Goal: Task Accomplishment & Management: Complete application form

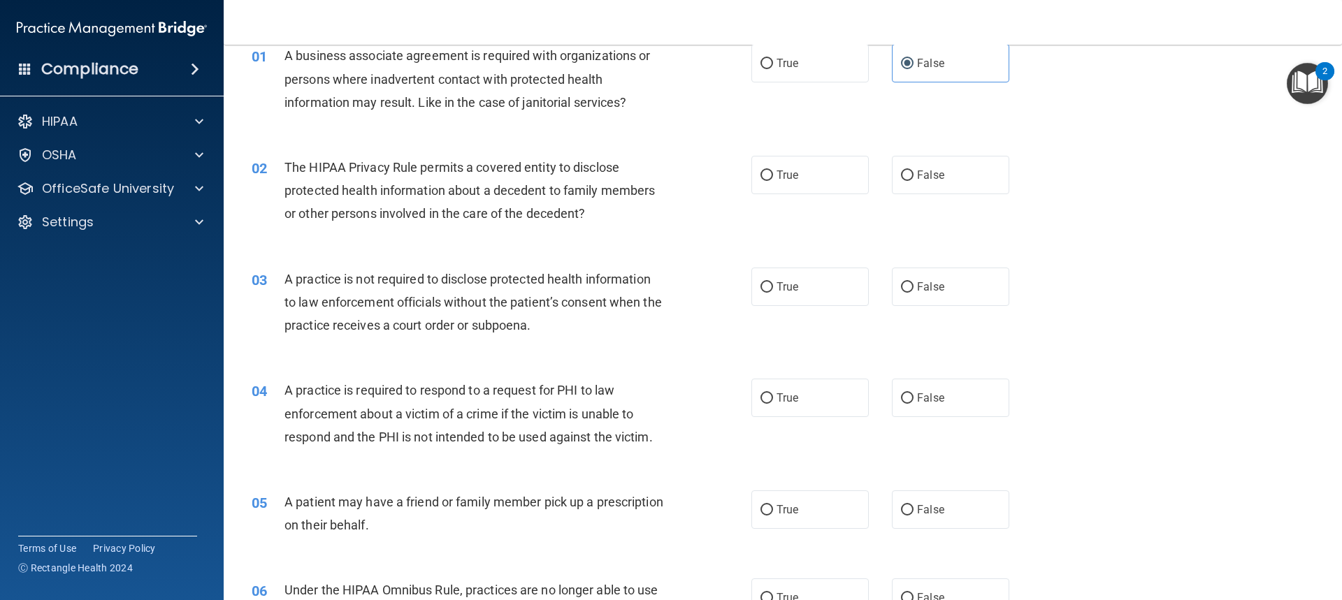
scroll to position [140, 0]
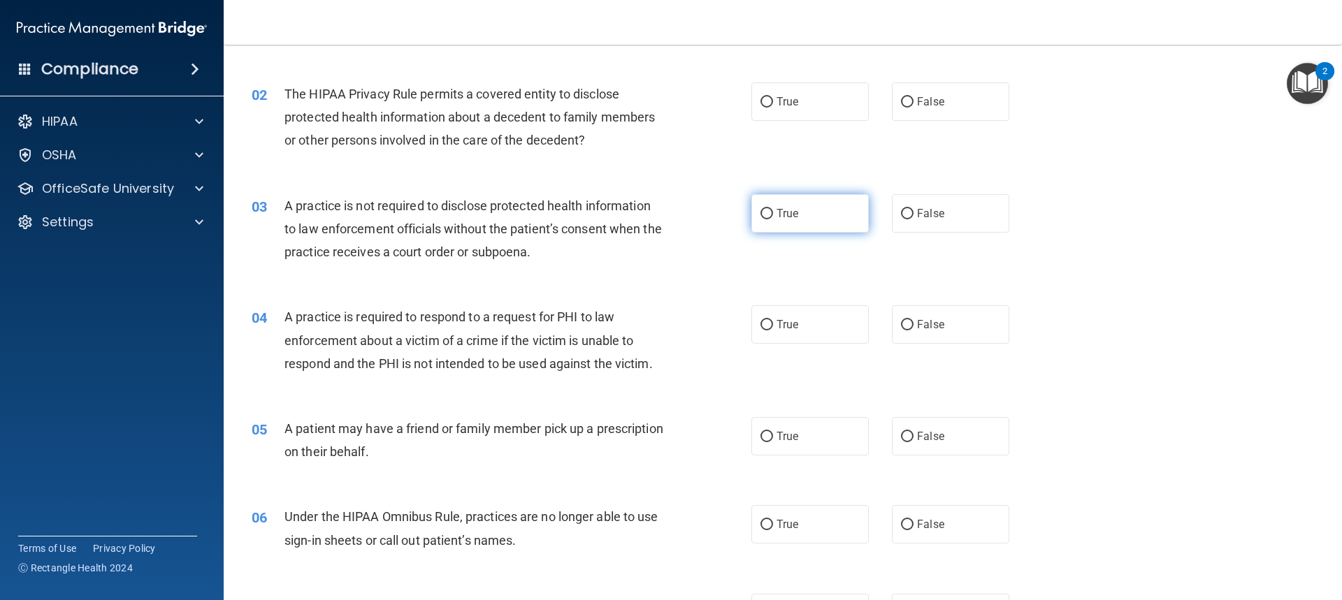
click at [779, 219] on span "True" at bounding box center [787, 213] width 22 height 13
click at [773, 219] on input "True" at bounding box center [766, 214] width 13 height 10
radio input "true"
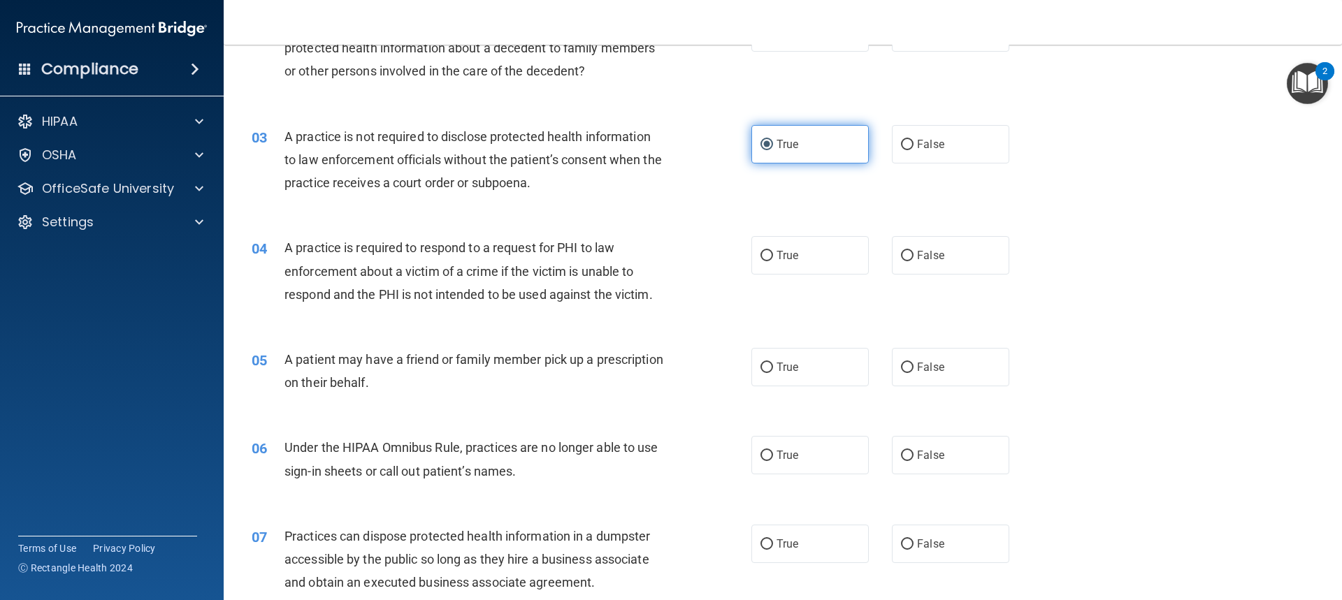
scroll to position [210, 0]
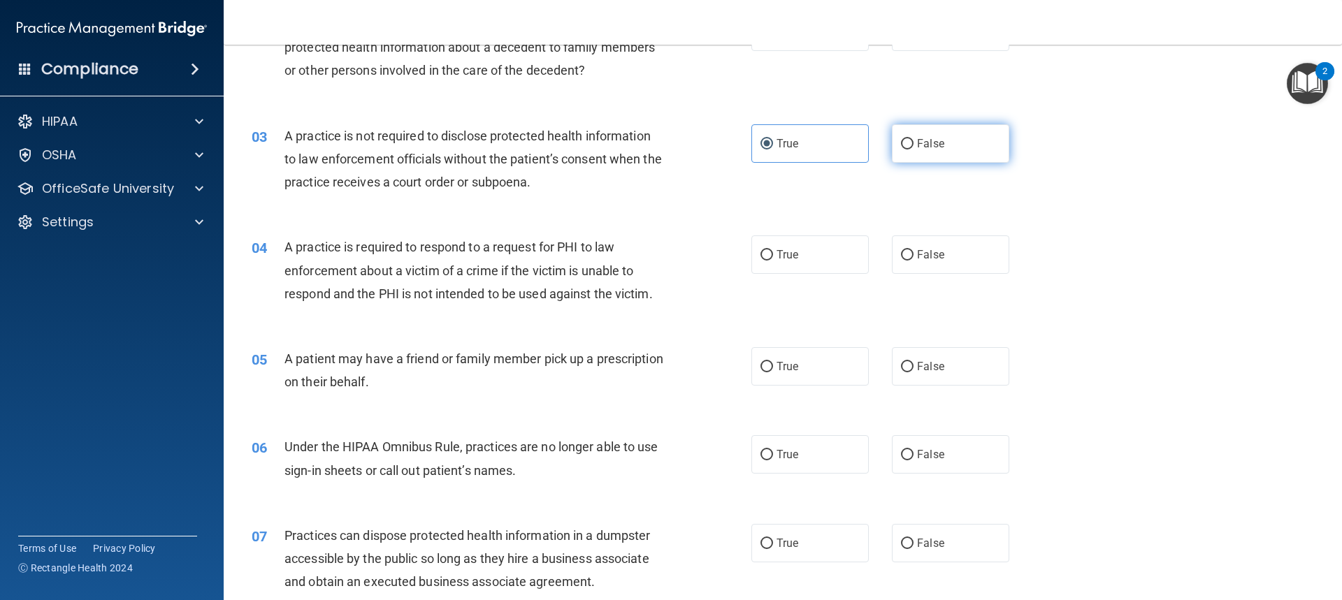
click at [927, 149] on span "False" at bounding box center [930, 143] width 27 height 13
click at [913, 149] on input "False" at bounding box center [907, 144] width 13 height 10
radio input "true"
radio input "false"
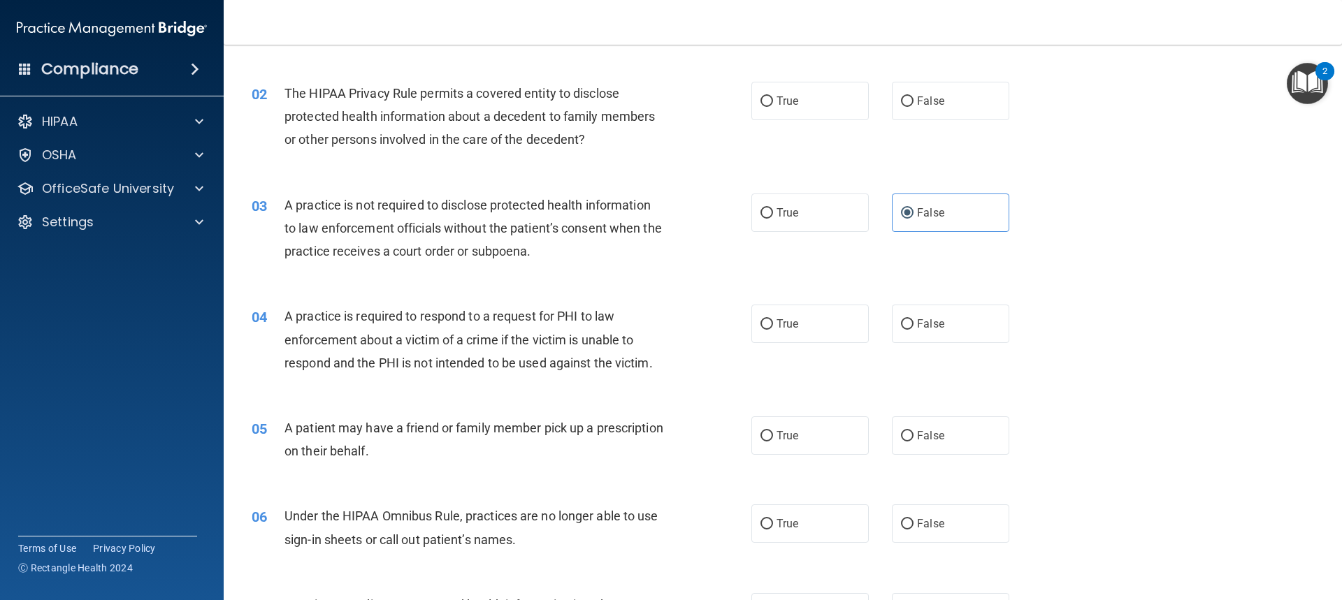
scroll to position [140, 0]
click at [829, 106] on label "True" at bounding box center [809, 101] width 117 height 38
click at [773, 106] on input "True" at bounding box center [766, 102] width 13 height 10
radio input "true"
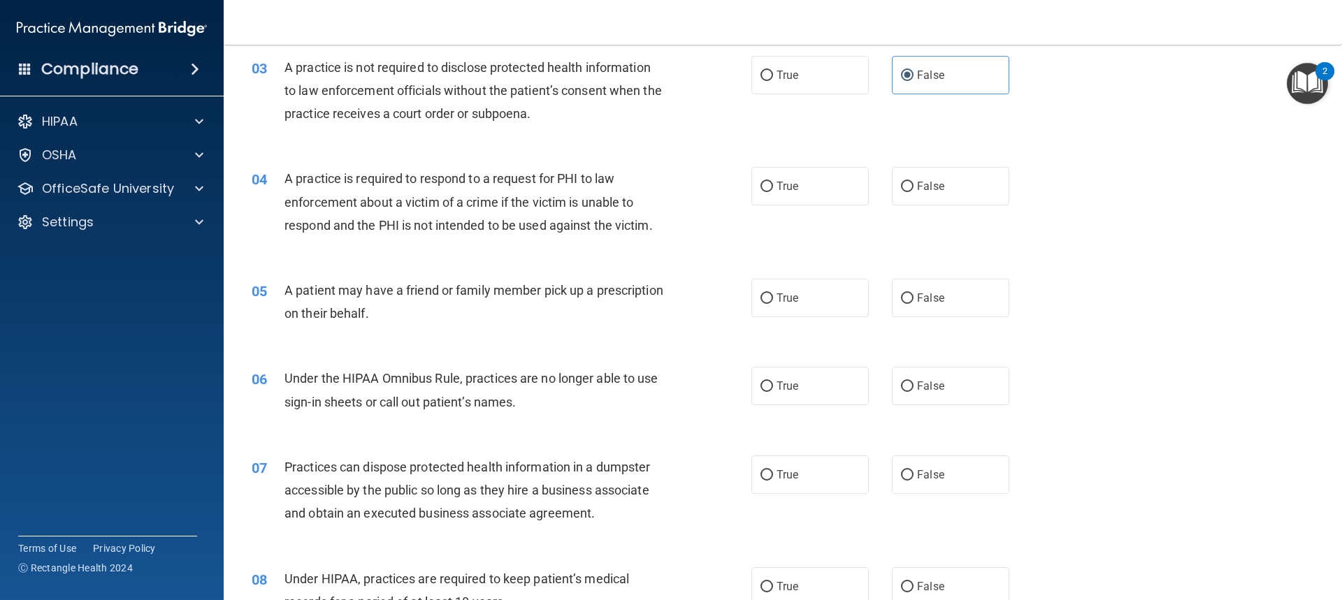
scroll to position [279, 0]
click at [801, 186] on label "True" at bounding box center [809, 185] width 117 height 38
click at [773, 186] on input "True" at bounding box center [766, 185] width 13 height 10
radio input "true"
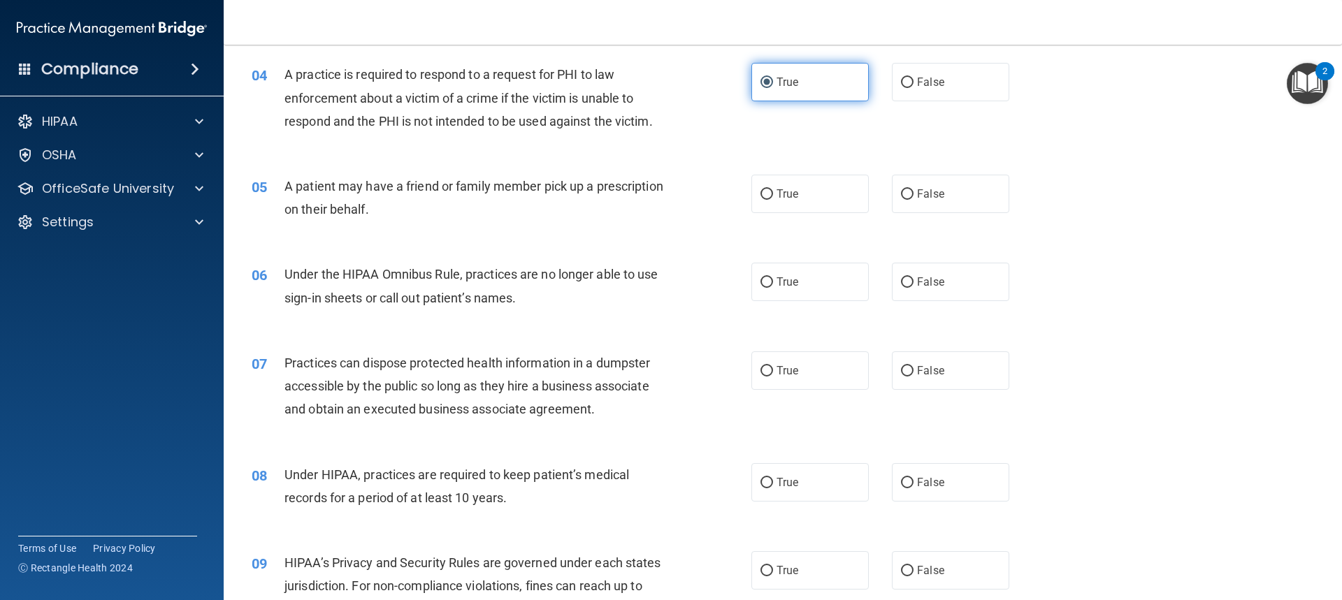
scroll to position [419, 0]
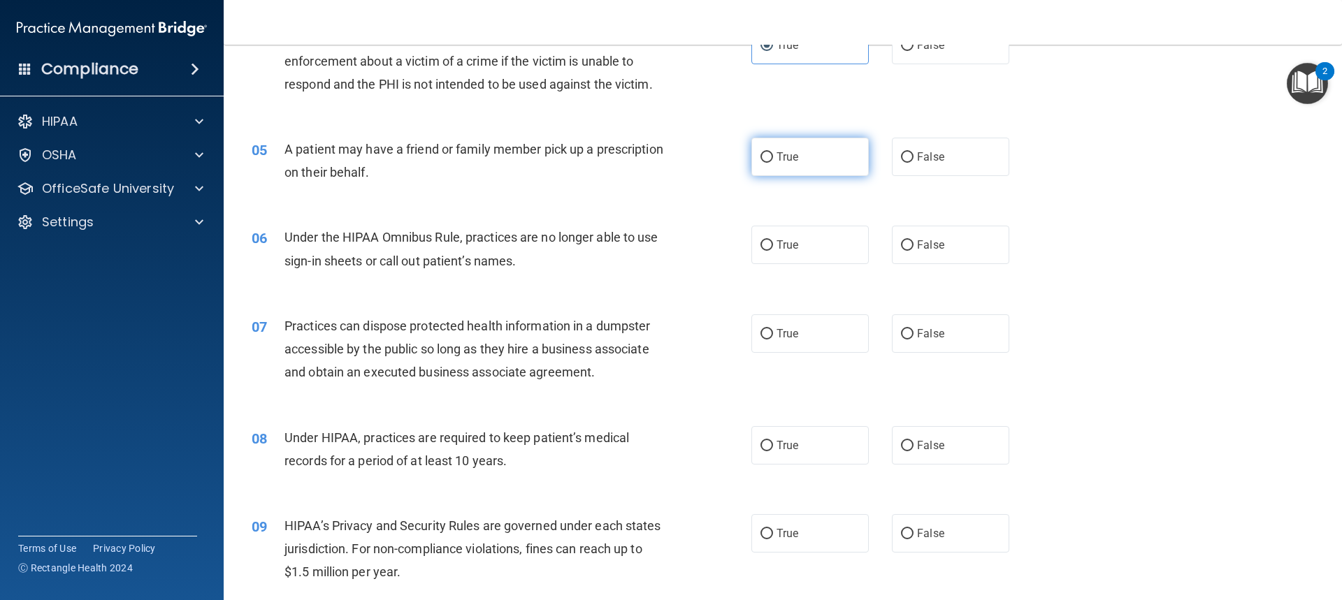
click at [804, 164] on label "True" at bounding box center [809, 157] width 117 height 38
click at [773, 163] on input "True" at bounding box center [766, 157] width 13 height 10
radio input "true"
click at [906, 336] on input "False" at bounding box center [907, 334] width 13 height 10
radio input "true"
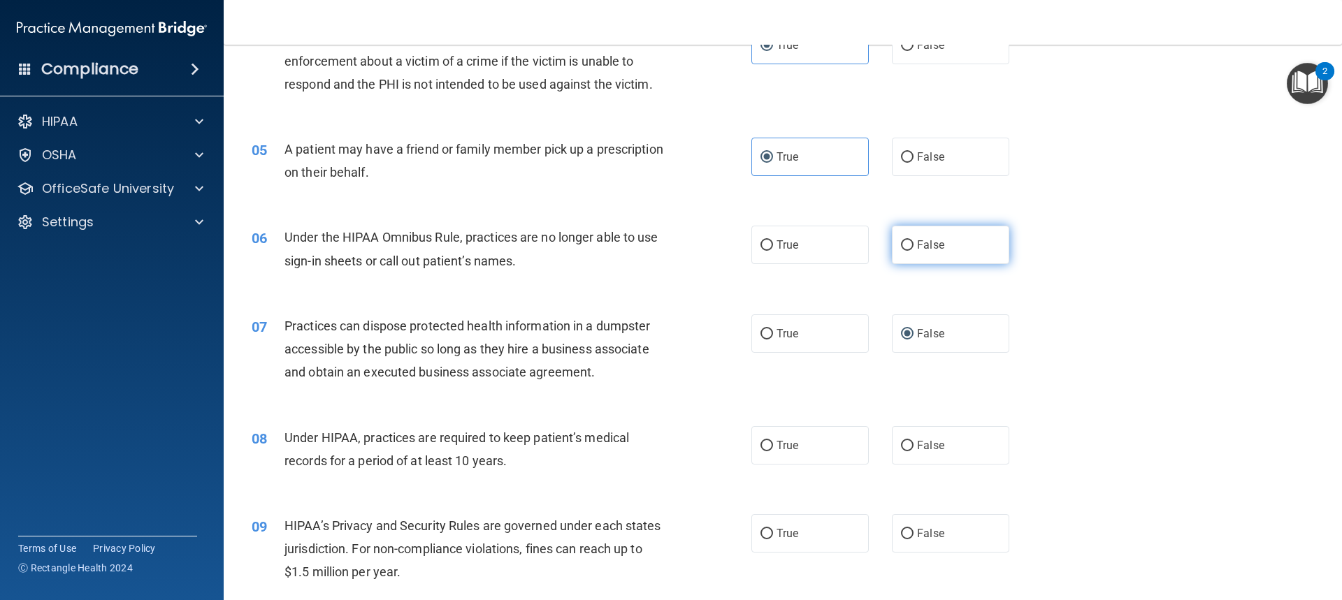
click at [931, 257] on label "False" at bounding box center [950, 245] width 117 height 38
click at [913, 251] on input "False" at bounding box center [907, 245] width 13 height 10
radio input "true"
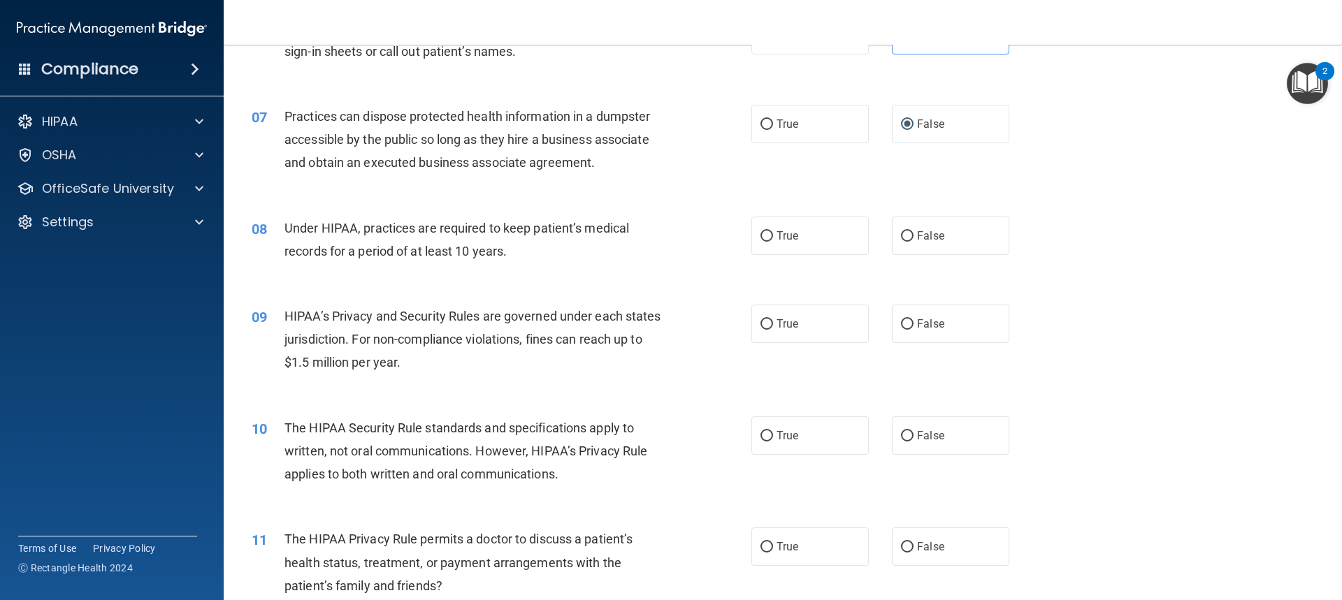
scroll to position [699, 0]
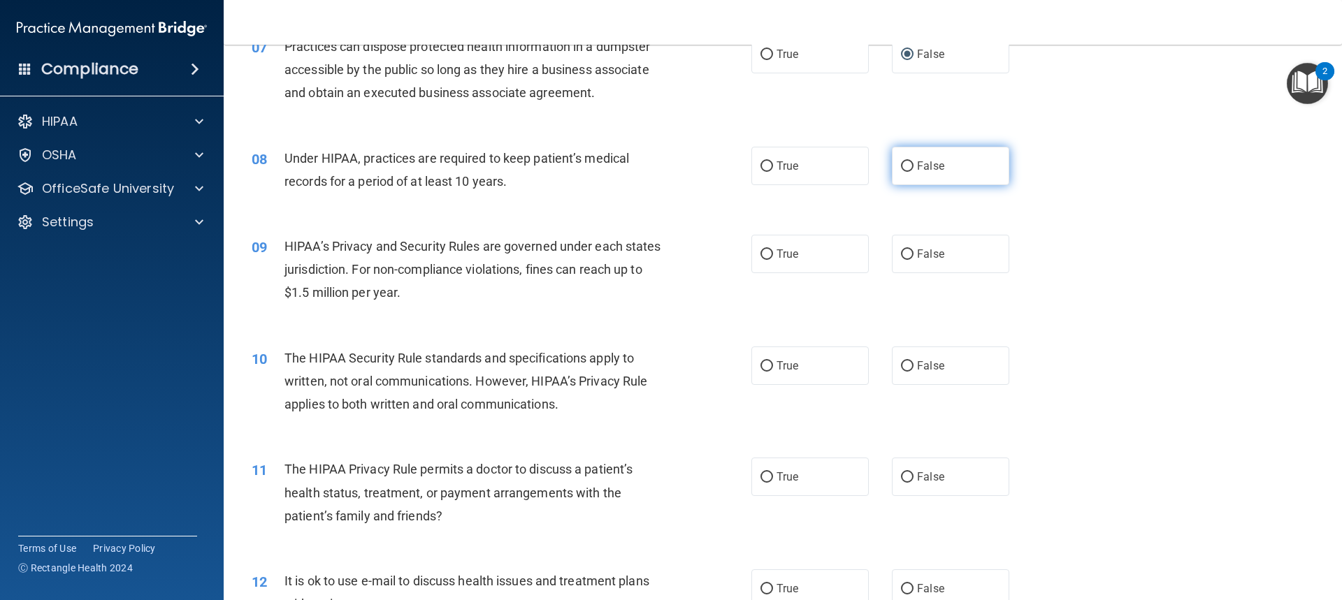
click at [923, 174] on label "False" at bounding box center [950, 166] width 117 height 38
click at [913, 172] on input "False" at bounding box center [907, 166] width 13 height 10
radio input "true"
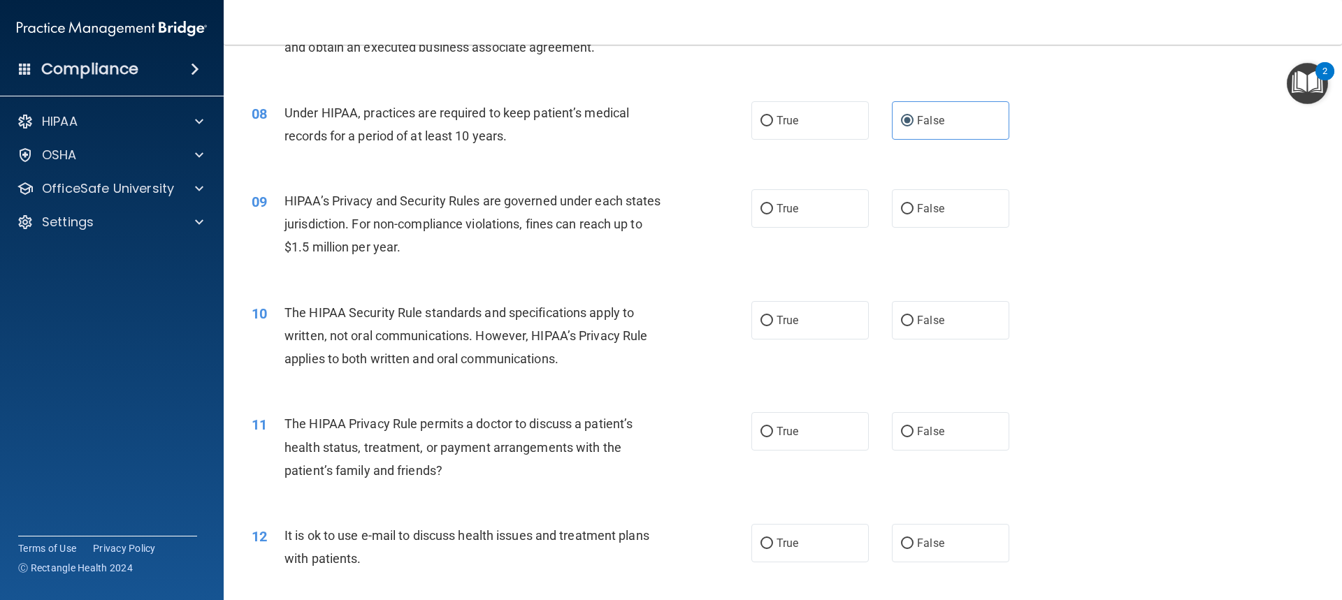
scroll to position [769, 0]
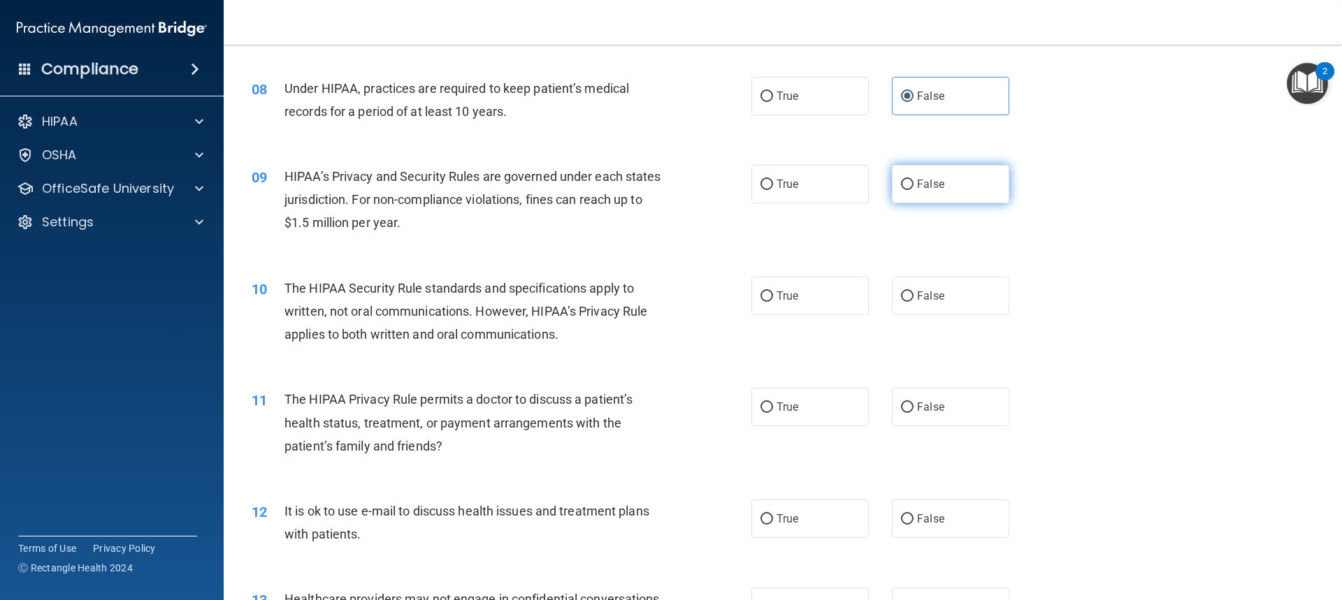
click at [935, 180] on span "False" at bounding box center [930, 183] width 27 height 13
click at [913, 180] on input "False" at bounding box center [907, 185] width 13 height 10
radio input "true"
click at [830, 407] on label "True" at bounding box center [809, 407] width 117 height 38
click at [773, 407] on input "True" at bounding box center [766, 407] width 13 height 10
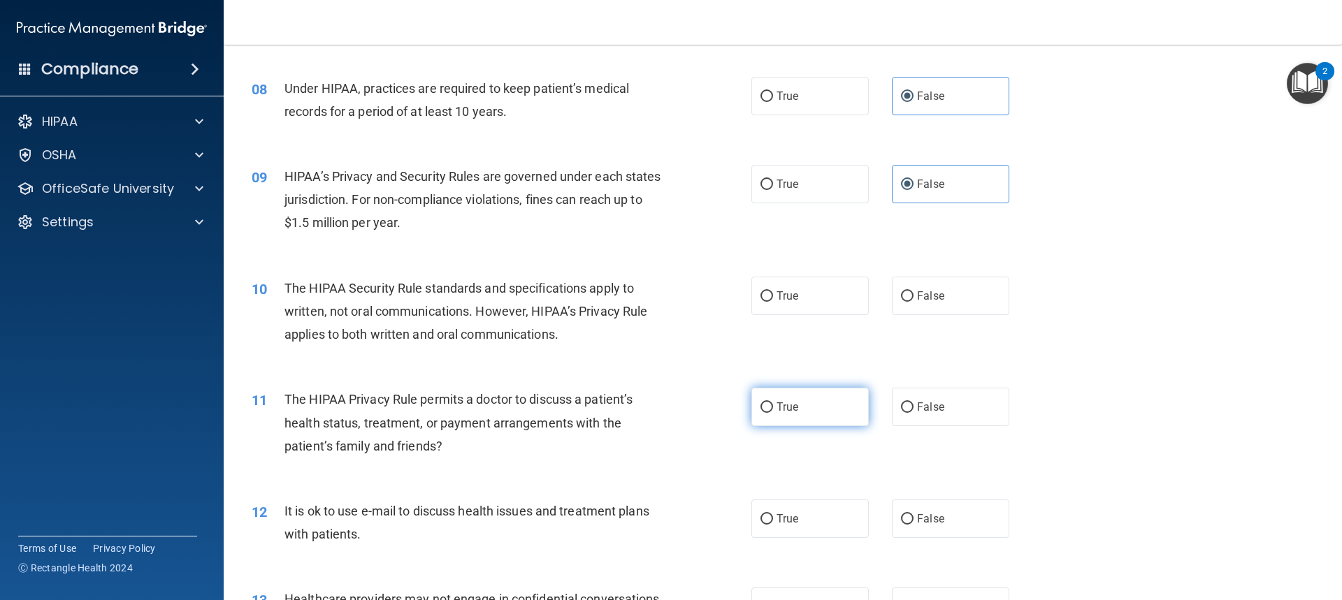
radio input "true"
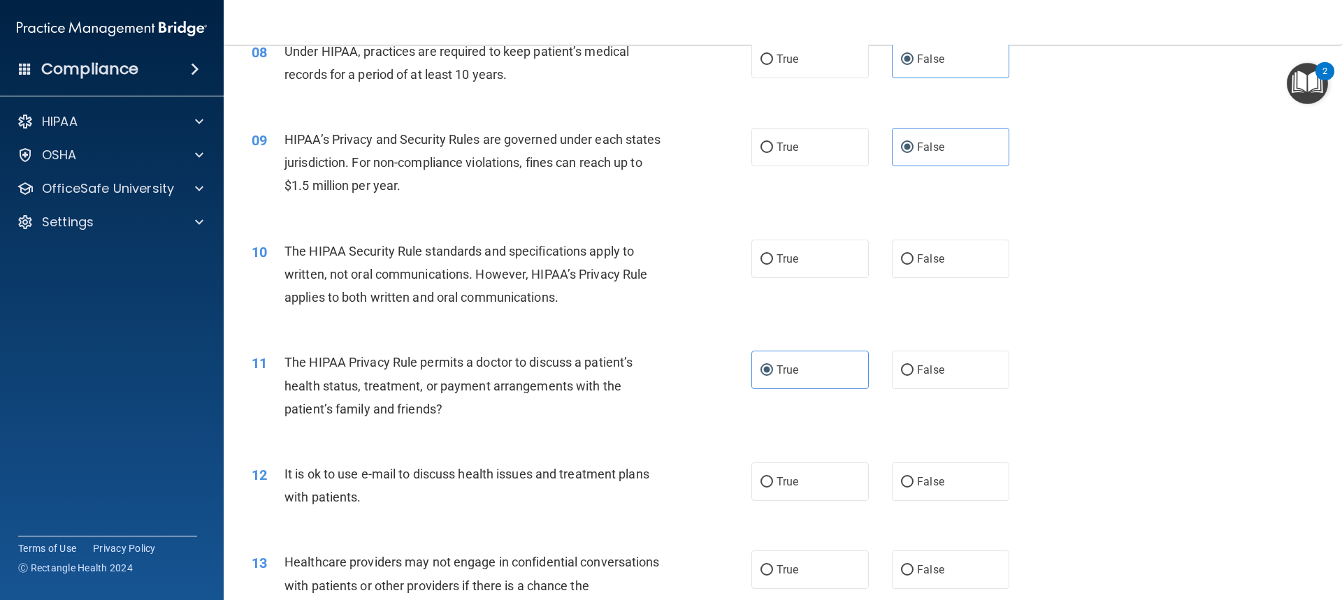
scroll to position [838, 0]
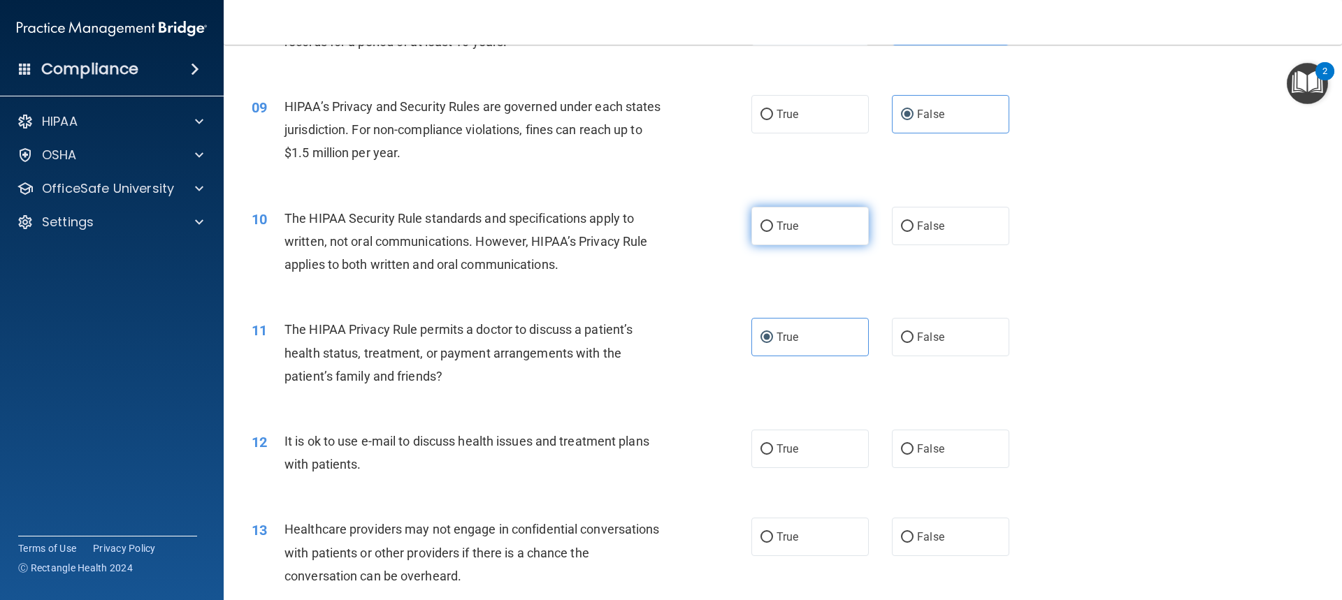
click at [797, 218] on label "True" at bounding box center [809, 226] width 117 height 38
click at [773, 221] on input "True" at bounding box center [766, 226] width 13 height 10
radio input "true"
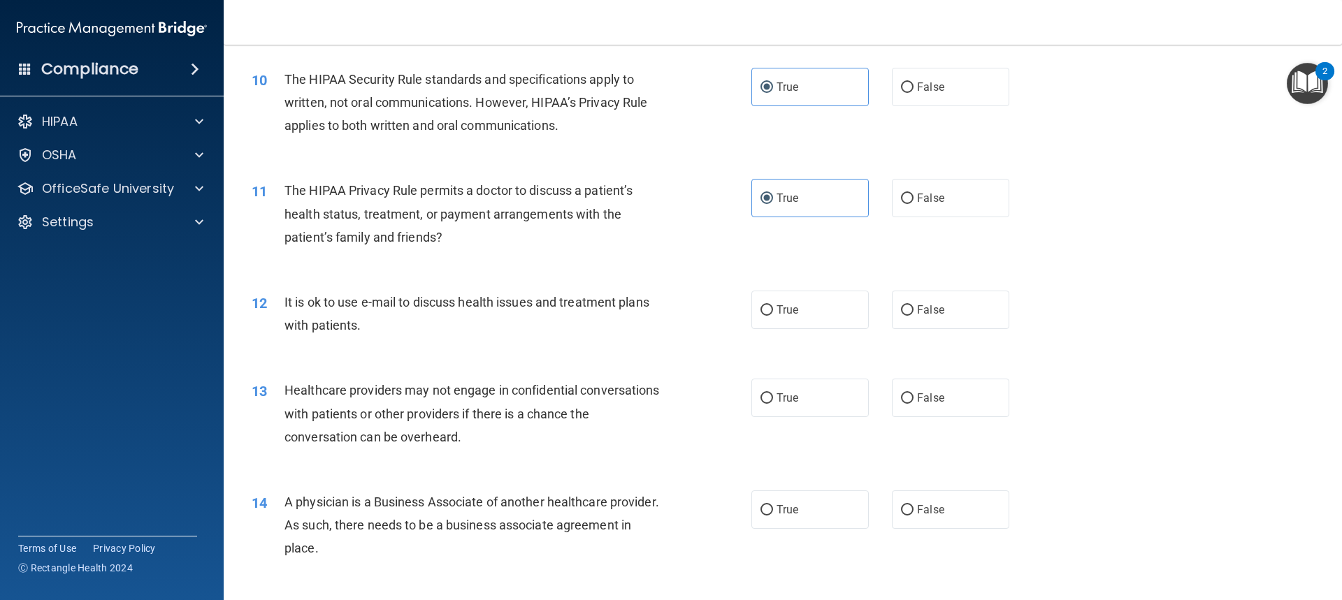
scroll to position [1048, 0]
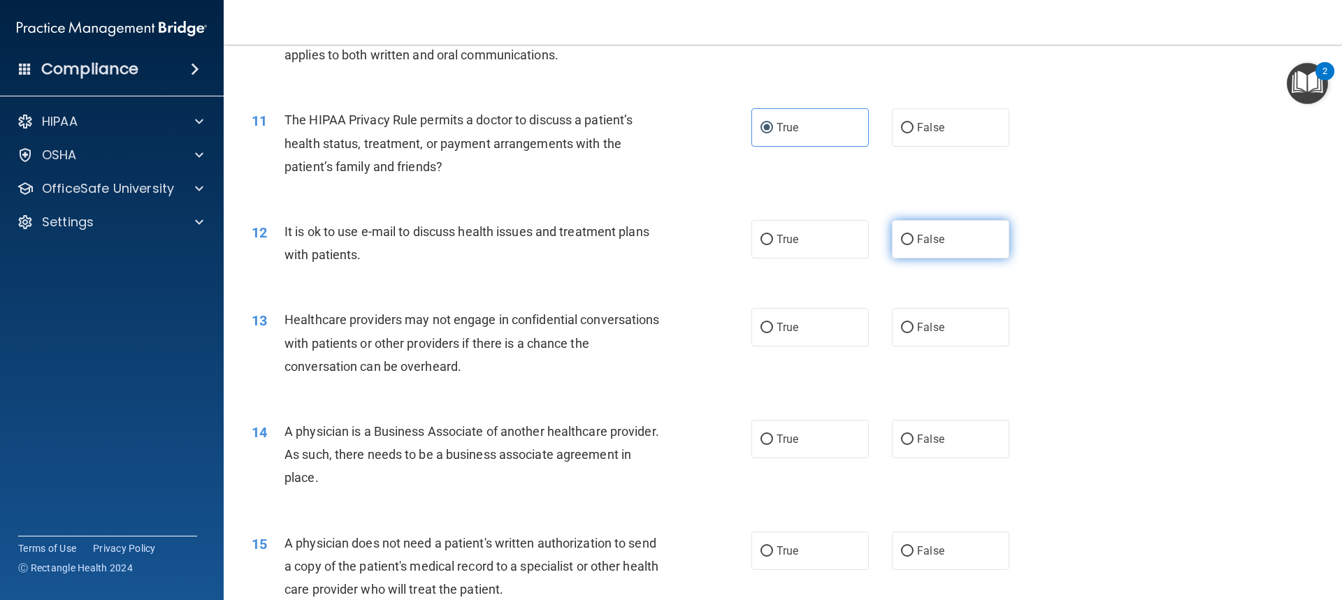
click at [915, 253] on label "False" at bounding box center [950, 239] width 117 height 38
click at [913, 245] on input "False" at bounding box center [907, 240] width 13 height 10
radio input "true"
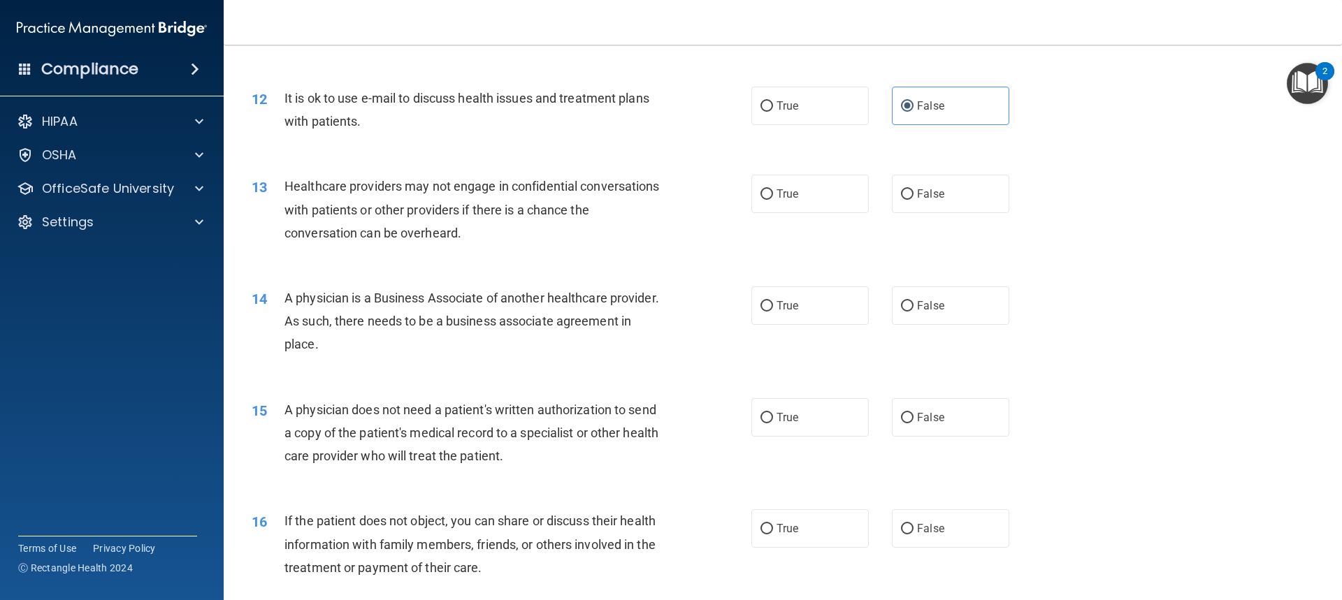
scroll to position [1188, 0]
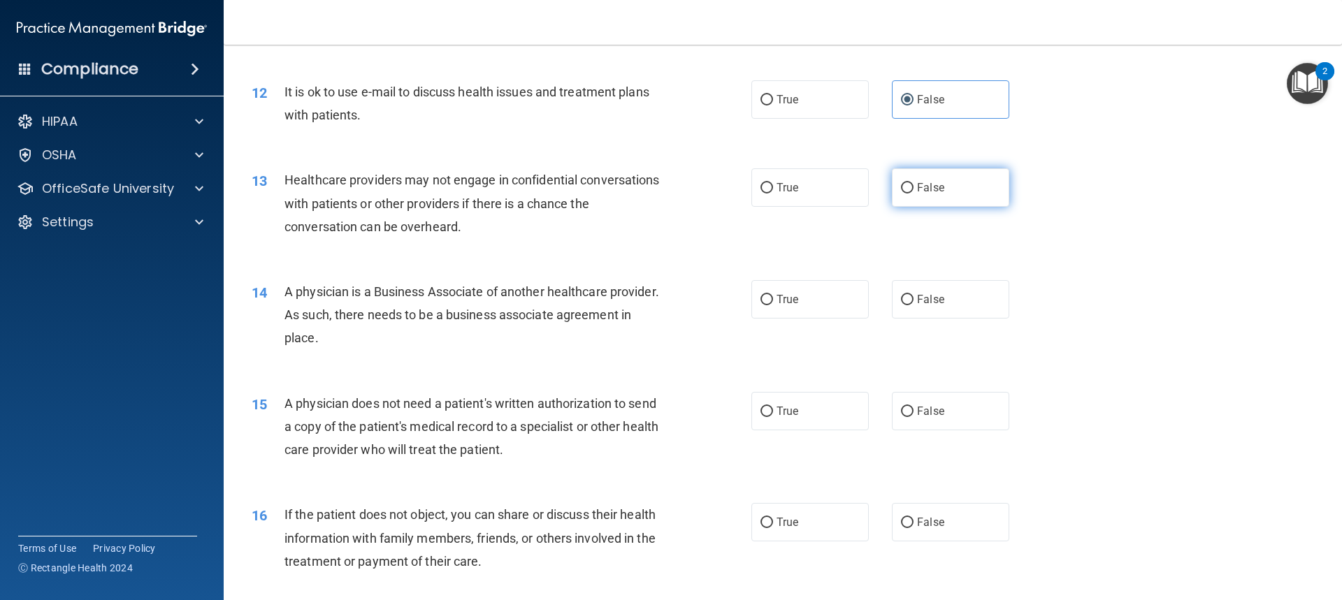
click at [926, 189] on span "False" at bounding box center [930, 187] width 27 height 13
click at [913, 189] on input "False" at bounding box center [907, 188] width 13 height 10
radio input "true"
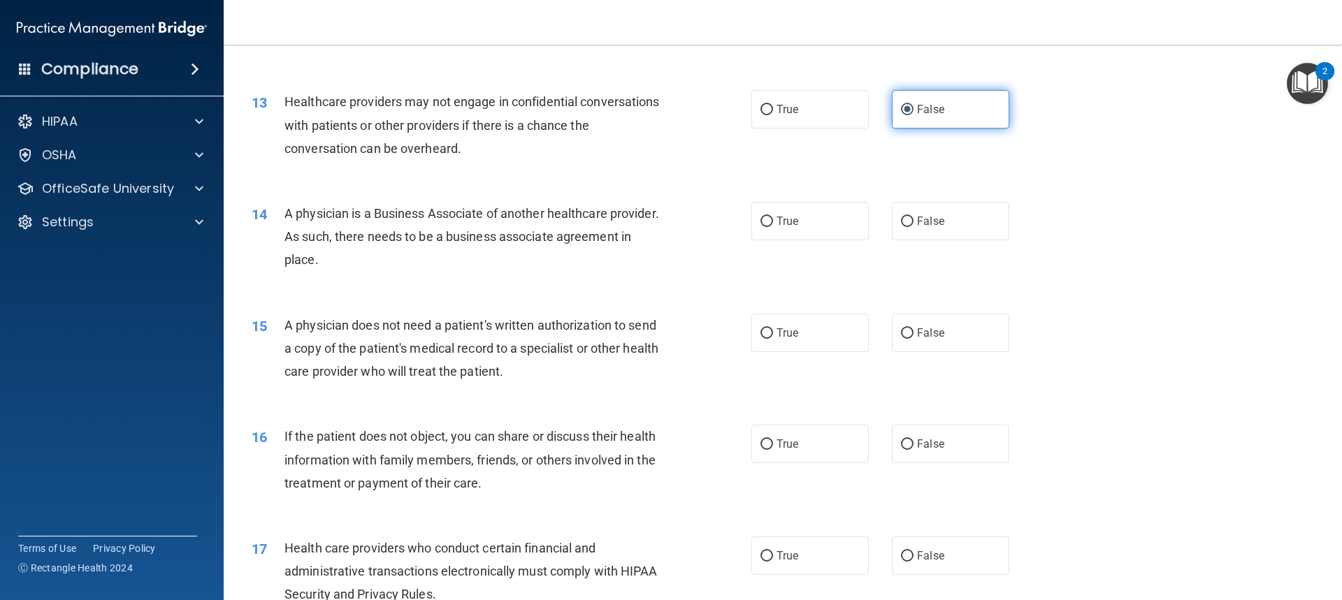
scroll to position [1397, 0]
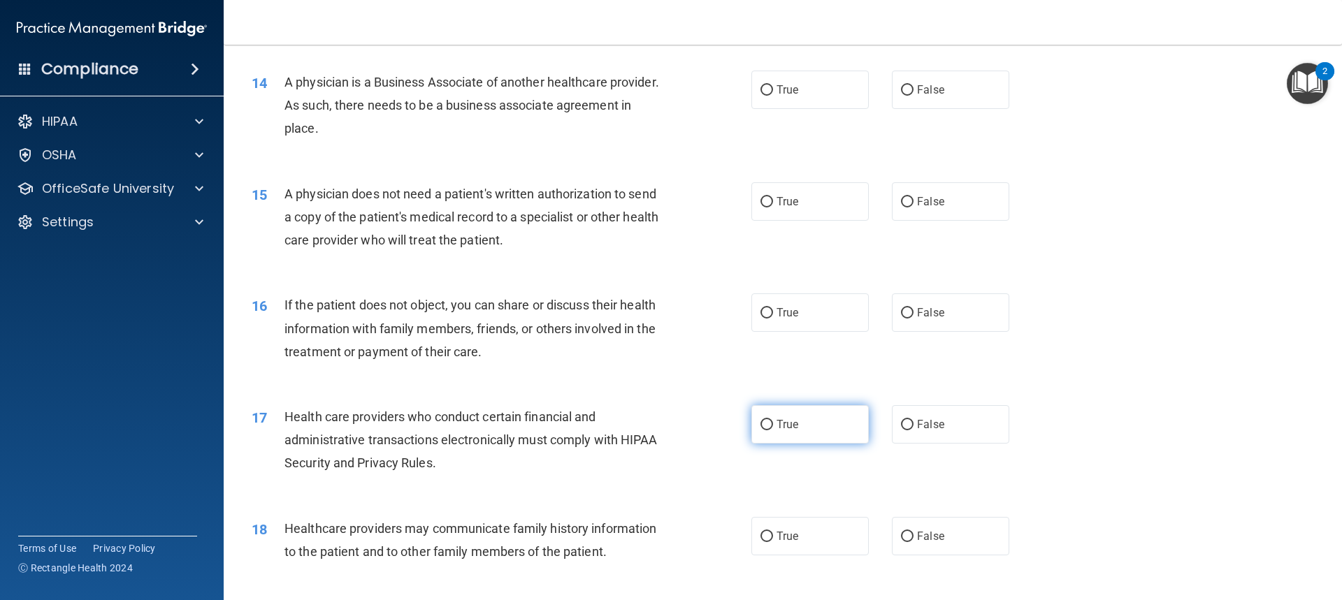
click at [816, 439] on label "True" at bounding box center [809, 424] width 117 height 38
click at [773, 430] on input "True" at bounding box center [766, 425] width 13 height 10
radio input "true"
click at [814, 433] on label "True" at bounding box center [809, 424] width 117 height 38
click at [773, 430] on input "True" at bounding box center [766, 425] width 13 height 10
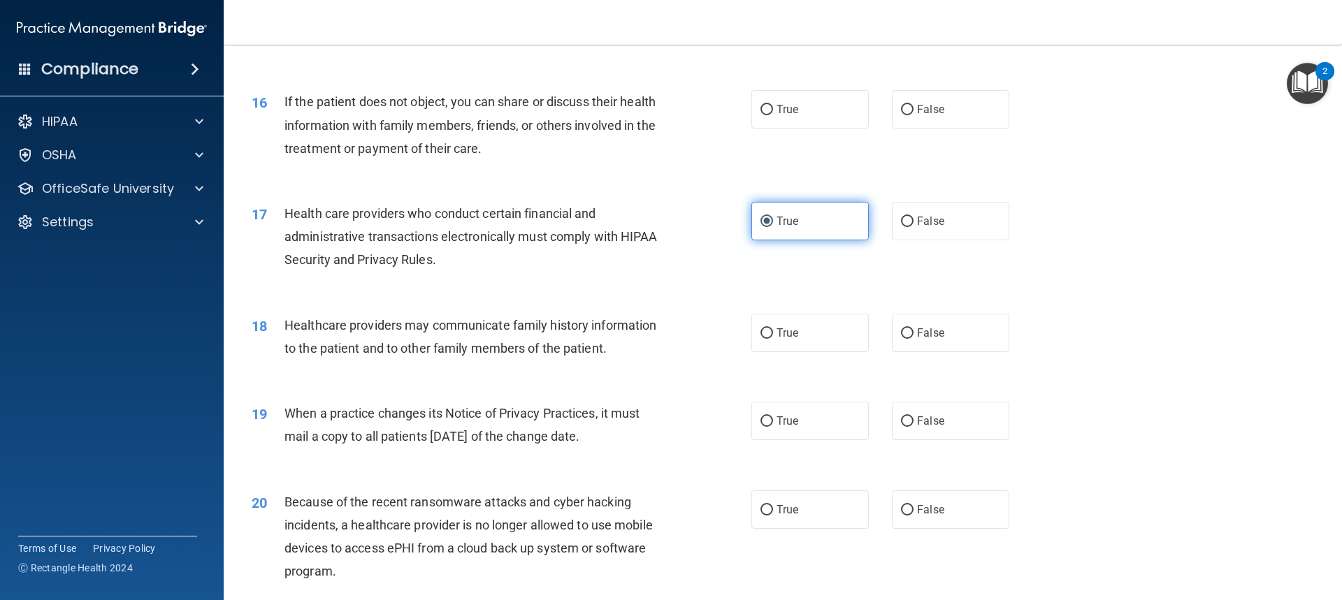
scroll to position [1607, 0]
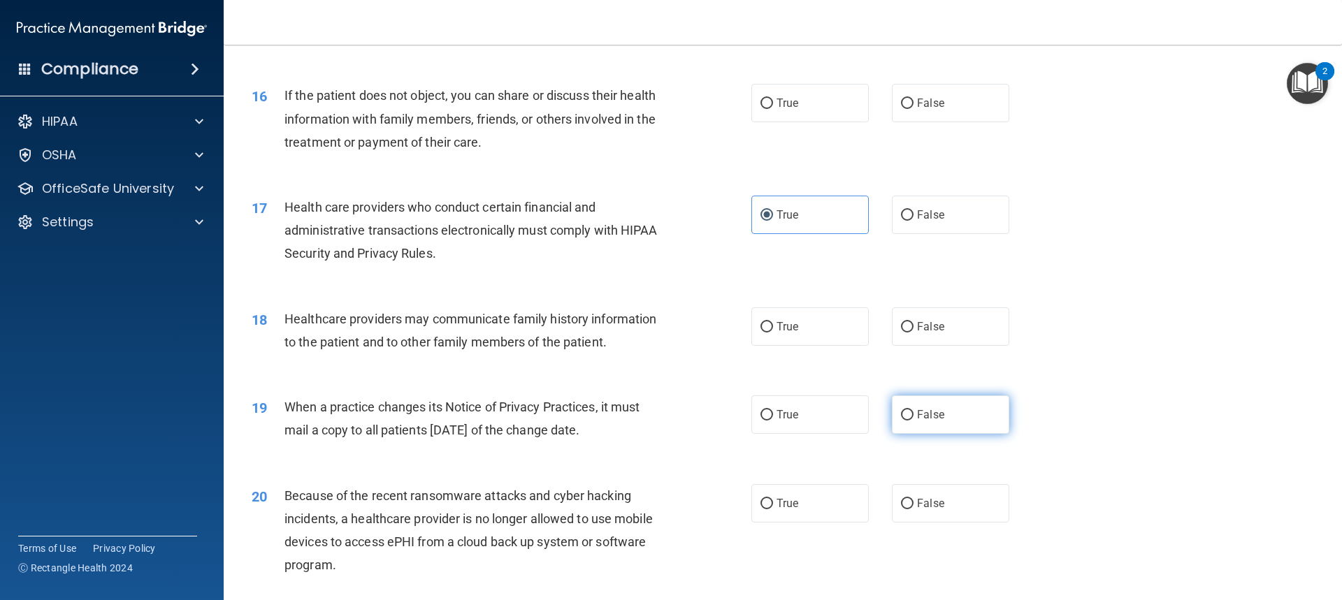
click at [917, 408] on span "False" at bounding box center [930, 414] width 27 height 13
click at [912, 410] on input "False" at bounding box center [907, 415] width 13 height 10
radio input "true"
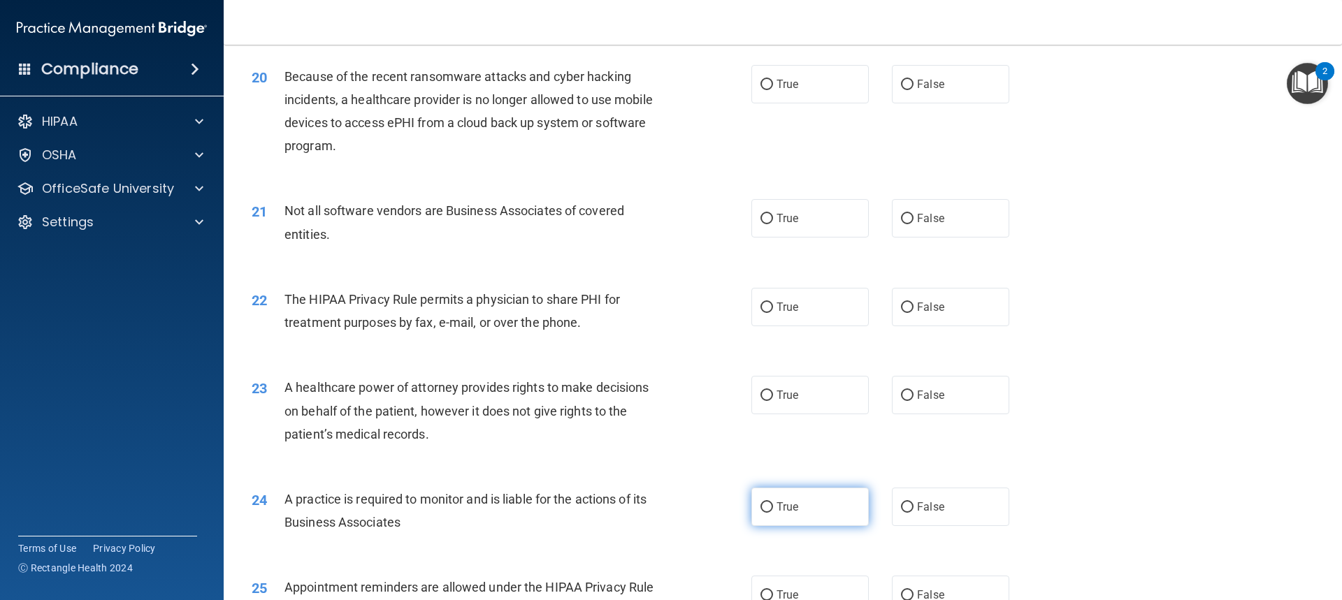
scroll to position [2096, 0]
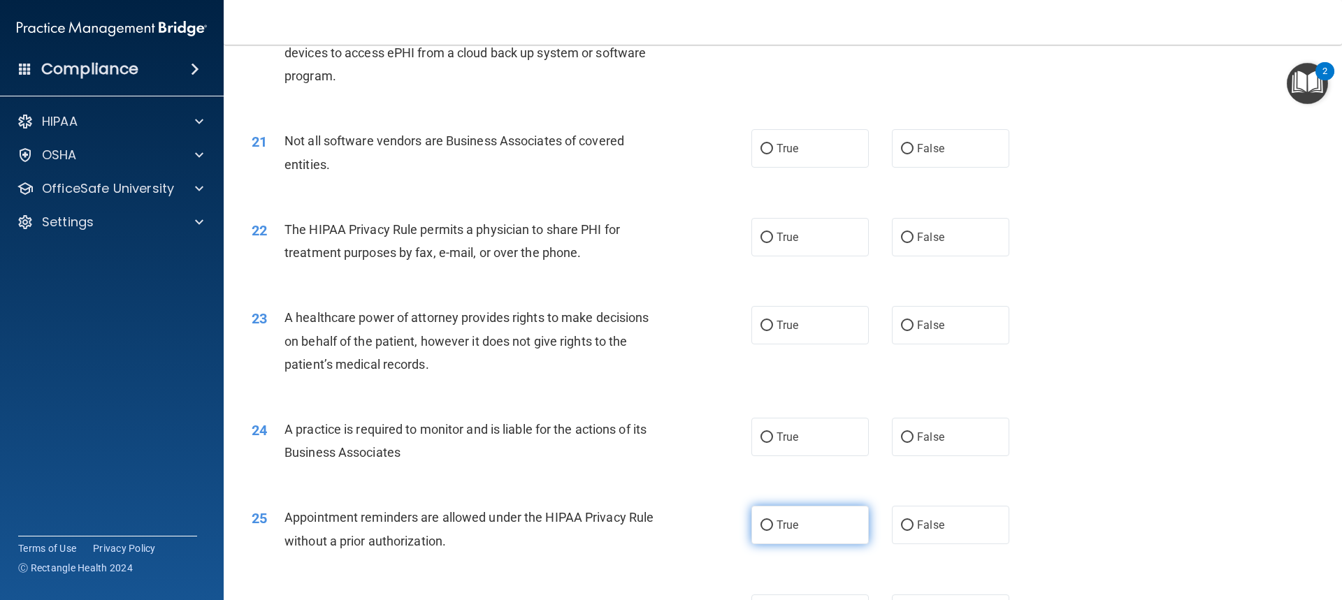
click at [821, 520] on label "True" at bounding box center [809, 525] width 117 height 38
click at [773, 521] on input "True" at bounding box center [766, 526] width 13 height 10
radio input "true"
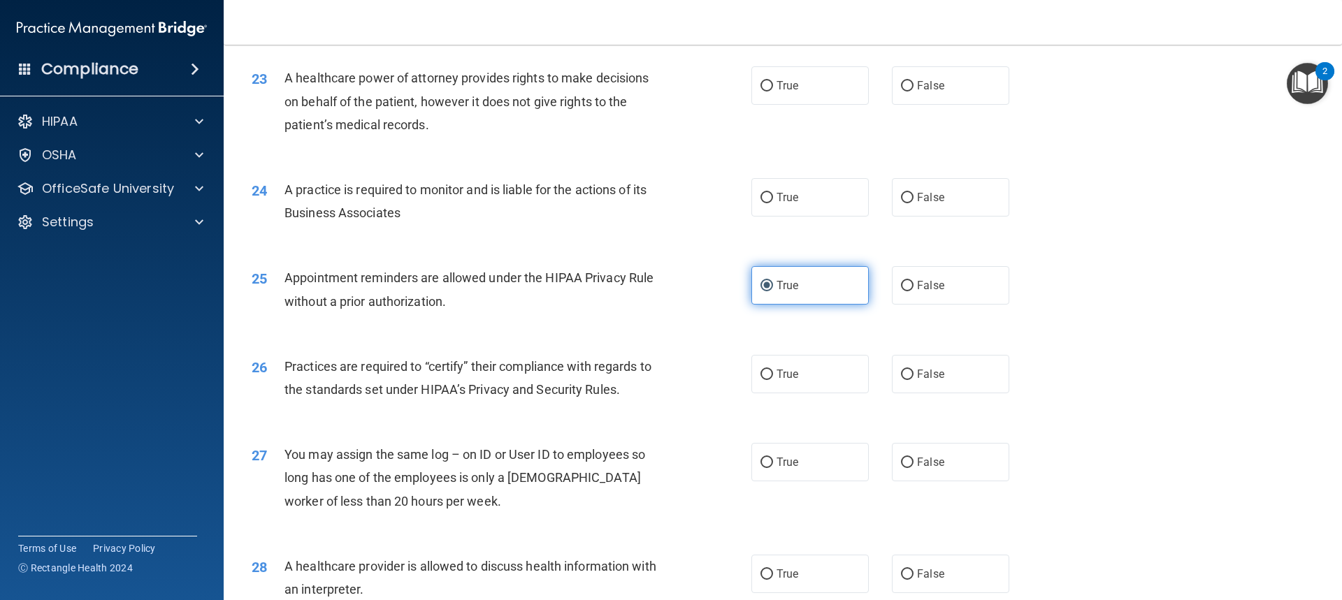
scroll to position [2376, 0]
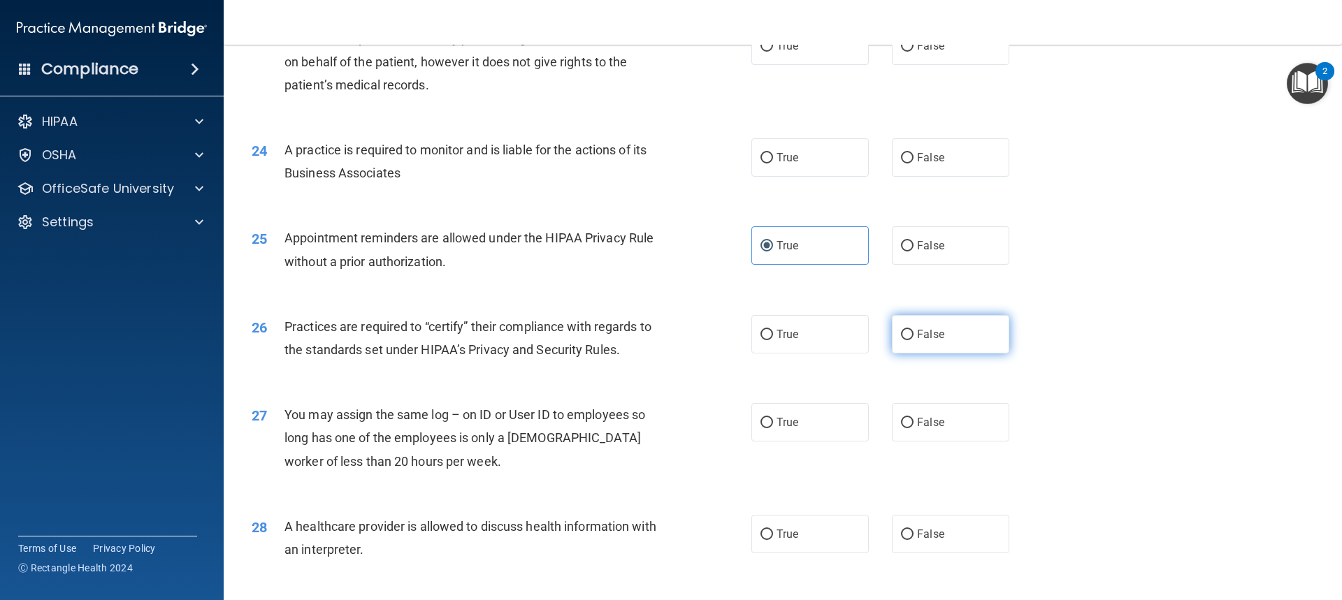
click at [936, 336] on span "False" at bounding box center [930, 334] width 27 height 13
click at [913, 336] on input "False" at bounding box center [907, 335] width 13 height 10
radio input "true"
click at [943, 427] on label "False" at bounding box center [950, 422] width 117 height 38
click at [913, 427] on input "False" at bounding box center [907, 423] width 13 height 10
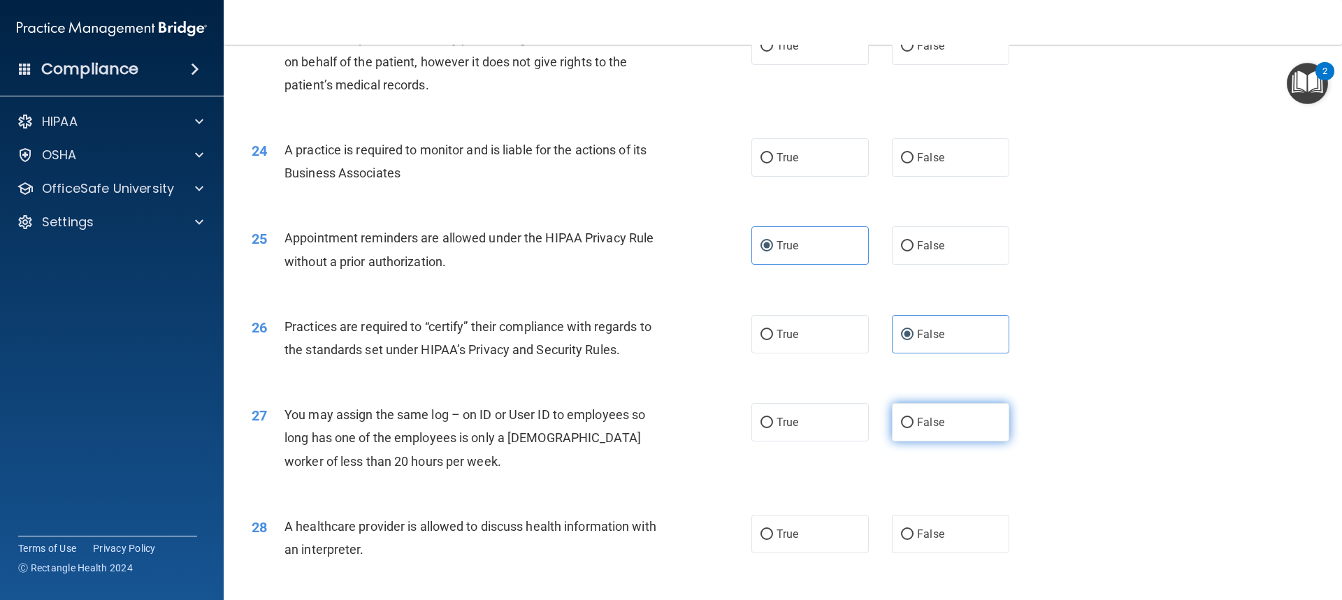
radio input "true"
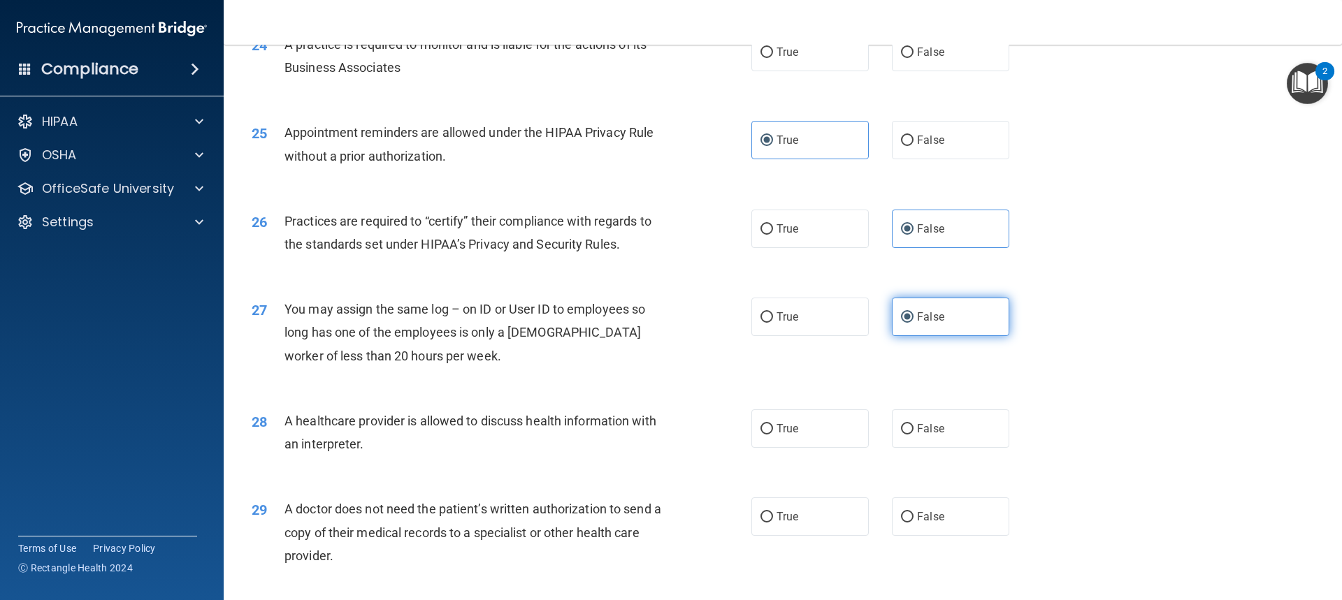
scroll to position [2515, 0]
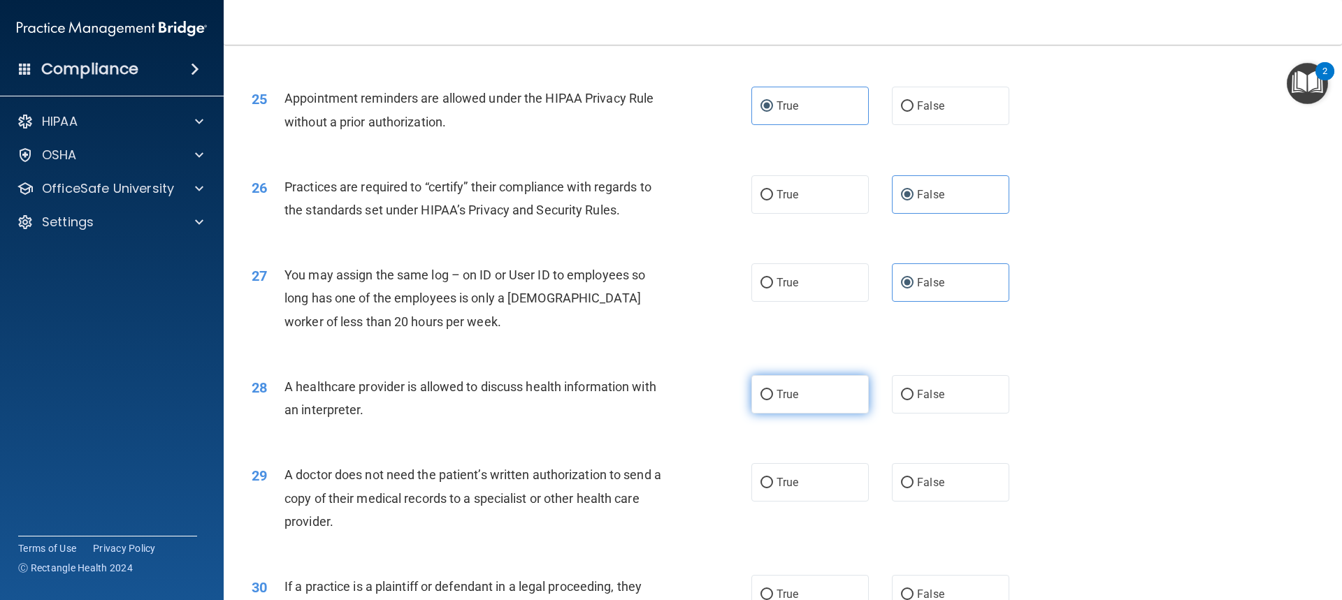
click at [788, 393] on span "True" at bounding box center [787, 394] width 22 height 13
click at [773, 393] on input "True" at bounding box center [766, 395] width 13 height 10
radio input "true"
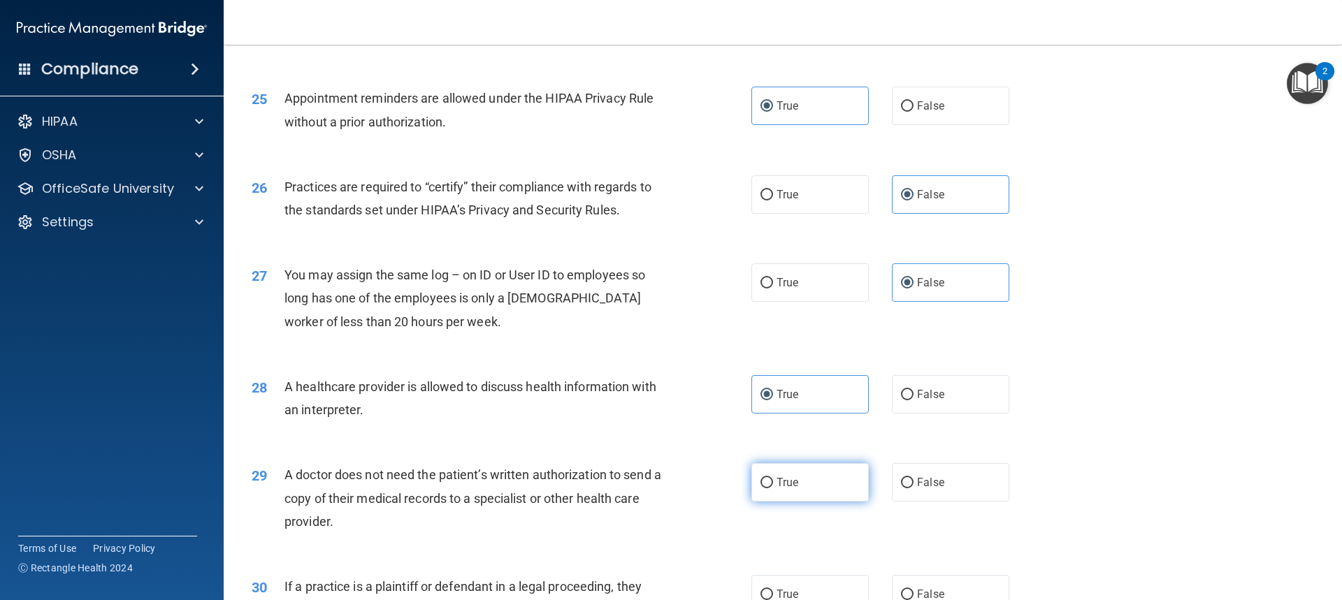
click at [776, 484] on span "True" at bounding box center [787, 482] width 22 height 13
click at [773, 484] on input "True" at bounding box center [766, 483] width 13 height 10
radio input "true"
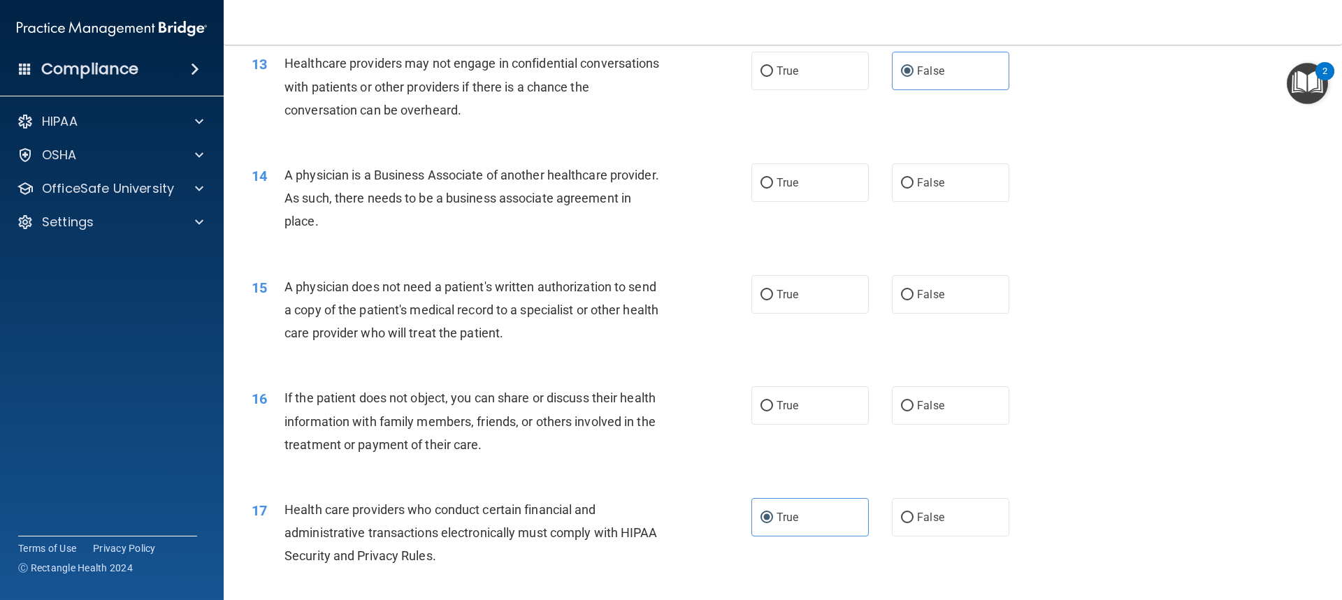
scroll to position [1328, 0]
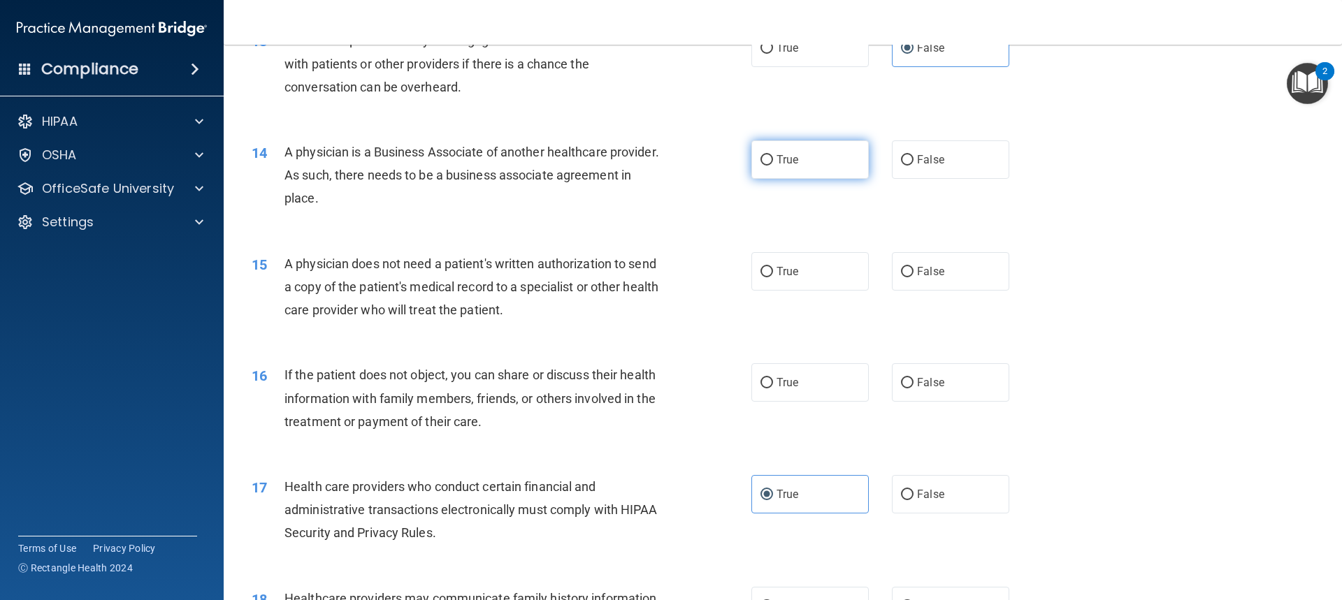
click at [785, 165] on span "True" at bounding box center [787, 159] width 22 height 13
click at [773, 165] on input "True" at bounding box center [766, 160] width 13 height 10
radio input "true"
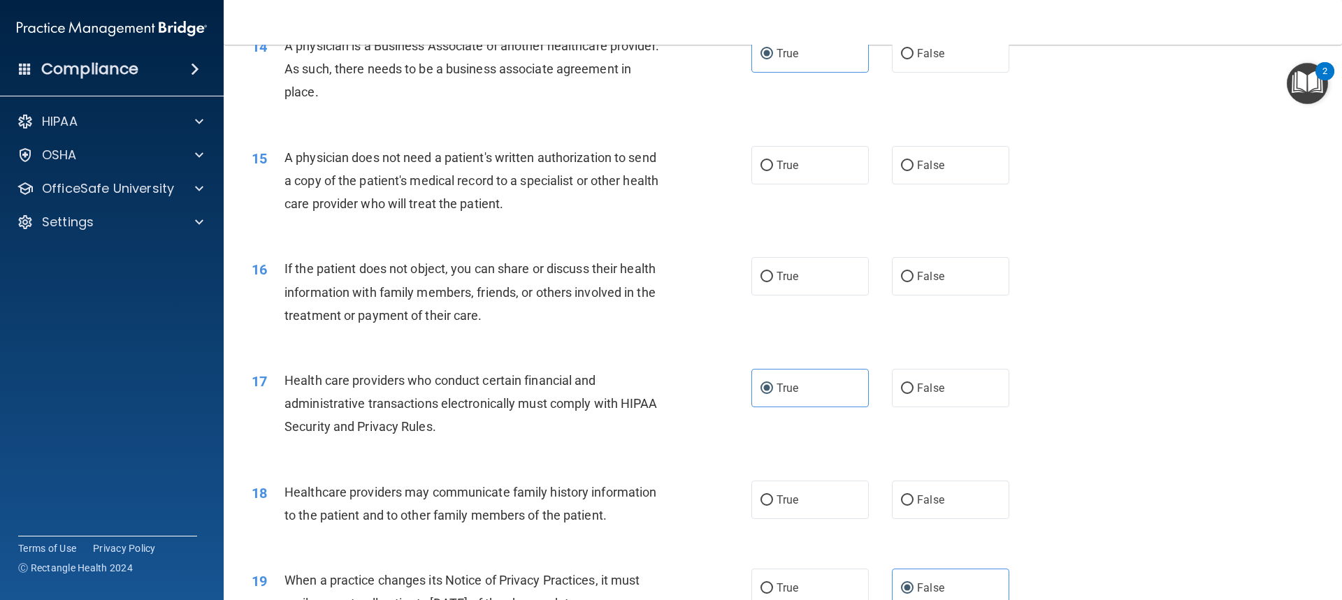
scroll to position [1467, 0]
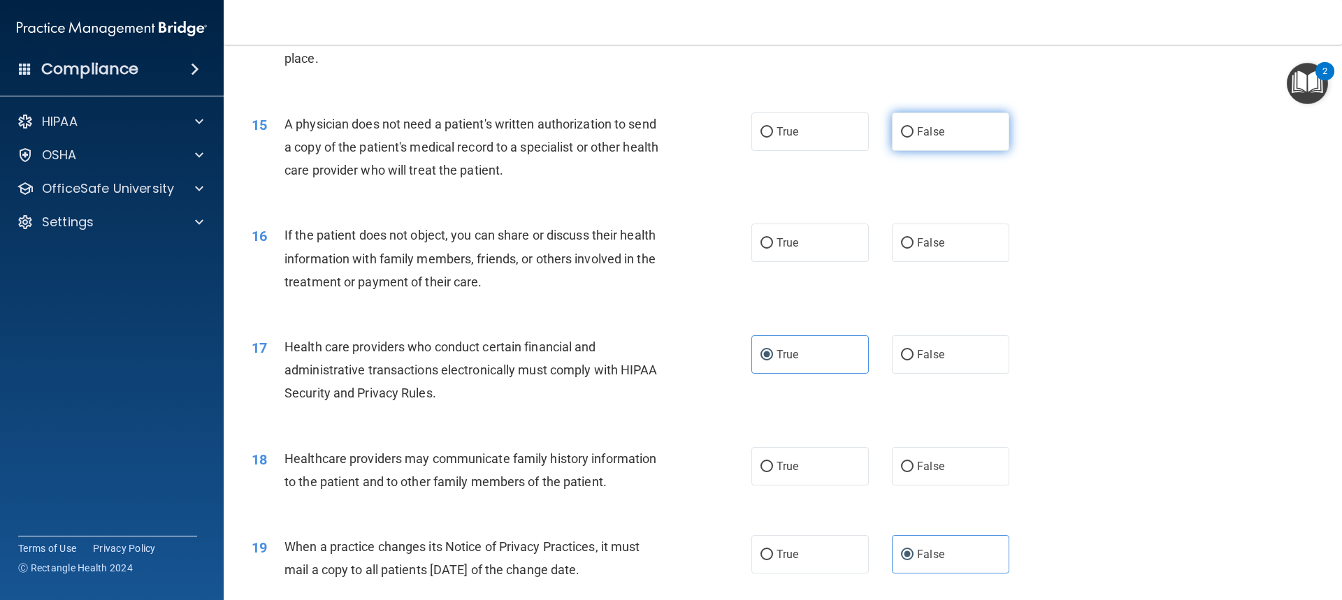
click at [905, 142] on label "False" at bounding box center [950, 131] width 117 height 38
click at [905, 138] on input "False" at bounding box center [907, 132] width 13 height 10
radio input "true"
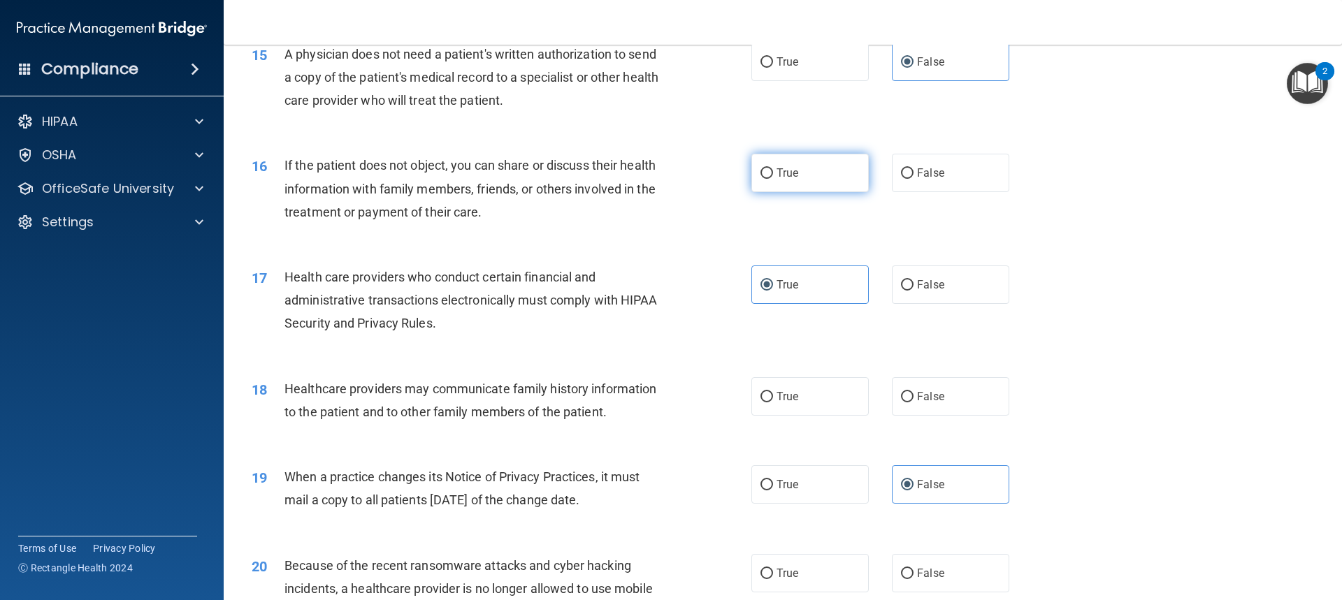
click at [789, 177] on span "True" at bounding box center [787, 172] width 22 height 13
click at [773, 177] on input "True" at bounding box center [766, 173] width 13 height 10
radio input "true"
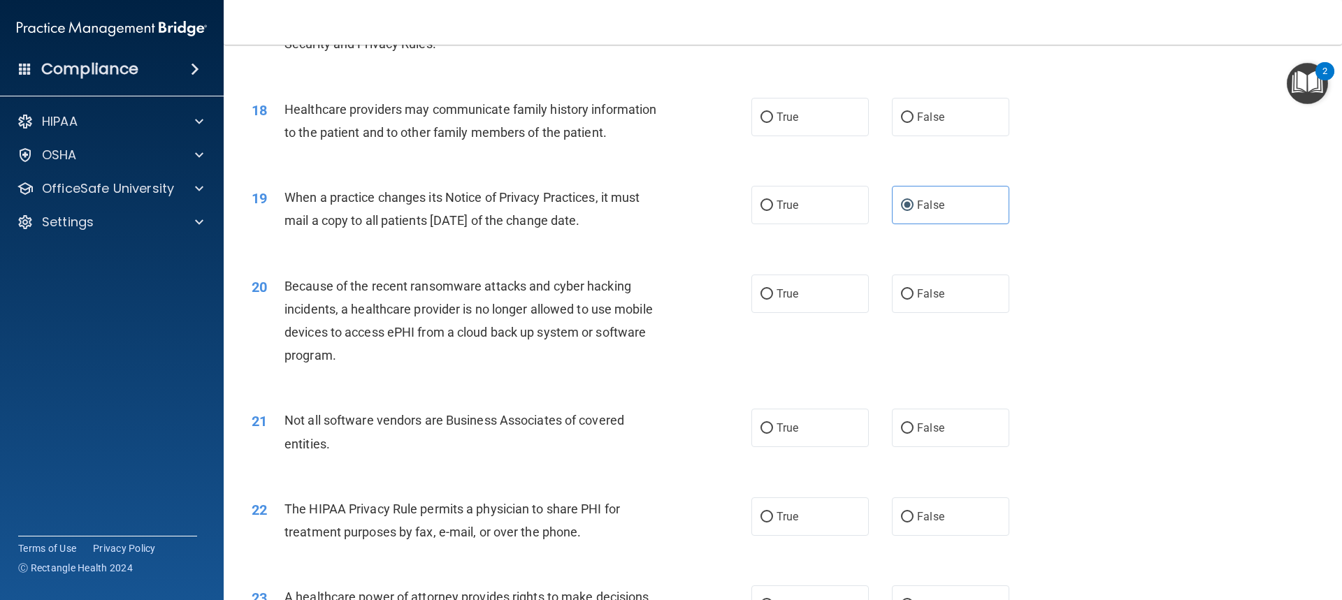
scroll to position [1747, 0]
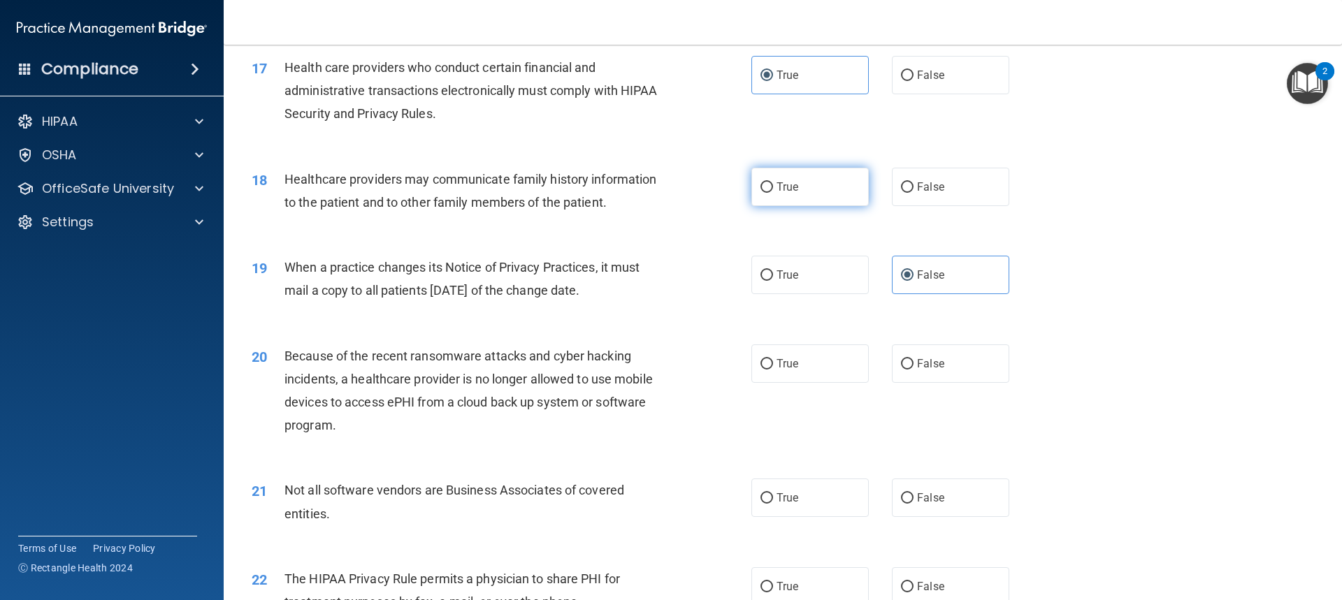
click at [799, 196] on label "True" at bounding box center [809, 187] width 117 height 38
click at [773, 193] on input "True" at bounding box center [766, 187] width 13 height 10
radio input "true"
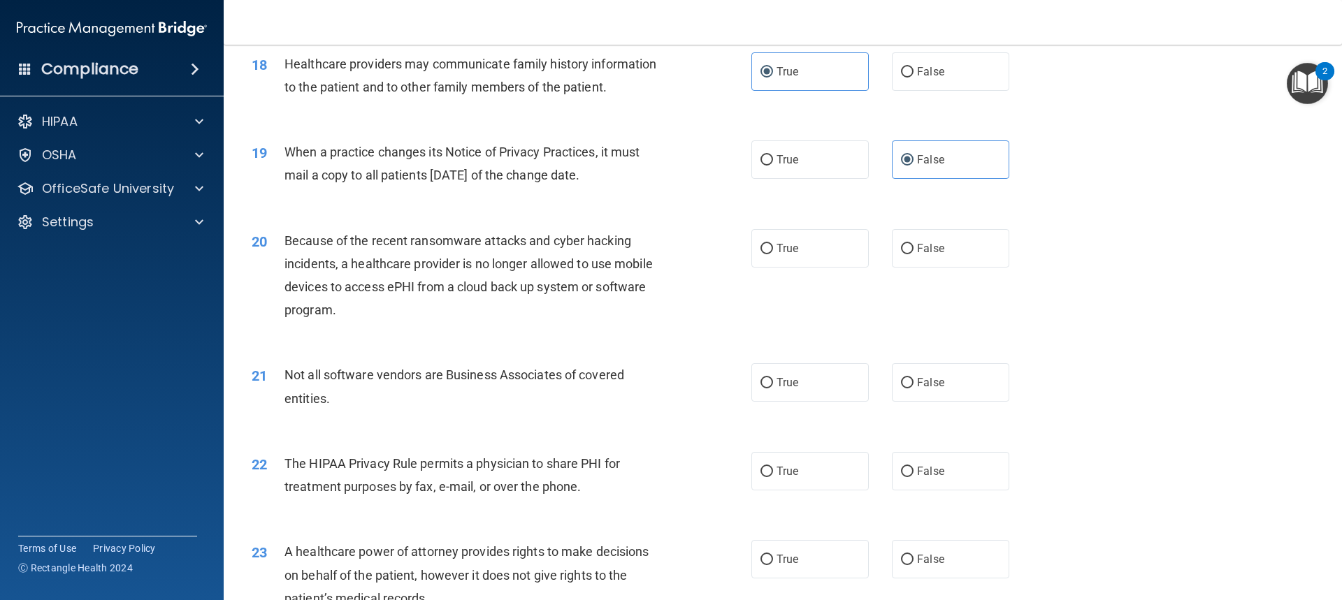
scroll to position [1887, 0]
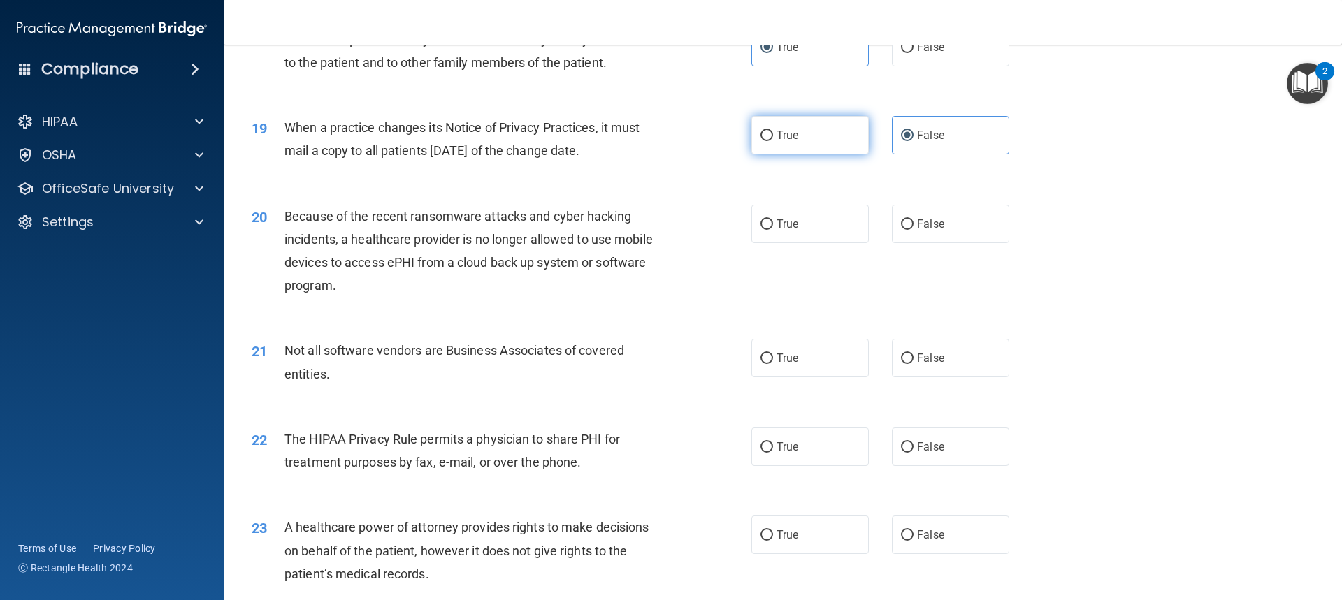
click at [786, 141] on label "True" at bounding box center [809, 135] width 117 height 38
click at [773, 141] on input "True" at bounding box center [766, 136] width 13 height 10
radio input "true"
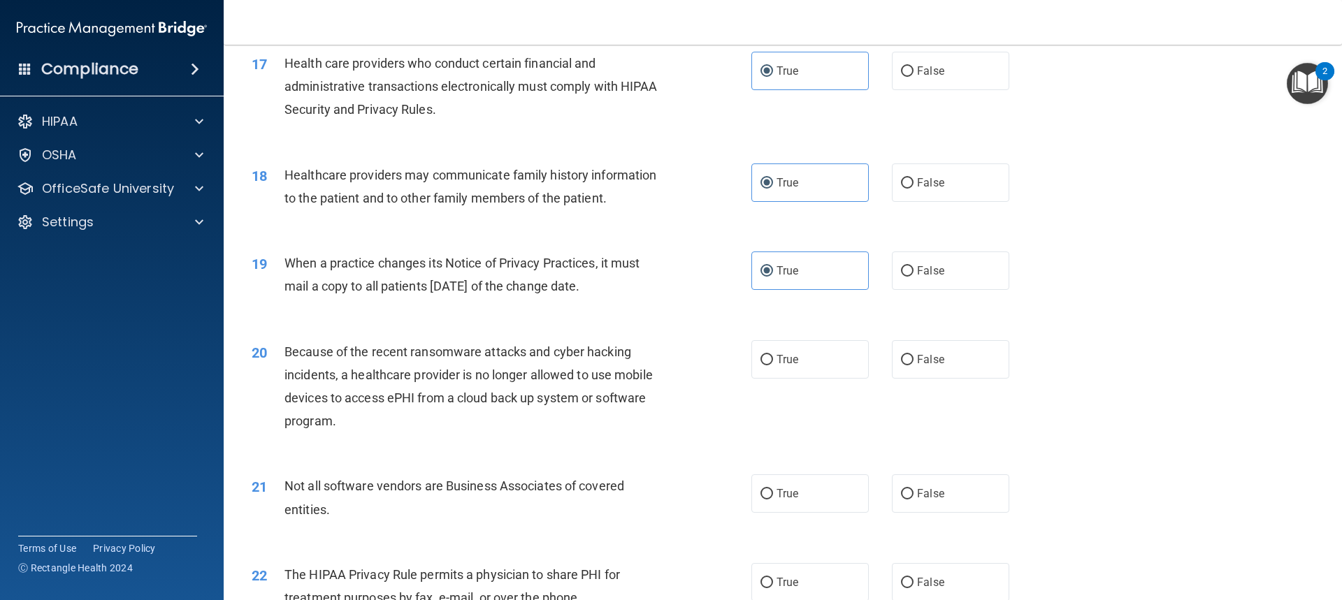
scroll to position [1747, 0]
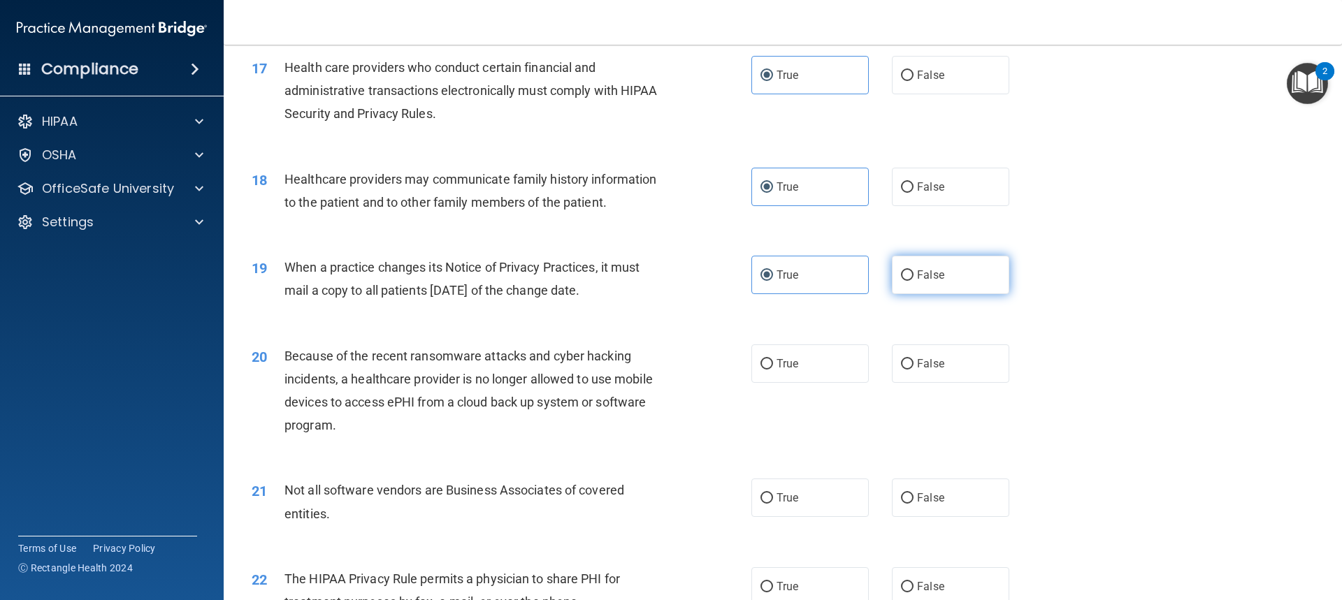
click at [934, 279] on span "False" at bounding box center [930, 274] width 27 height 13
click at [913, 279] on input "False" at bounding box center [907, 275] width 13 height 10
radio input "true"
radio input "false"
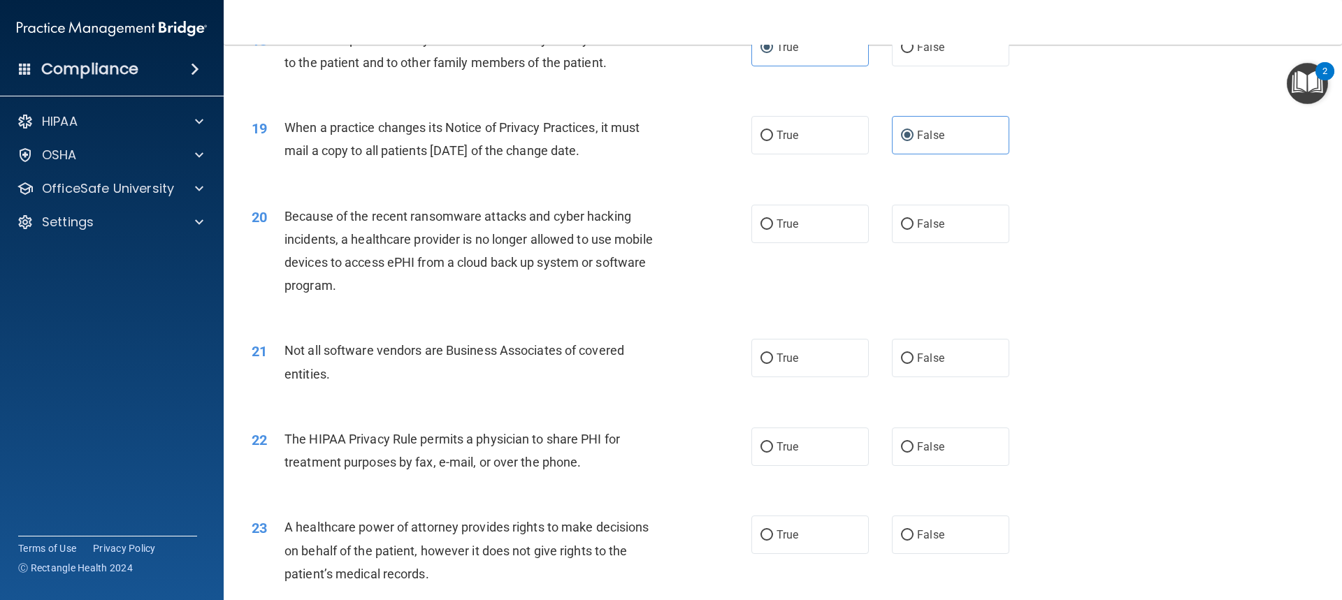
scroll to position [1956, 0]
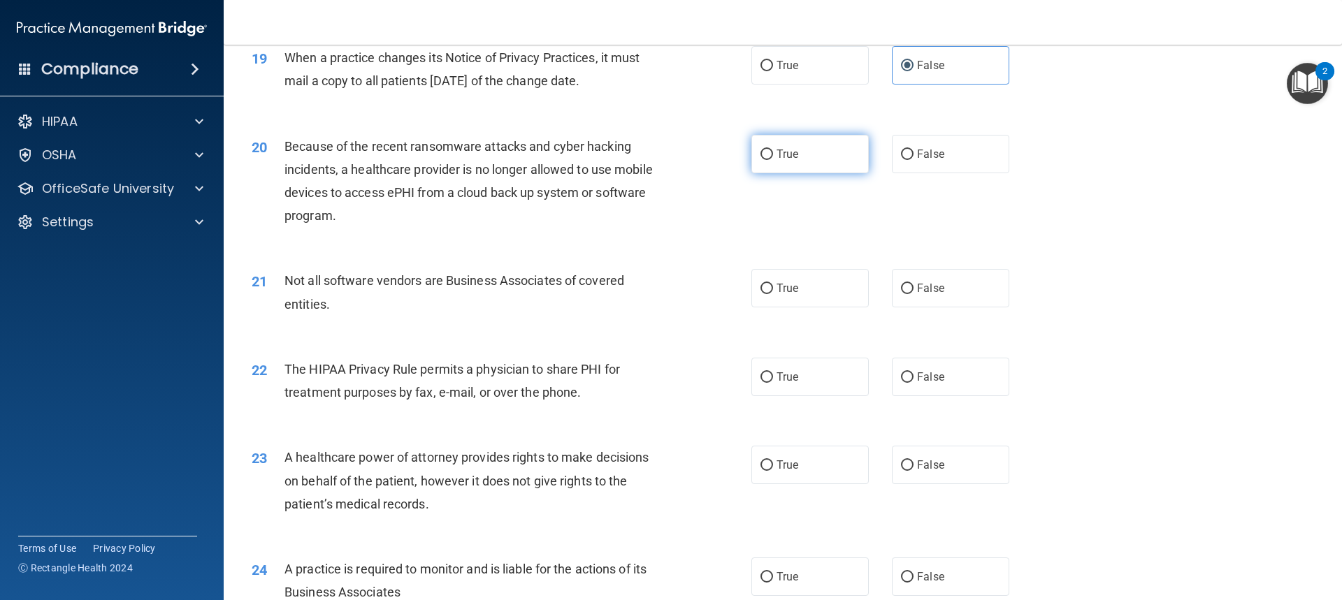
click at [801, 154] on label "True" at bounding box center [809, 154] width 117 height 38
click at [773, 154] on input "True" at bounding box center [766, 155] width 13 height 10
radio input "true"
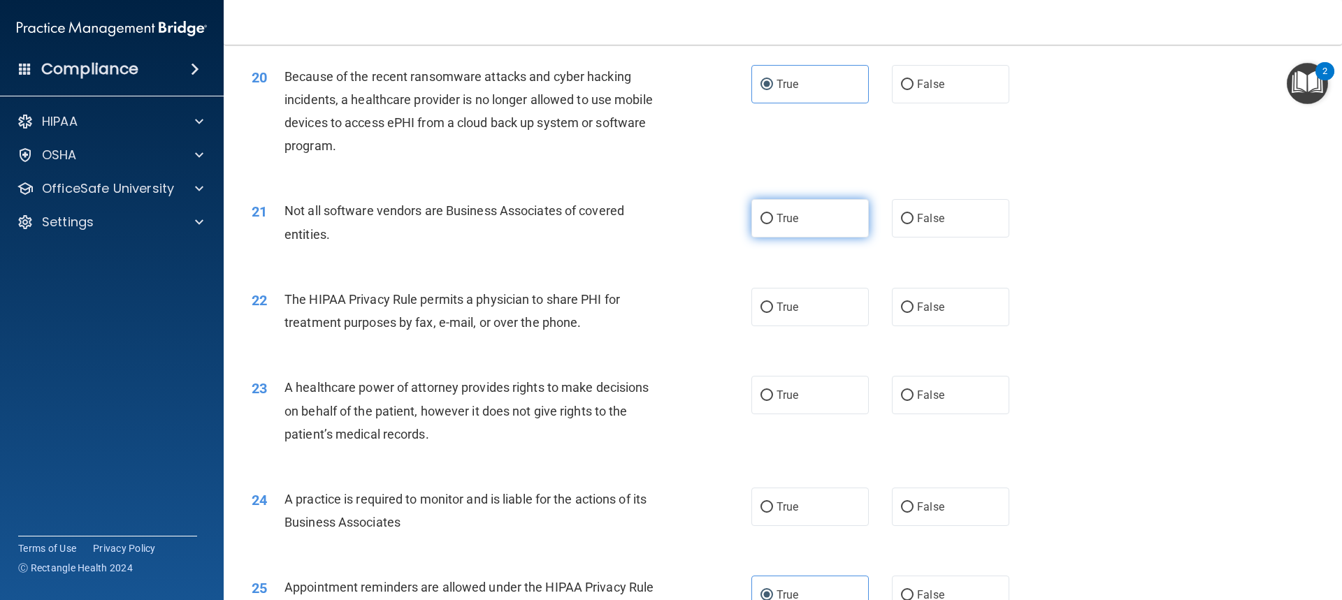
click at [803, 217] on label "True" at bounding box center [809, 218] width 117 height 38
click at [773, 217] on input "True" at bounding box center [766, 219] width 13 height 10
radio input "true"
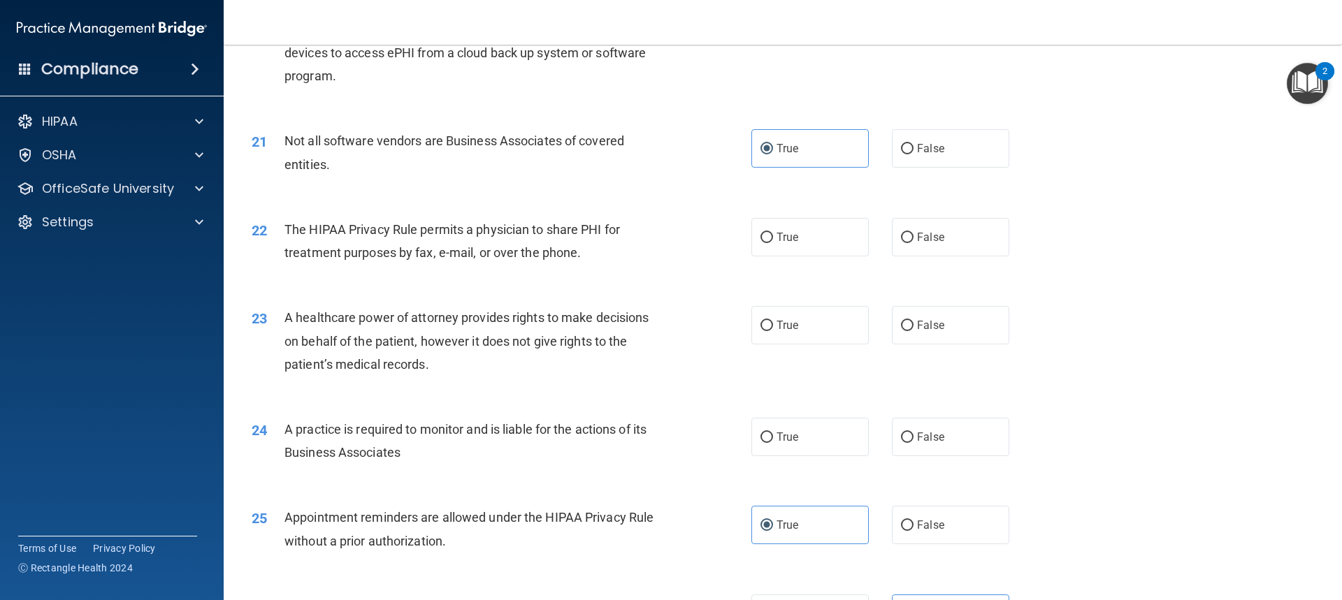
scroll to position [2166, 0]
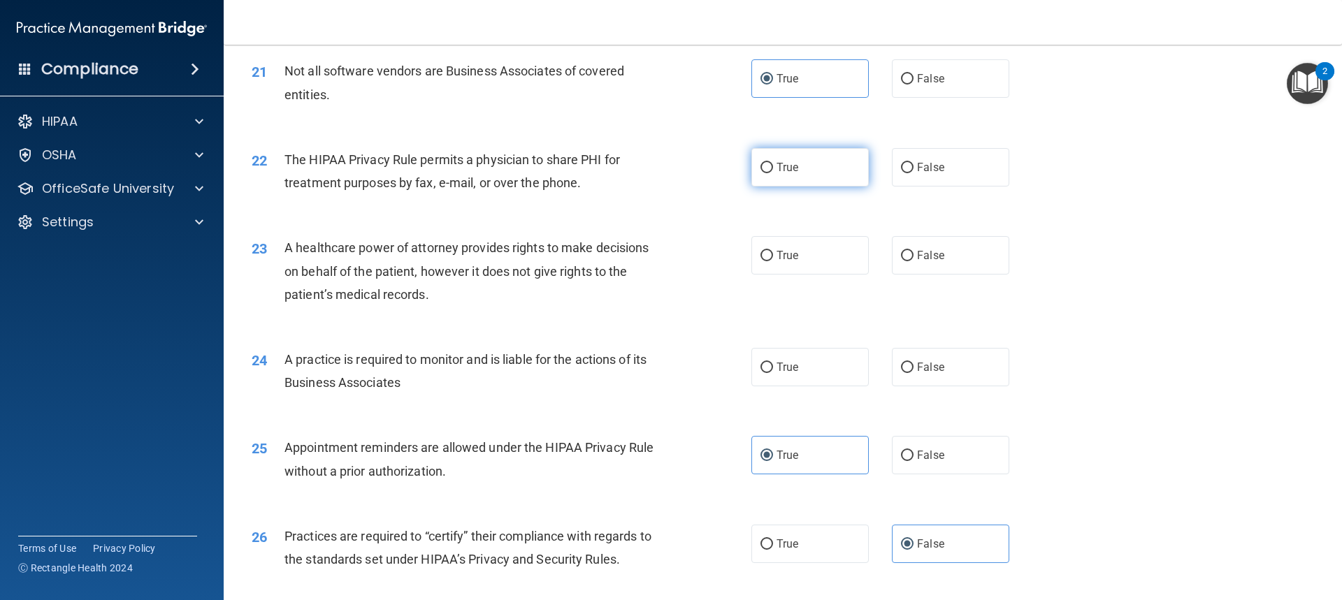
click at [803, 168] on label "True" at bounding box center [809, 167] width 117 height 38
click at [773, 168] on input "True" at bounding box center [766, 168] width 13 height 10
radio input "true"
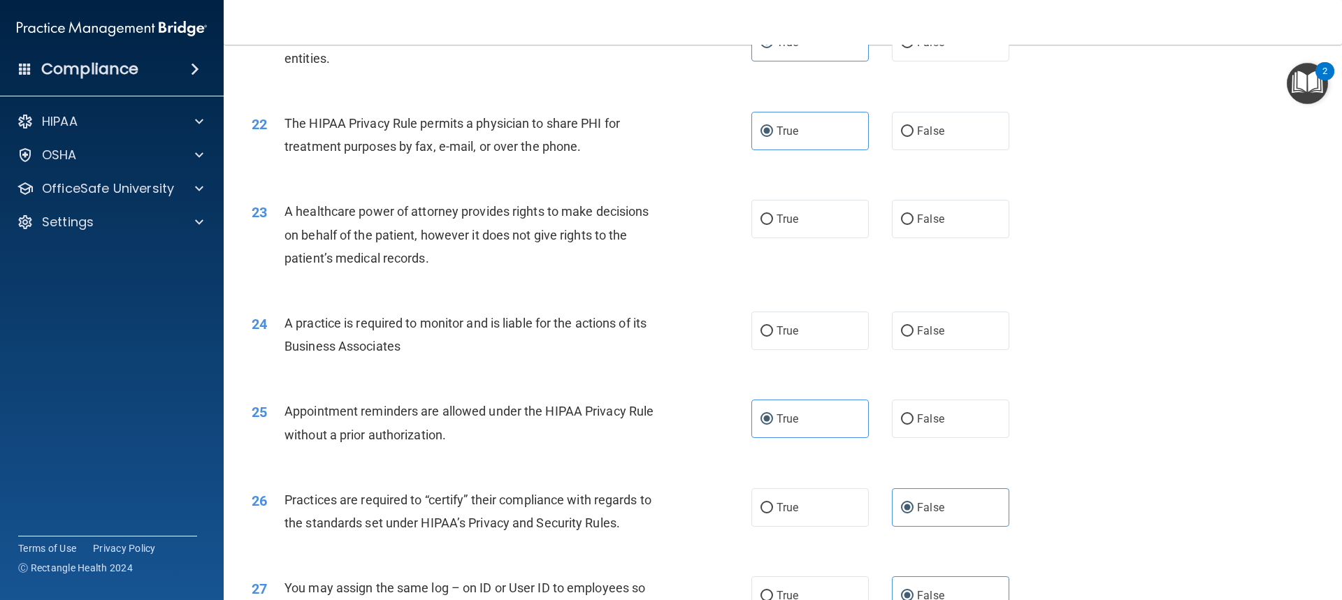
scroll to position [2236, 0]
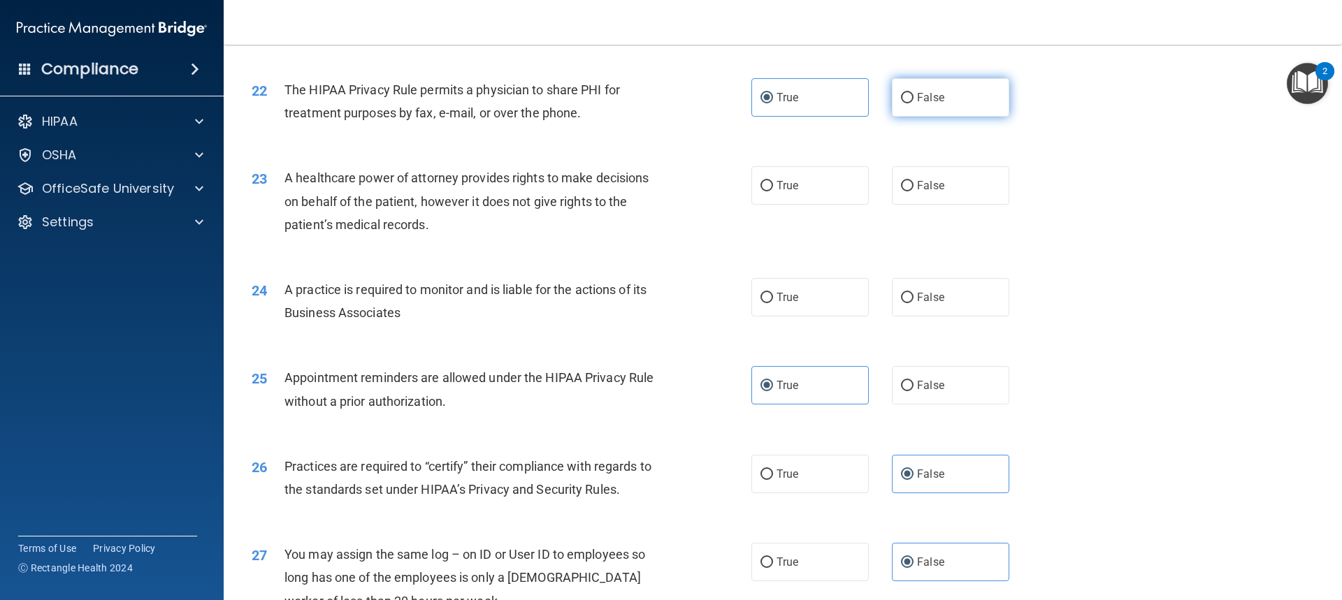
click at [920, 89] on label "False" at bounding box center [950, 97] width 117 height 38
click at [913, 93] on input "False" at bounding box center [907, 98] width 13 height 10
radio input "true"
radio input "false"
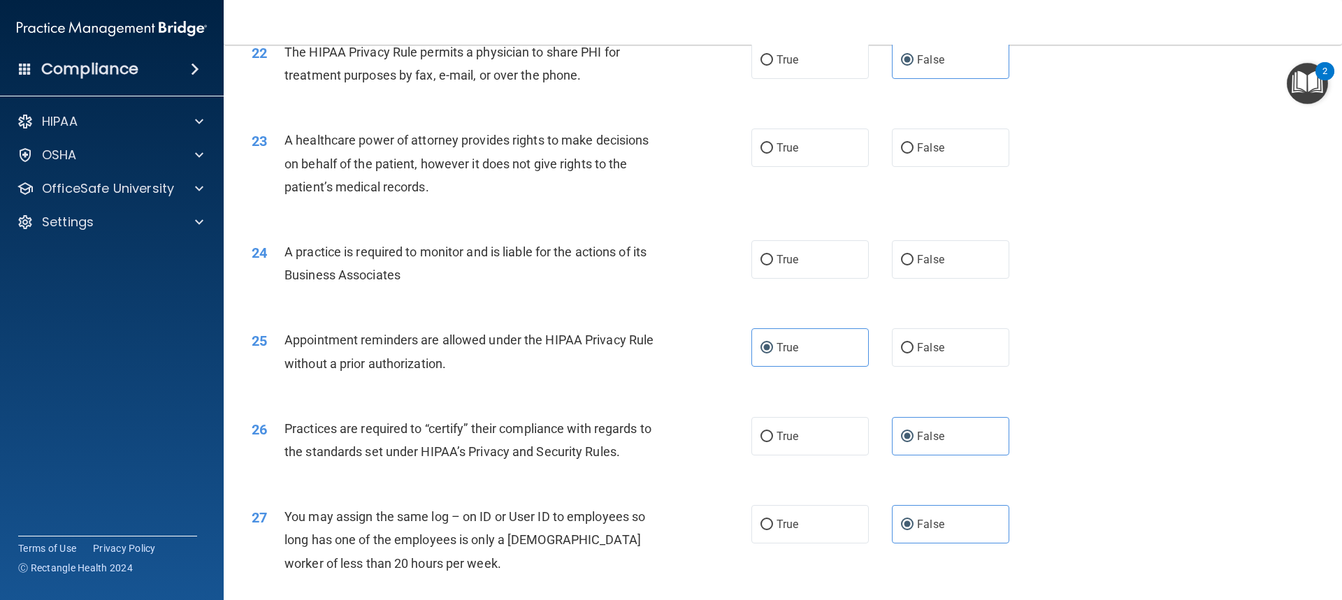
scroll to position [2306, 0]
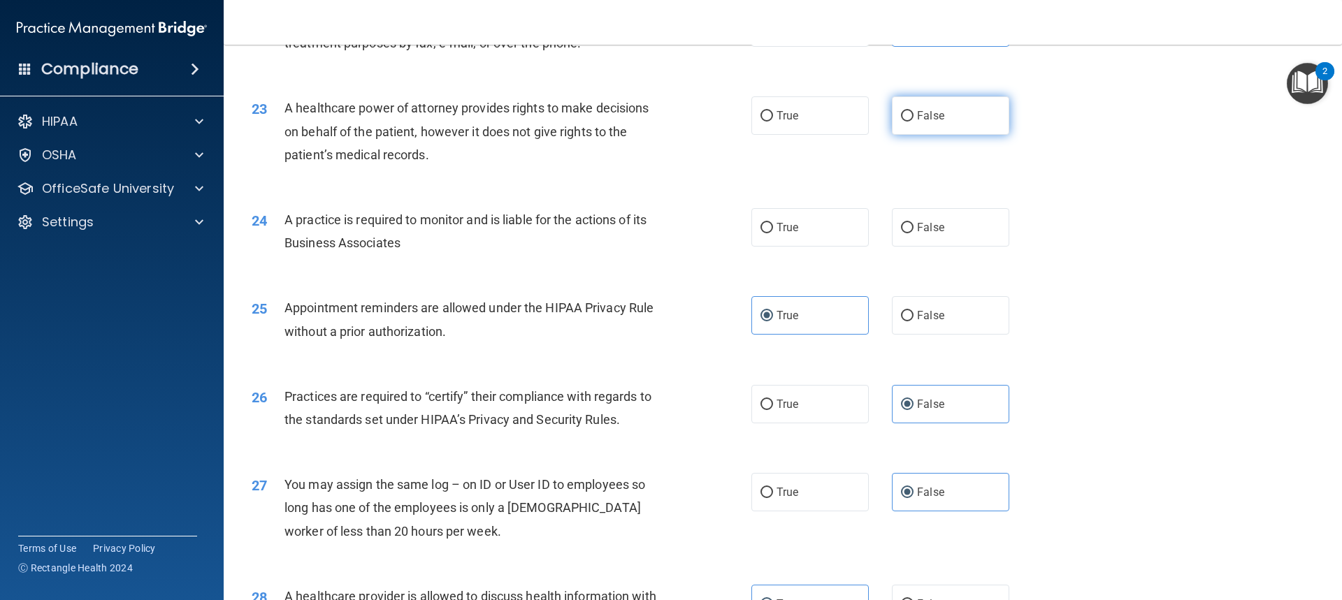
click at [913, 125] on label "False" at bounding box center [950, 115] width 117 height 38
click at [913, 122] on input "False" at bounding box center [907, 116] width 13 height 10
radio input "true"
click at [776, 233] on span "True" at bounding box center [787, 227] width 22 height 13
click at [773, 233] on input "True" at bounding box center [766, 228] width 13 height 10
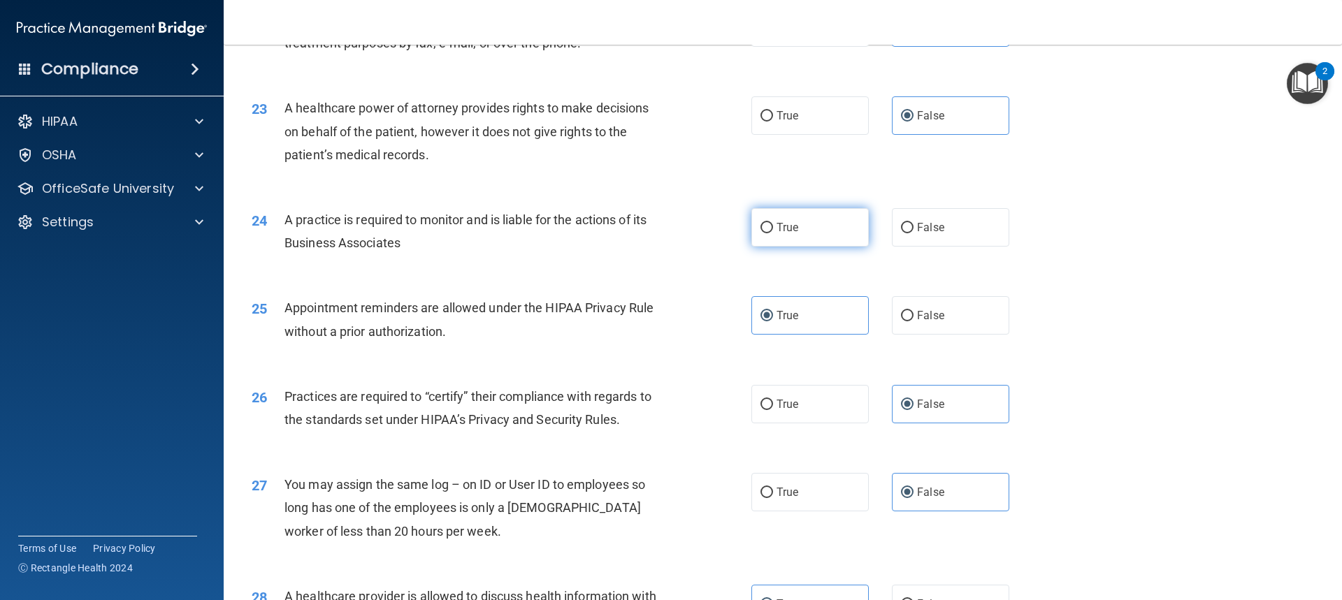
radio input "true"
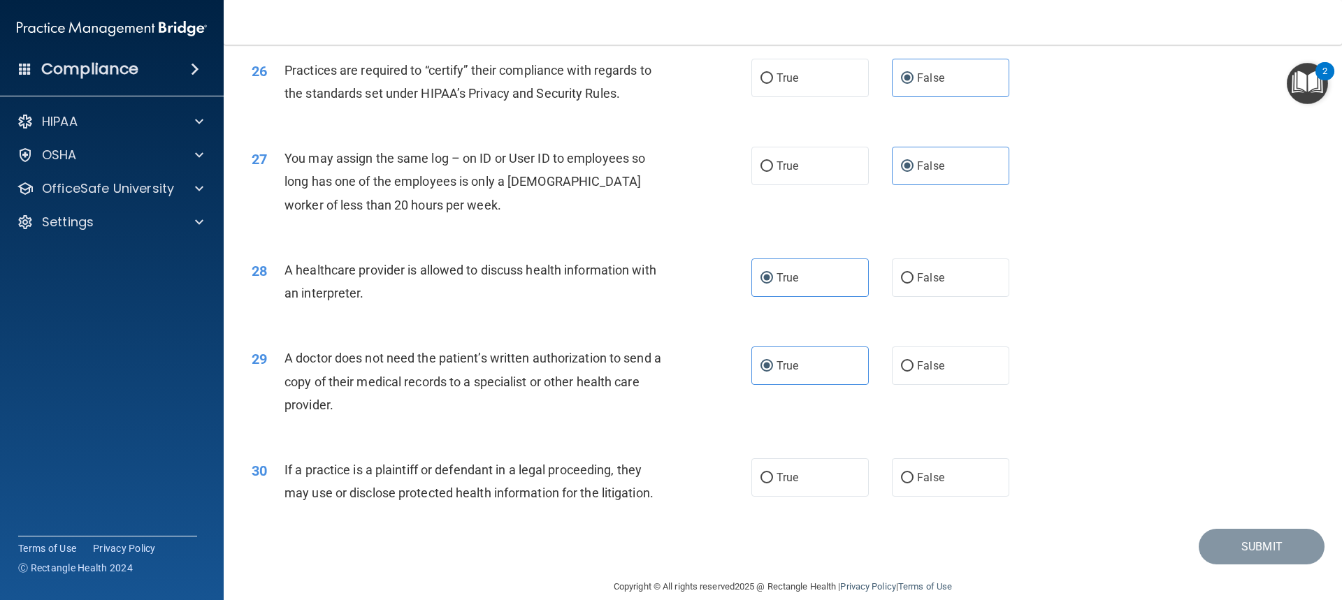
scroll to position [2652, 0]
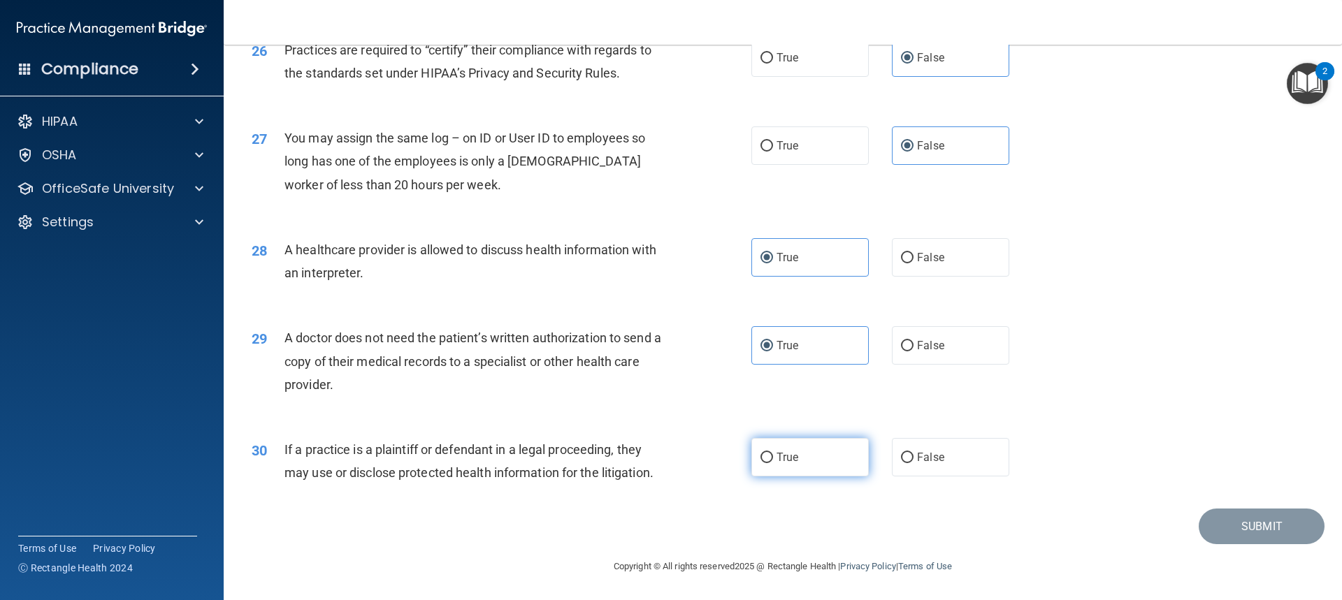
click at [788, 469] on label "True" at bounding box center [809, 457] width 117 height 38
click at [773, 463] on input "True" at bounding box center [766, 458] width 13 height 10
radio input "true"
click at [1263, 529] on button "Submit" at bounding box center [1261, 527] width 126 height 36
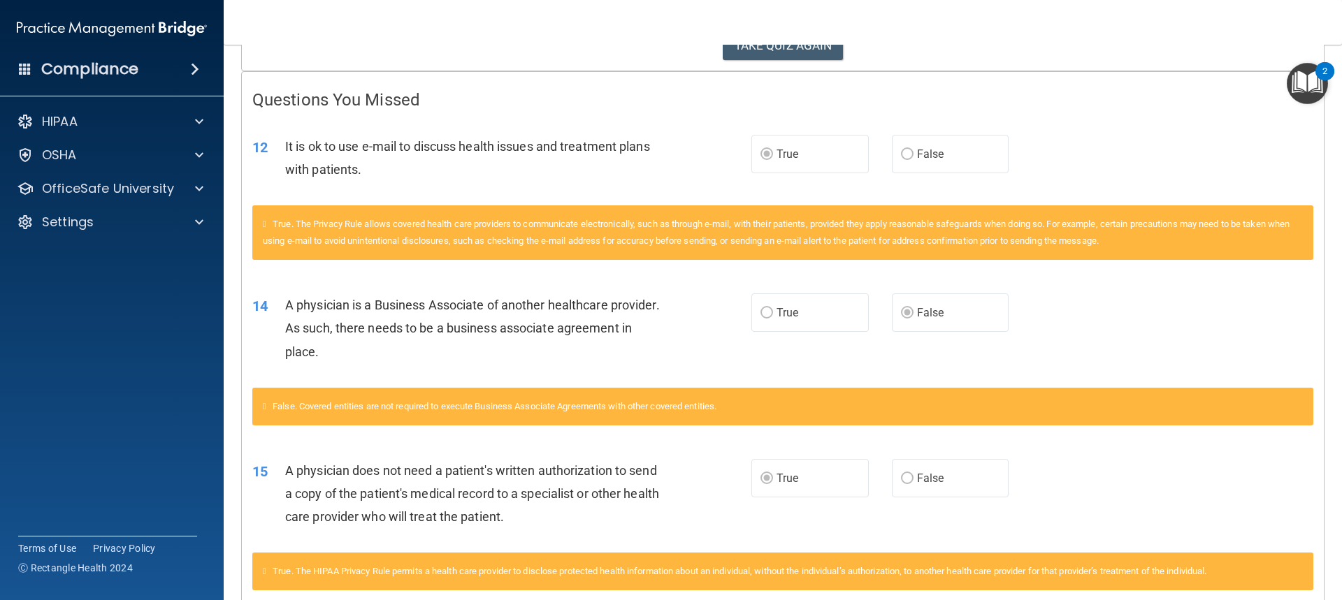
scroll to position [122, 0]
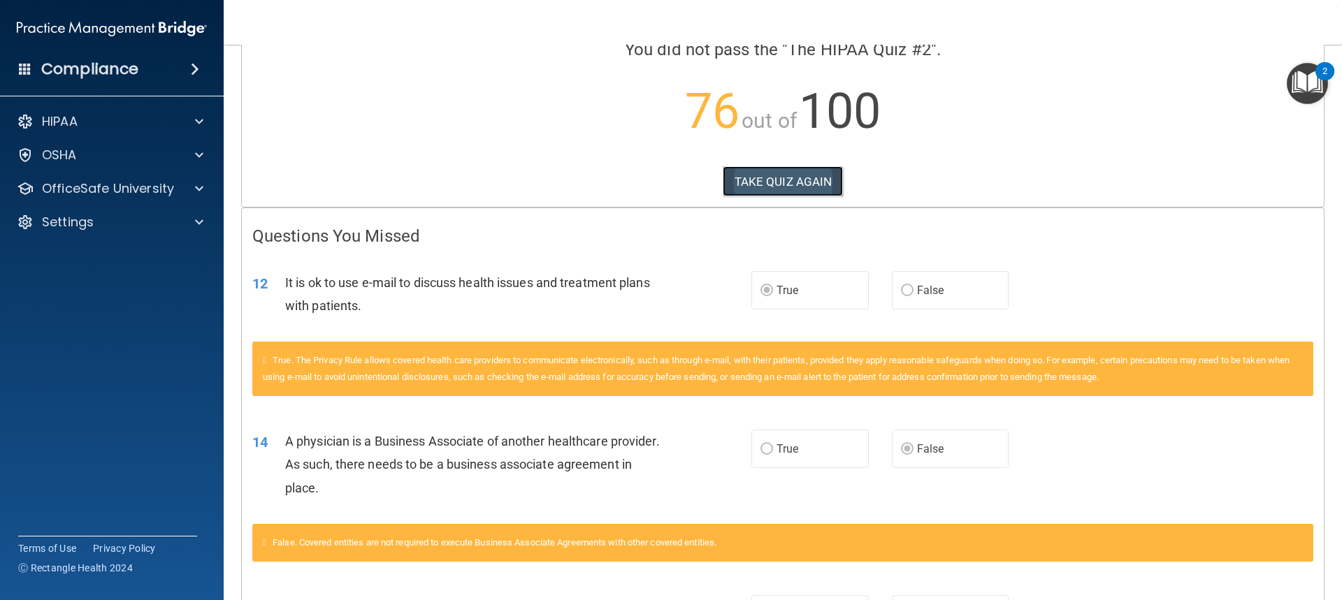
click at [799, 187] on button "TAKE QUIZ AGAIN" at bounding box center [782, 181] width 121 height 31
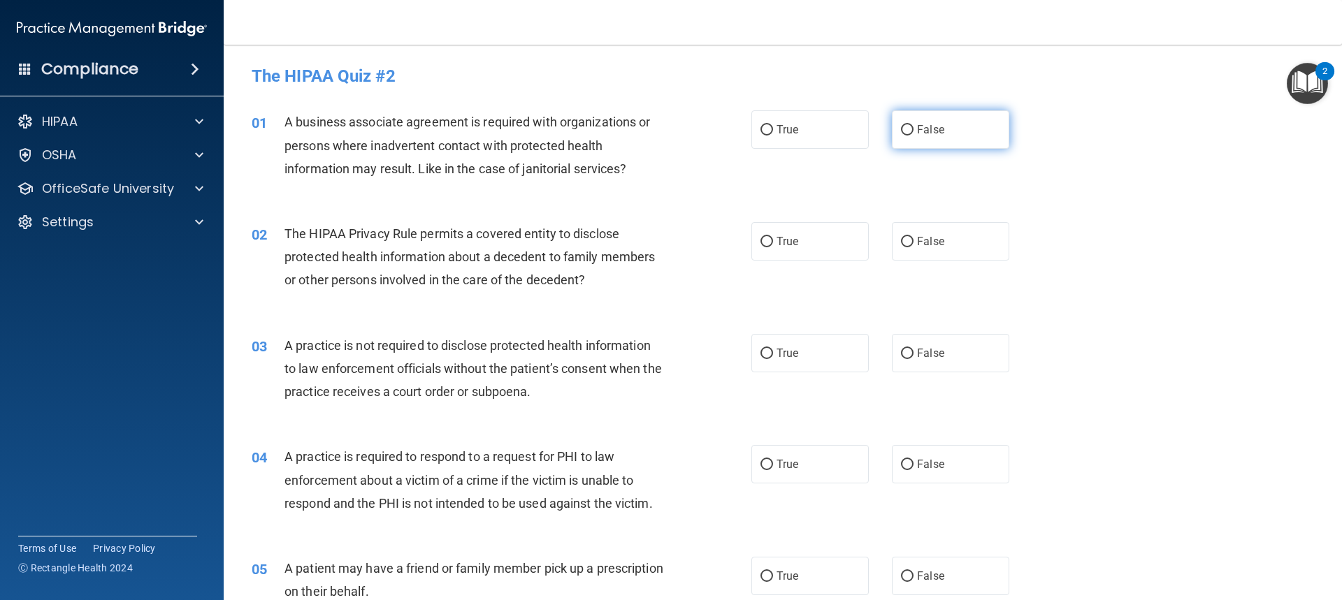
click at [923, 131] on span "False" at bounding box center [930, 129] width 27 height 13
click at [913, 131] on input "False" at bounding box center [907, 130] width 13 height 10
radio input "true"
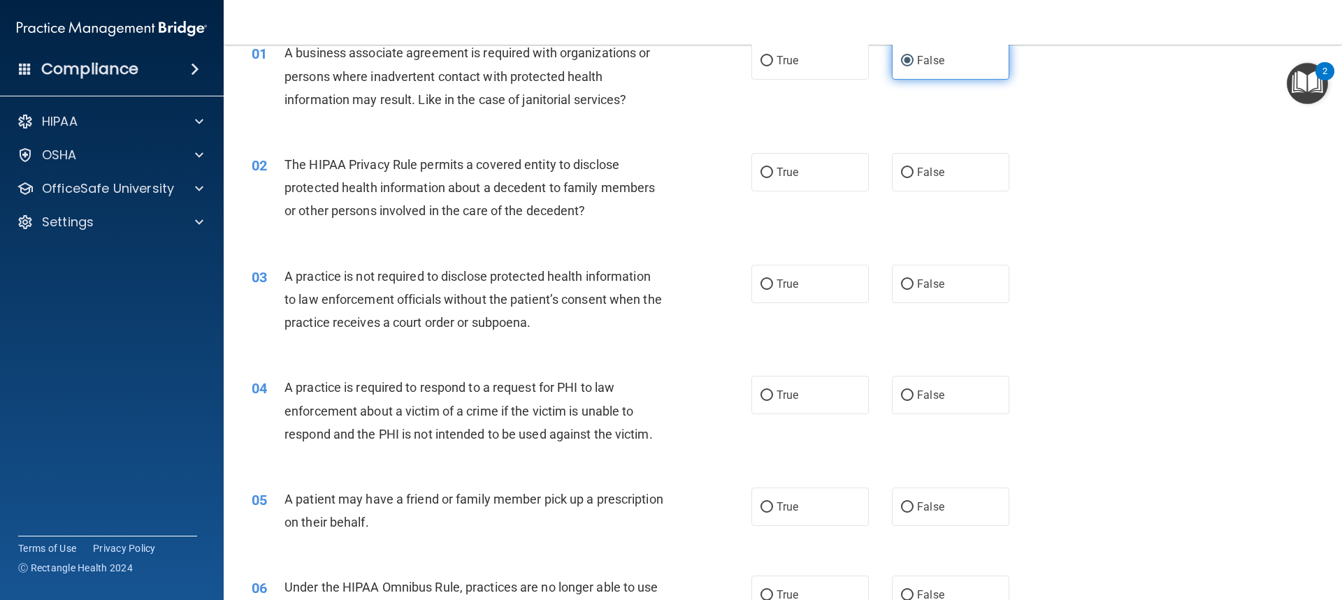
scroll to position [70, 0]
click at [903, 172] on input "False" at bounding box center [907, 172] width 13 height 10
radio input "true"
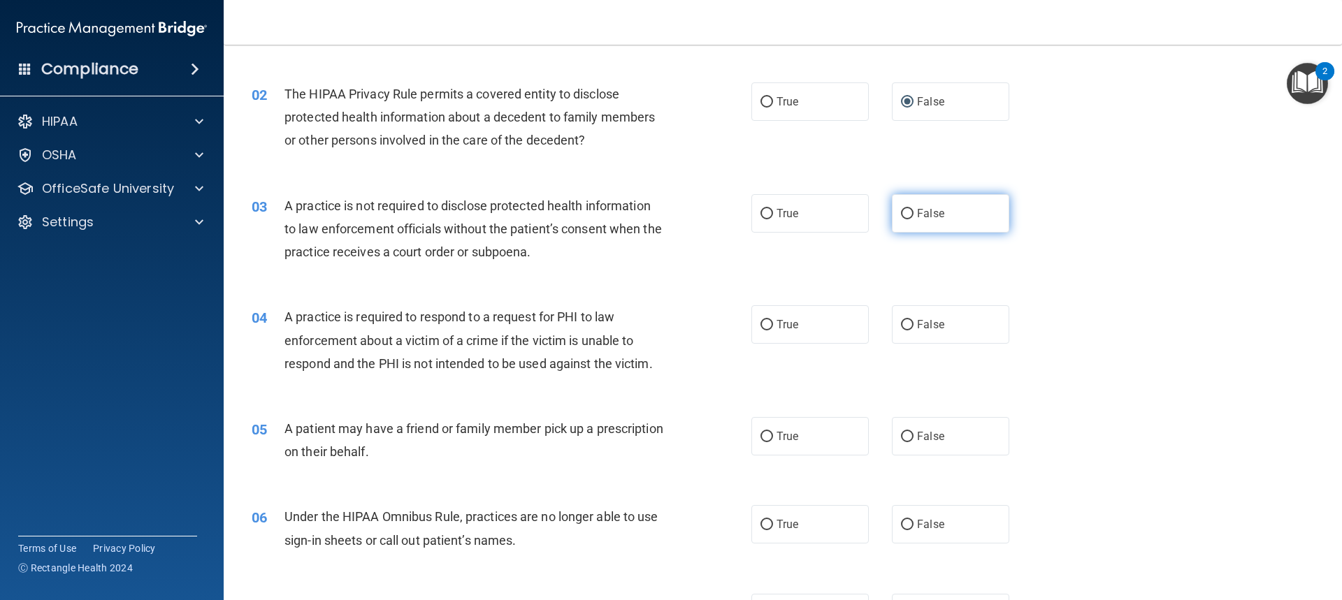
click at [971, 215] on label "False" at bounding box center [950, 213] width 117 height 38
click at [913, 215] on input "False" at bounding box center [907, 214] width 13 height 10
radio input "true"
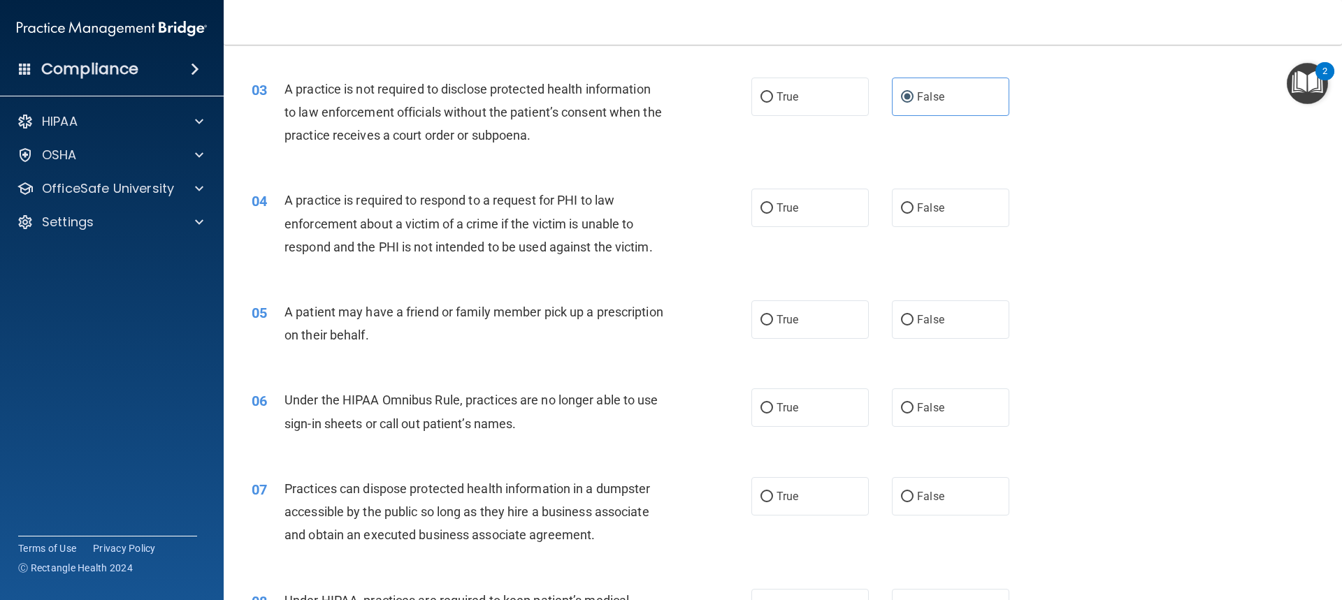
scroll to position [349, 0]
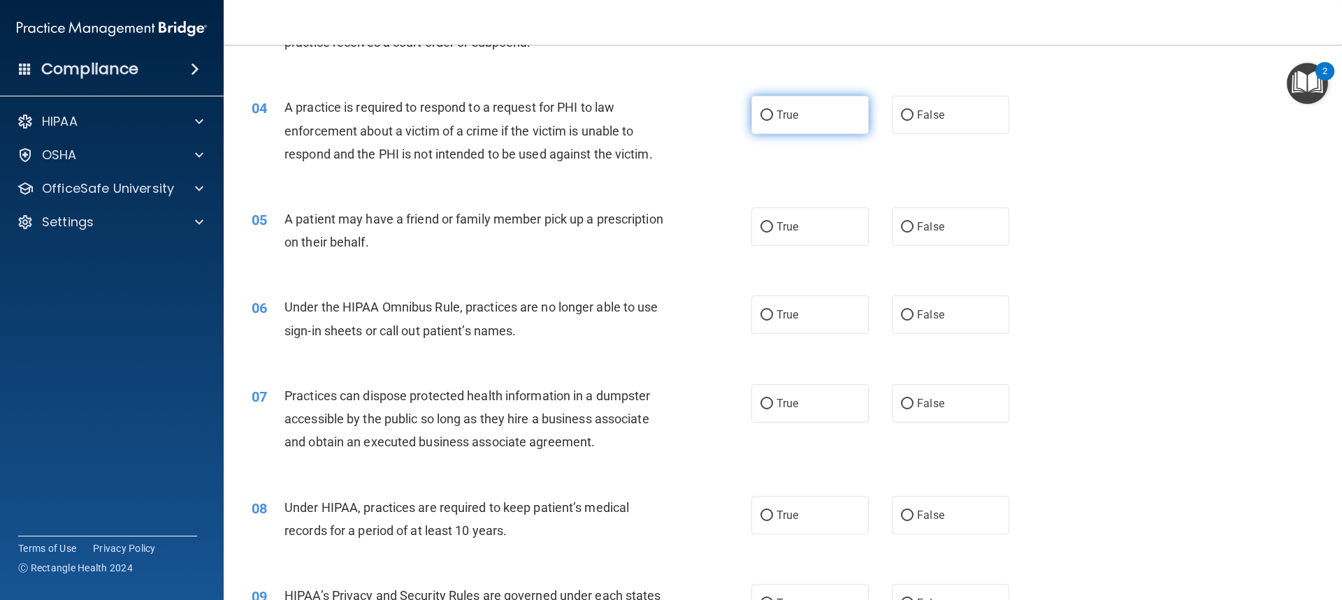
click at [782, 120] on span "True" at bounding box center [787, 114] width 22 height 13
click at [773, 120] on input "True" at bounding box center [766, 115] width 13 height 10
radio input "true"
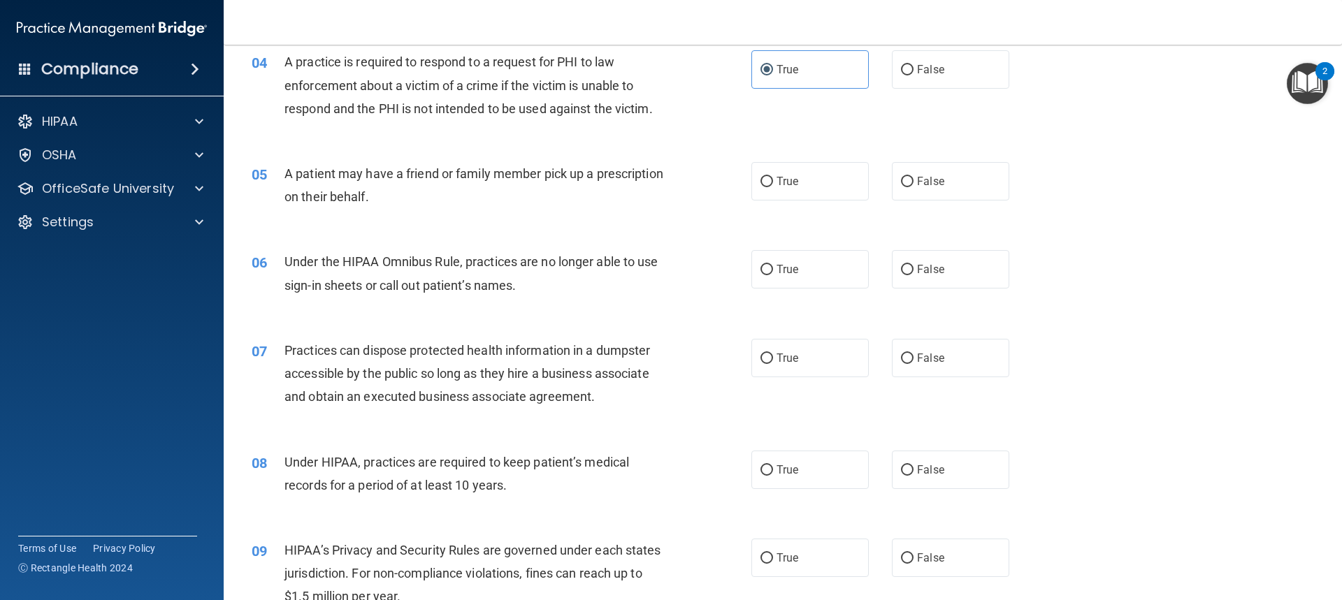
scroll to position [419, 0]
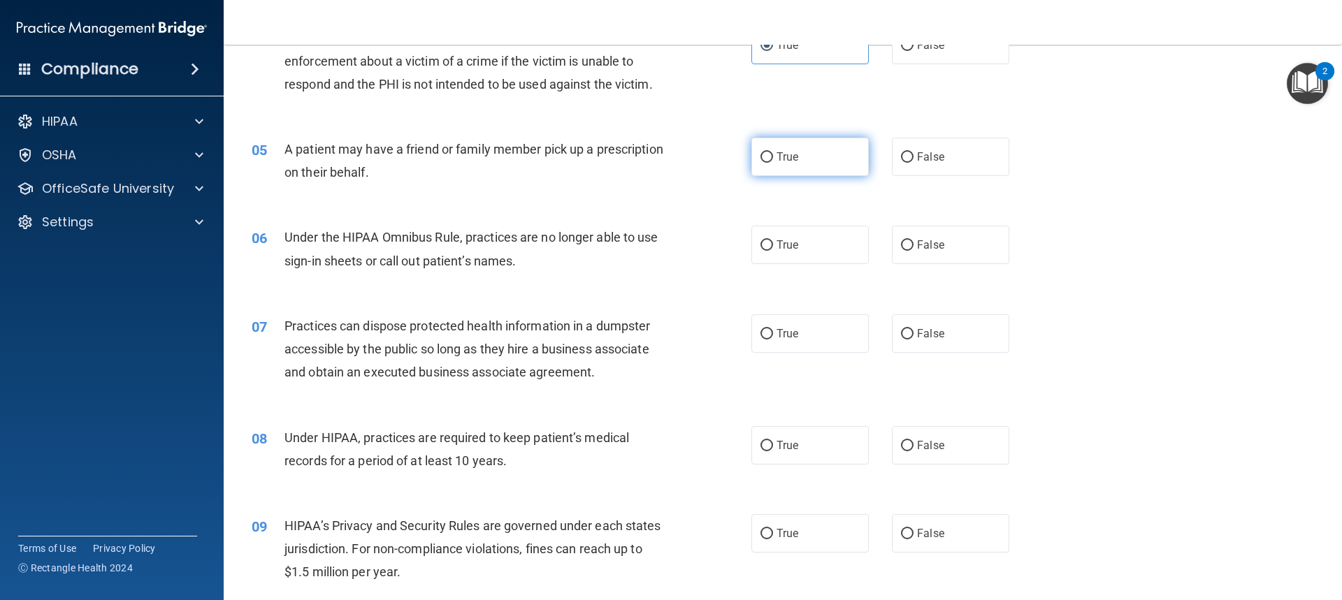
click at [814, 166] on label "True" at bounding box center [809, 157] width 117 height 38
click at [773, 163] on input "True" at bounding box center [766, 157] width 13 height 10
radio input "true"
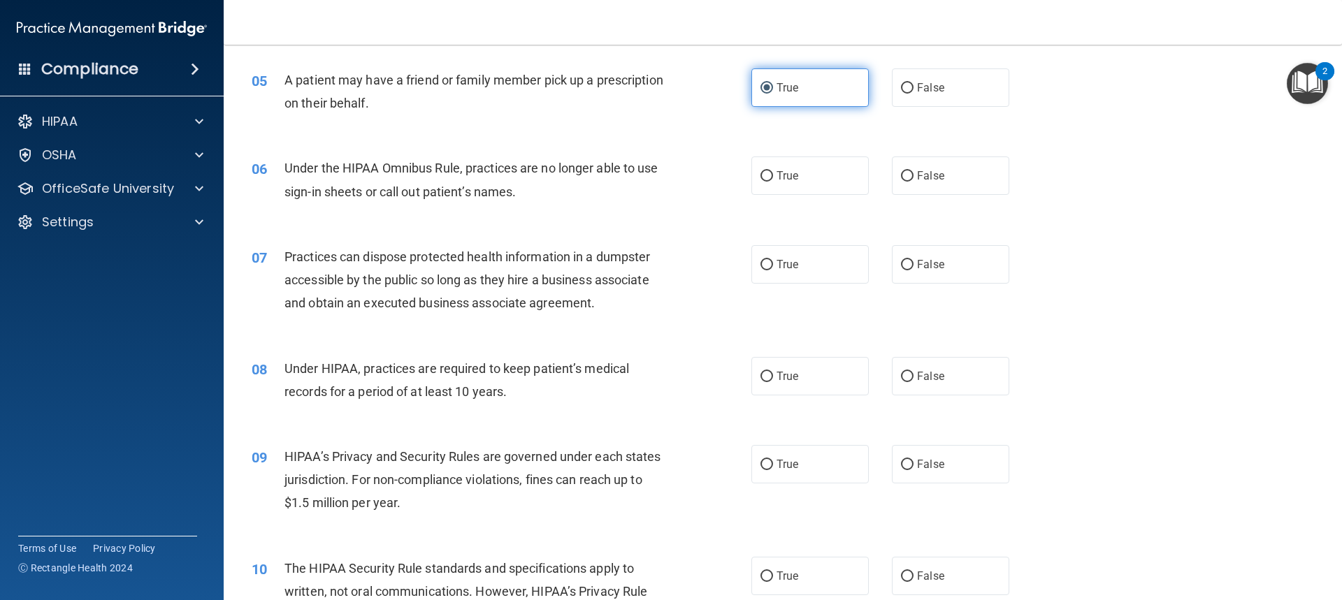
scroll to position [489, 0]
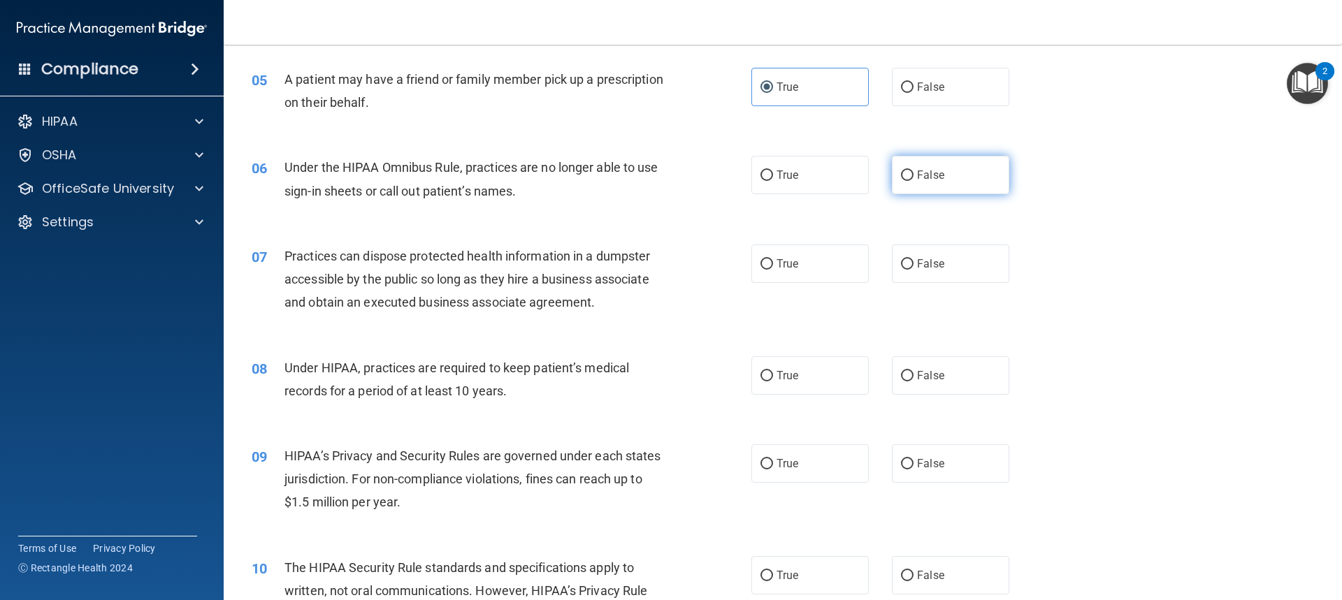
click at [903, 170] on input "False" at bounding box center [907, 175] width 13 height 10
radio input "true"
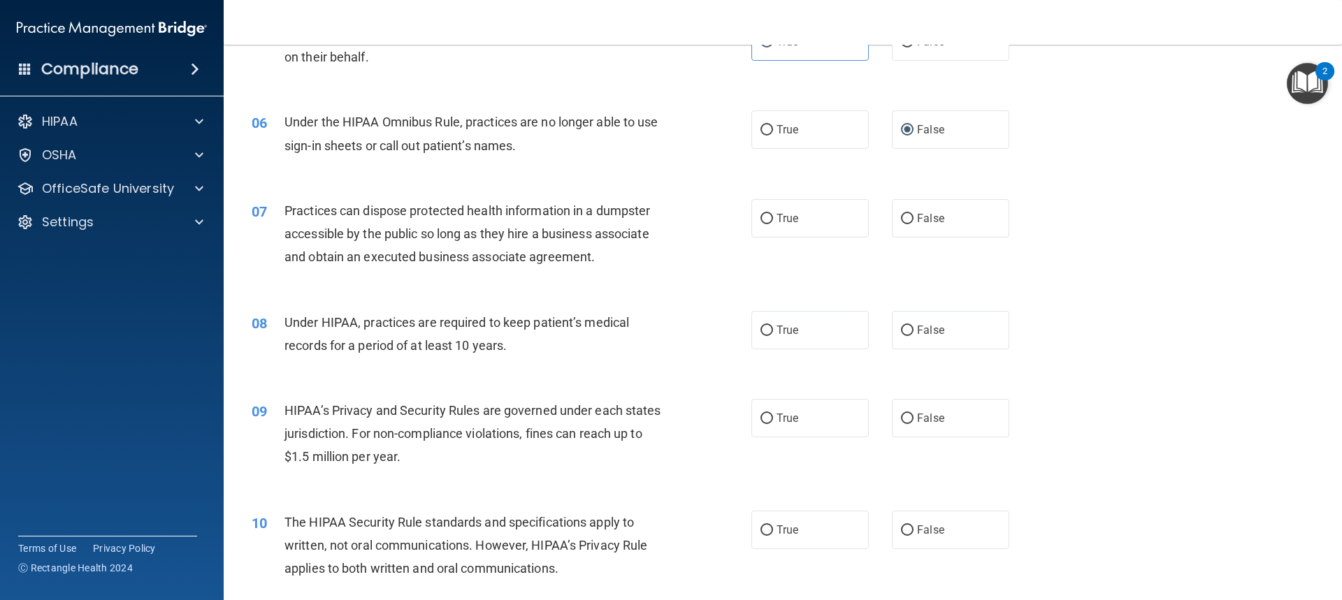
scroll to position [559, 0]
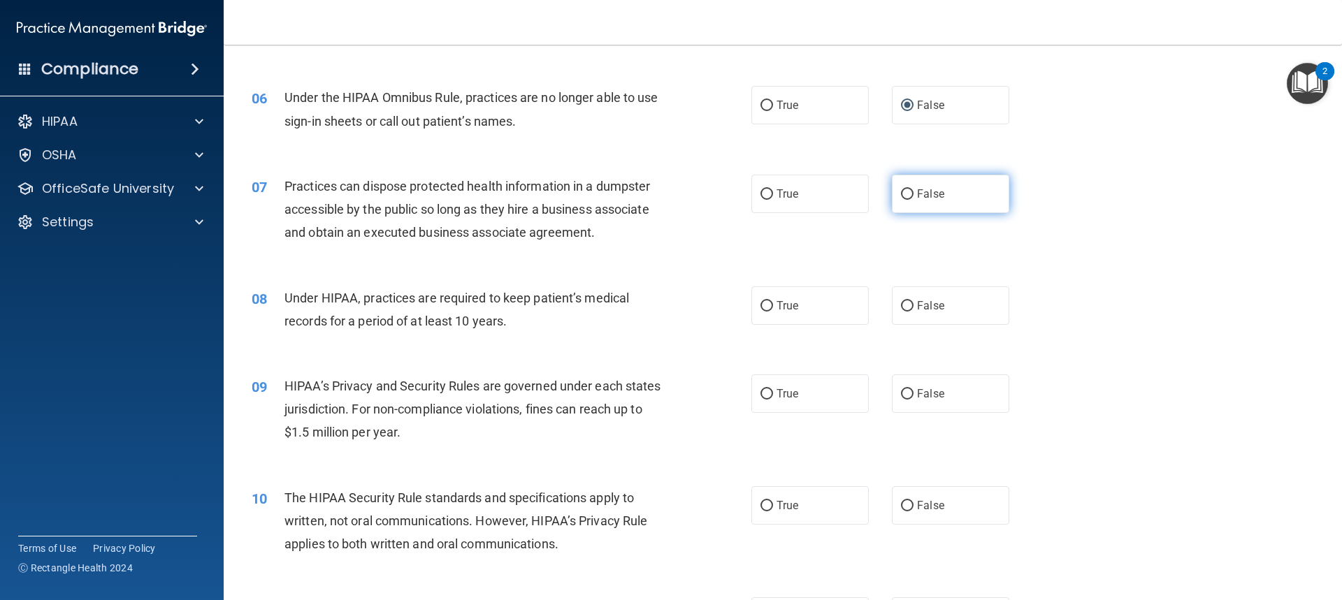
click at [940, 202] on label "False" at bounding box center [950, 194] width 117 height 38
click at [913, 200] on input "False" at bounding box center [907, 194] width 13 height 10
radio input "true"
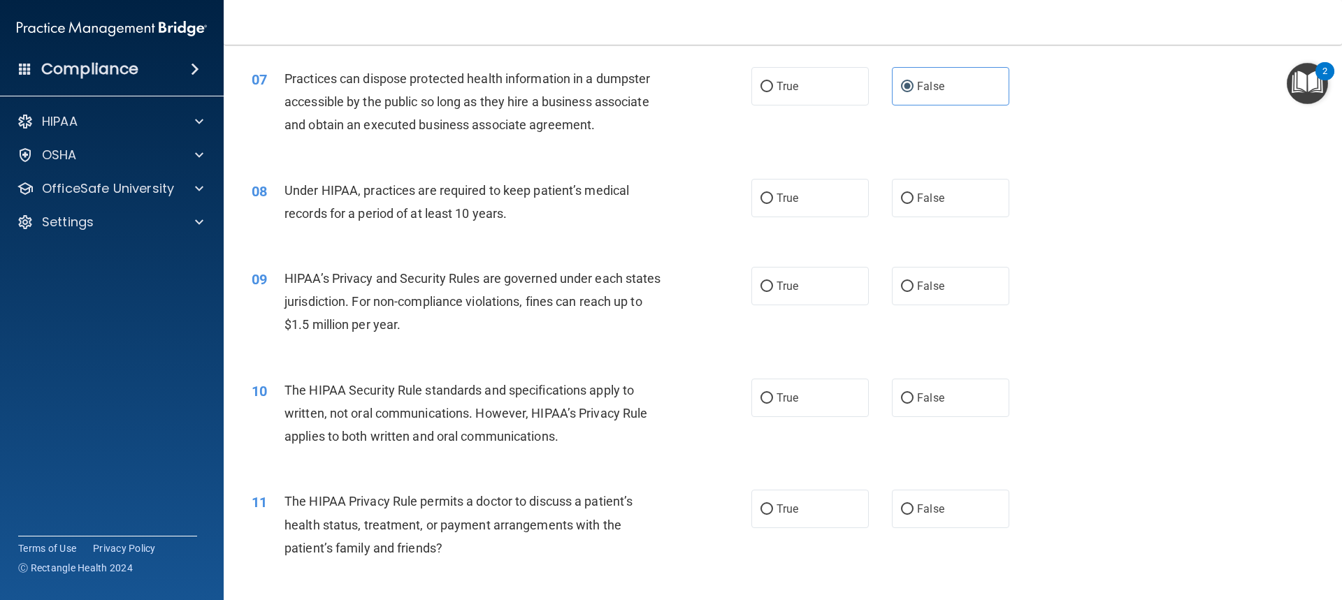
scroll to position [699, 0]
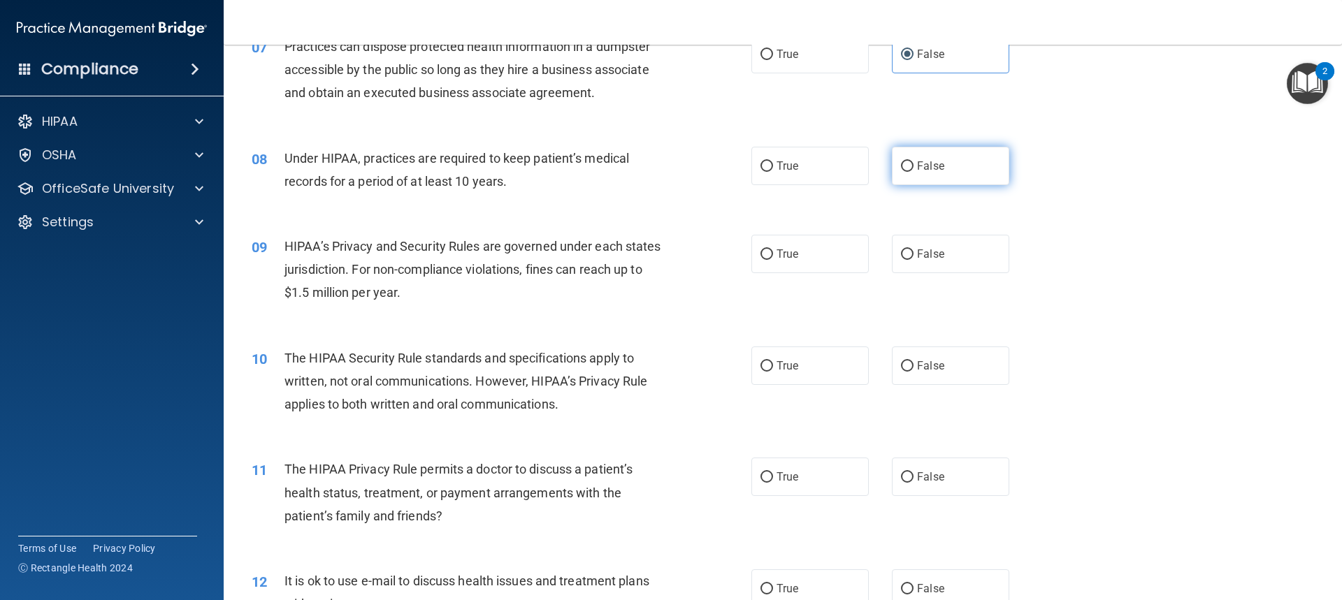
click at [951, 175] on label "False" at bounding box center [950, 166] width 117 height 38
click at [913, 172] on input "False" at bounding box center [907, 166] width 13 height 10
radio input "true"
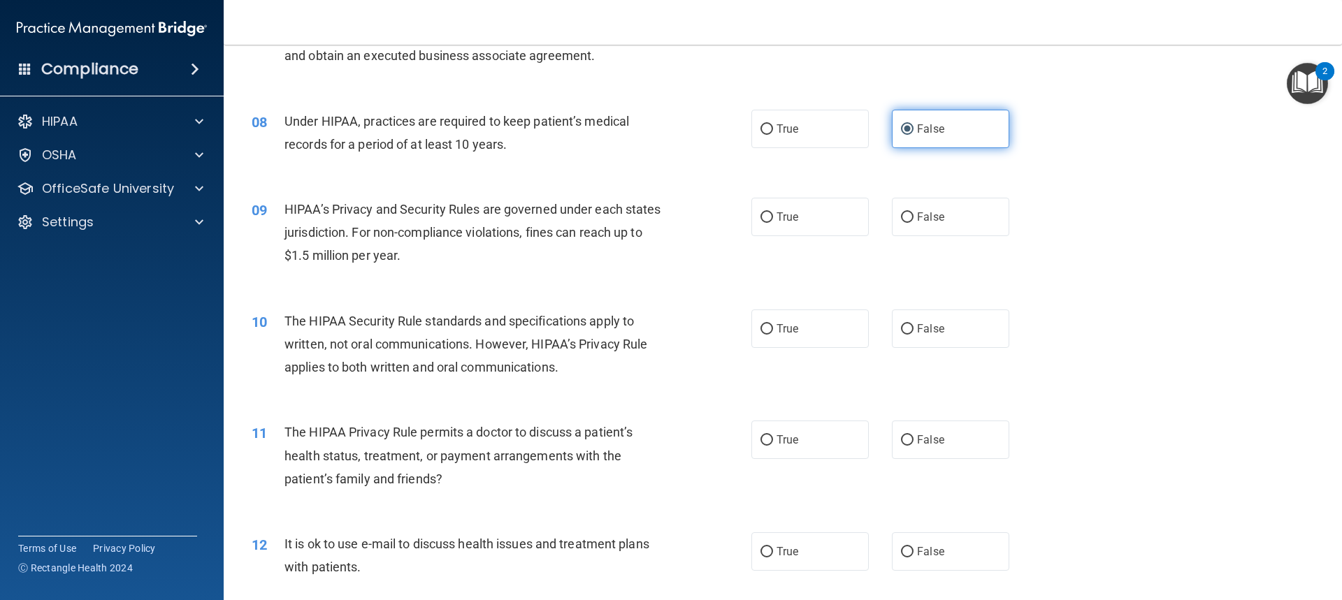
scroll to position [769, 0]
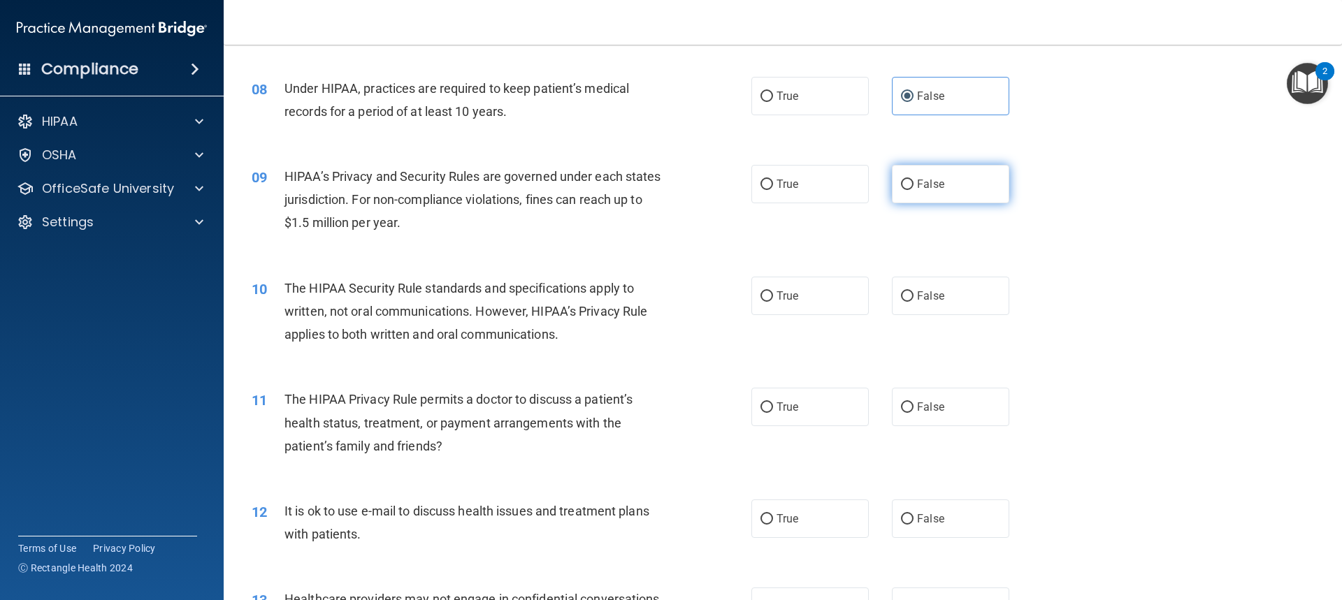
click at [981, 195] on label "False" at bounding box center [950, 184] width 117 height 38
click at [913, 190] on input "False" at bounding box center [907, 185] width 13 height 10
radio input "true"
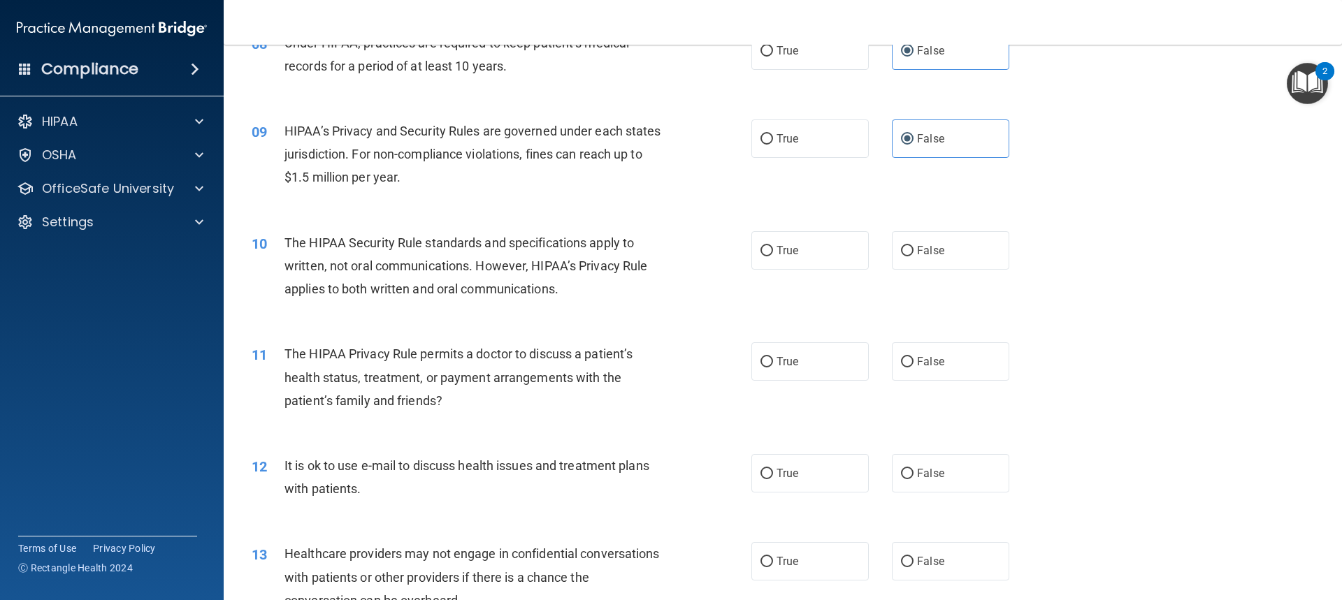
scroll to position [838, 0]
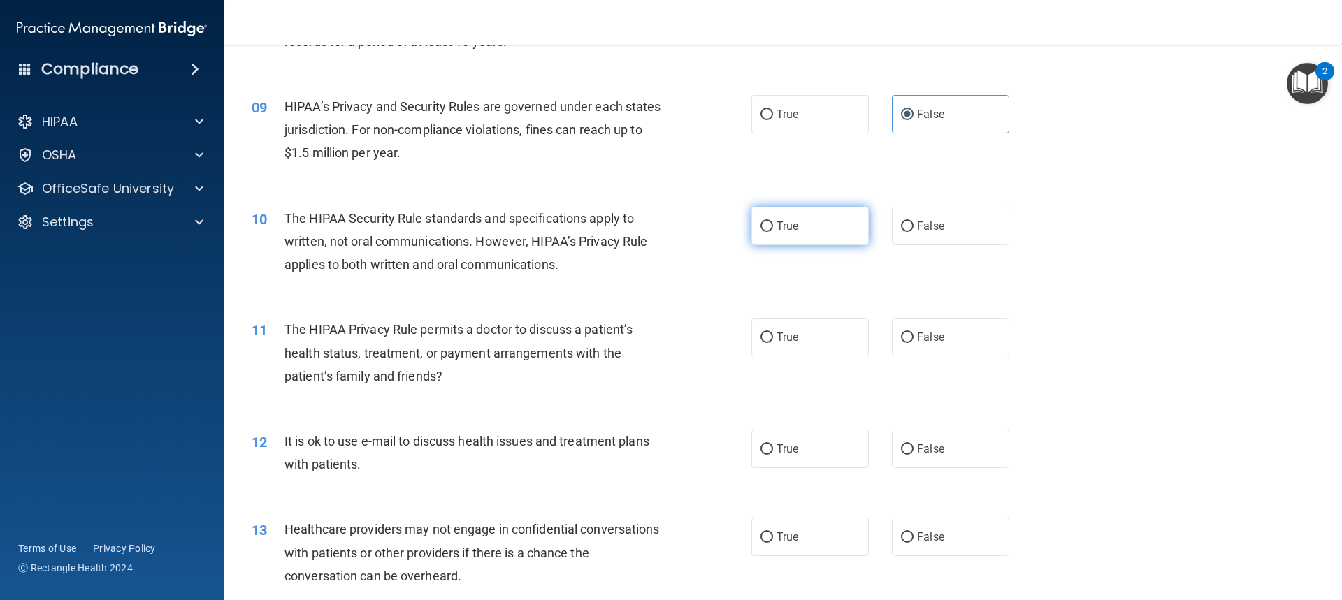
click at [843, 221] on label "True" at bounding box center [809, 226] width 117 height 38
click at [773, 221] on input "True" at bounding box center [766, 226] width 13 height 10
radio input "true"
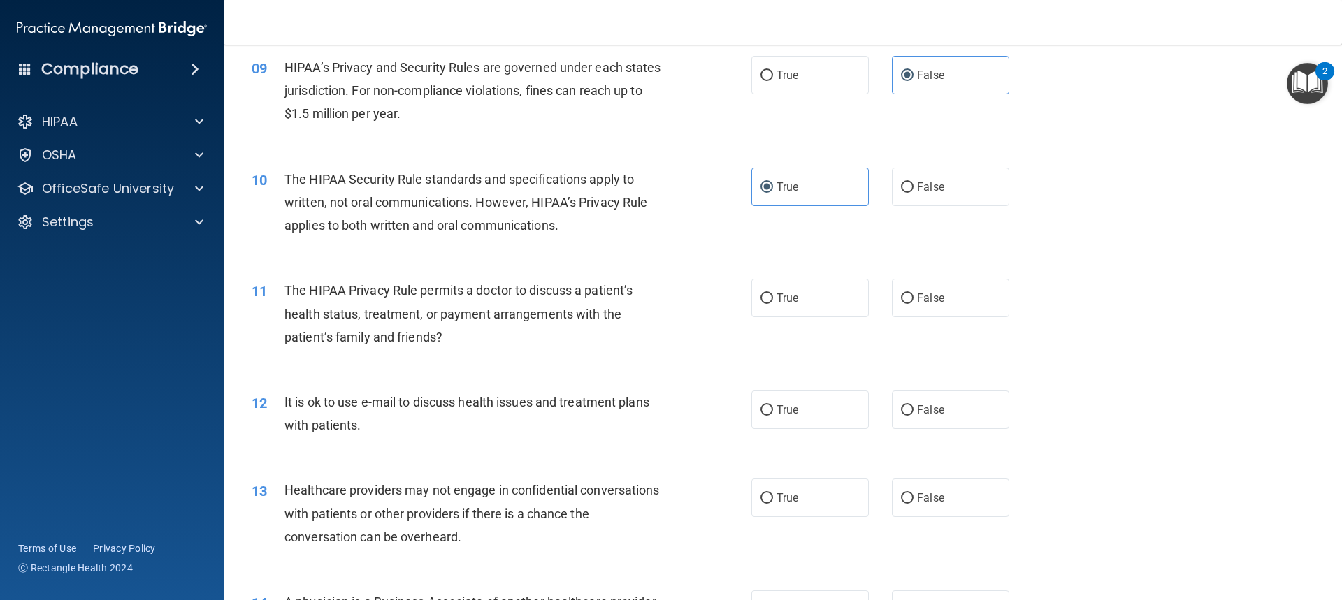
scroll to position [908, 0]
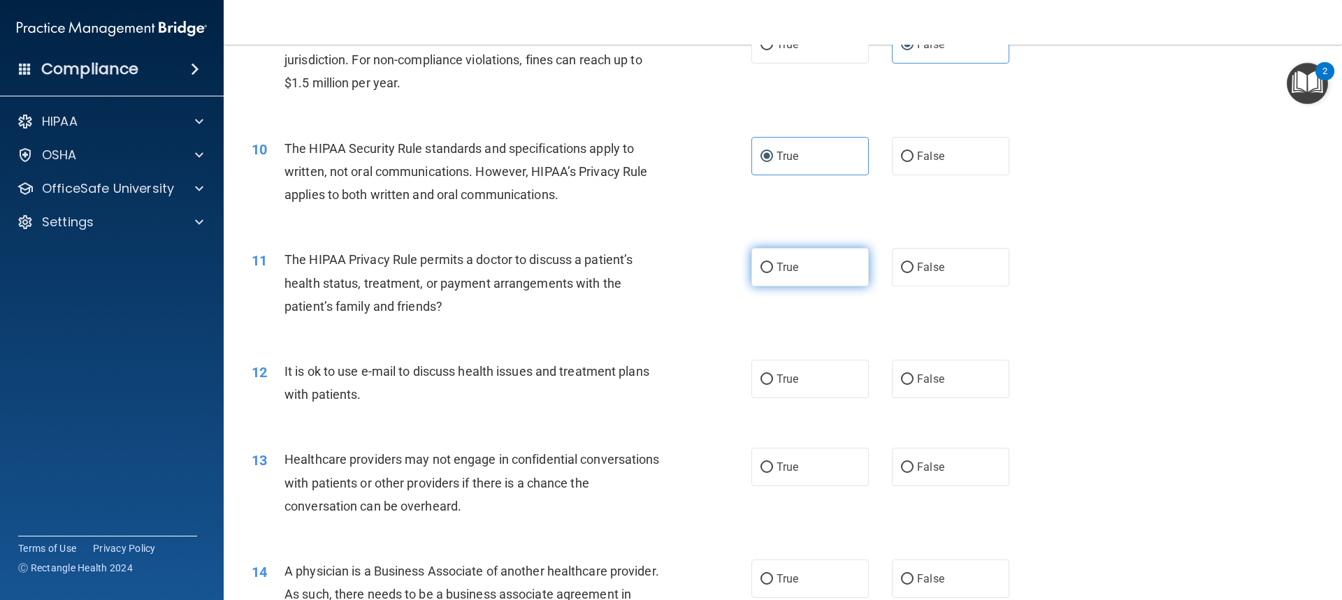
click at [784, 259] on label "True" at bounding box center [809, 267] width 117 height 38
click at [773, 263] on input "True" at bounding box center [766, 268] width 13 height 10
radio input "true"
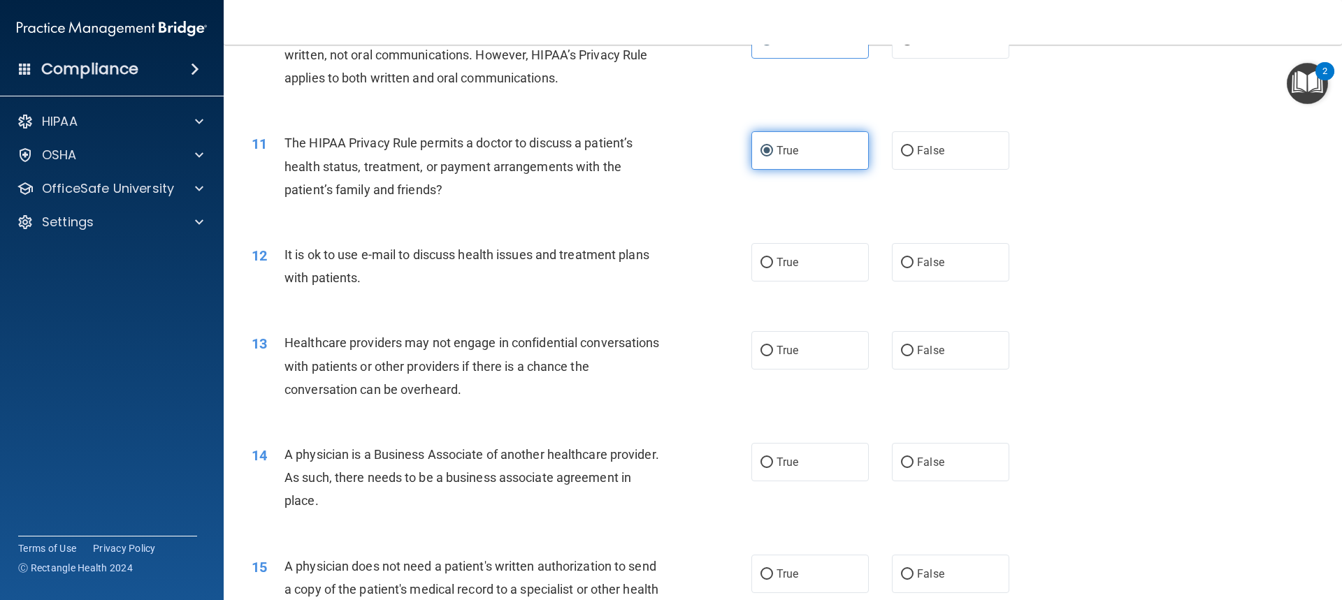
scroll to position [1048, 0]
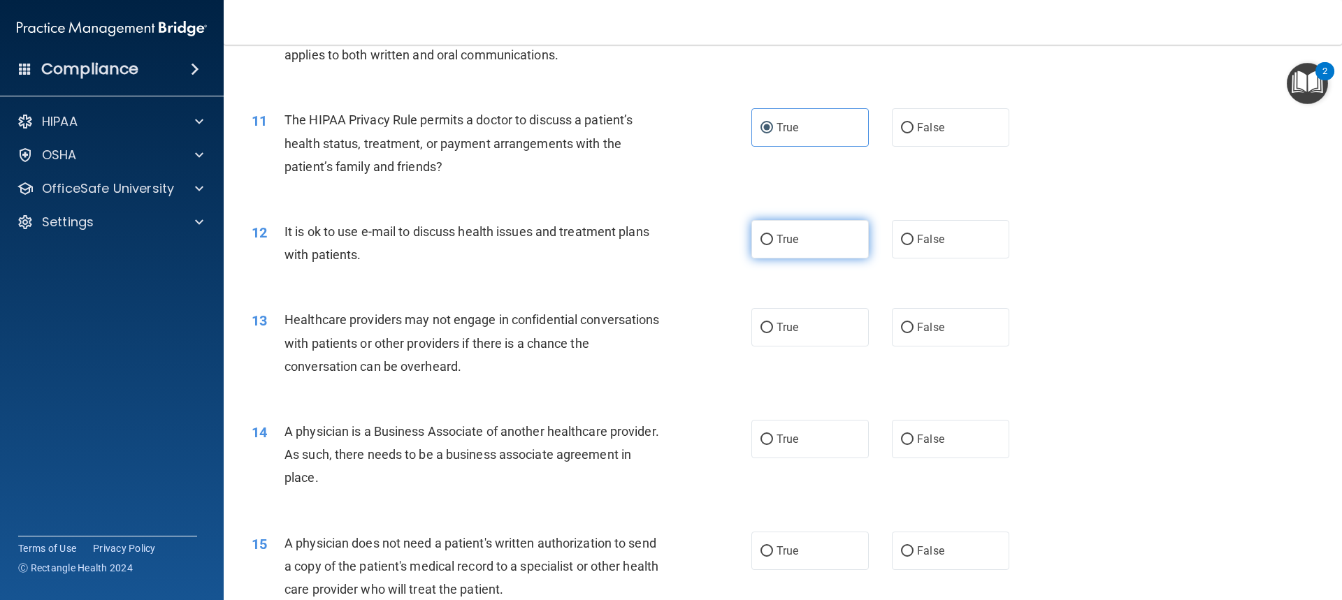
click at [776, 242] on span "True" at bounding box center [787, 239] width 22 height 13
click at [773, 242] on input "True" at bounding box center [766, 240] width 13 height 10
radio input "true"
click at [901, 243] on input "False" at bounding box center [907, 240] width 13 height 10
radio input "true"
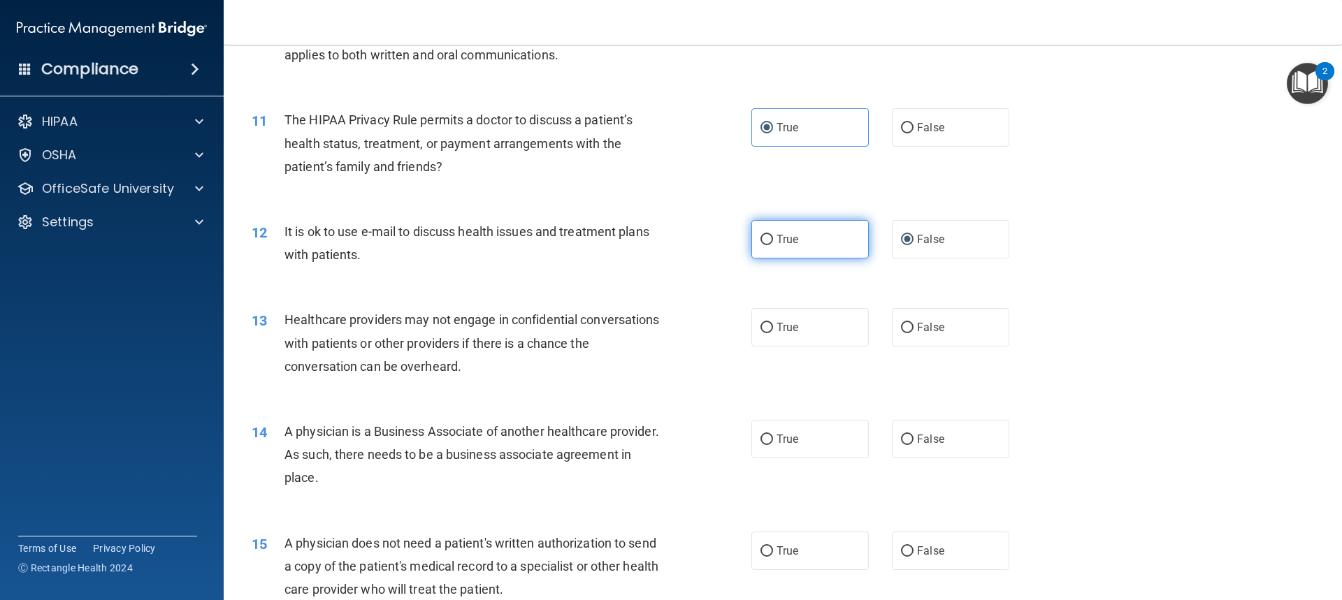
click at [788, 245] on span "True" at bounding box center [787, 239] width 22 height 13
click at [773, 245] on input "True" at bounding box center [766, 240] width 13 height 10
radio input "true"
radio input "false"
click at [922, 321] on span "False" at bounding box center [930, 327] width 27 height 13
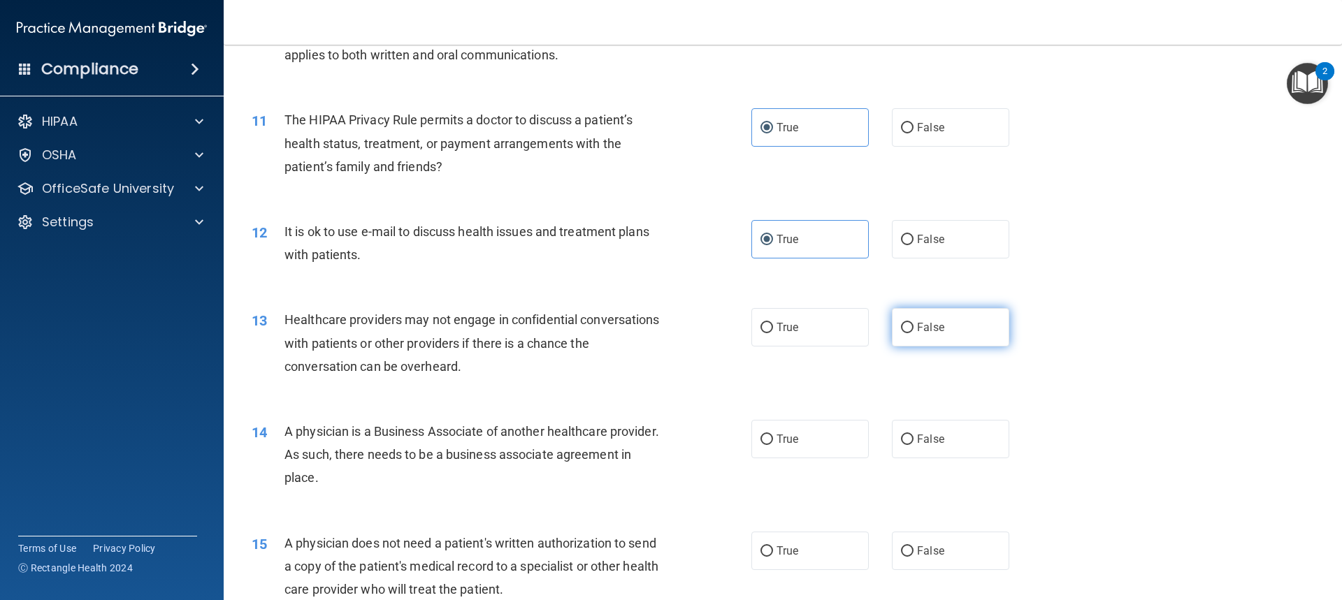
click at [913, 323] on input "False" at bounding box center [907, 328] width 13 height 10
radio input "true"
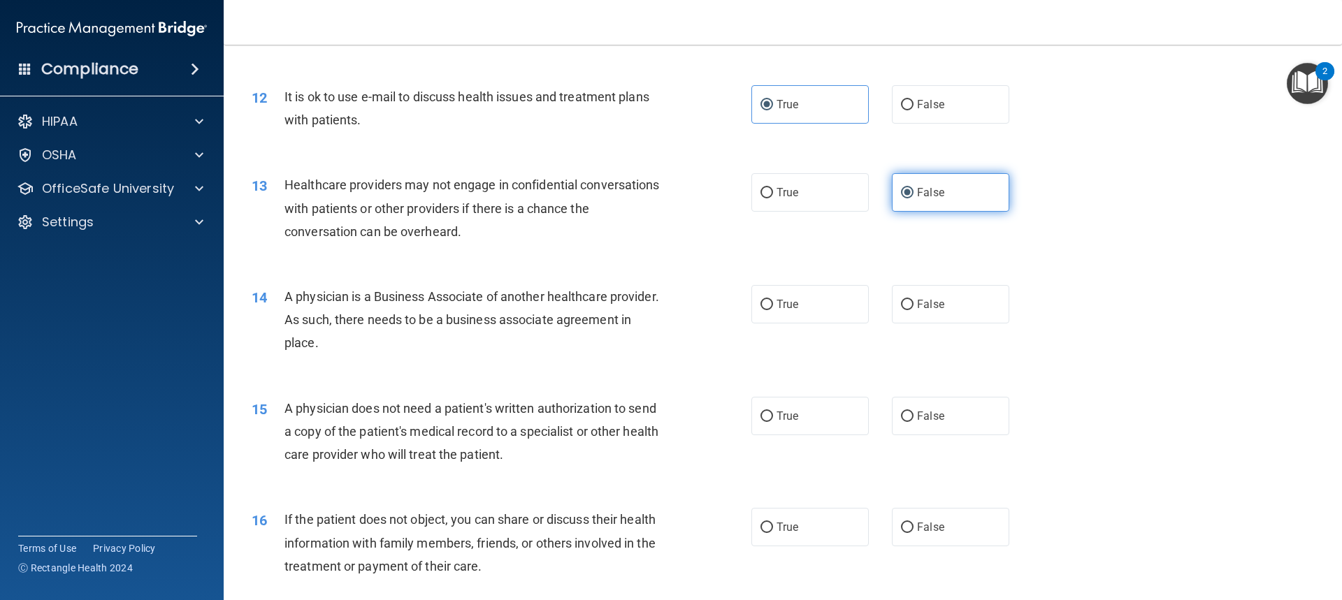
scroll to position [1188, 0]
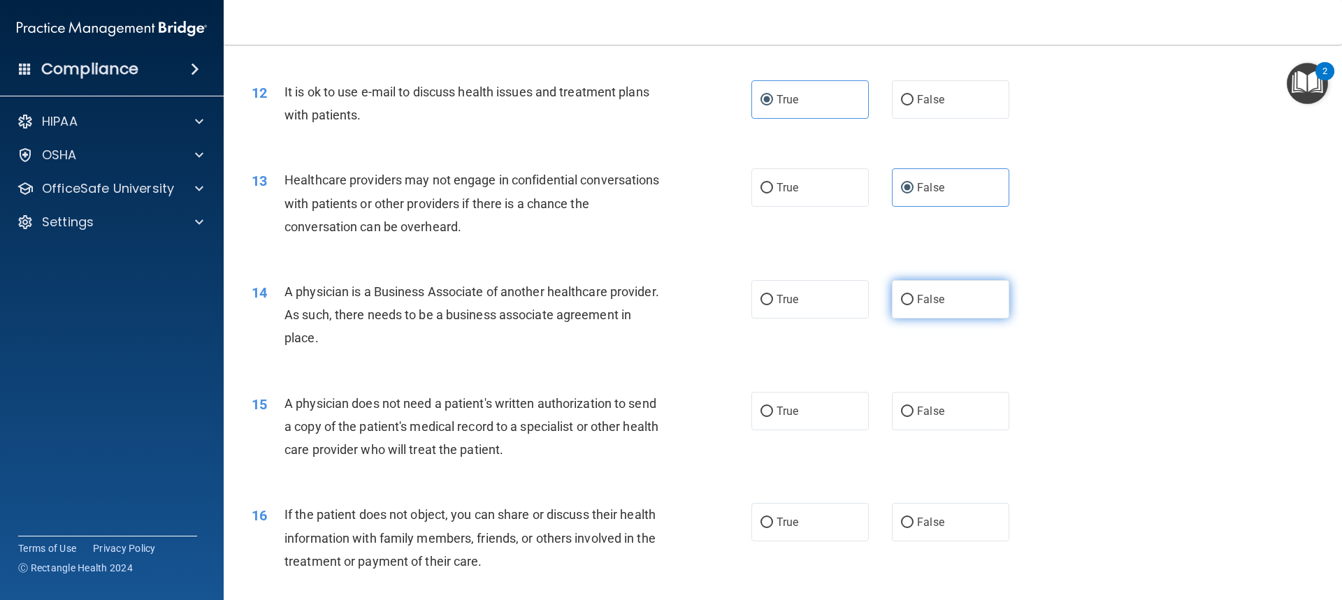
click at [940, 307] on label "False" at bounding box center [950, 299] width 117 height 38
click at [913, 305] on input "False" at bounding box center [907, 300] width 13 height 10
radio input "true"
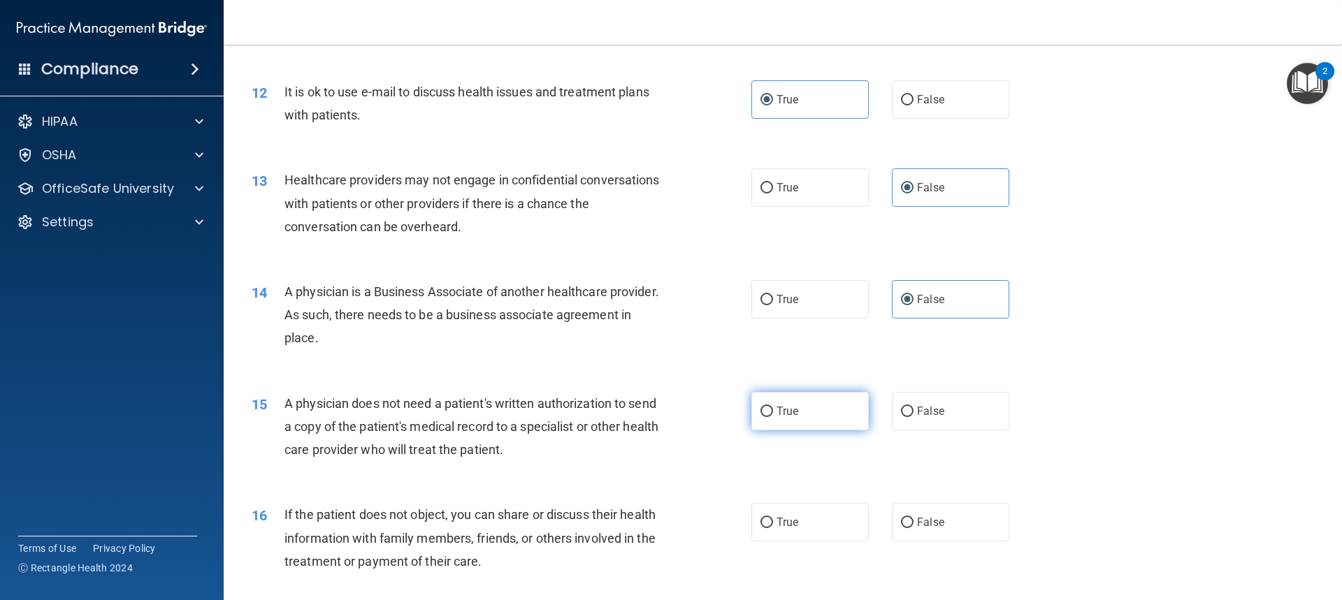
click at [815, 419] on label "True" at bounding box center [809, 411] width 117 height 38
click at [773, 417] on input "True" at bounding box center [766, 412] width 13 height 10
radio input "true"
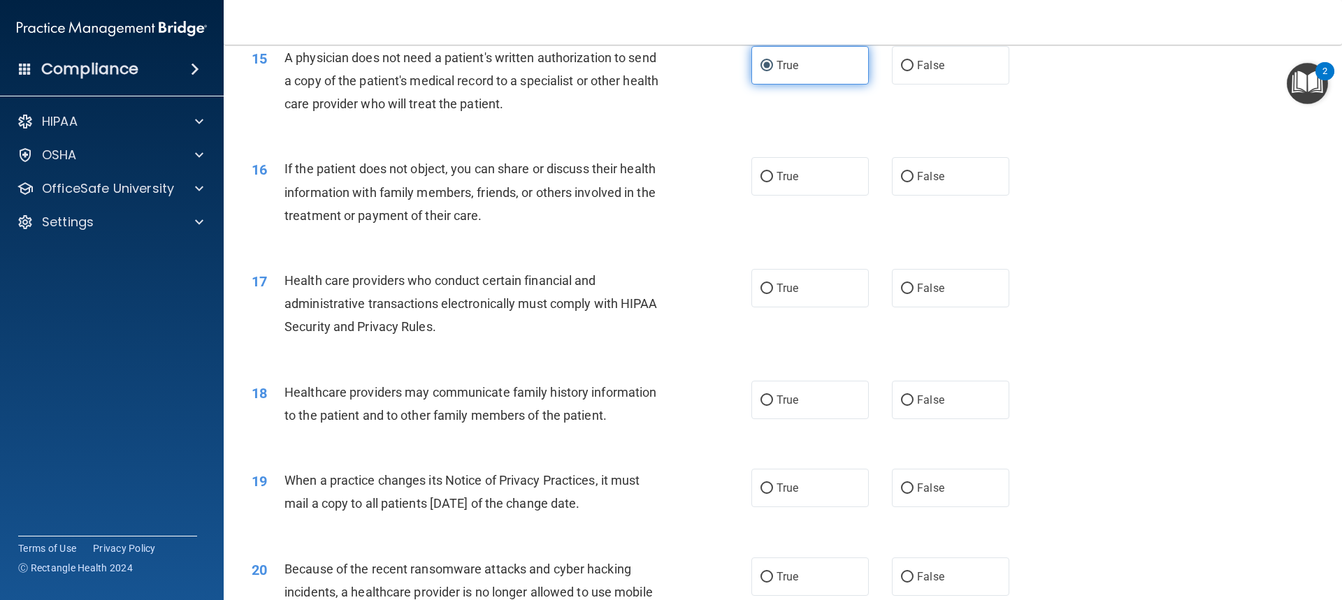
scroll to position [1537, 0]
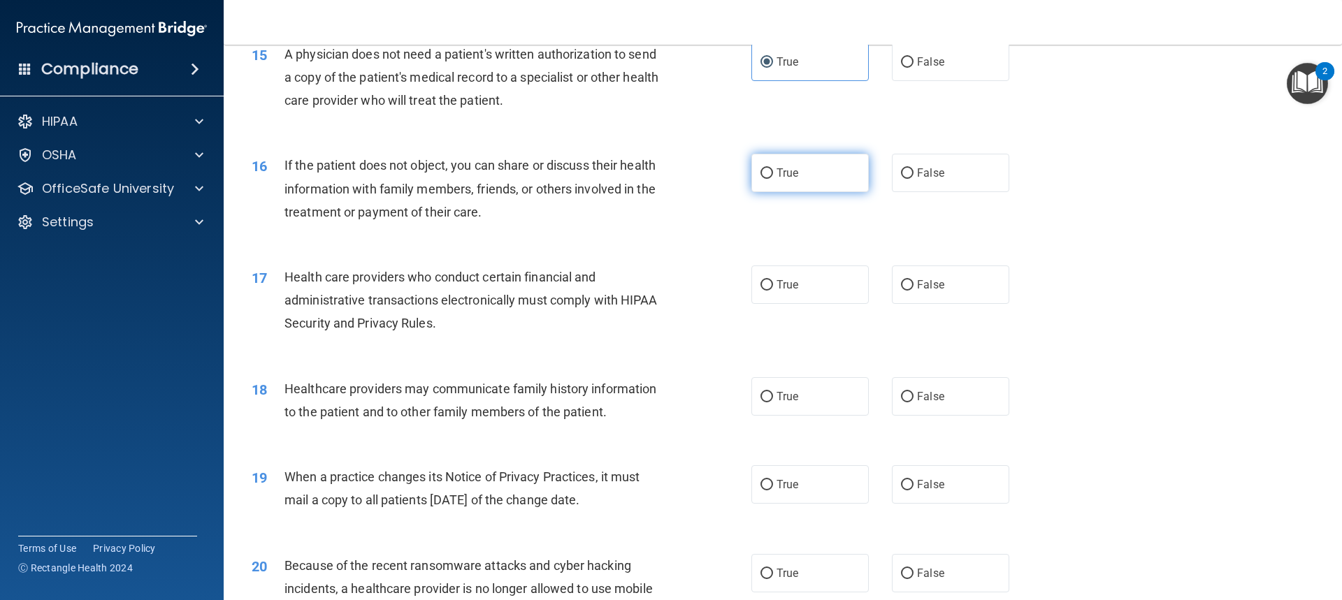
click at [809, 177] on label "True" at bounding box center [809, 173] width 117 height 38
click at [773, 177] on input "True" at bounding box center [766, 173] width 13 height 10
radio input "true"
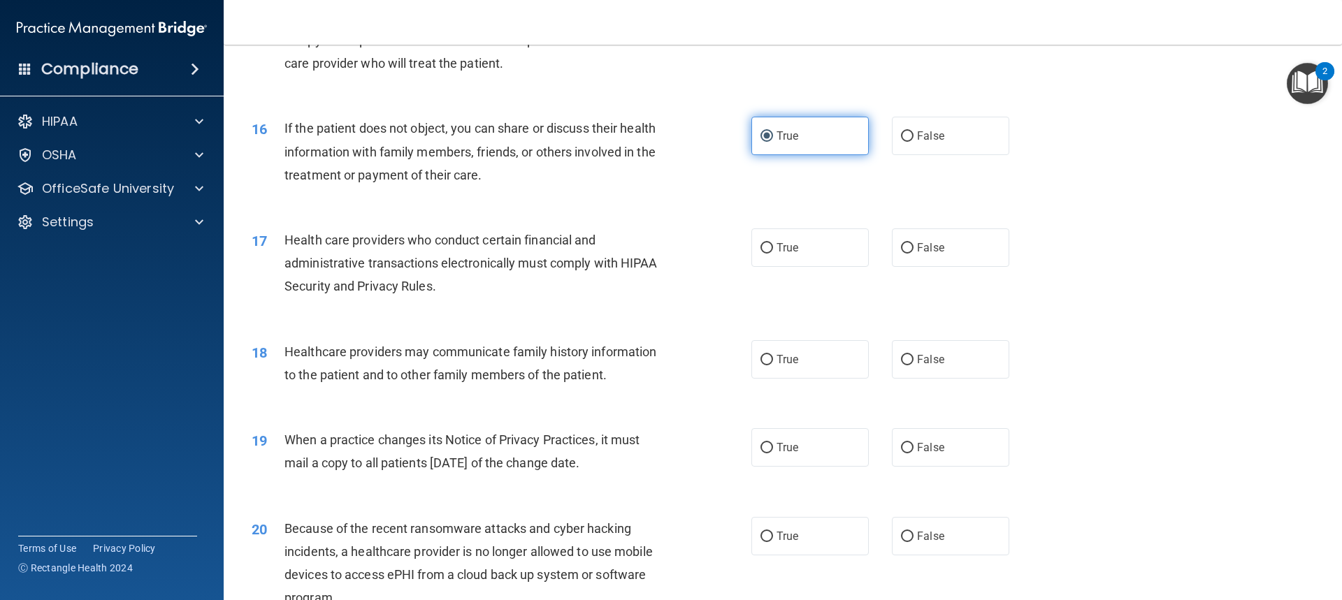
scroll to position [1607, 0]
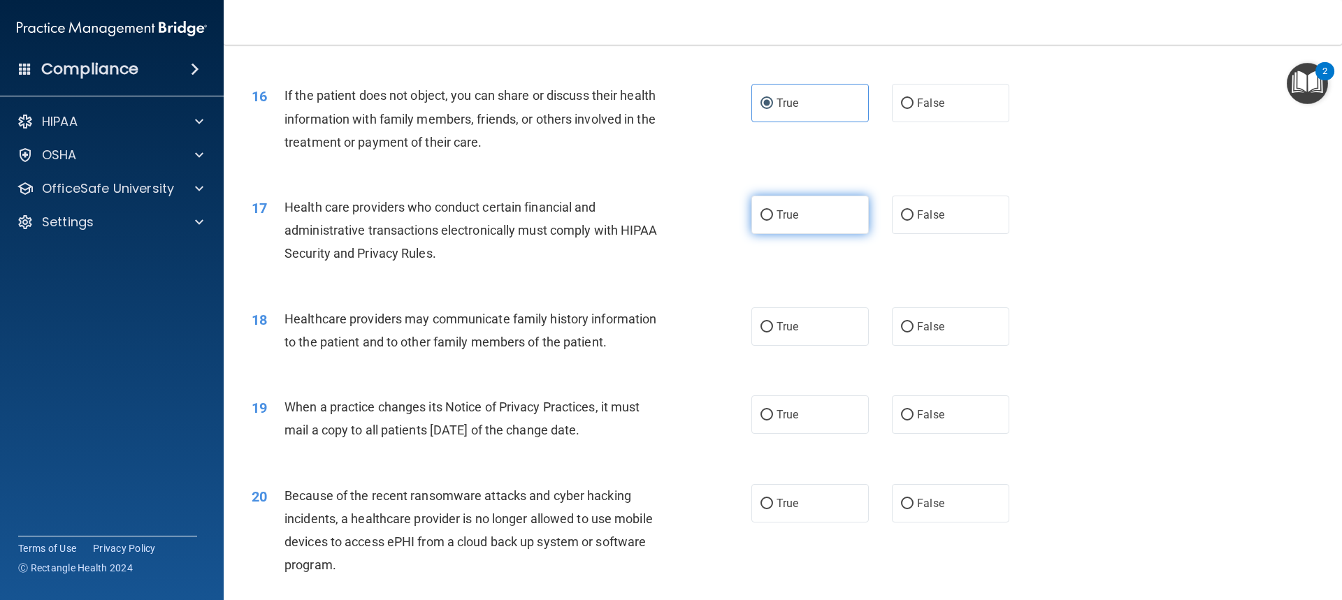
click at [792, 203] on label "True" at bounding box center [809, 215] width 117 height 38
click at [773, 210] on input "True" at bounding box center [766, 215] width 13 height 10
radio input "true"
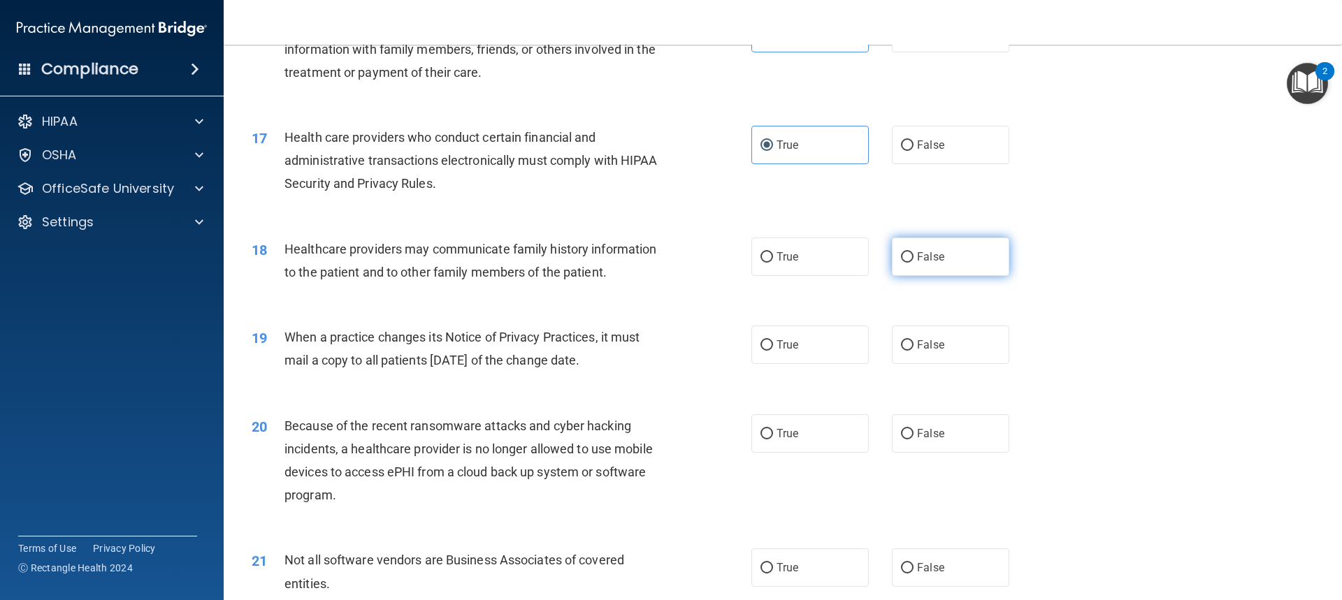
click at [947, 262] on label "False" at bounding box center [950, 257] width 117 height 38
click at [913, 262] on input "False" at bounding box center [907, 257] width 13 height 10
radio input "true"
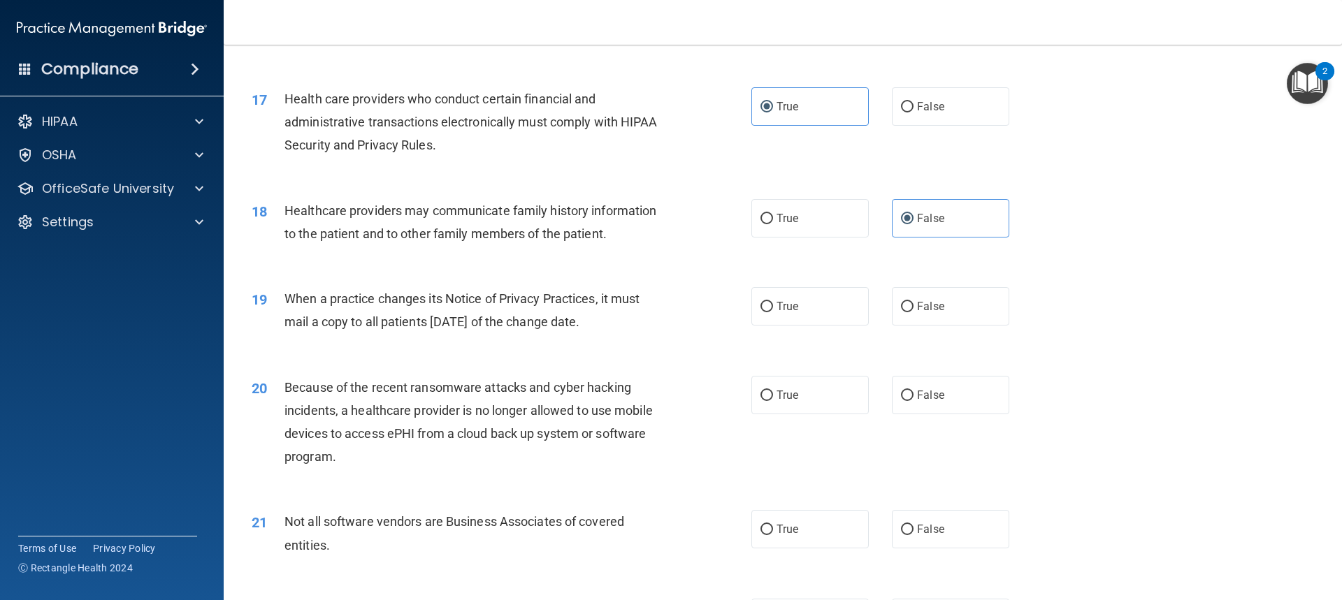
scroll to position [1747, 0]
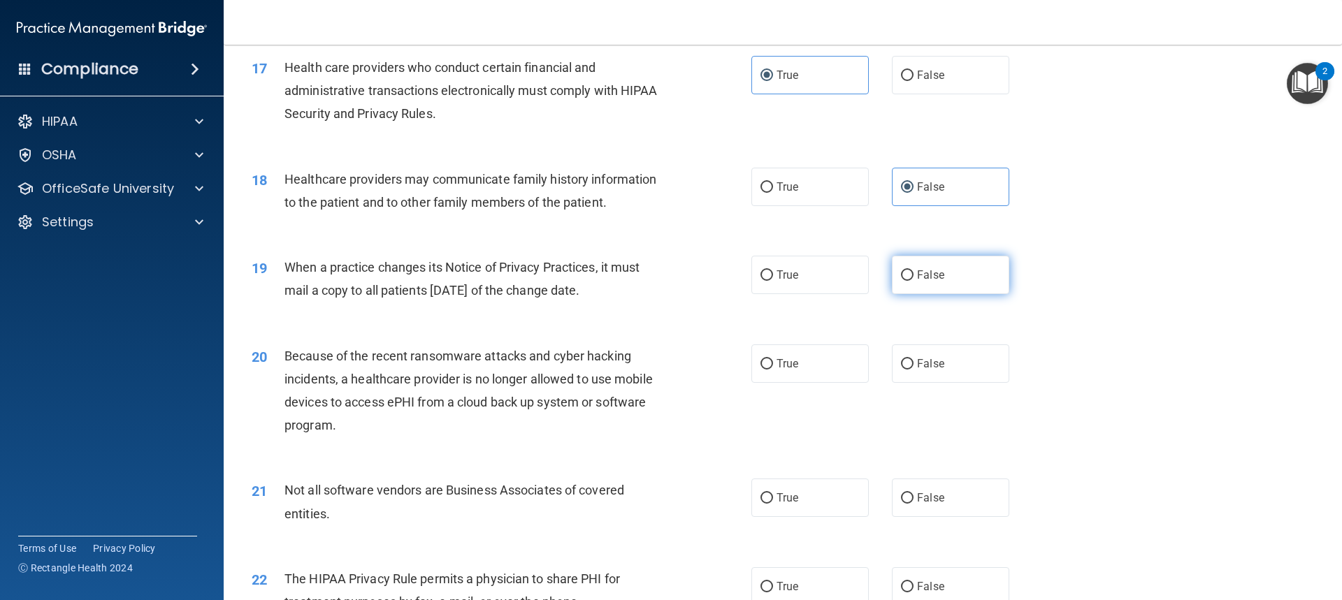
click at [933, 285] on label "False" at bounding box center [950, 275] width 117 height 38
click at [913, 281] on input "False" at bounding box center [907, 275] width 13 height 10
radio input "true"
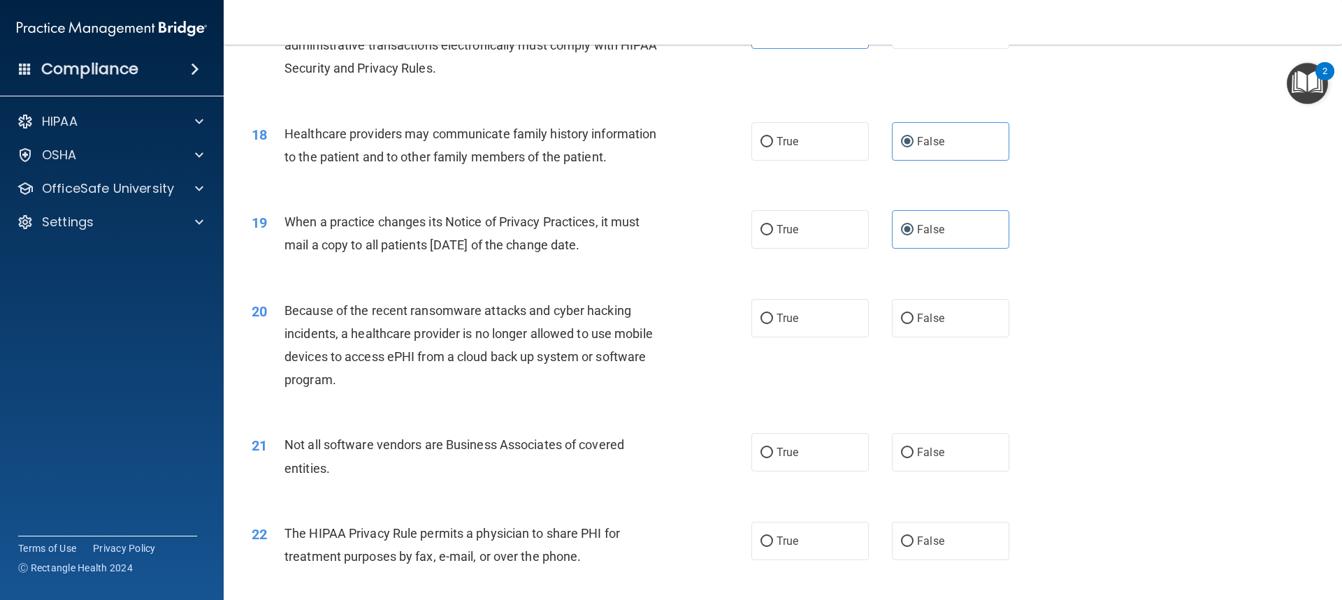
scroll to position [1817, 0]
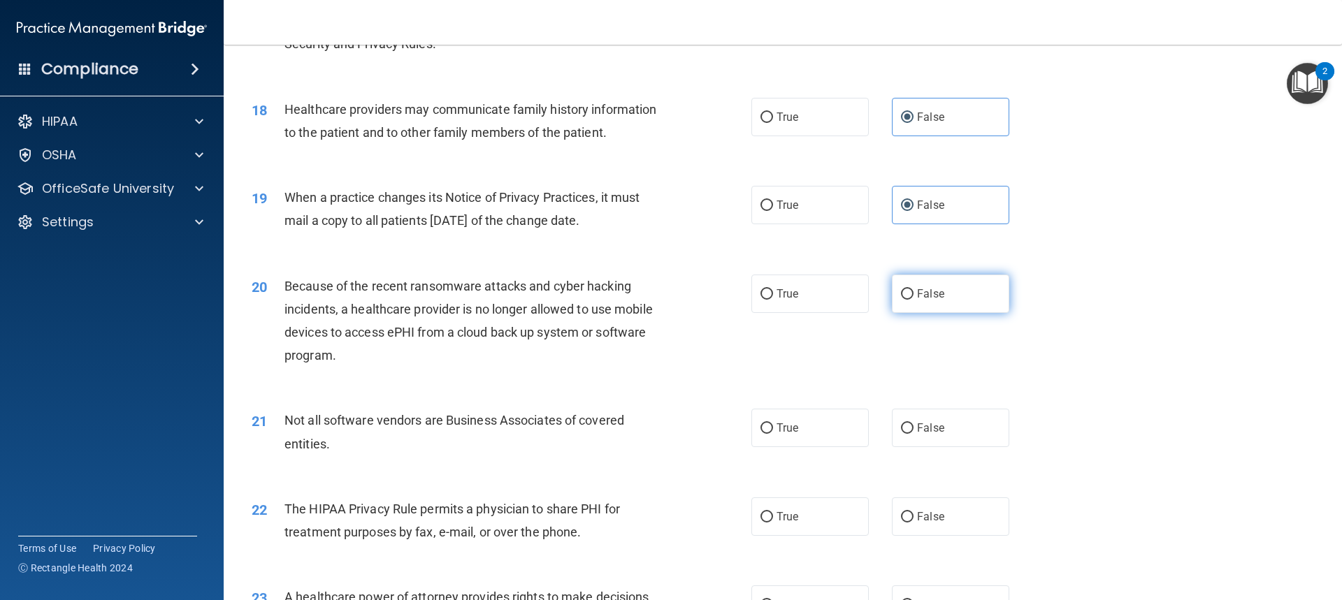
click at [930, 299] on span "False" at bounding box center [930, 293] width 27 height 13
click at [913, 299] on input "False" at bounding box center [907, 294] width 13 height 10
radio input "true"
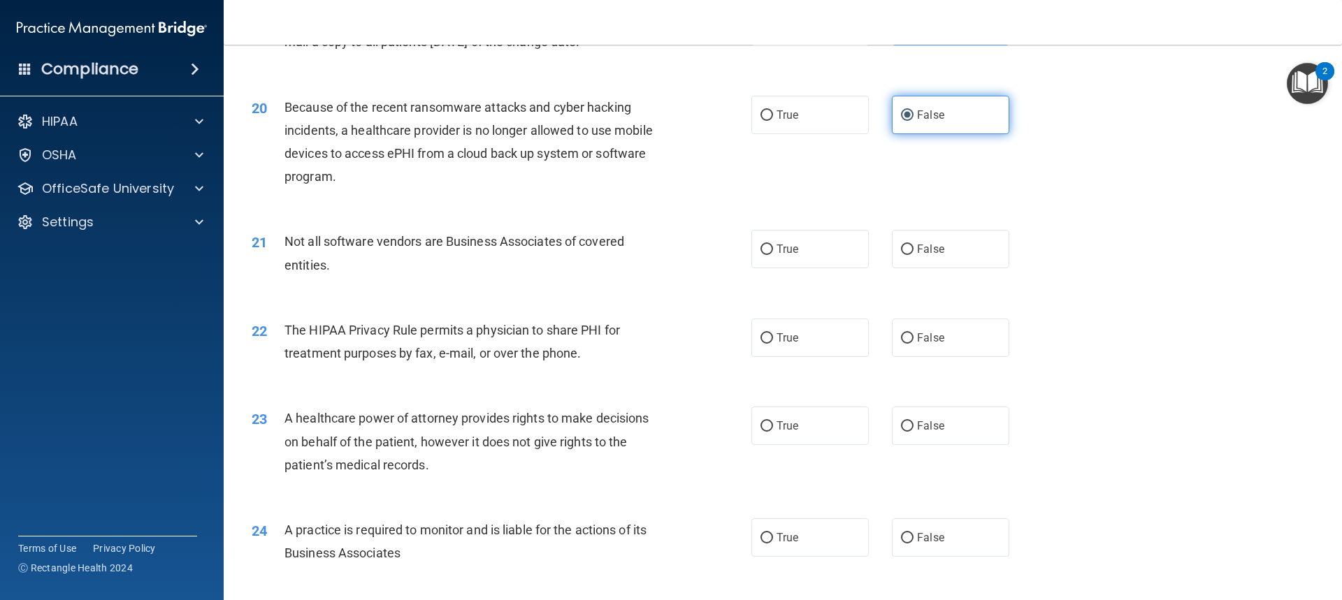
scroll to position [2026, 0]
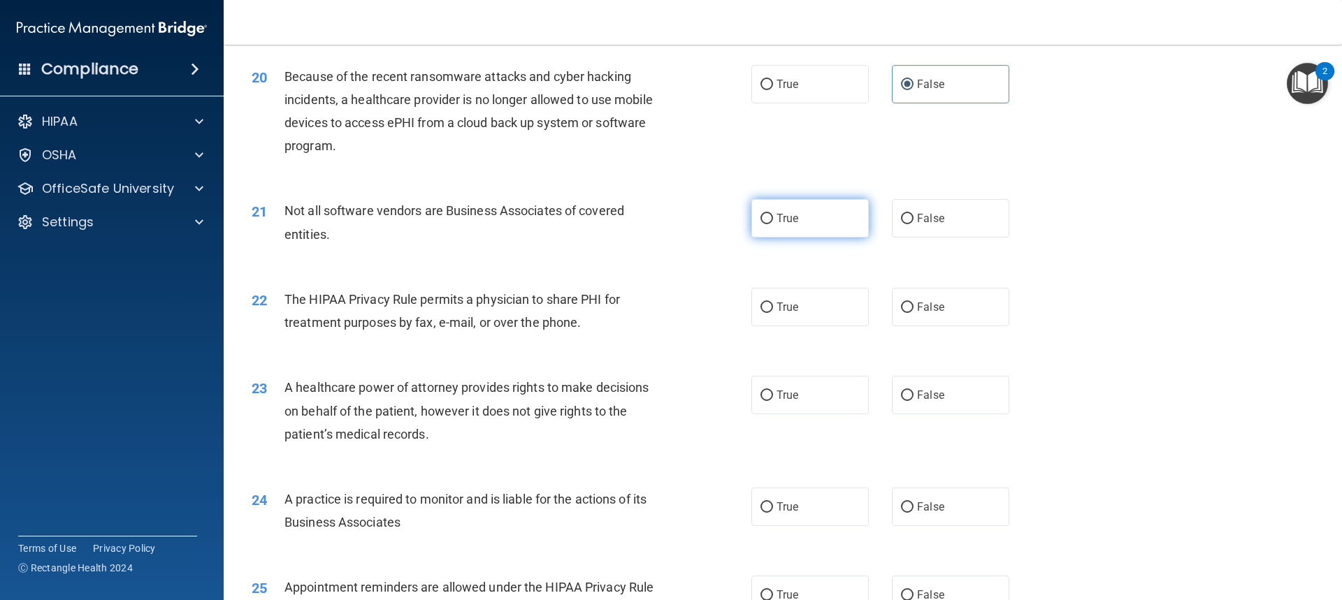
click at [838, 217] on label "True" at bounding box center [809, 218] width 117 height 38
click at [773, 217] on input "True" at bounding box center [766, 219] width 13 height 10
radio input "true"
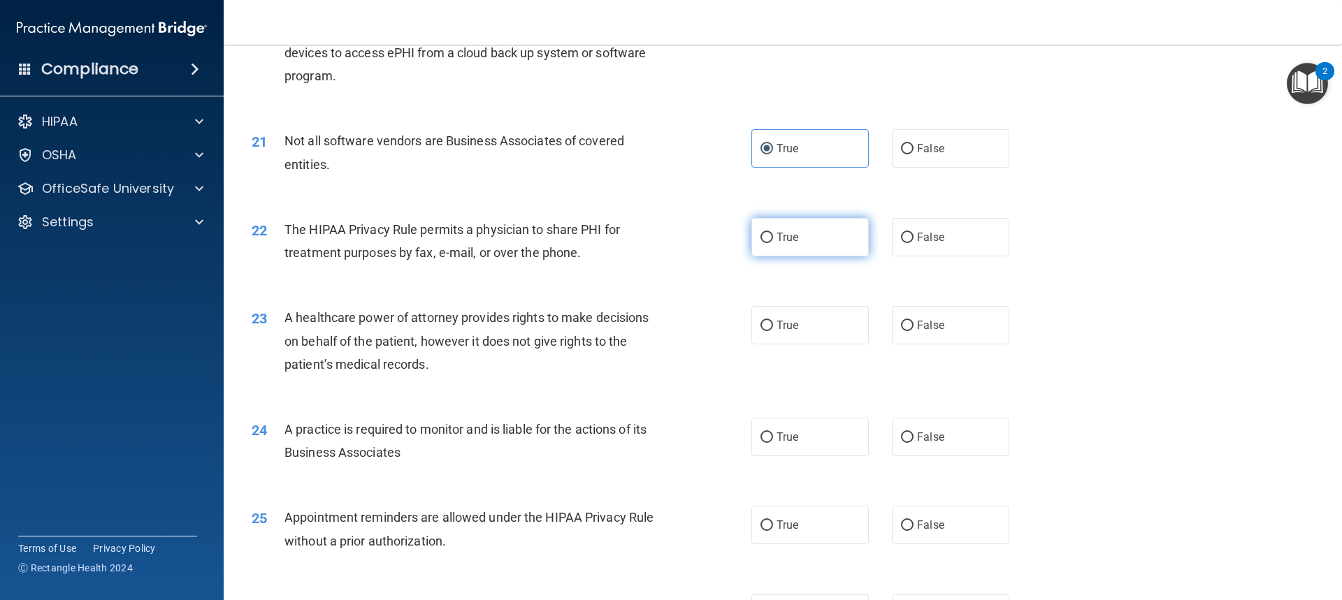
click at [806, 238] on label "True" at bounding box center [809, 237] width 117 height 38
click at [773, 238] on input "True" at bounding box center [766, 238] width 13 height 10
radio input "true"
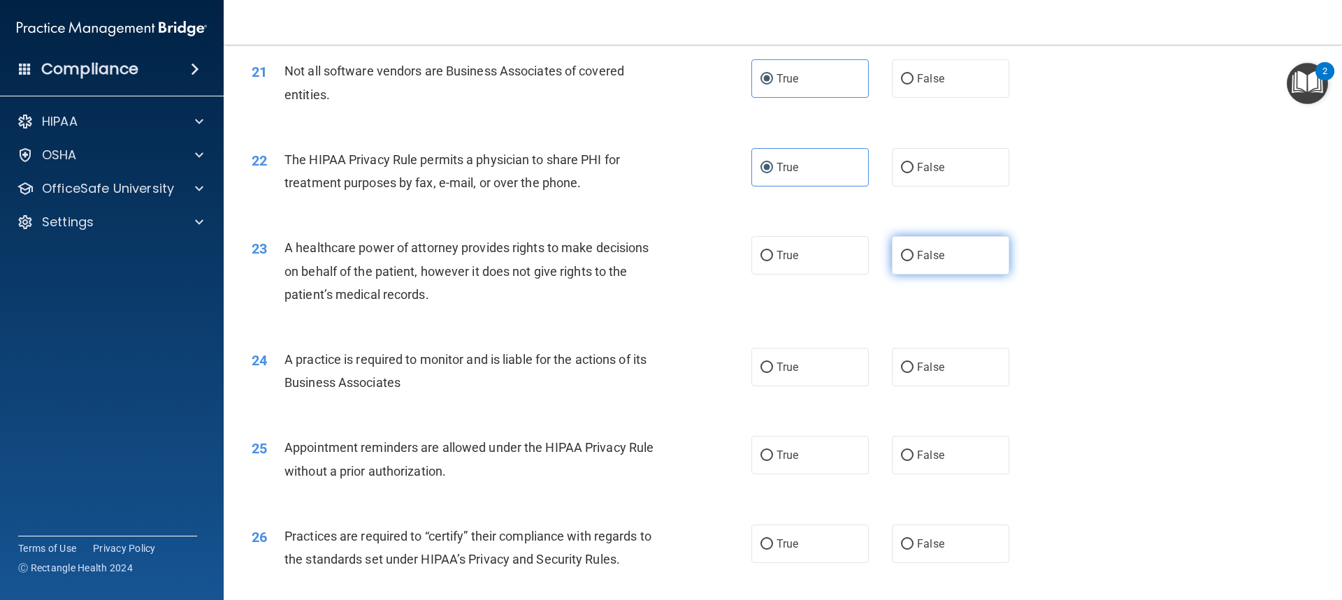
click at [931, 259] on span "False" at bounding box center [930, 255] width 27 height 13
click at [913, 259] on input "False" at bounding box center [907, 256] width 13 height 10
radio input "true"
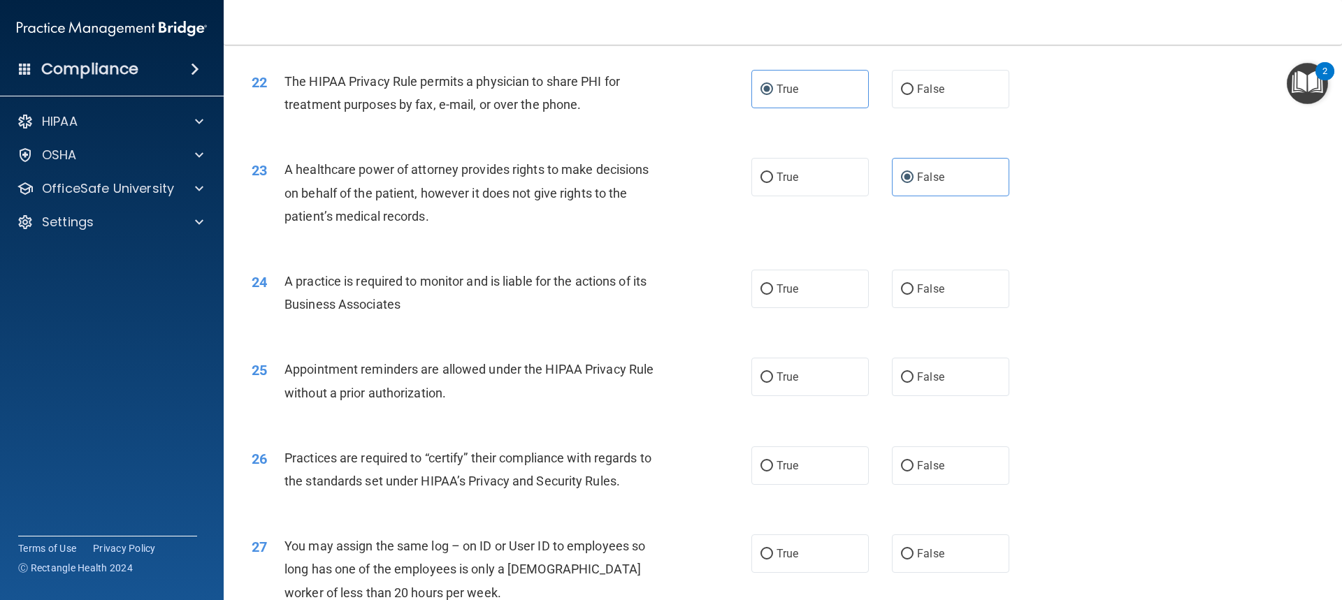
scroll to position [2306, 0]
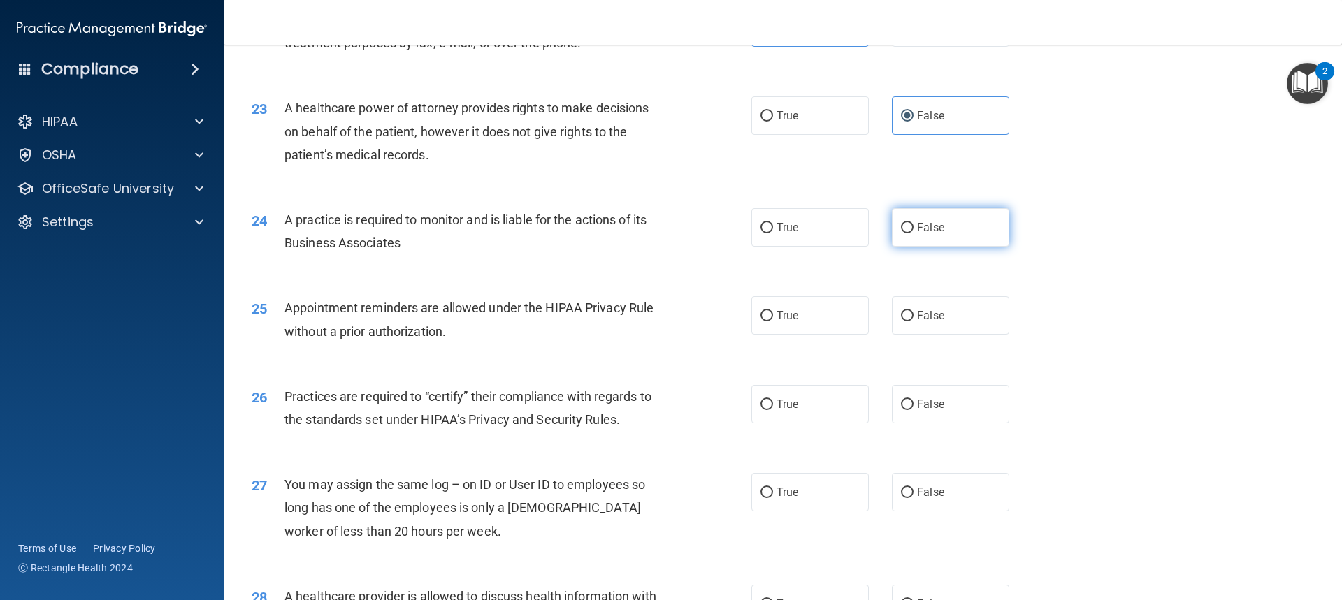
click at [943, 231] on label "False" at bounding box center [950, 227] width 117 height 38
click at [913, 231] on input "False" at bounding box center [907, 228] width 13 height 10
radio input "true"
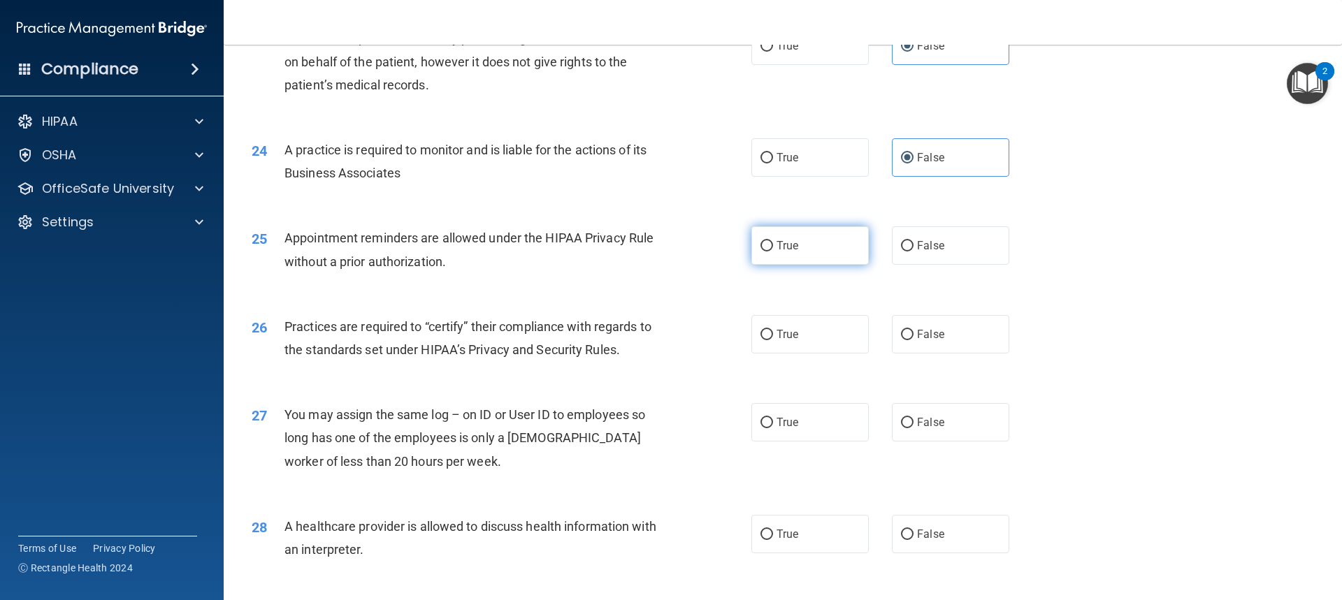
click at [793, 248] on span "True" at bounding box center [787, 245] width 22 height 13
click at [773, 248] on input "True" at bounding box center [766, 246] width 13 height 10
radio input "true"
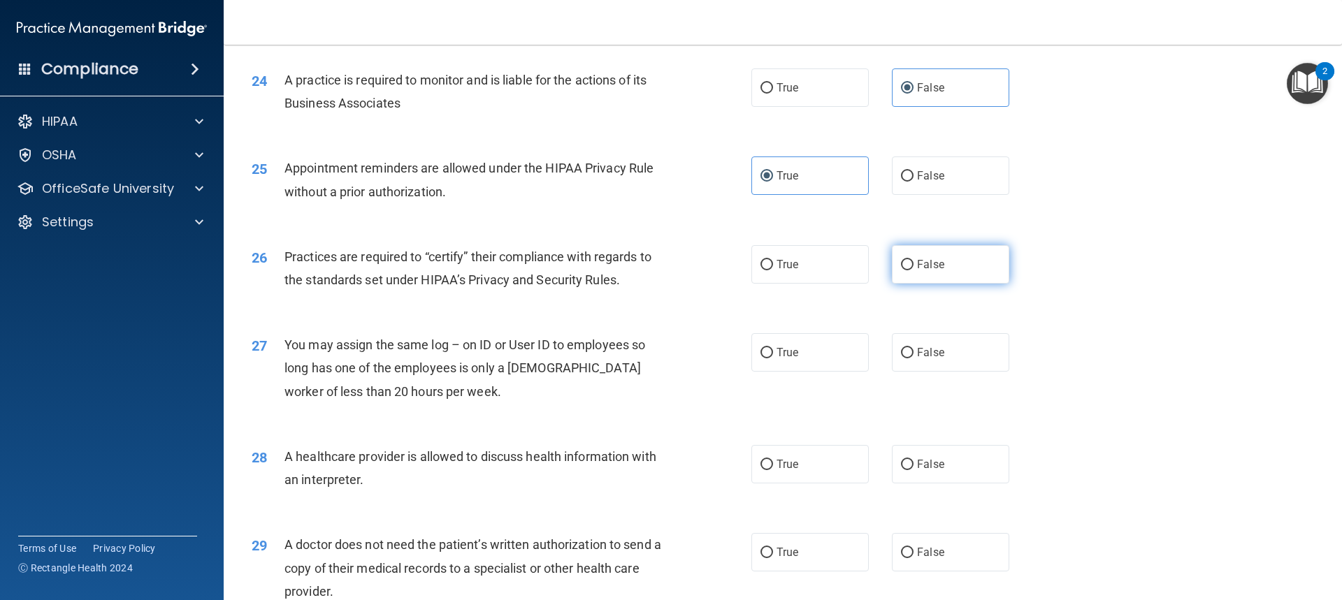
click at [917, 267] on span "False" at bounding box center [930, 264] width 27 height 13
click at [911, 267] on input "False" at bounding box center [907, 265] width 13 height 10
radio input "true"
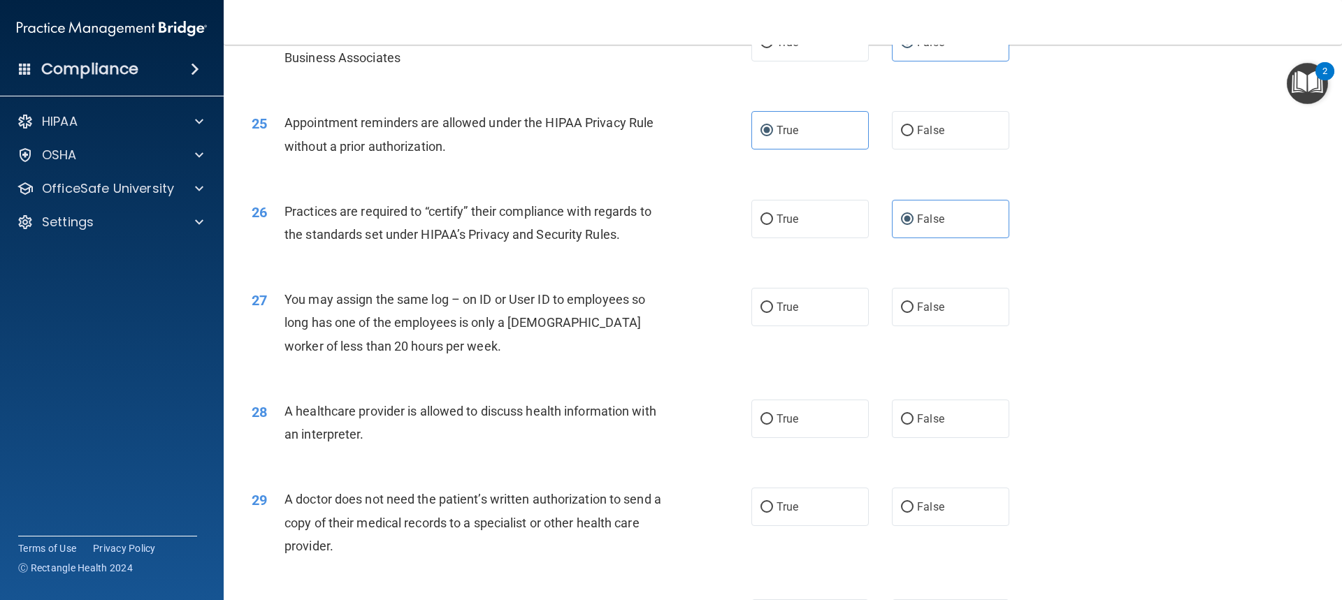
scroll to position [2515, 0]
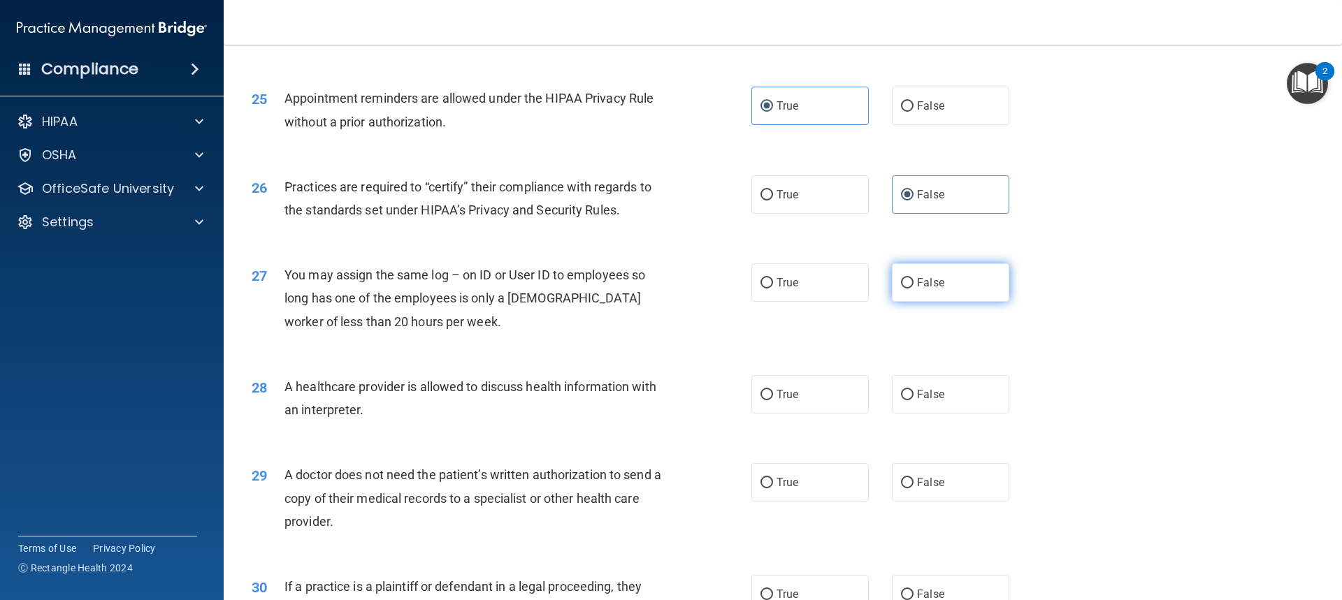
click at [968, 284] on label "False" at bounding box center [950, 282] width 117 height 38
click at [913, 284] on input "False" at bounding box center [907, 283] width 13 height 10
radio input "true"
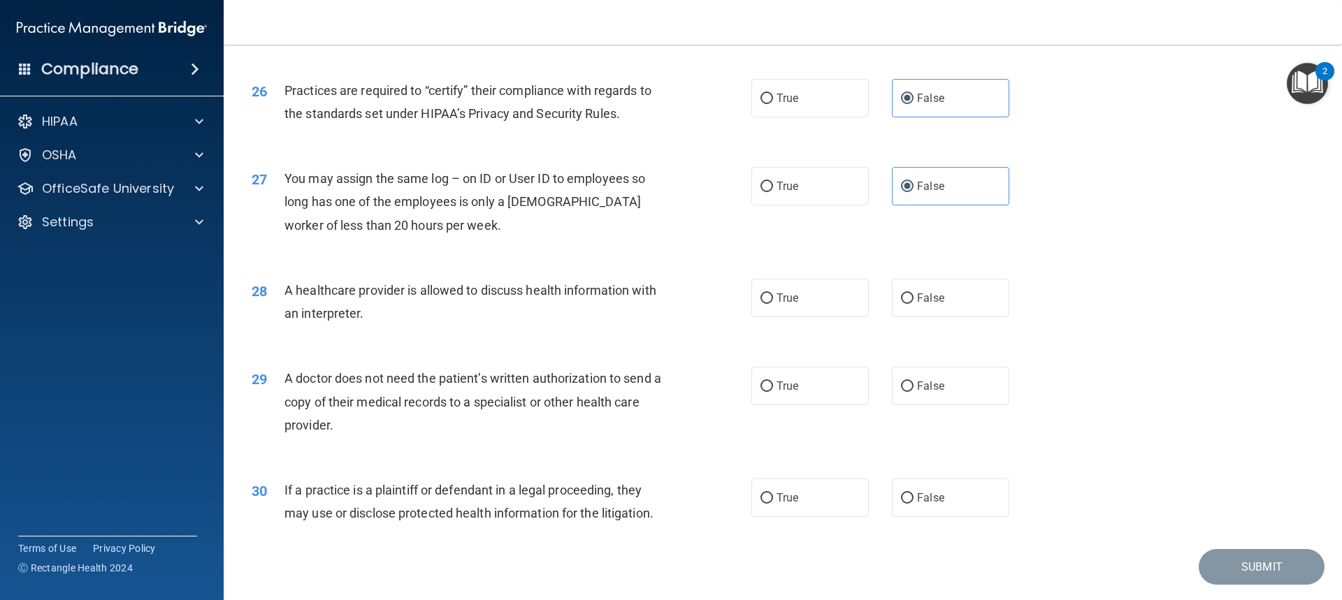
scroll to position [2652, 0]
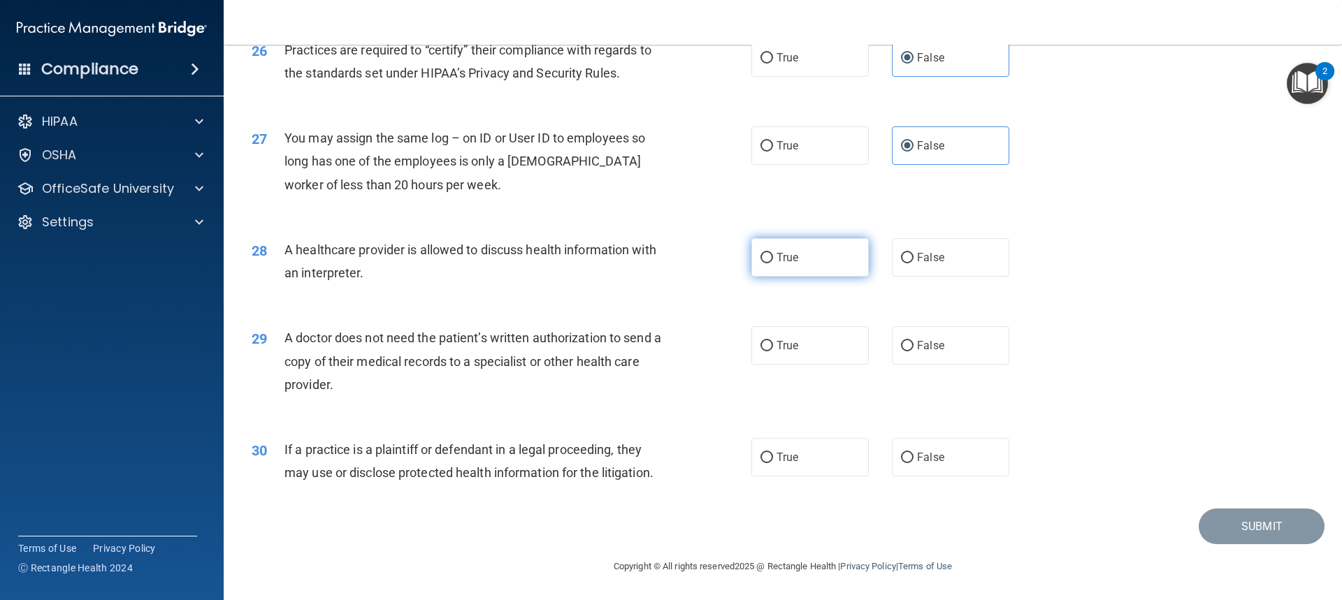
click at [829, 270] on label "True" at bounding box center [809, 257] width 117 height 38
click at [773, 263] on input "True" at bounding box center [766, 258] width 13 height 10
radio input "true"
click at [794, 357] on label "True" at bounding box center [809, 345] width 117 height 38
click at [773, 351] on input "True" at bounding box center [766, 346] width 13 height 10
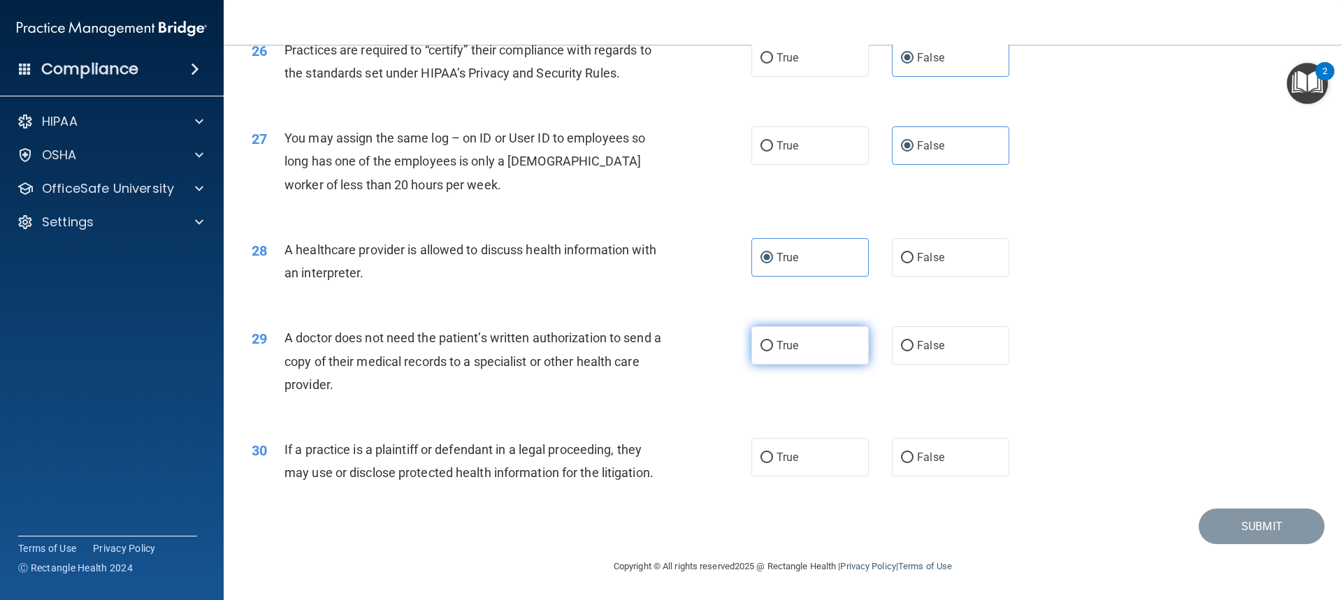
radio input "true"
click at [809, 458] on label "True" at bounding box center [809, 457] width 117 height 38
click at [773, 458] on input "True" at bounding box center [766, 458] width 13 height 10
radio input "true"
click at [1288, 525] on button "Submit" at bounding box center [1261, 527] width 126 height 36
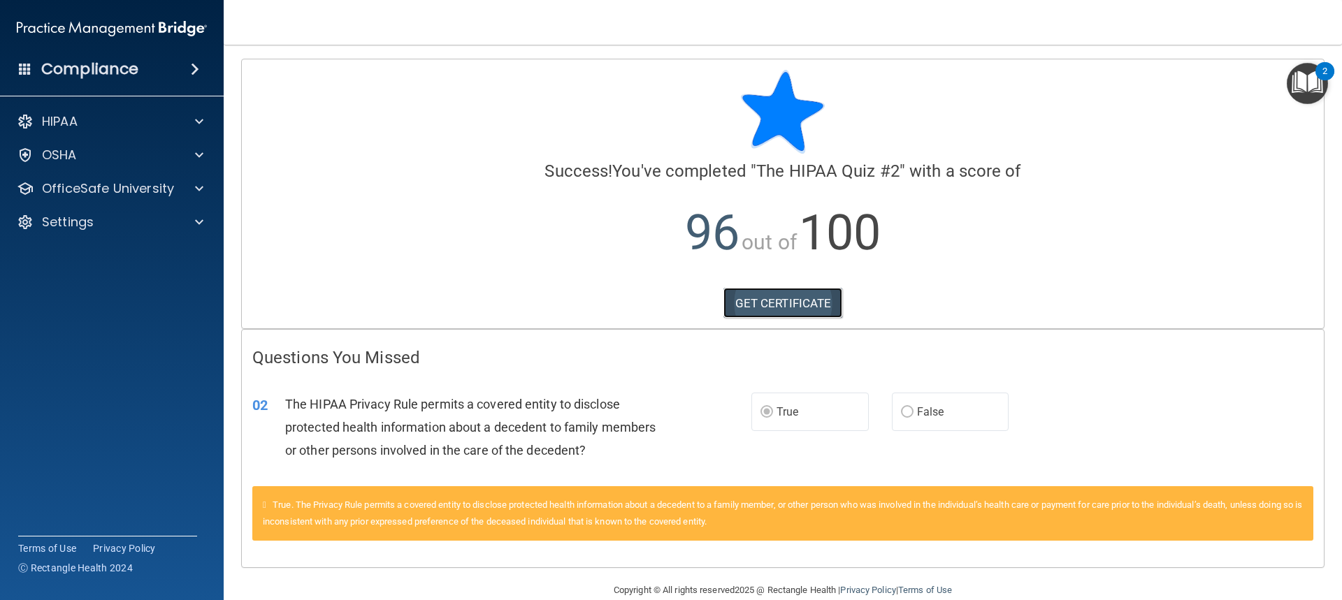
click at [823, 308] on link "GET CERTIFICATE" at bounding box center [782, 303] width 119 height 31
click at [98, 187] on p "OfficeSafe University" at bounding box center [108, 188] width 132 height 17
click at [99, 216] on p "HIPAA Training" at bounding box center [66, 222] width 115 height 14
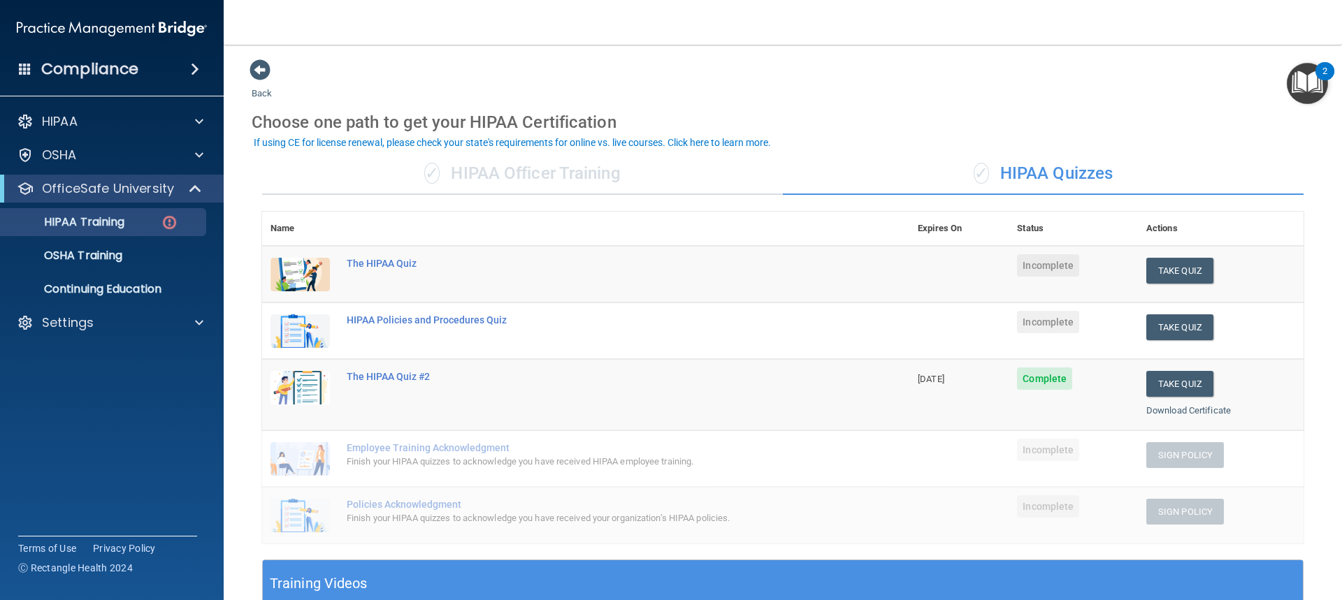
click at [401, 270] on td "The HIPAA Quiz" at bounding box center [623, 274] width 571 height 57
click at [402, 266] on div "The HIPAA Quiz" at bounding box center [593, 263] width 493 height 11
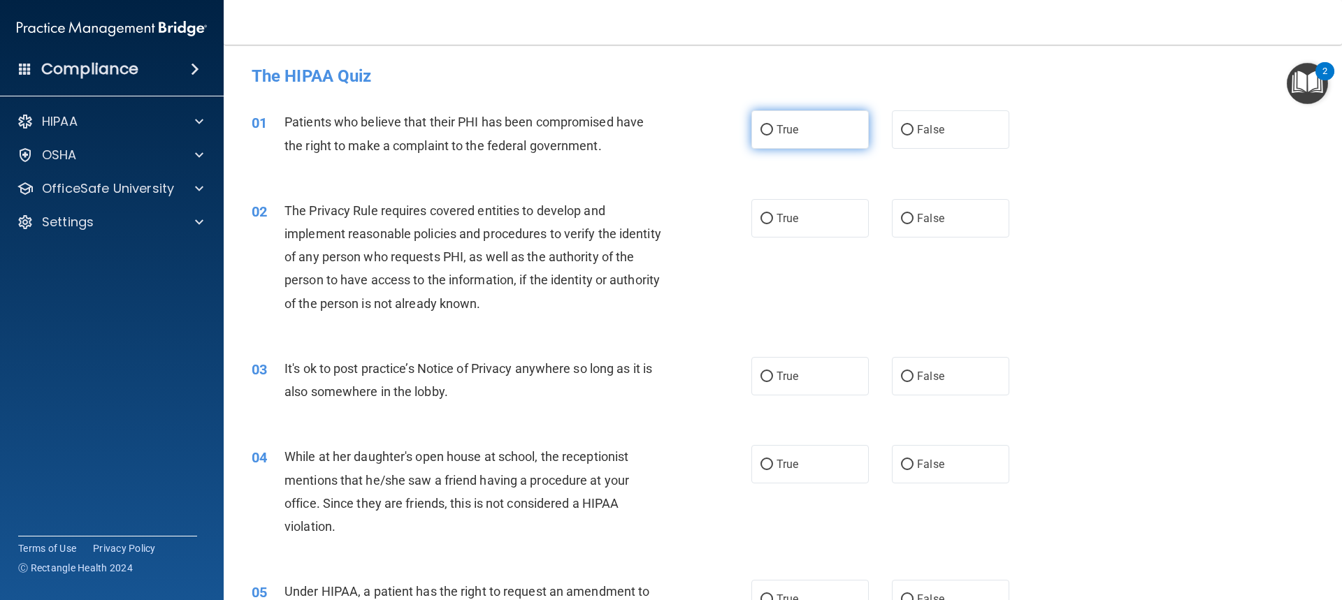
click at [811, 129] on label "True" at bounding box center [809, 129] width 117 height 38
click at [773, 129] on input "True" at bounding box center [766, 130] width 13 height 10
radio input "true"
click at [791, 231] on label "True" at bounding box center [809, 218] width 117 height 38
click at [773, 224] on input "True" at bounding box center [766, 219] width 13 height 10
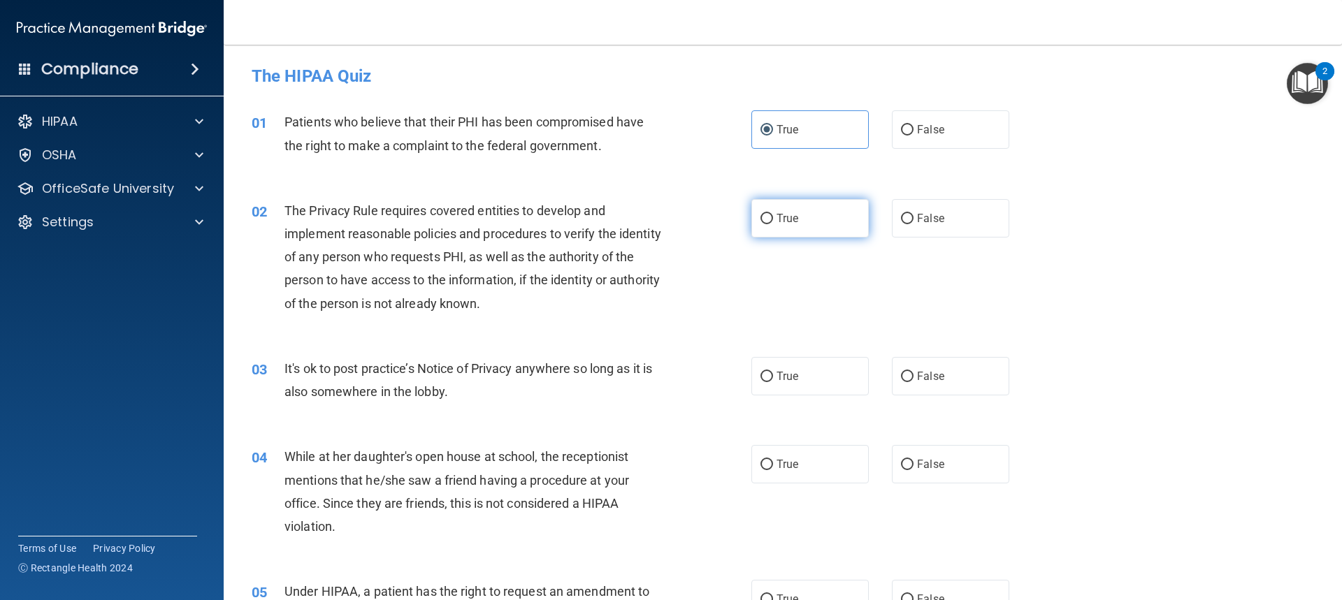
radio input "true"
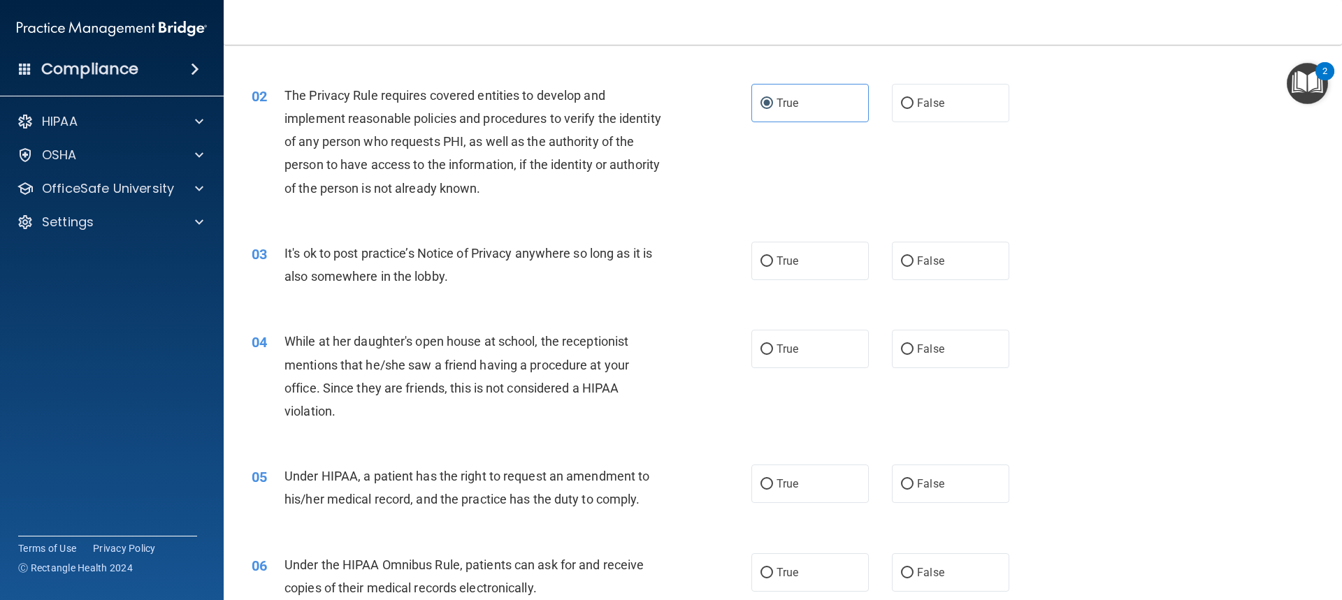
scroll to position [140, 0]
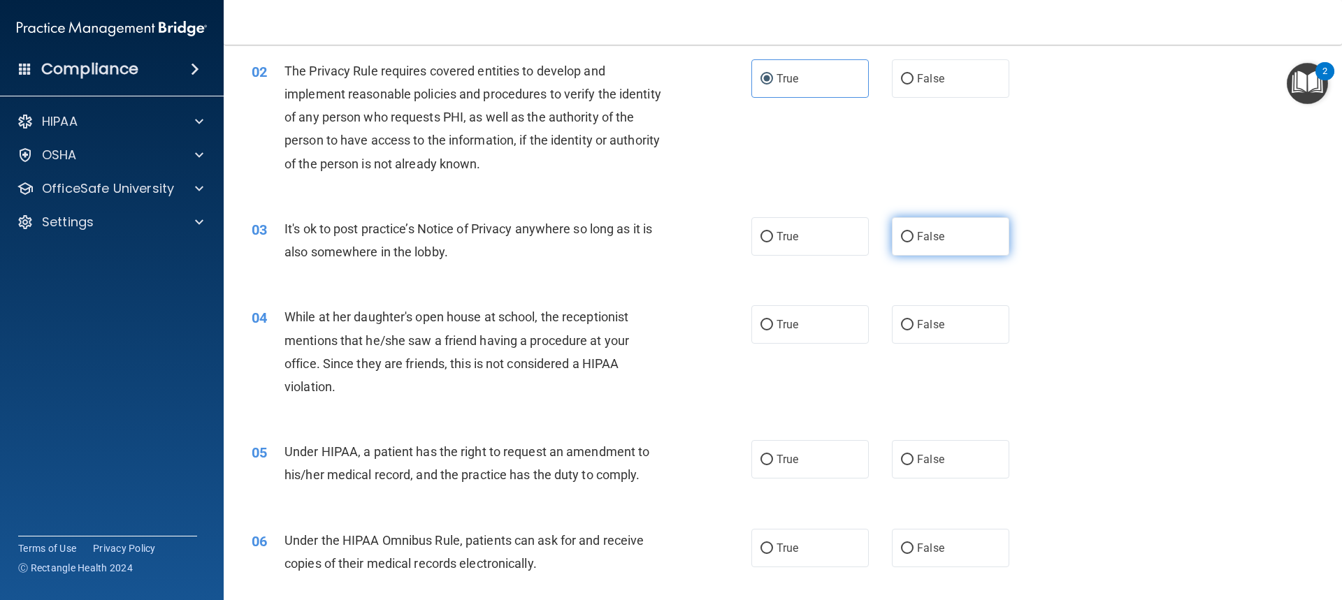
click at [964, 242] on label "False" at bounding box center [950, 236] width 117 height 38
click at [913, 242] on input "False" at bounding box center [907, 237] width 13 height 10
radio input "true"
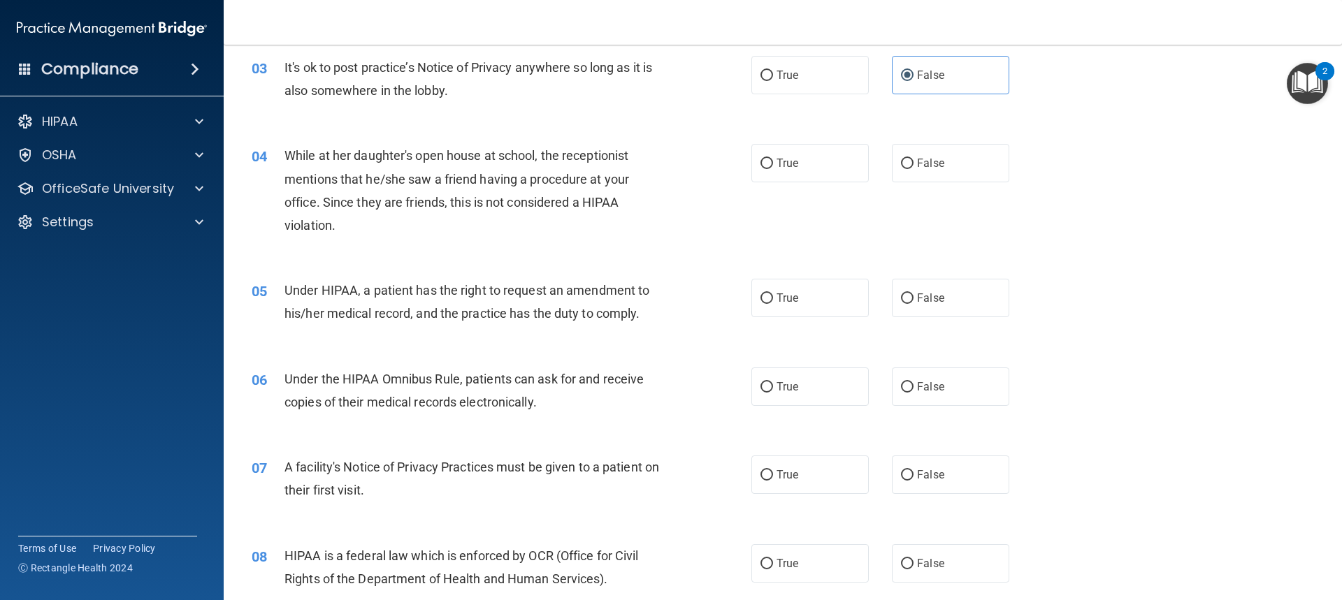
scroll to position [279, 0]
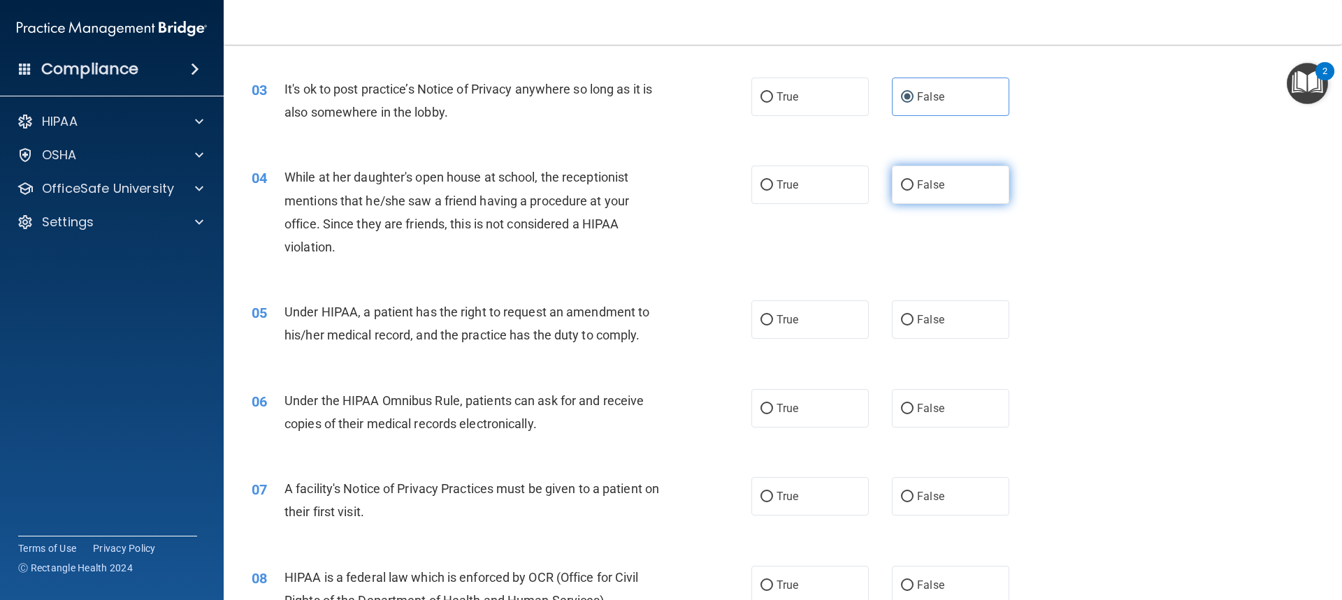
click at [960, 203] on label "False" at bounding box center [950, 185] width 117 height 38
click at [913, 191] on input "False" at bounding box center [907, 185] width 13 height 10
radio input "true"
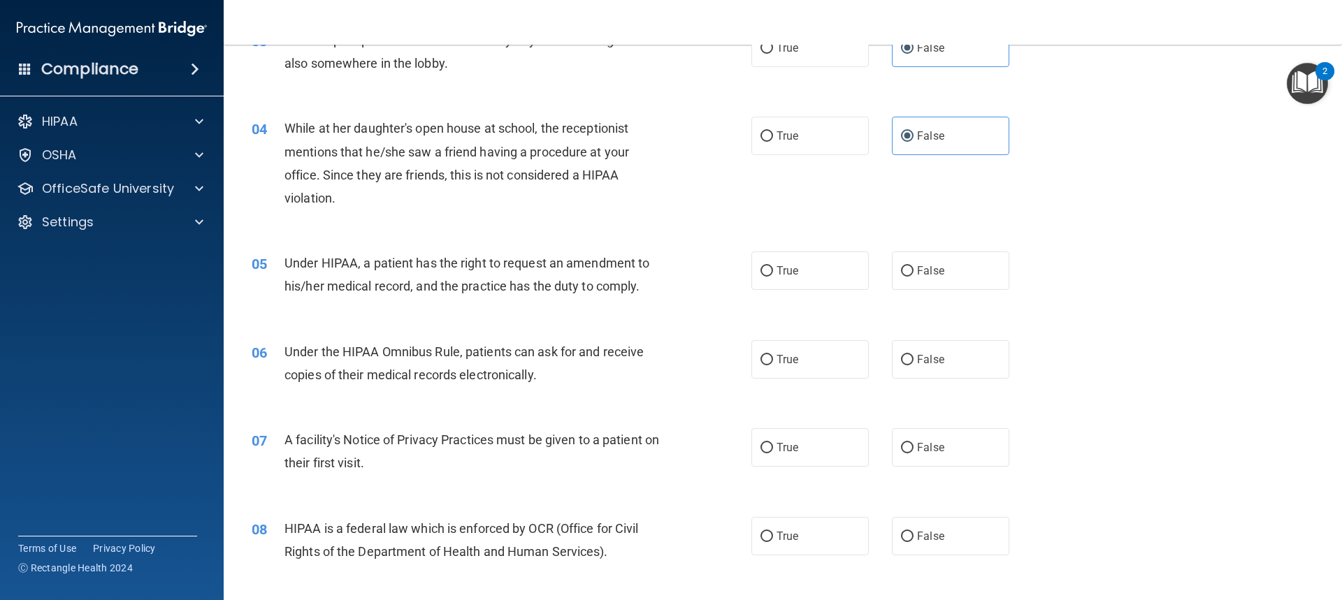
scroll to position [419, 0]
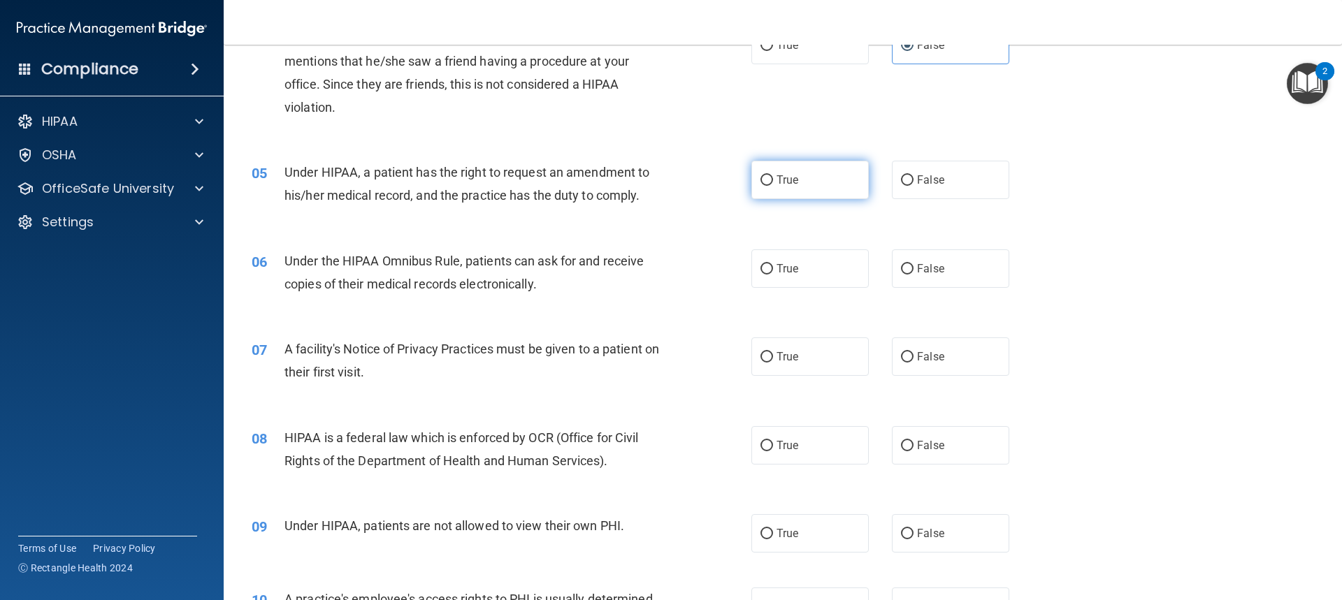
click at [820, 182] on label "True" at bounding box center [809, 180] width 117 height 38
click at [773, 182] on input "True" at bounding box center [766, 180] width 13 height 10
radio input "true"
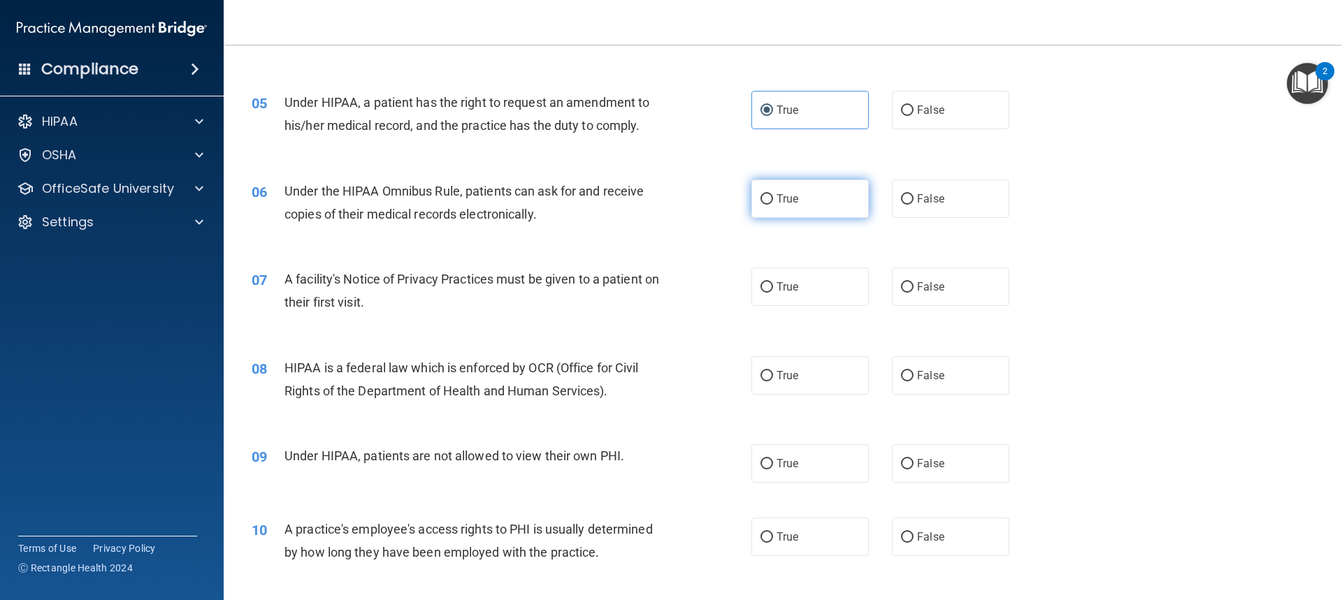
click at [784, 196] on span "True" at bounding box center [787, 198] width 22 height 13
click at [773, 196] on input "True" at bounding box center [766, 199] width 13 height 10
radio input "true"
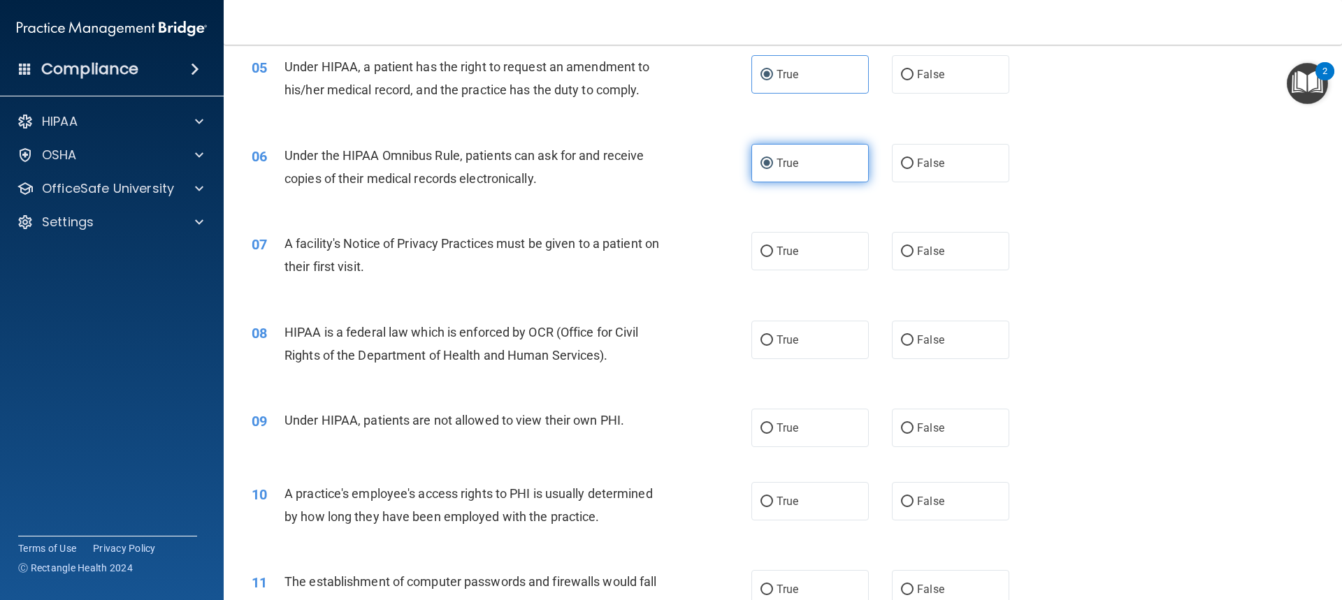
scroll to position [559, 0]
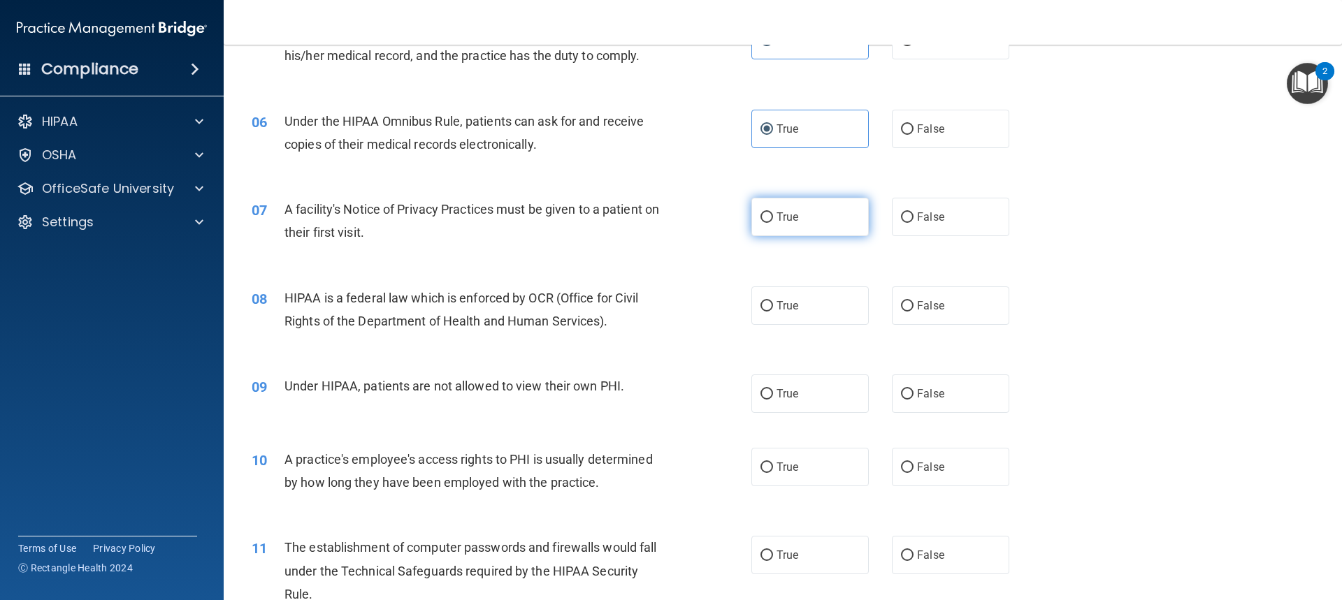
click at [797, 206] on label "True" at bounding box center [809, 217] width 117 height 38
click at [773, 212] on input "True" at bounding box center [766, 217] width 13 height 10
radio input "true"
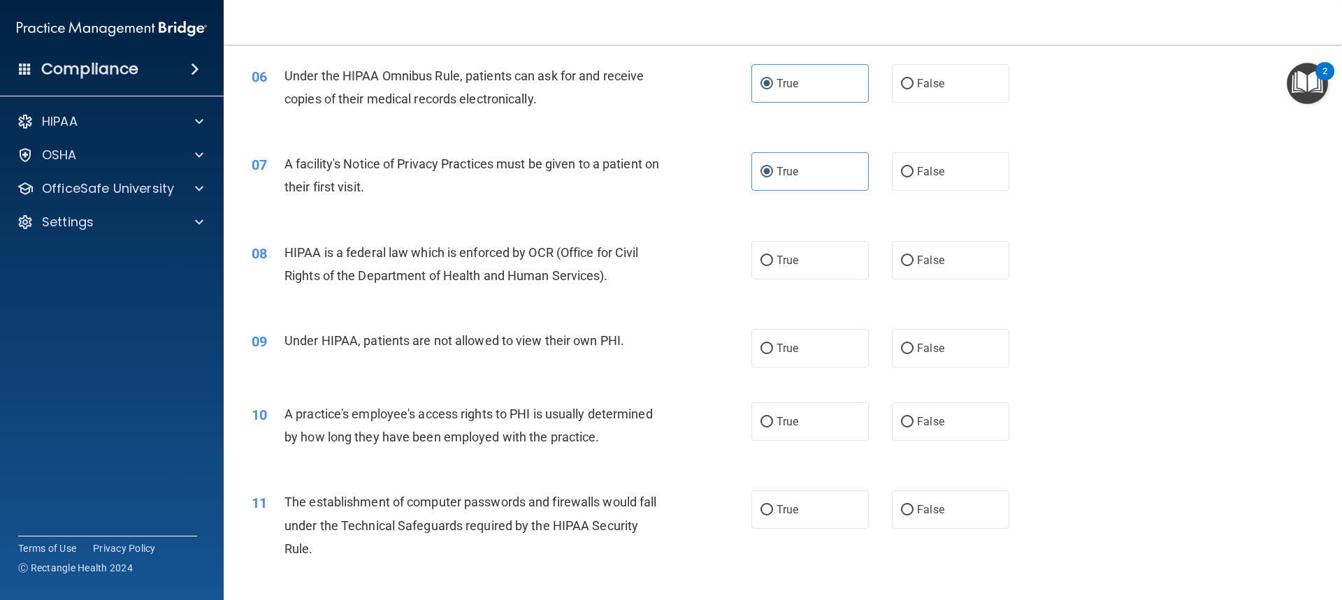
scroll to position [629, 0]
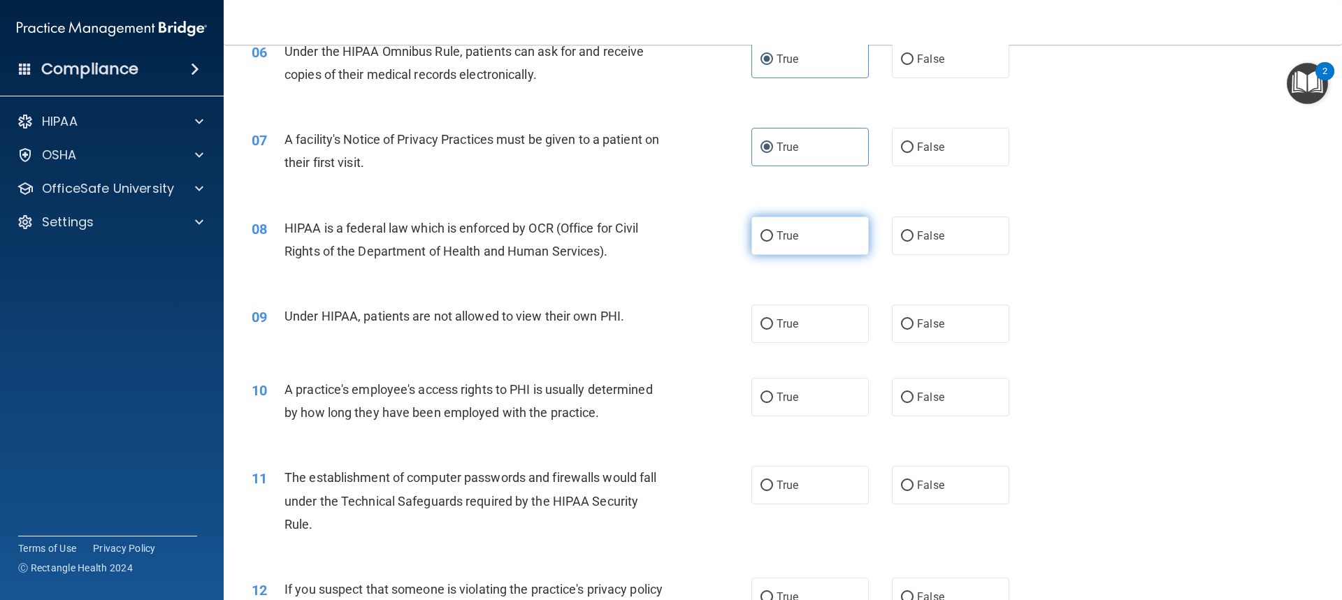
click at [793, 231] on span "True" at bounding box center [787, 235] width 22 height 13
click at [773, 231] on input "True" at bounding box center [766, 236] width 13 height 10
radio input "true"
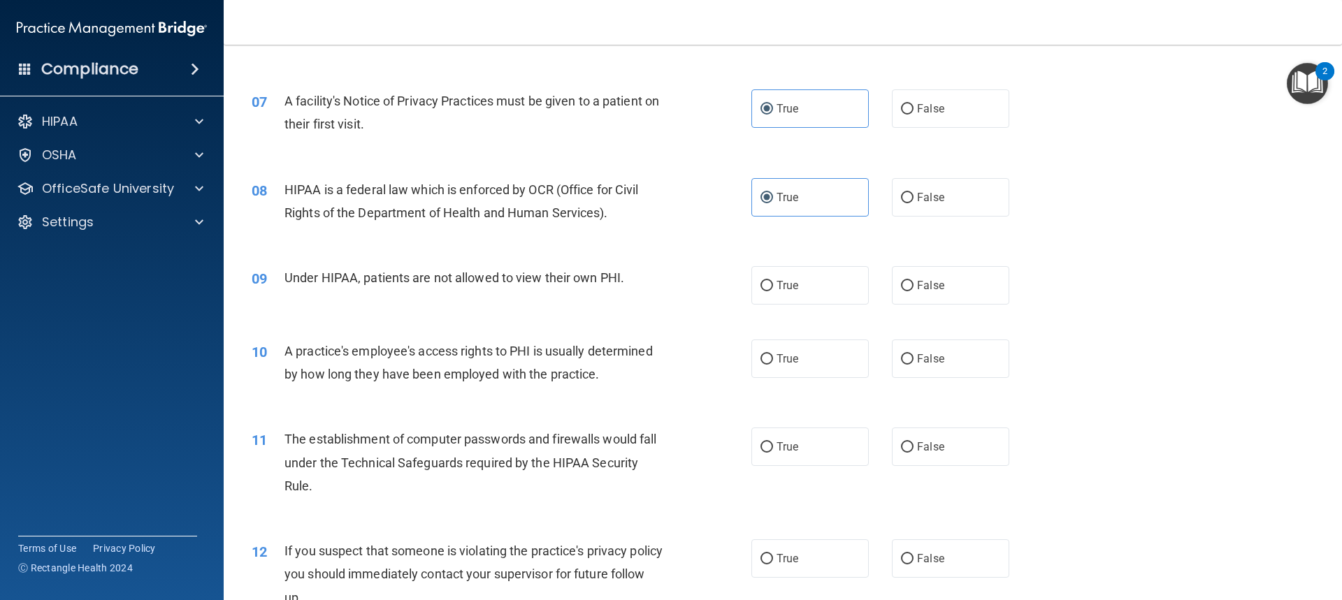
scroll to position [699, 0]
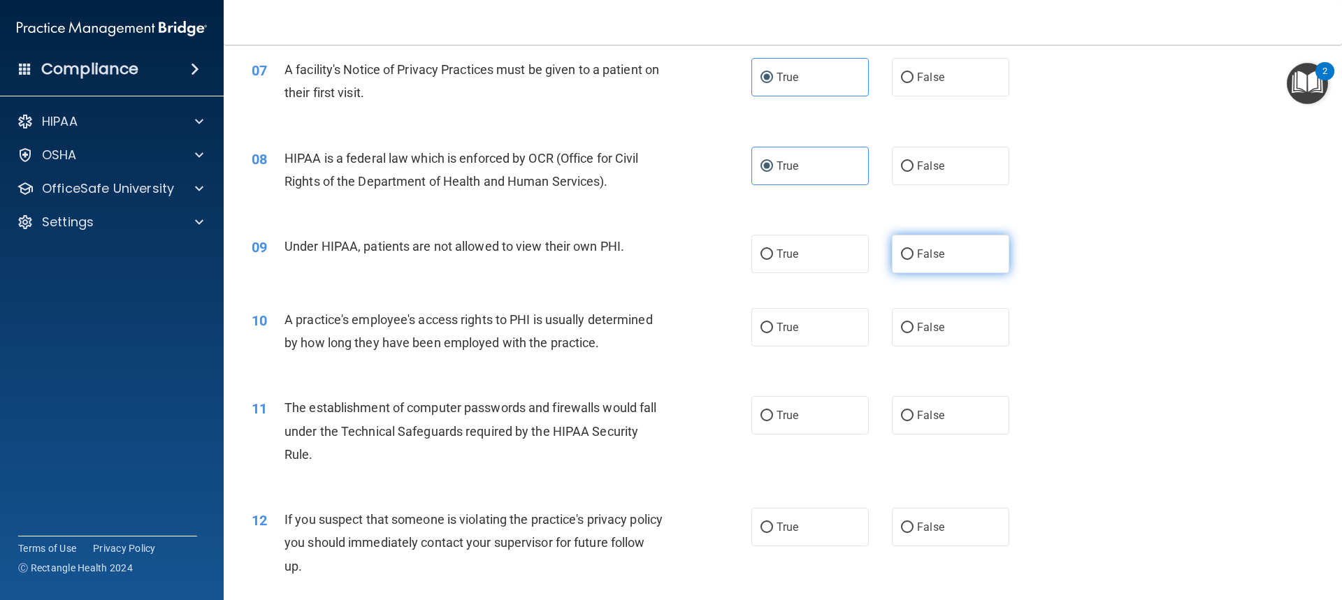
click at [930, 261] on label "False" at bounding box center [950, 254] width 117 height 38
click at [913, 260] on input "False" at bounding box center [907, 254] width 13 height 10
radio input "true"
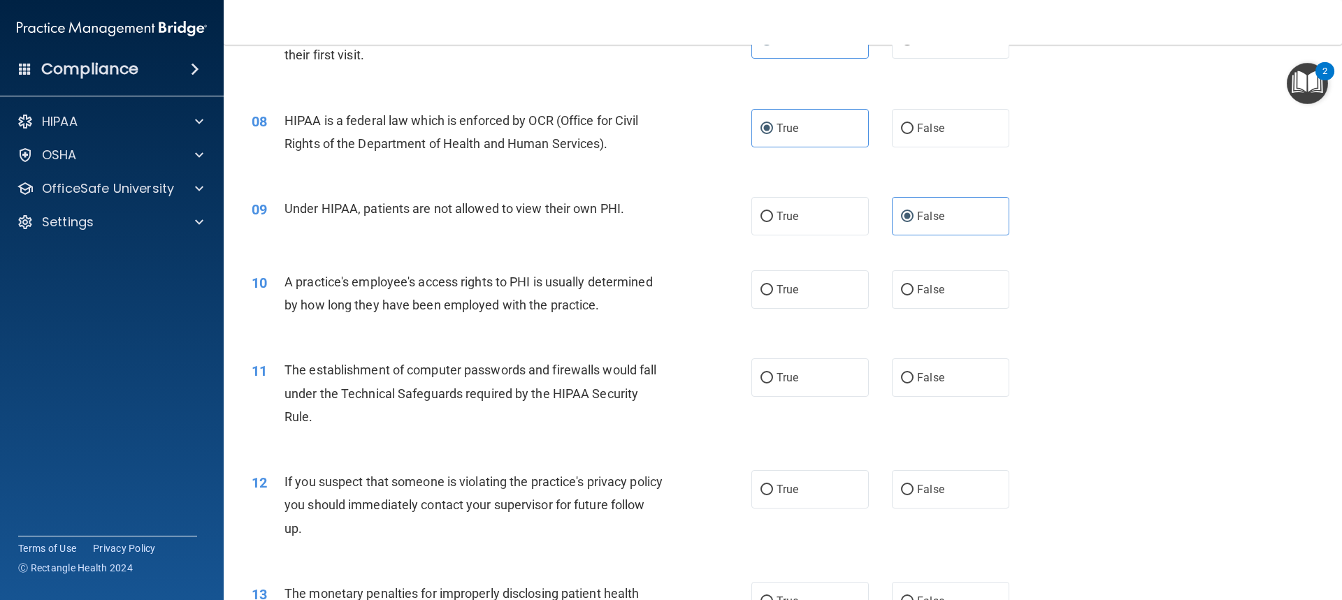
scroll to position [769, 0]
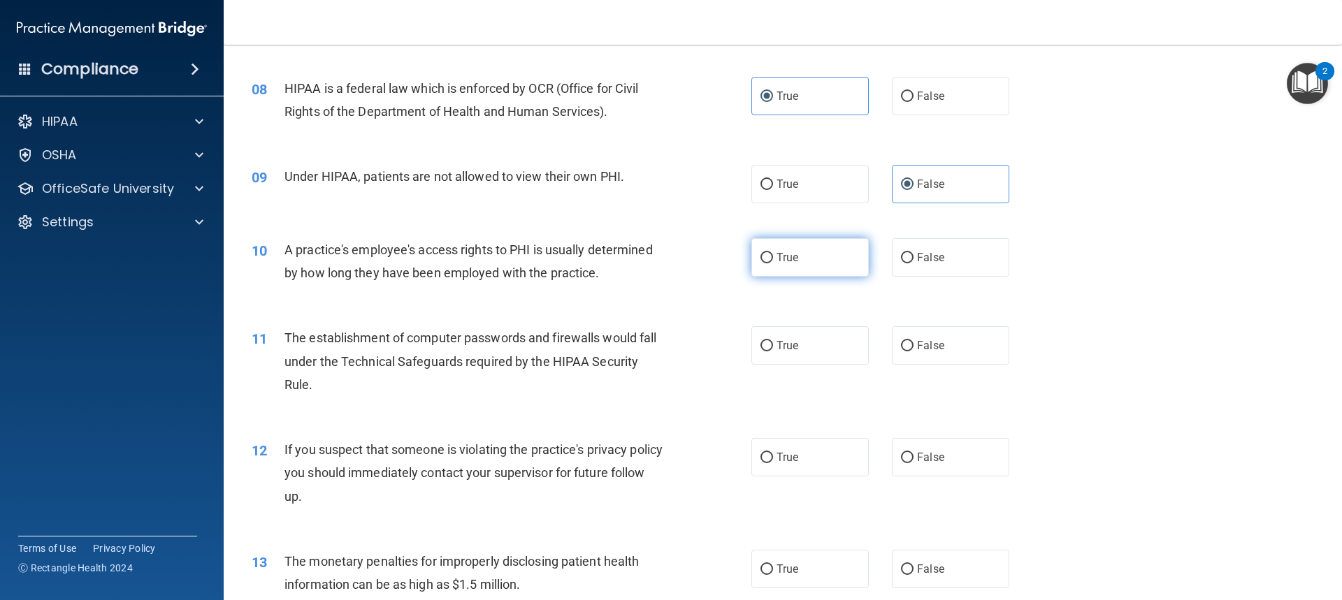
click at [797, 268] on label "True" at bounding box center [809, 257] width 117 height 38
click at [773, 263] on input "True" at bounding box center [766, 258] width 13 height 10
radio input "true"
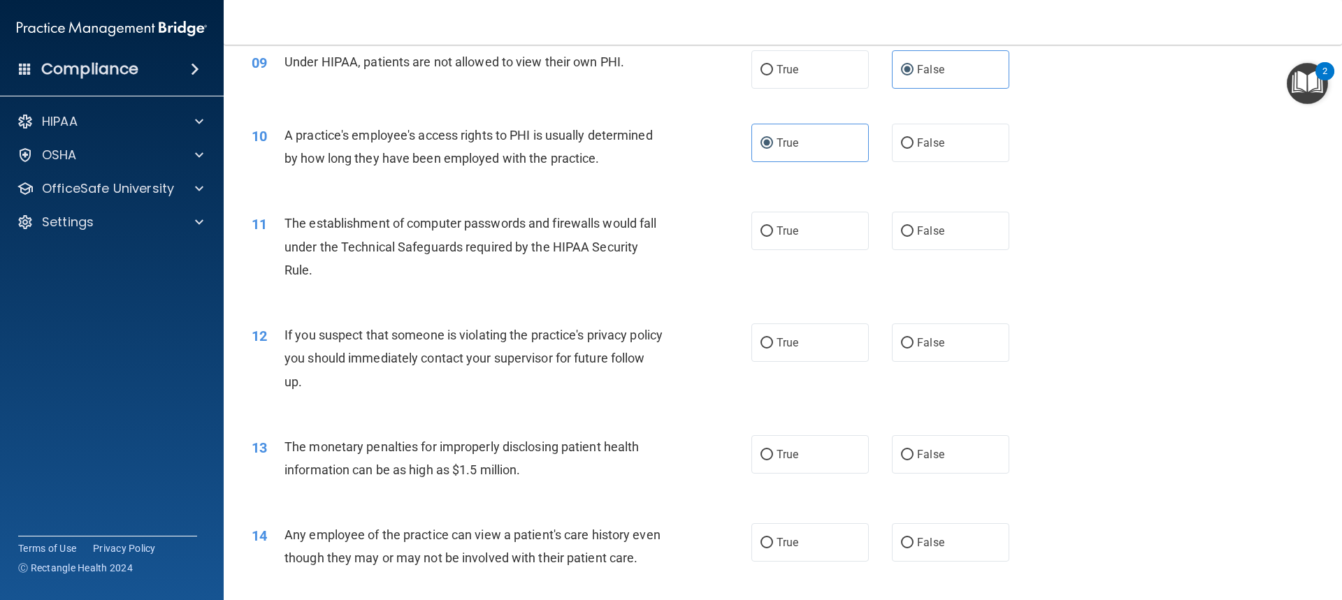
scroll to position [908, 0]
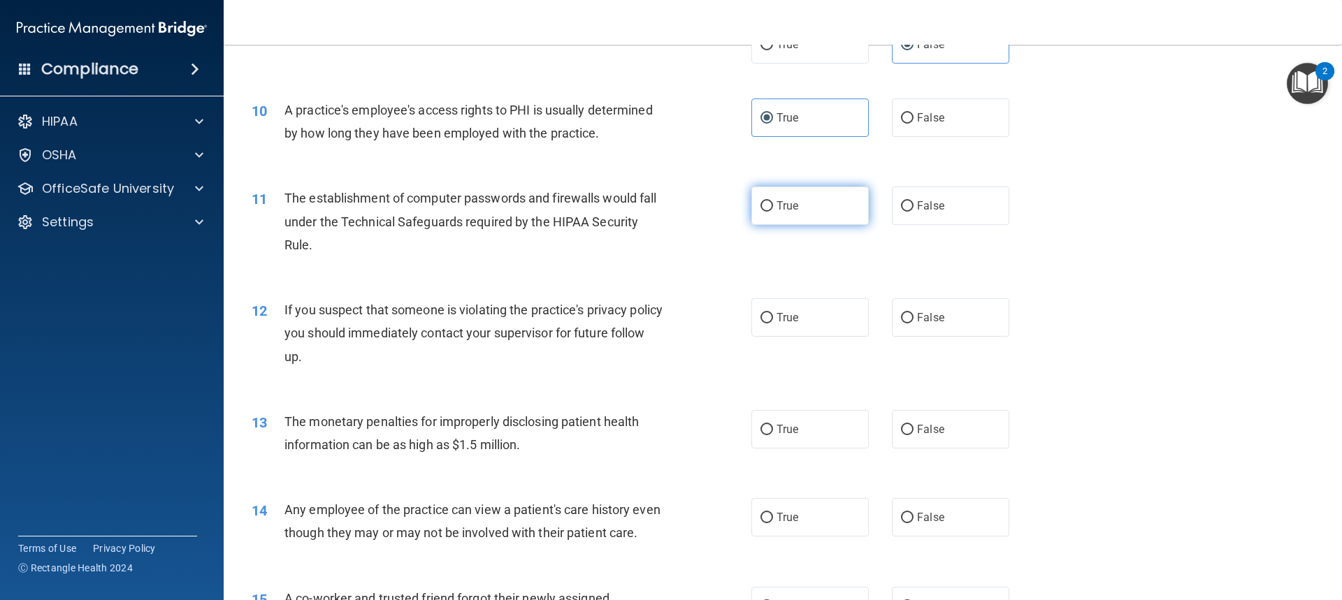
click at [835, 219] on label "True" at bounding box center [809, 206] width 117 height 38
click at [773, 212] on input "True" at bounding box center [766, 206] width 13 height 10
radio input "true"
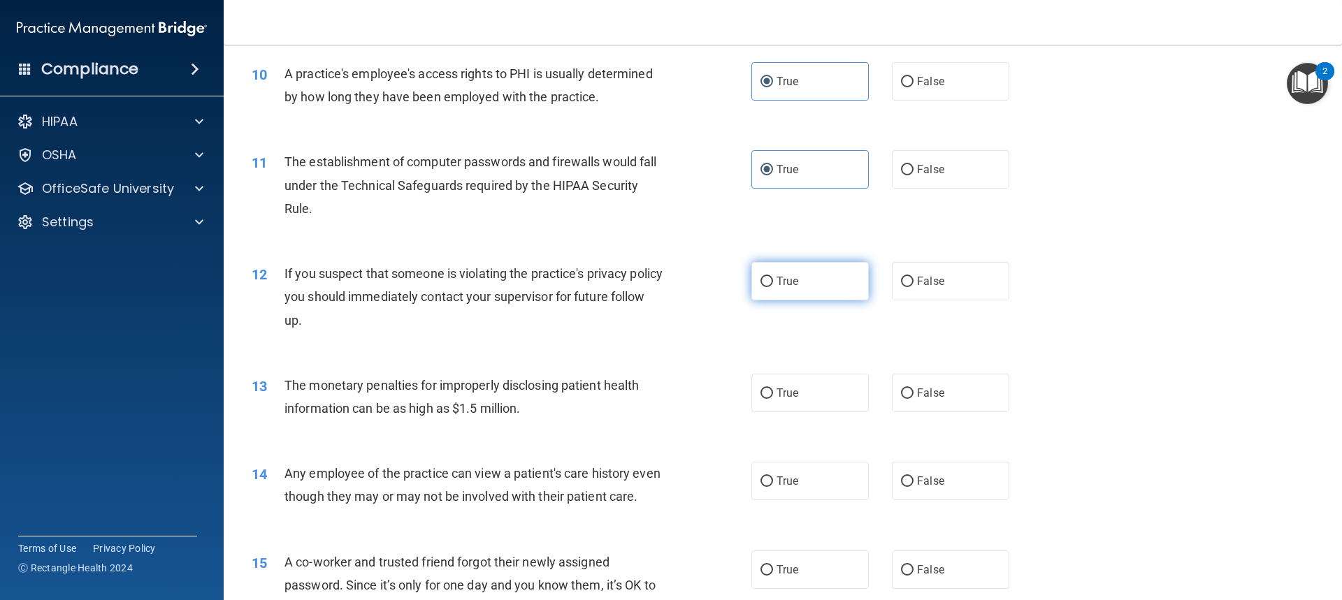
scroll to position [978, 0]
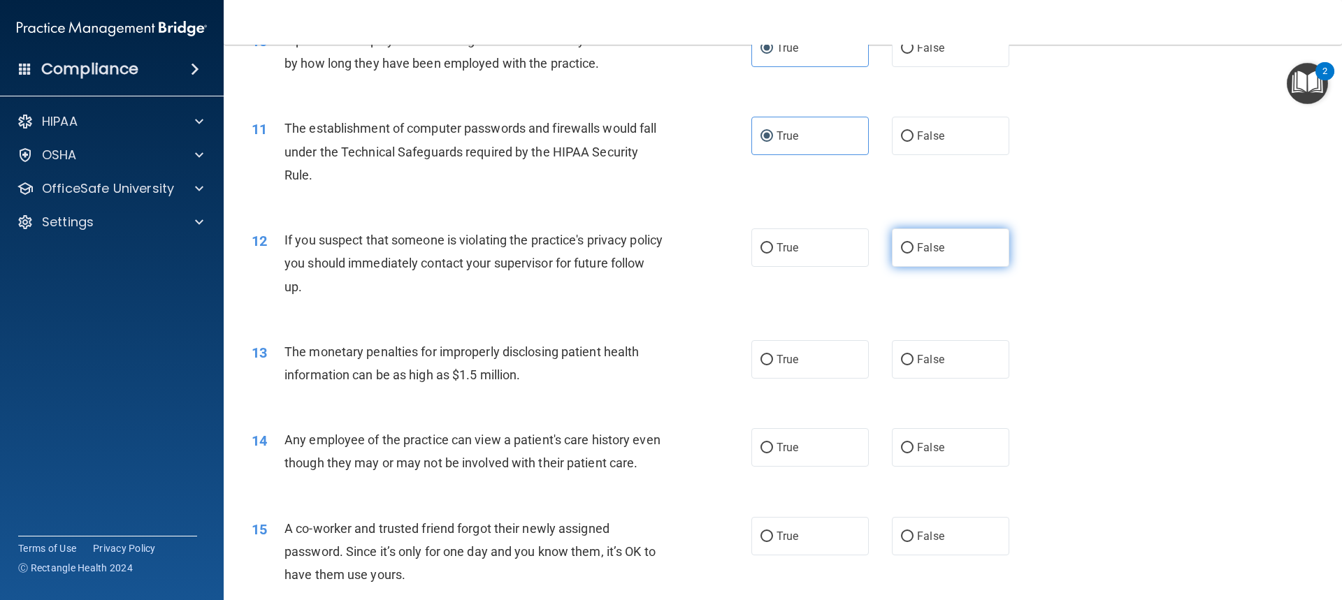
click at [901, 250] on input "False" at bounding box center [907, 248] width 13 height 10
radio input "true"
drag, startPoint x: 769, startPoint y: 361, endPoint x: 769, endPoint y: 454, distance: 92.9
click at [769, 358] on label "True" at bounding box center [809, 359] width 117 height 38
click at [769, 358] on input "True" at bounding box center [766, 360] width 13 height 10
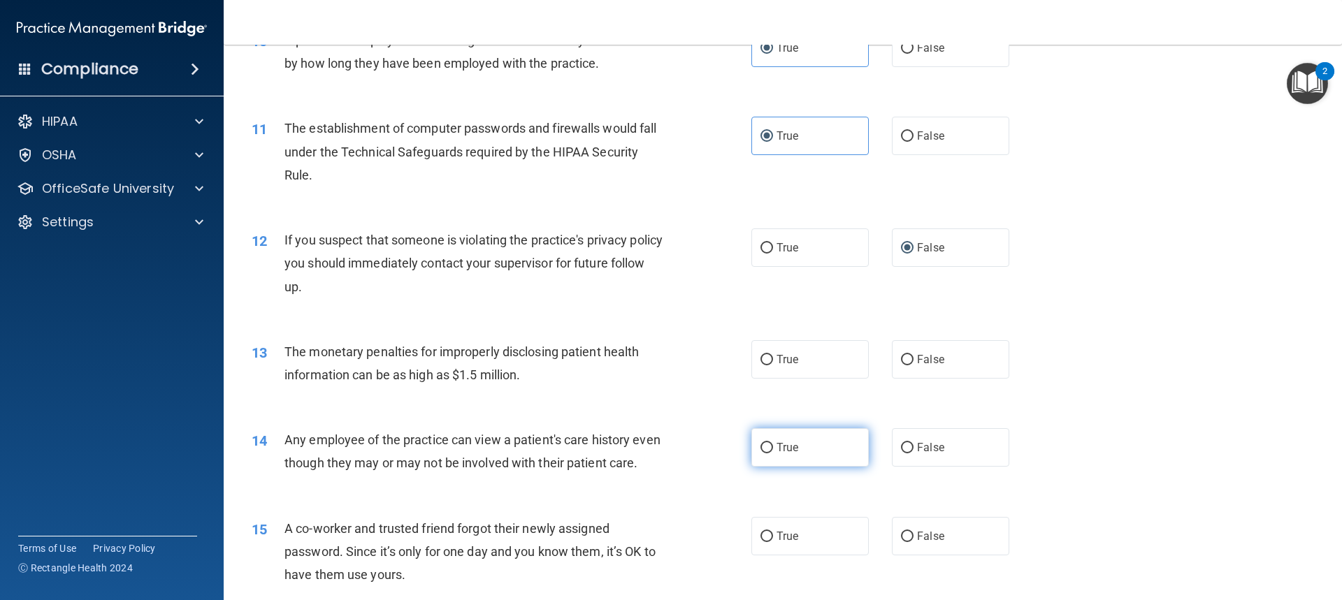
radio input "true"
click at [776, 460] on label "True" at bounding box center [809, 447] width 117 height 38
click at [773, 453] on input "True" at bounding box center [766, 448] width 13 height 10
radio input "true"
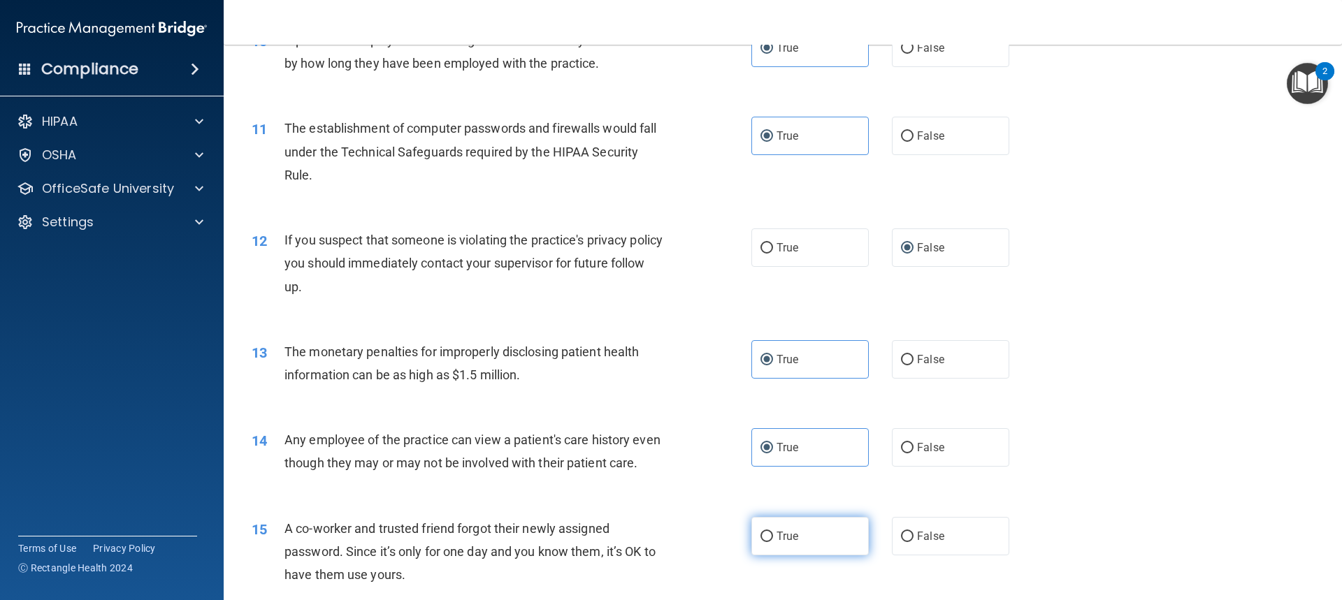
click at [822, 555] on label "True" at bounding box center [809, 536] width 117 height 38
click at [773, 542] on input "True" at bounding box center [766, 537] width 13 height 10
radio input "true"
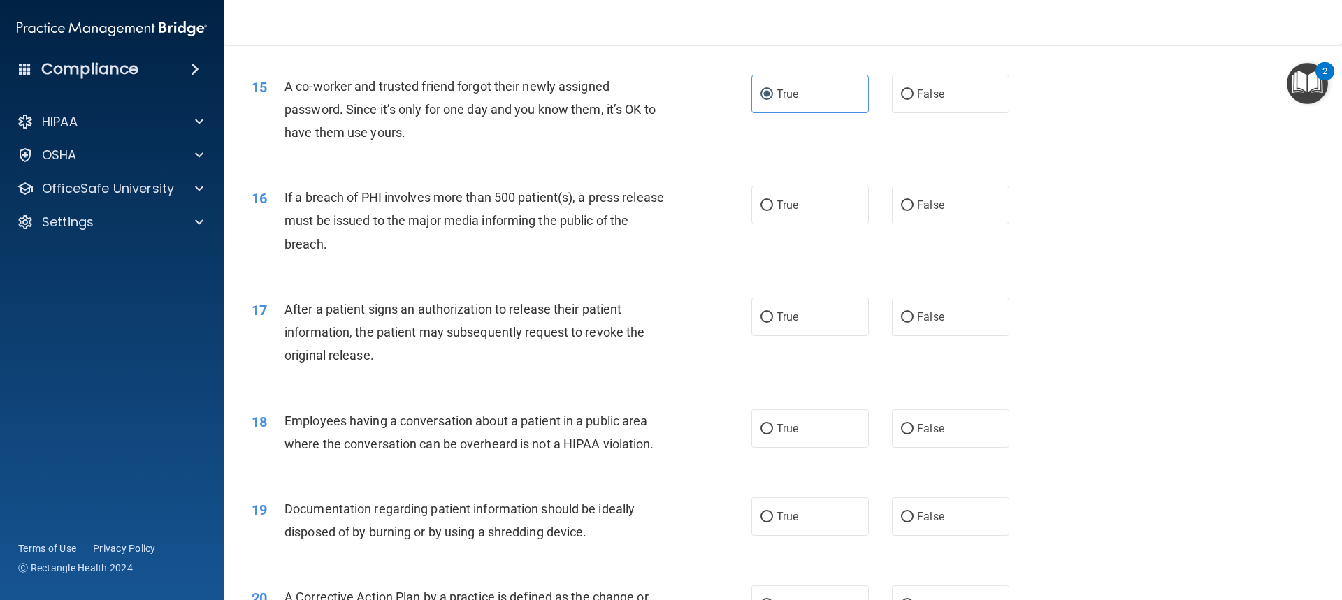
scroll to position [1467, 0]
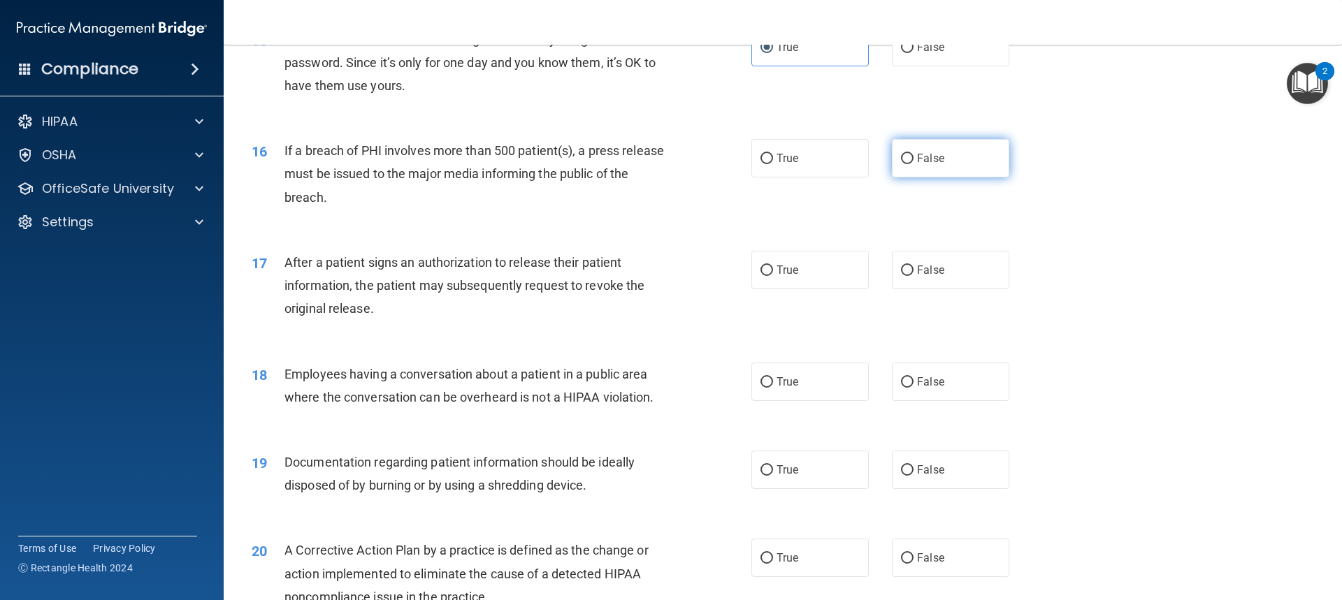
click at [930, 165] on span "False" at bounding box center [930, 158] width 27 height 13
click at [913, 164] on input "False" at bounding box center [907, 159] width 13 height 10
radio input "true"
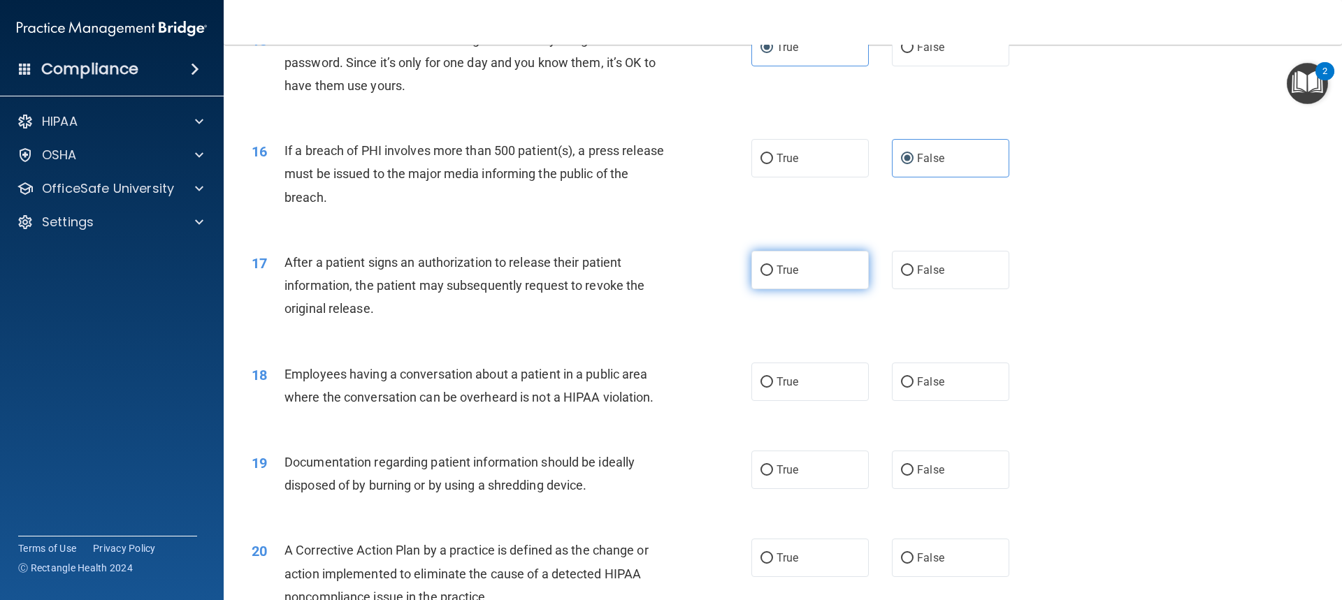
click at [836, 289] on label "True" at bounding box center [809, 270] width 117 height 38
click at [773, 276] on input "True" at bounding box center [766, 271] width 13 height 10
radio input "true"
click at [927, 388] on span "False" at bounding box center [930, 381] width 27 height 13
click at [913, 388] on input "False" at bounding box center [907, 382] width 13 height 10
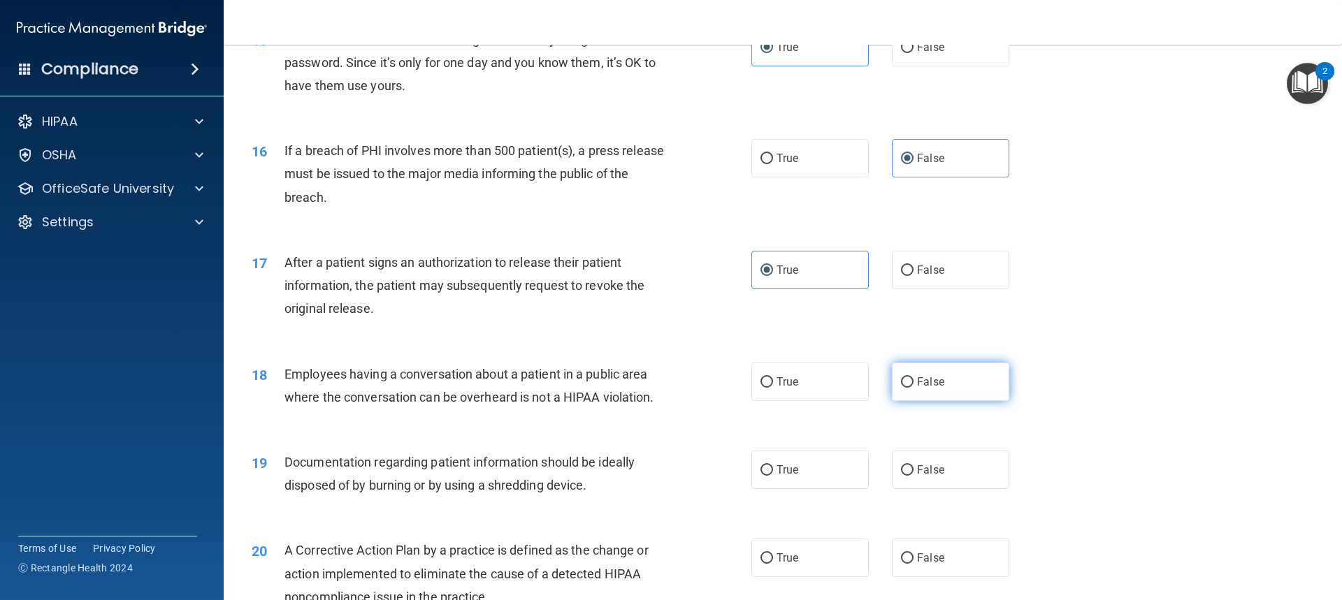
radio input "true"
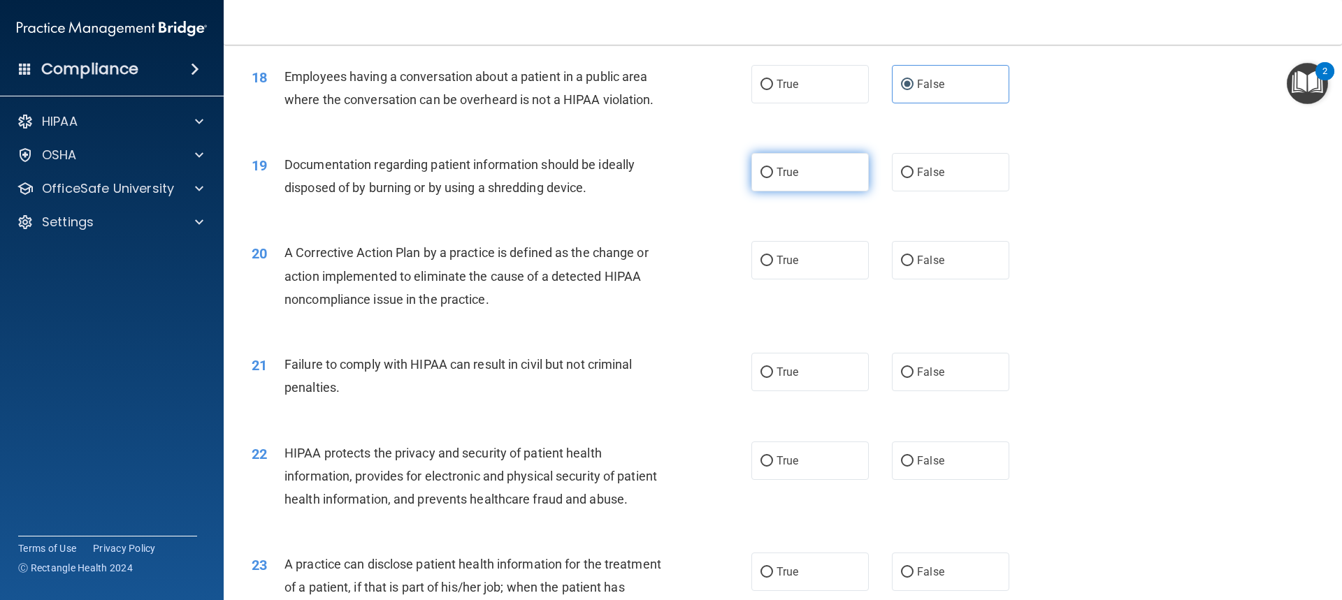
scroll to position [1747, 0]
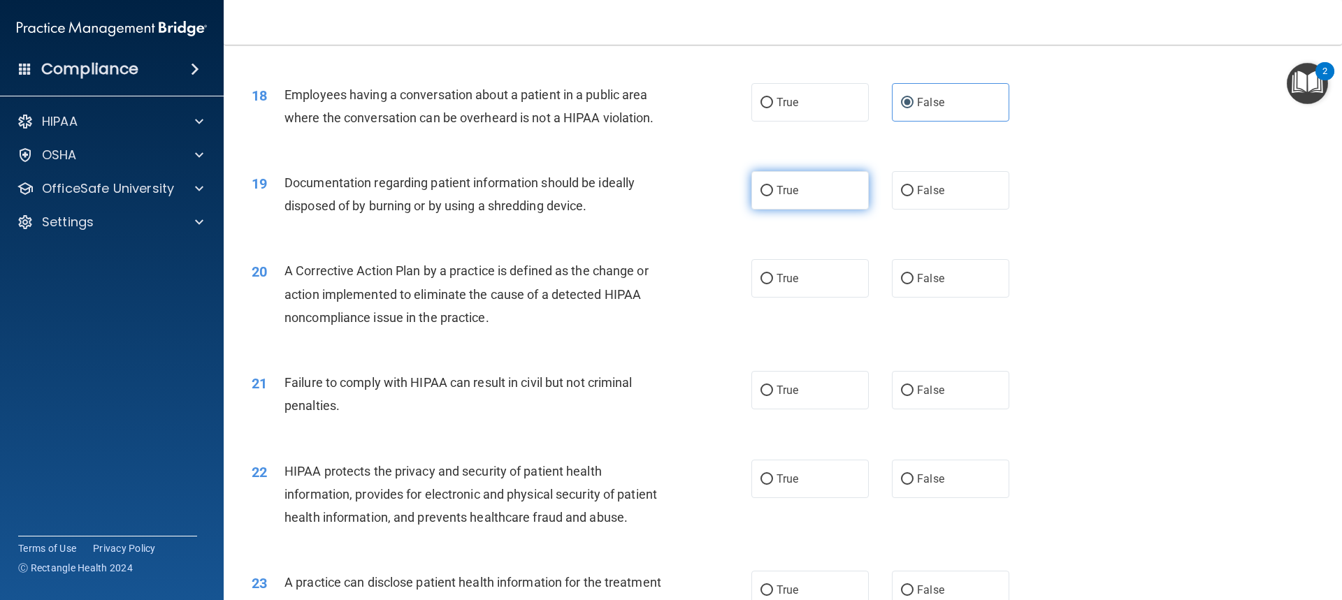
click at [796, 210] on label "True" at bounding box center [809, 190] width 117 height 38
click at [773, 196] on input "True" at bounding box center [766, 191] width 13 height 10
radio input "true"
click at [820, 298] on label "True" at bounding box center [809, 278] width 117 height 38
click at [773, 284] on input "True" at bounding box center [766, 279] width 13 height 10
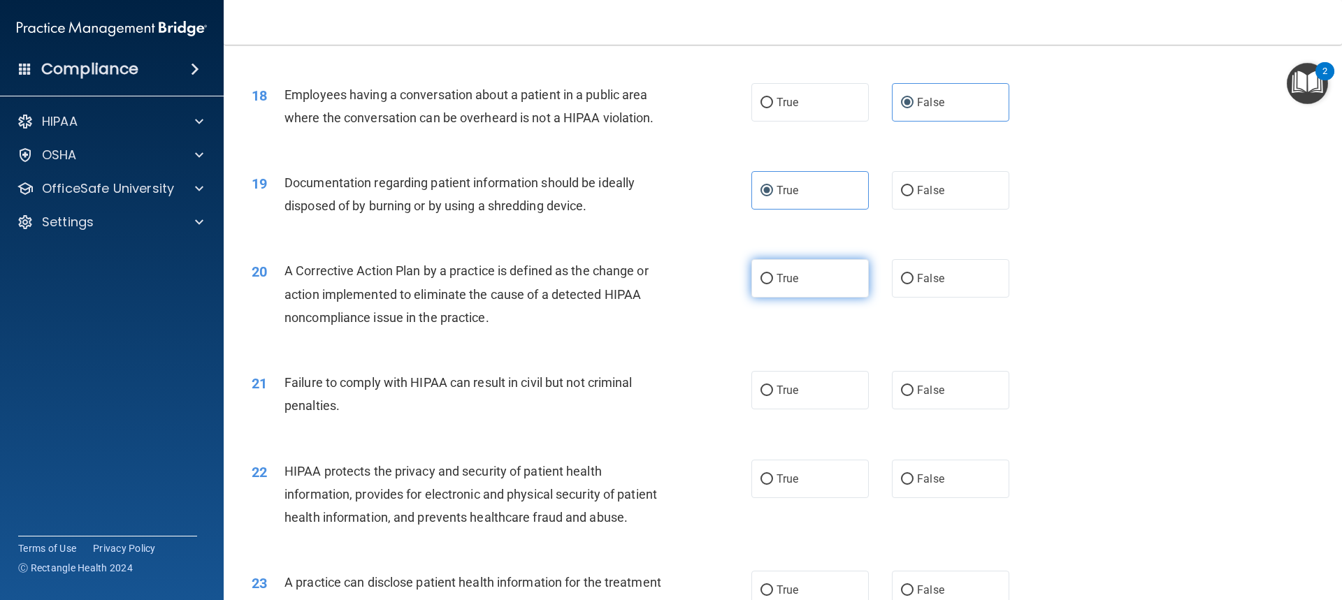
radio input "true"
click at [810, 409] on label "True" at bounding box center [809, 390] width 117 height 38
click at [773, 396] on input "True" at bounding box center [766, 391] width 13 height 10
radio input "true"
click at [794, 492] on label "True" at bounding box center [809, 479] width 117 height 38
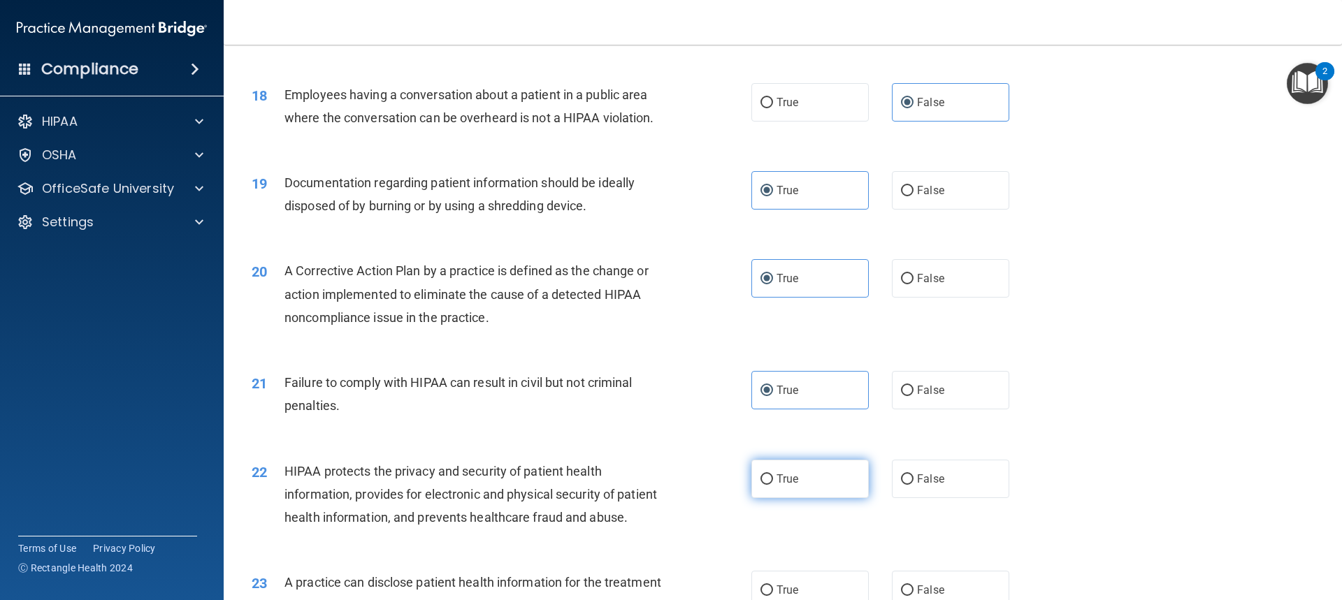
click at [773, 485] on input "True" at bounding box center [766, 479] width 13 height 10
radio input "true"
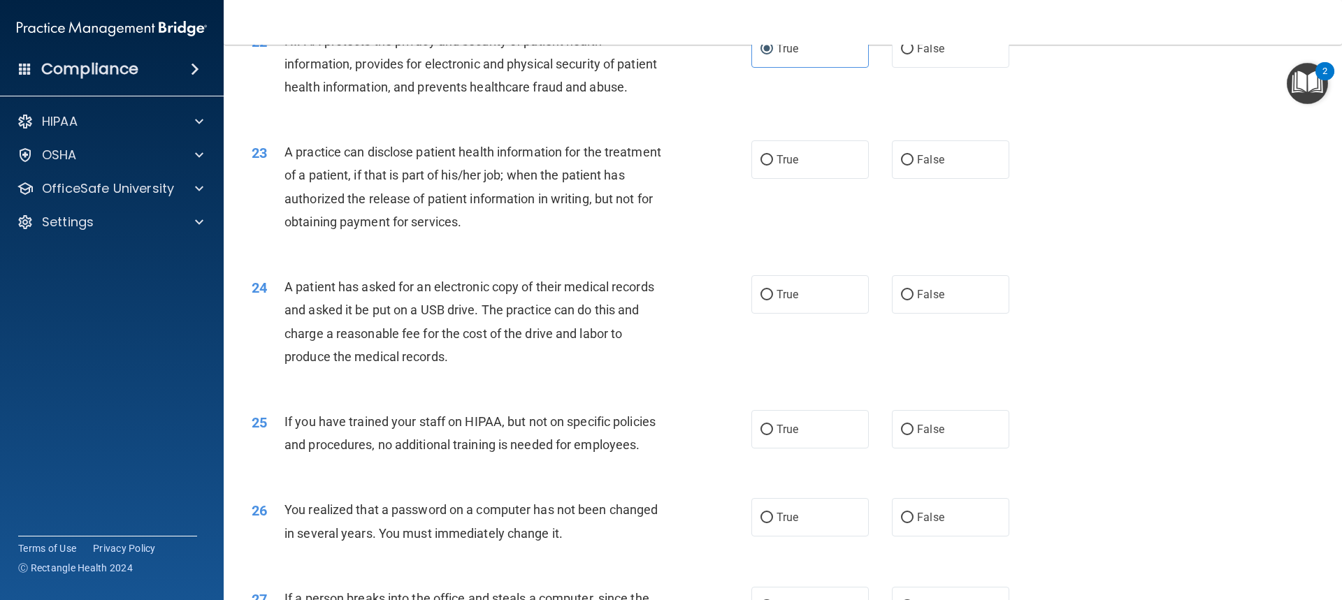
scroll to position [2236, 0]
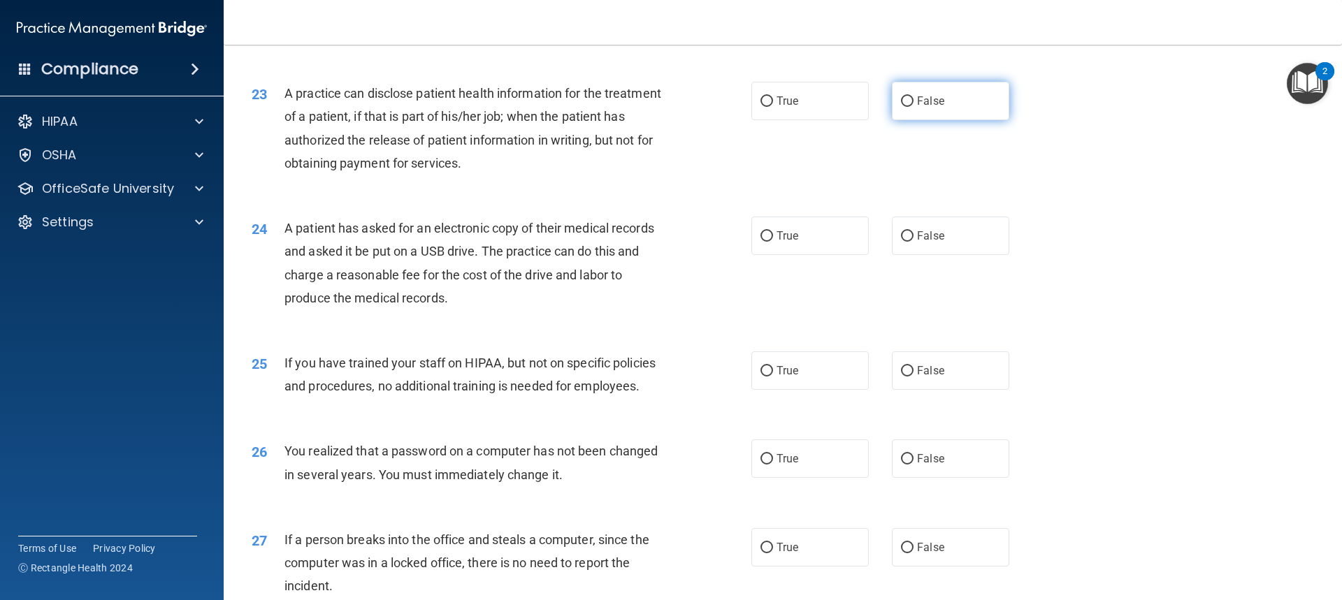
click at [901, 107] on input "False" at bounding box center [907, 101] width 13 height 10
radio input "true"
click at [925, 242] on span "False" at bounding box center [930, 235] width 27 height 13
click at [913, 242] on input "False" at bounding box center [907, 236] width 13 height 10
radio input "true"
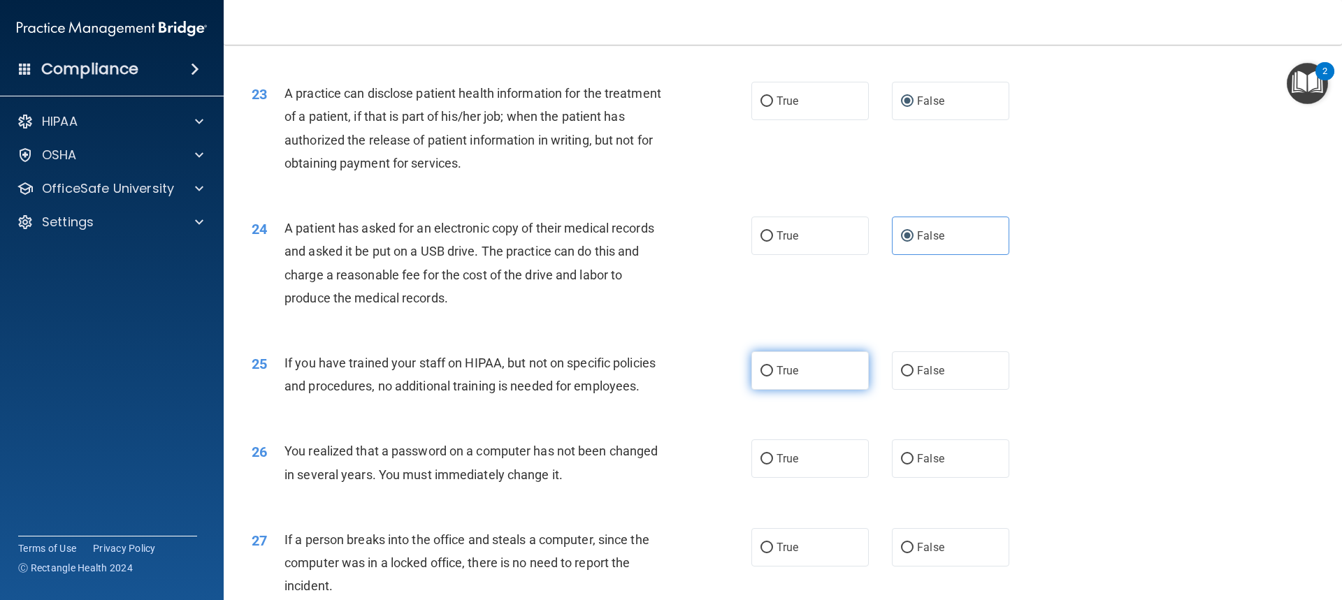
click at [838, 390] on label "True" at bounding box center [809, 370] width 117 height 38
click at [773, 377] on input "True" at bounding box center [766, 371] width 13 height 10
radio input "true"
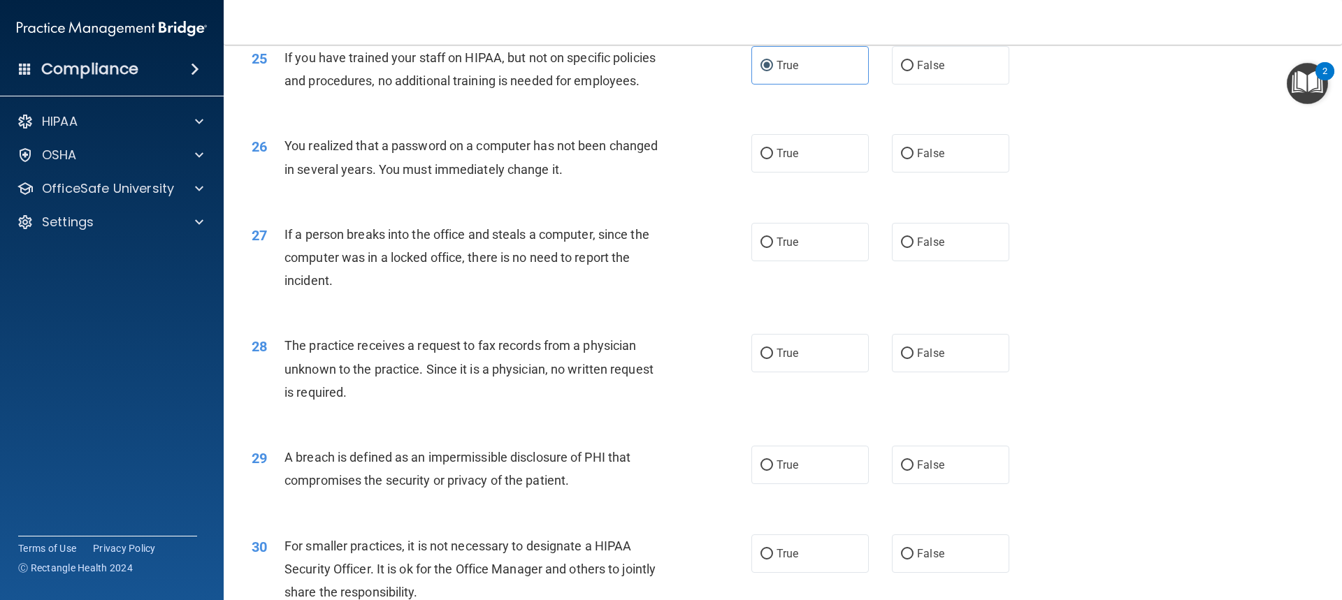
scroll to position [2585, 0]
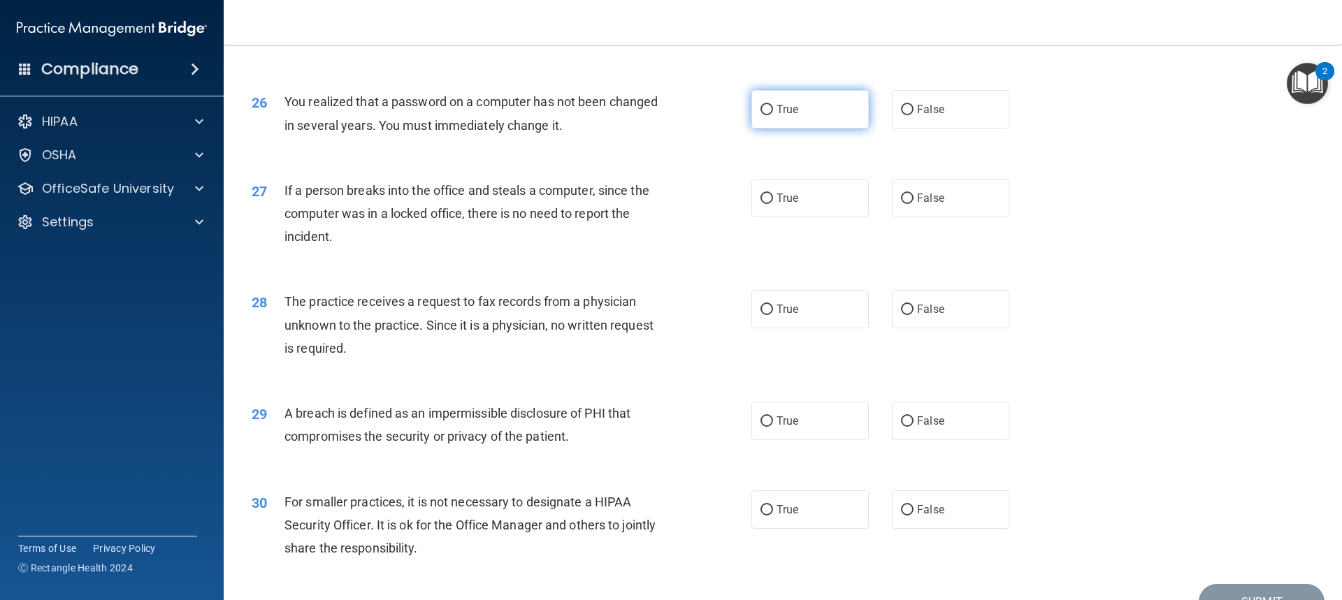
click at [836, 129] on label "True" at bounding box center [809, 109] width 117 height 38
click at [773, 115] on input "True" at bounding box center [766, 110] width 13 height 10
radio input "true"
click at [816, 217] on label "True" at bounding box center [809, 198] width 117 height 38
click at [773, 204] on input "True" at bounding box center [766, 199] width 13 height 10
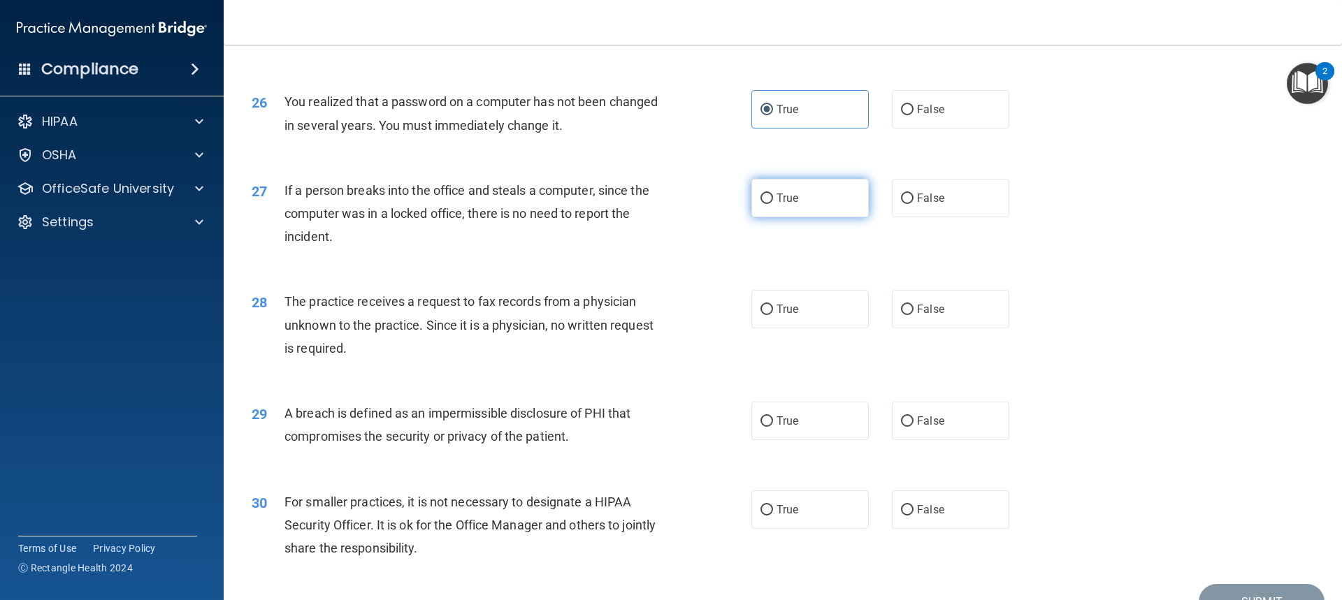
radio input "true"
click at [917, 328] on label "False" at bounding box center [950, 309] width 117 height 38
click at [913, 315] on input "False" at bounding box center [907, 310] width 13 height 10
radio input "true"
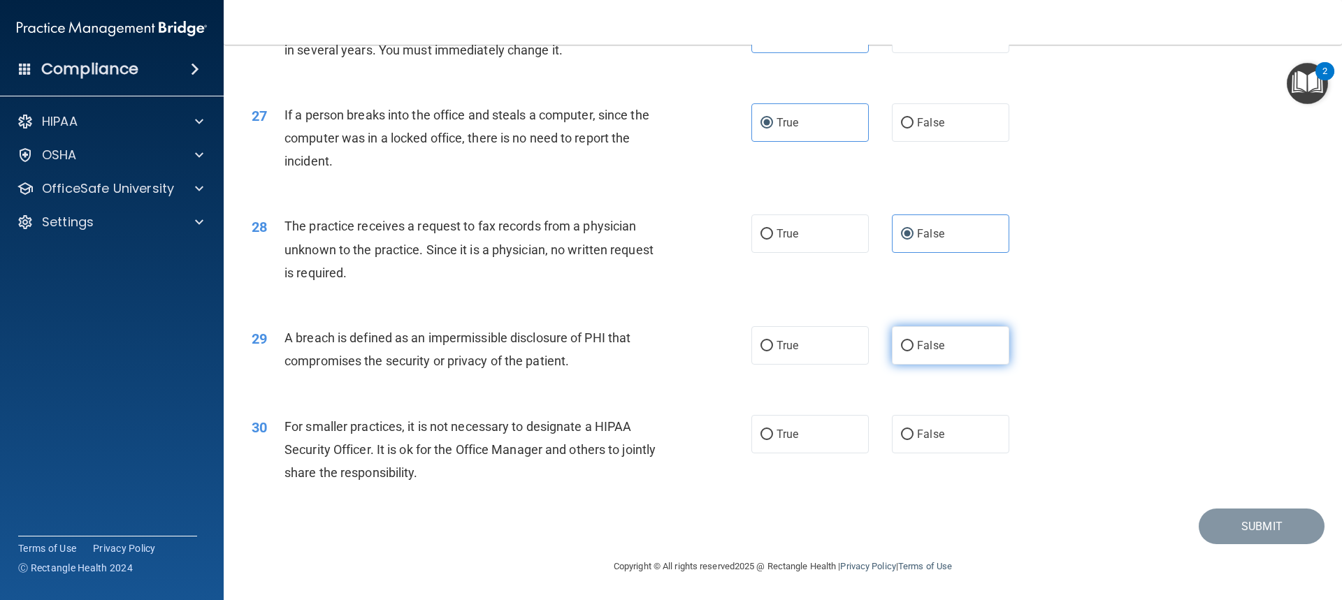
scroll to position [2707, 0]
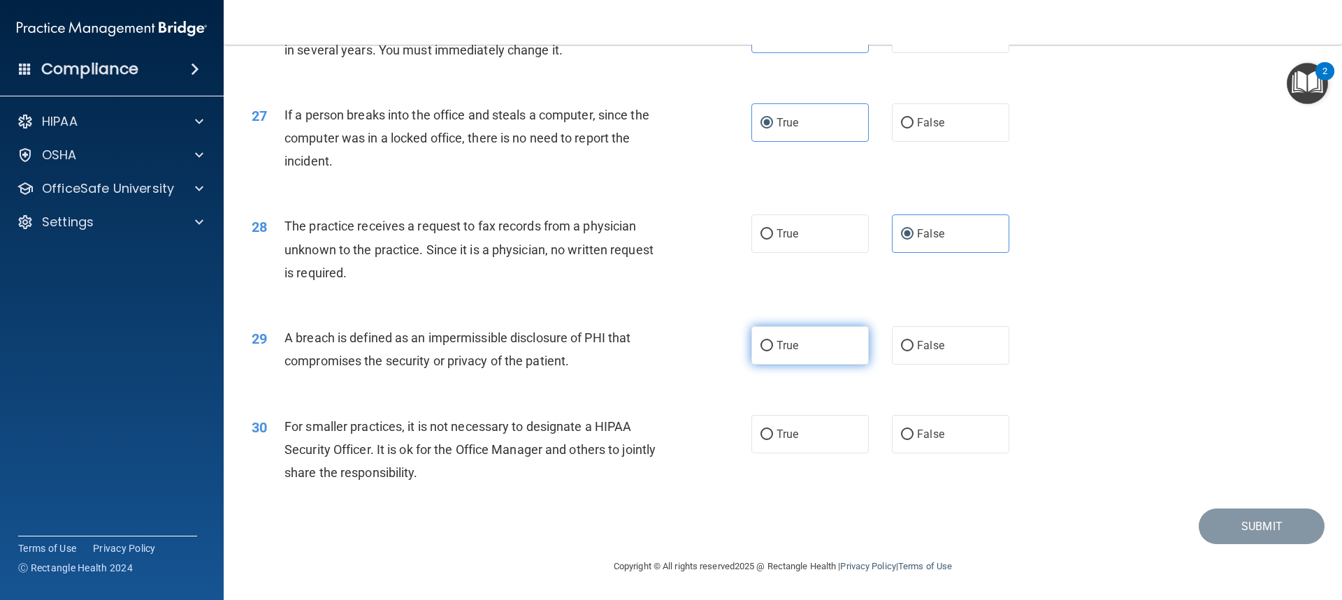
click at [806, 352] on label "True" at bounding box center [809, 345] width 117 height 38
click at [773, 351] on input "True" at bounding box center [766, 346] width 13 height 10
radio input "true"
click at [960, 446] on label "False" at bounding box center [950, 434] width 117 height 38
click at [913, 440] on input "False" at bounding box center [907, 435] width 13 height 10
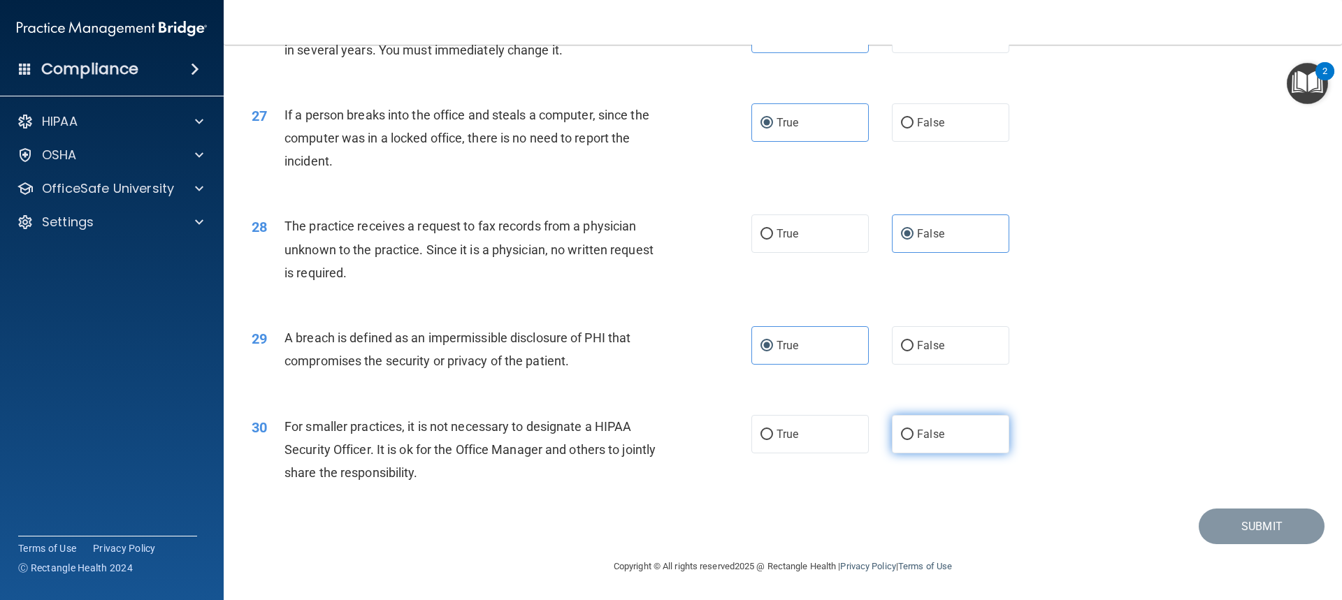
radio input "true"
click at [1243, 518] on button "Submit" at bounding box center [1261, 527] width 126 height 36
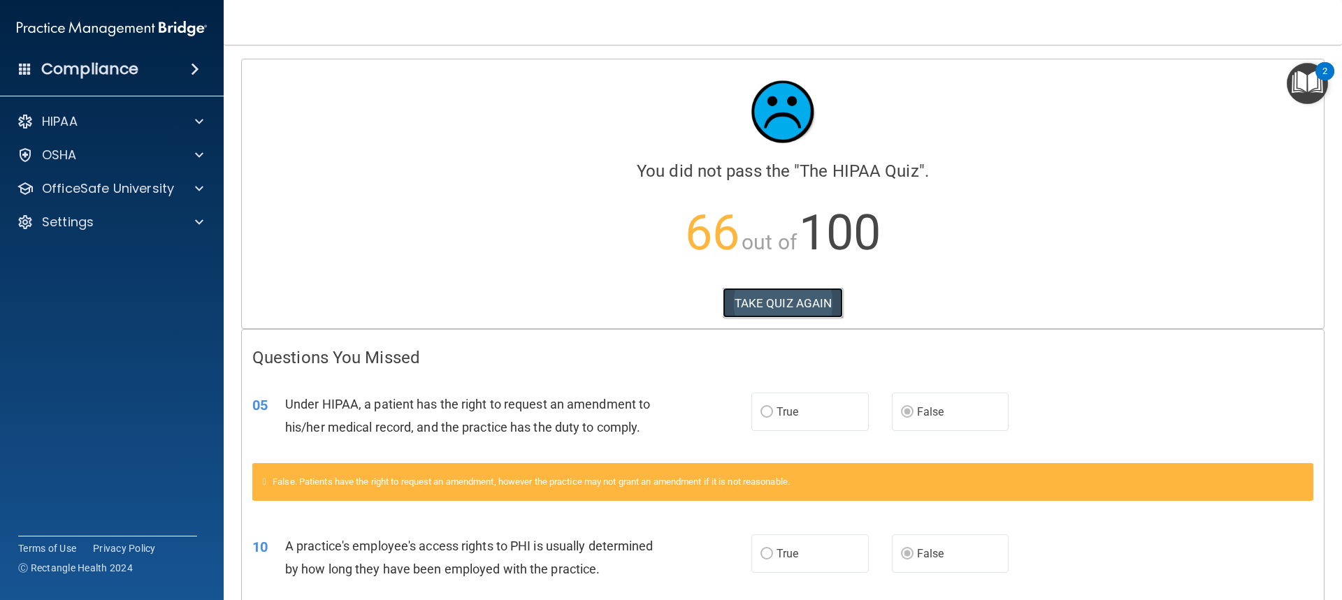
click at [804, 305] on button "TAKE QUIZ AGAIN" at bounding box center [782, 303] width 121 height 31
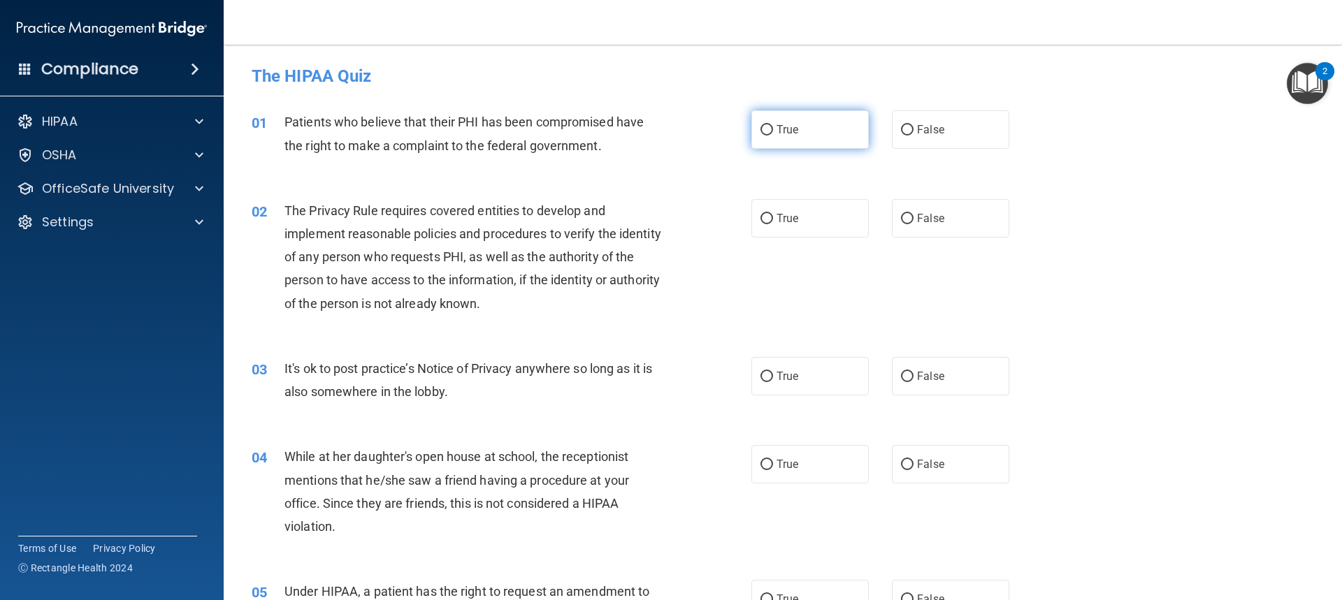
click at [822, 144] on label "True" at bounding box center [809, 129] width 117 height 38
click at [773, 136] on input "True" at bounding box center [766, 130] width 13 height 10
radio input "true"
click at [813, 222] on label "True" at bounding box center [809, 218] width 117 height 38
click at [773, 222] on input "True" at bounding box center [766, 219] width 13 height 10
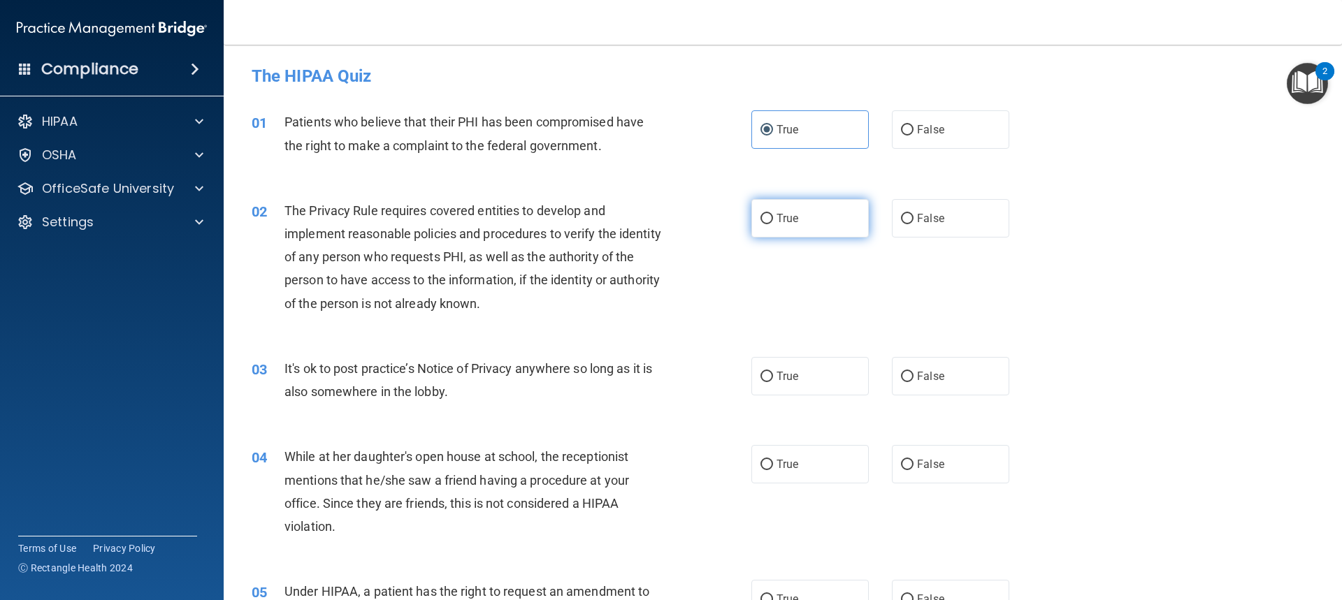
radio input "true"
click at [937, 368] on label "False" at bounding box center [950, 376] width 117 height 38
click at [913, 372] on input "False" at bounding box center [907, 377] width 13 height 10
radio input "true"
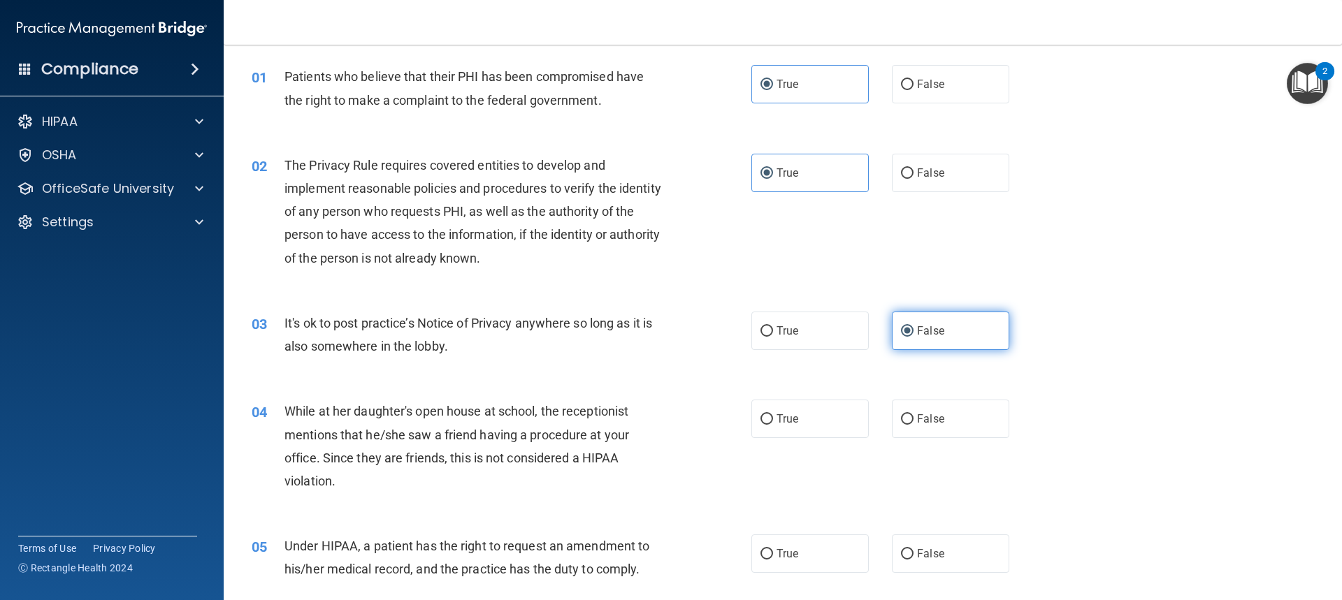
scroll to position [70, 0]
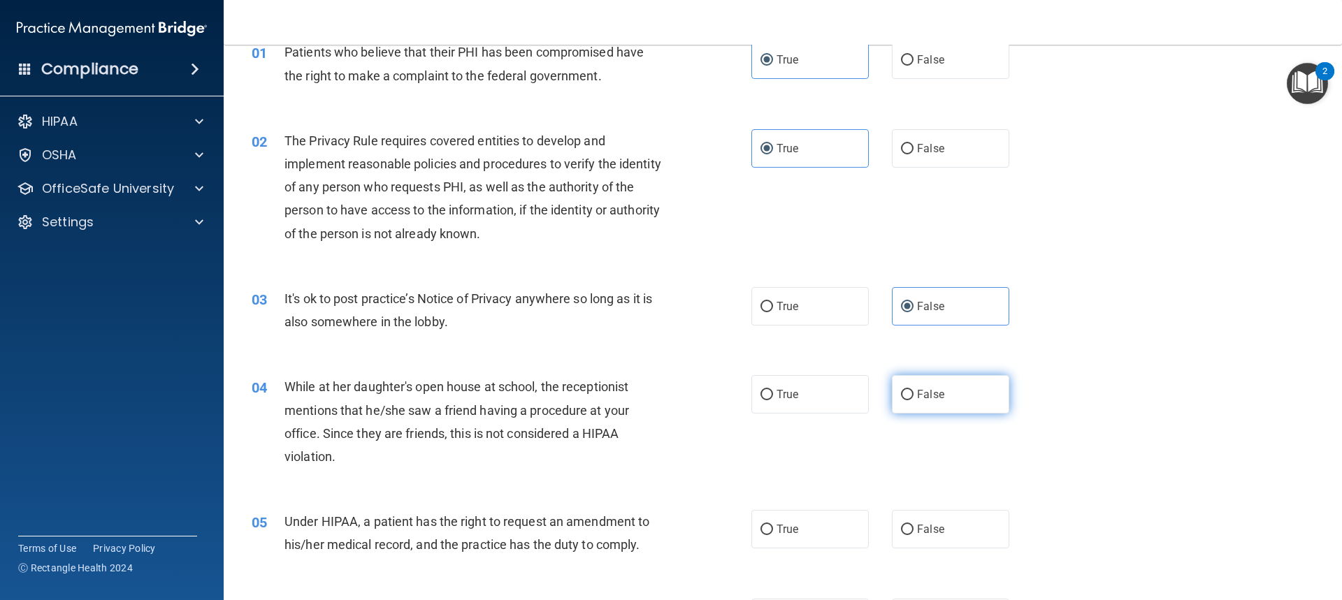
click at [939, 382] on label "False" at bounding box center [950, 394] width 117 height 38
click at [913, 390] on input "False" at bounding box center [907, 395] width 13 height 10
radio input "true"
click at [801, 537] on label "True" at bounding box center [809, 529] width 117 height 38
click at [773, 535] on input "True" at bounding box center [766, 530] width 13 height 10
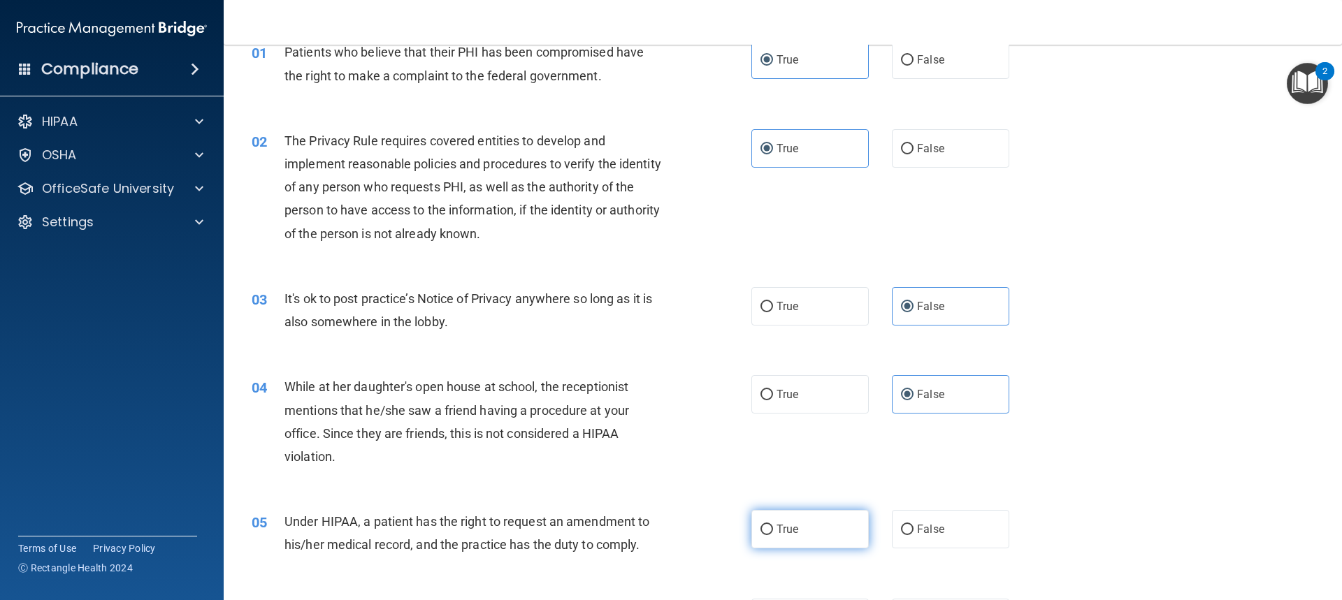
radio input "true"
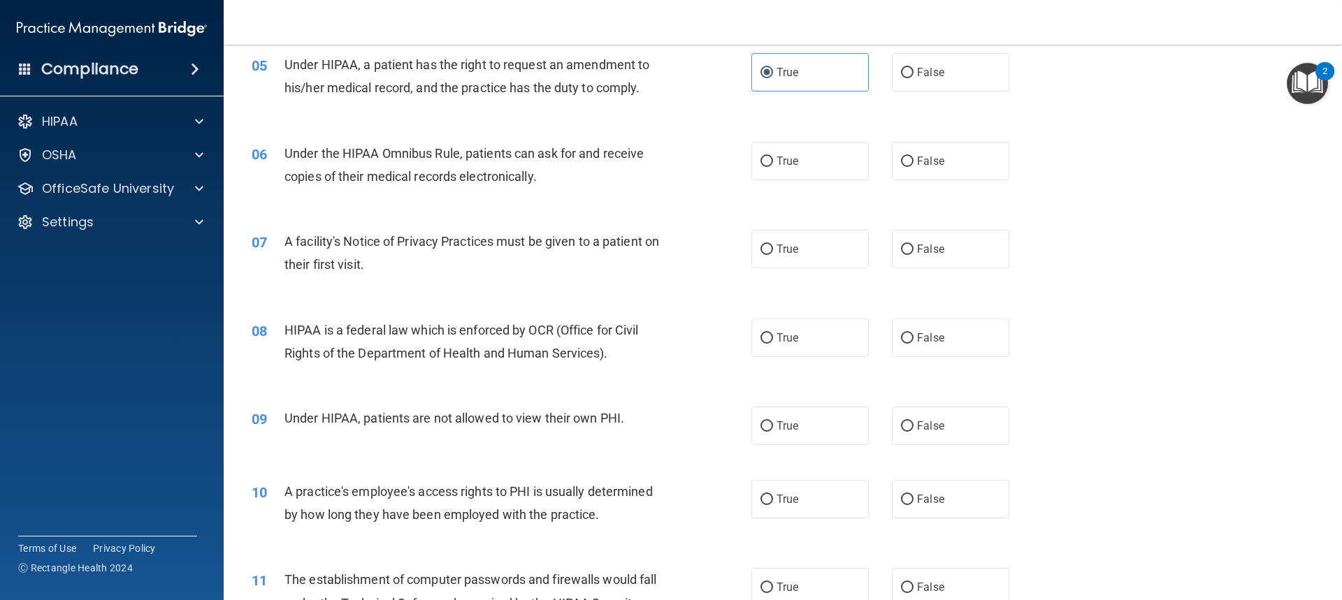
scroll to position [559, 0]
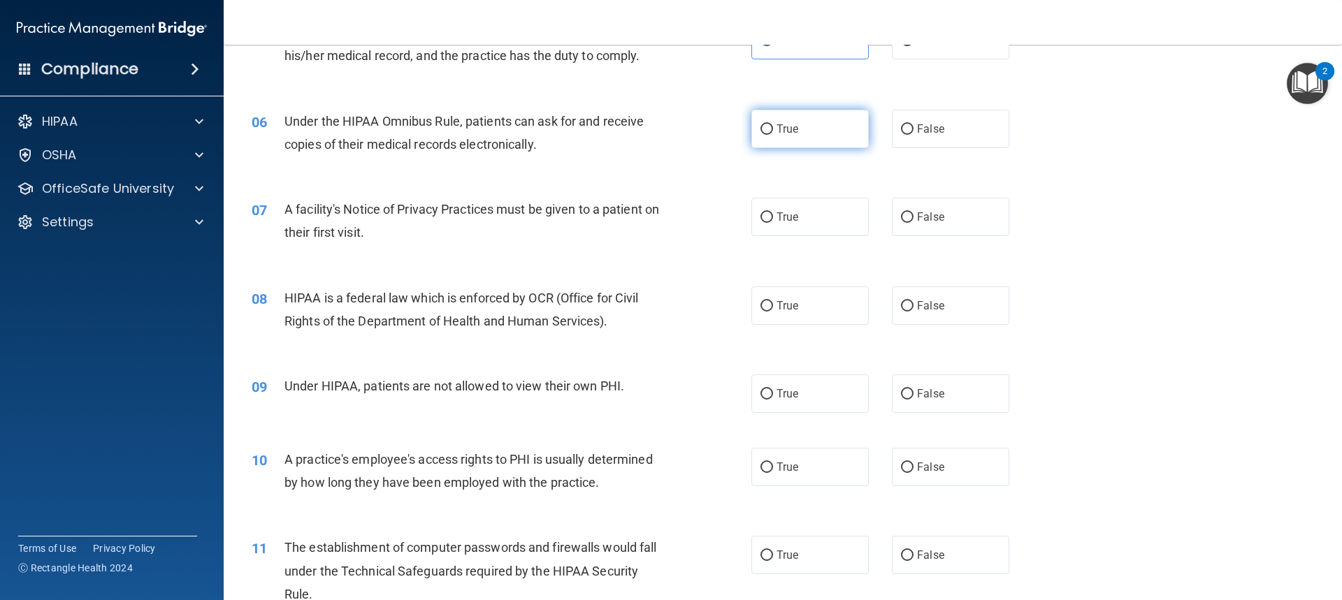
click at [814, 137] on label "True" at bounding box center [809, 129] width 117 height 38
click at [773, 135] on input "True" at bounding box center [766, 129] width 13 height 10
radio input "true"
click at [792, 217] on span "True" at bounding box center [787, 216] width 22 height 13
click at [773, 217] on input "True" at bounding box center [766, 217] width 13 height 10
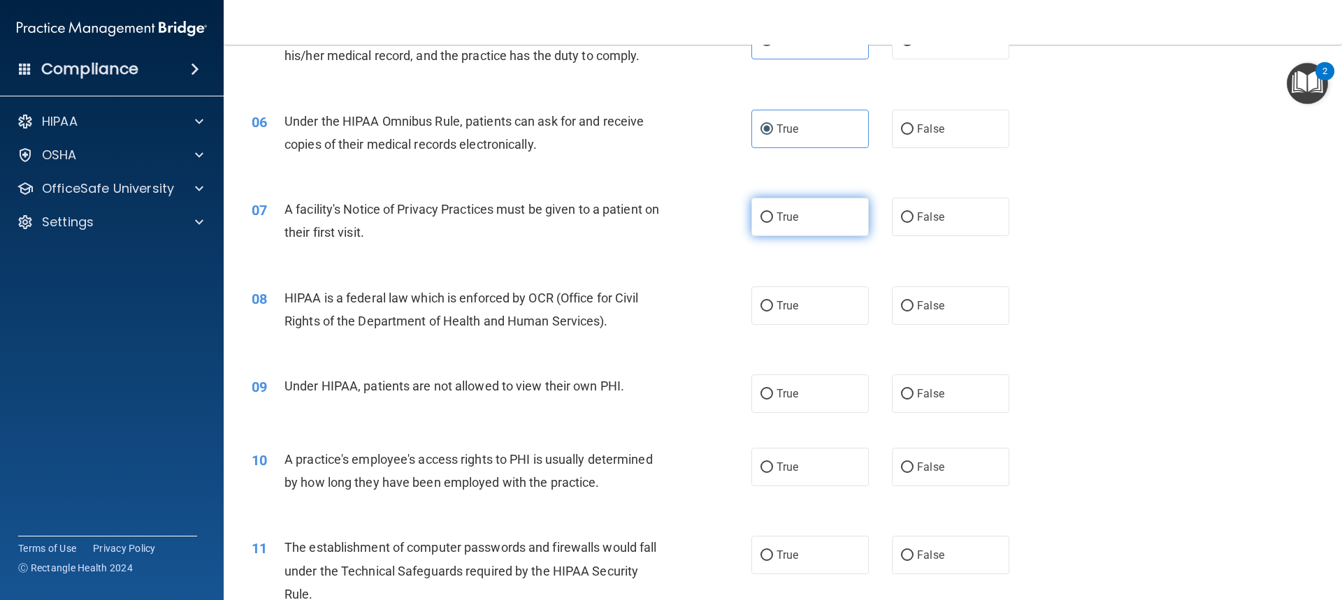
radio input "true"
click at [792, 297] on label "True" at bounding box center [809, 305] width 117 height 38
click at [773, 301] on input "True" at bounding box center [766, 306] width 13 height 10
radio input "true"
click at [920, 394] on span "False" at bounding box center [930, 393] width 27 height 13
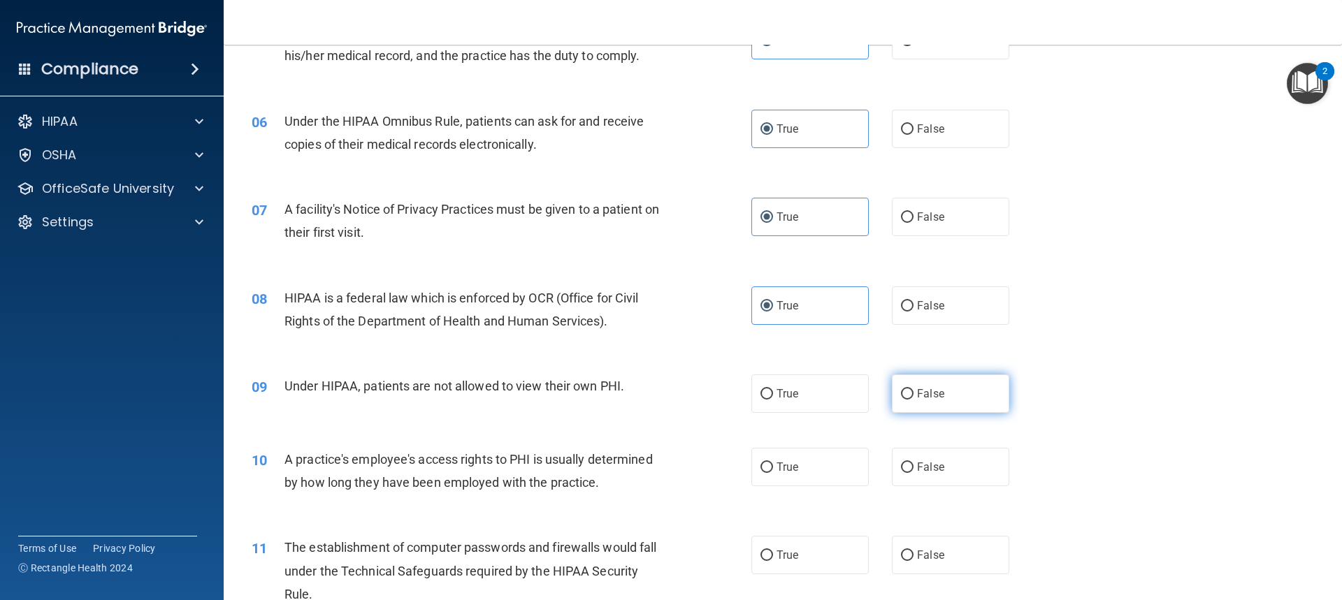
click at [913, 394] on input "False" at bounding box center [907, 394] width 13 height 10
radio input "true"
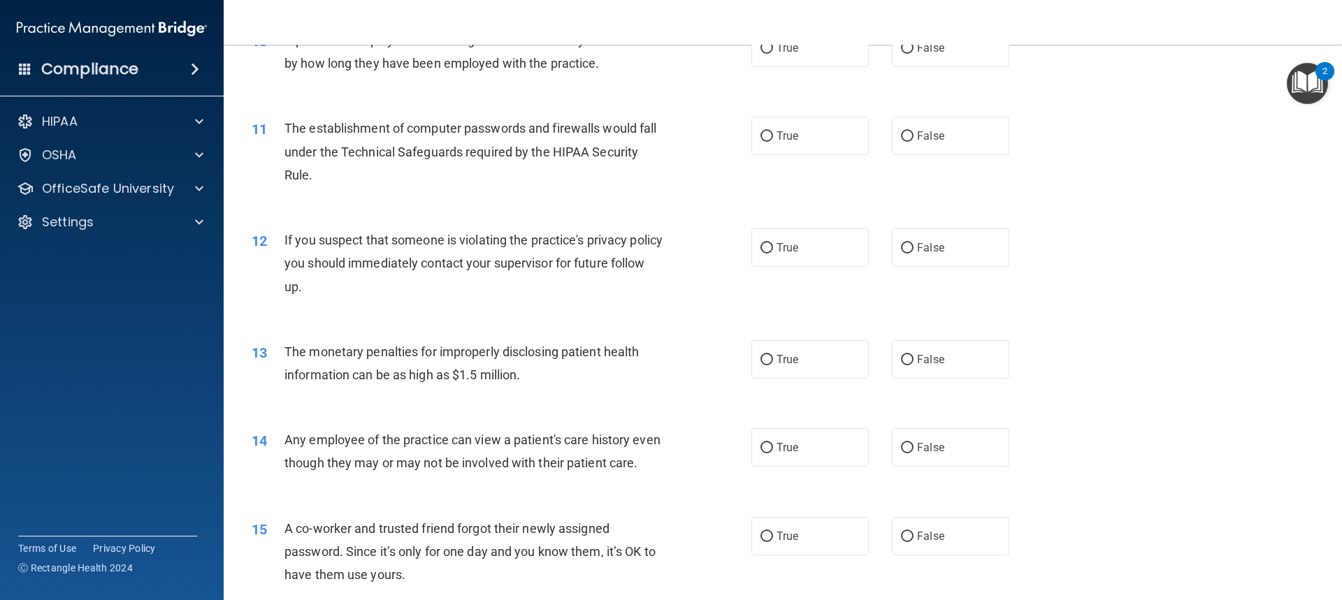
scroll to position [908, 0]
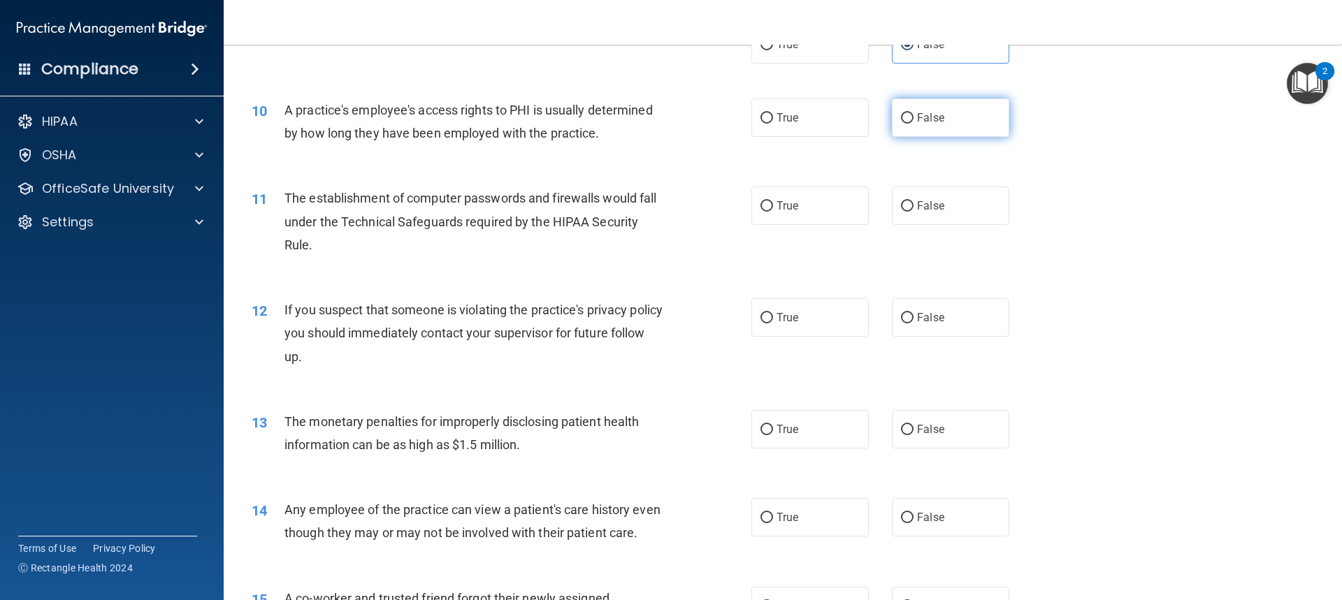
click at [922, 119] on span "False" at bounding box center [930, 117] width 27 height 13
click at [913, 119] on input "False" at bounding box center [907, 118] width 13 height 10
radio input "true"
click at [822, 192] on label "True" at bounding box center [809, 206] width 117 height 38
click at [773, 201] on input "True" at bounding box center [766, 206] width 13 height 10
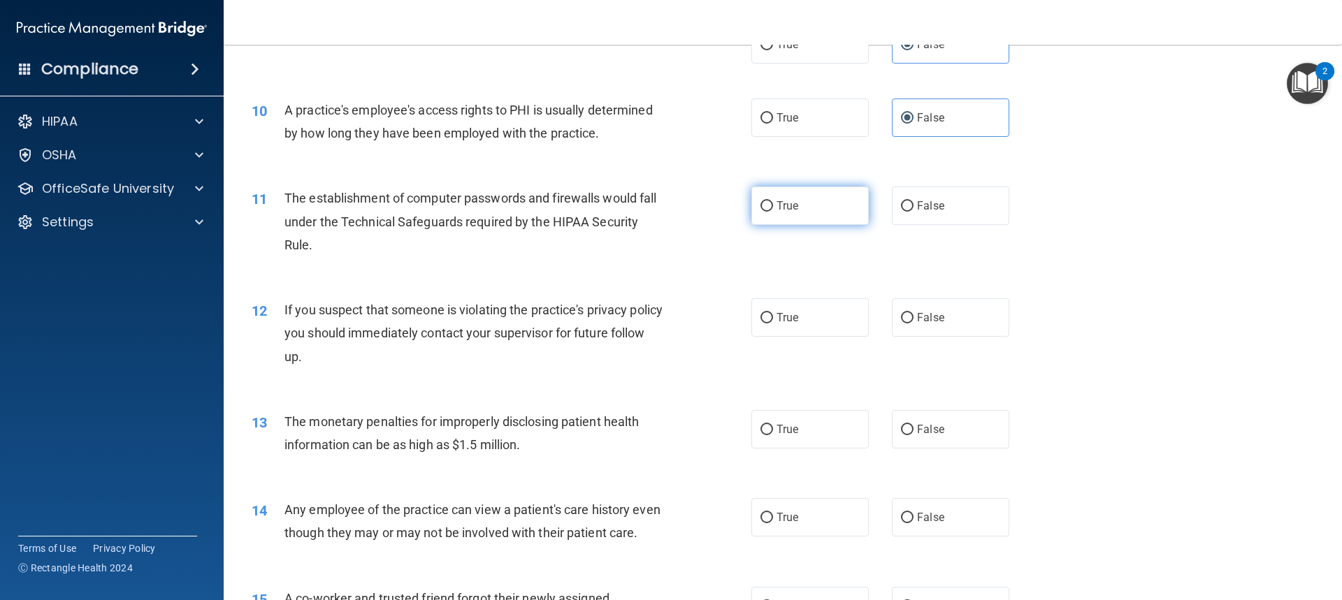
radio input "true"
click at [823, 324] on label "True" at bounding box center [809, 317] width 117 height 38
click at [773, 324] on input "True" at bounding box center [766, 318] width 13 height 10
radio input "true"
click at [793, 426] on span "True" at bounding box center [787, 429] width 22 height 13
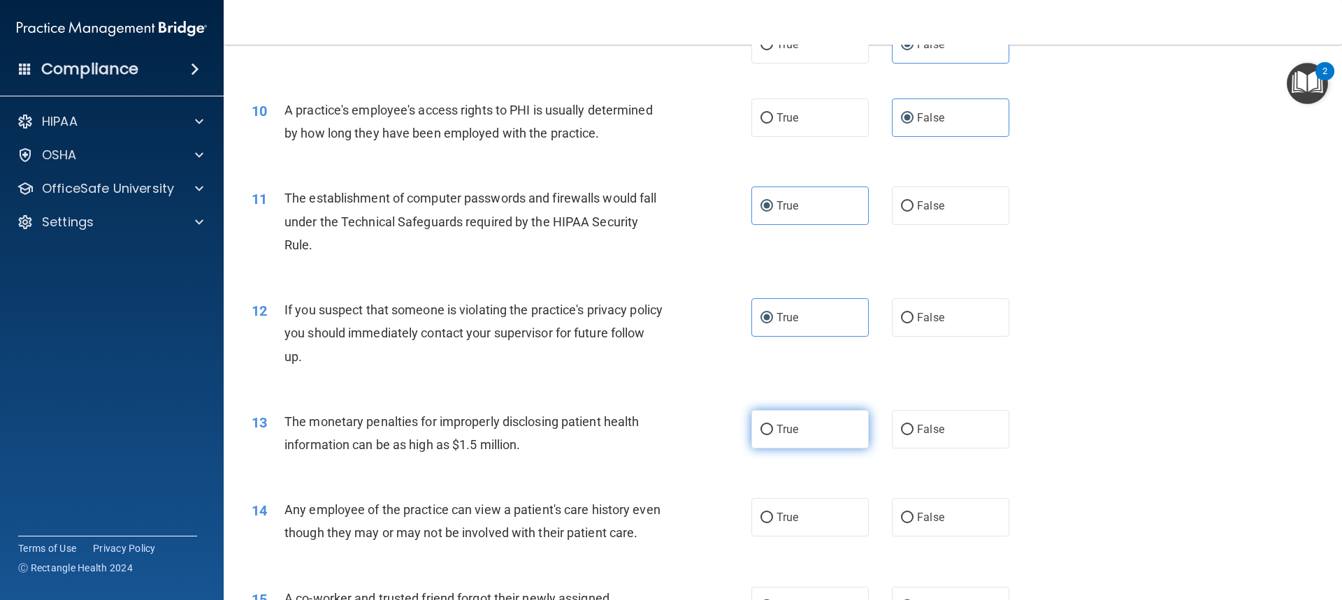
click at [773, 426] on input "True" at bounding box center [766, 430] width 13 height 10
radio input "true"
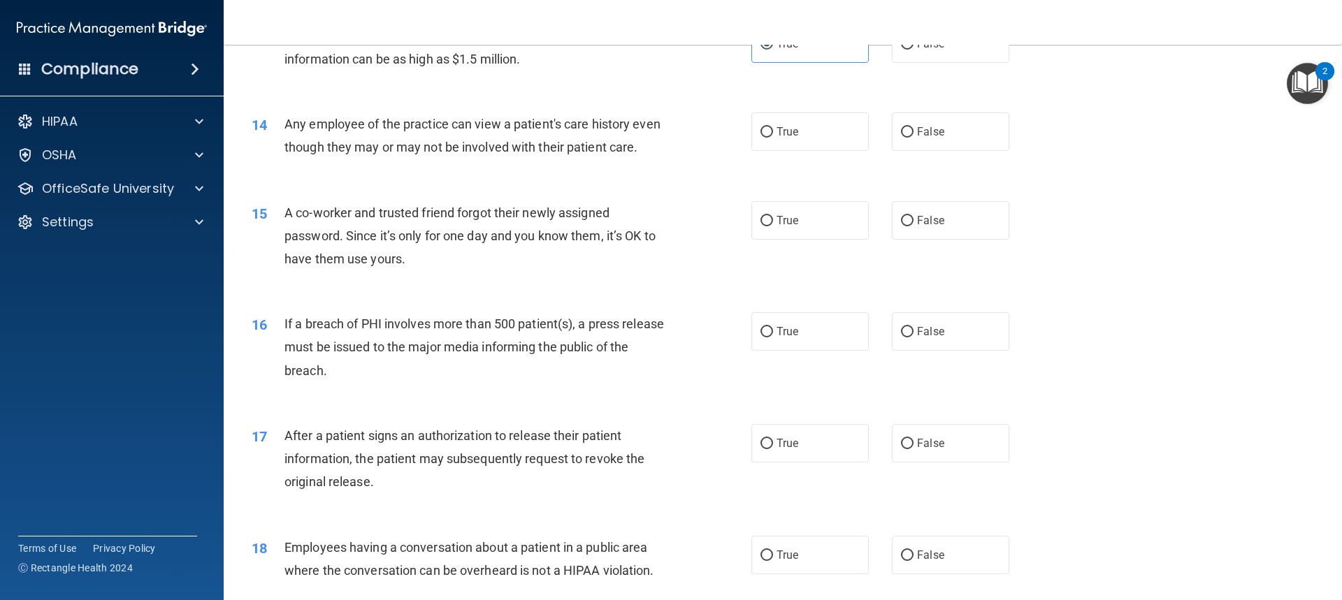
scroll to position [1328, 0]
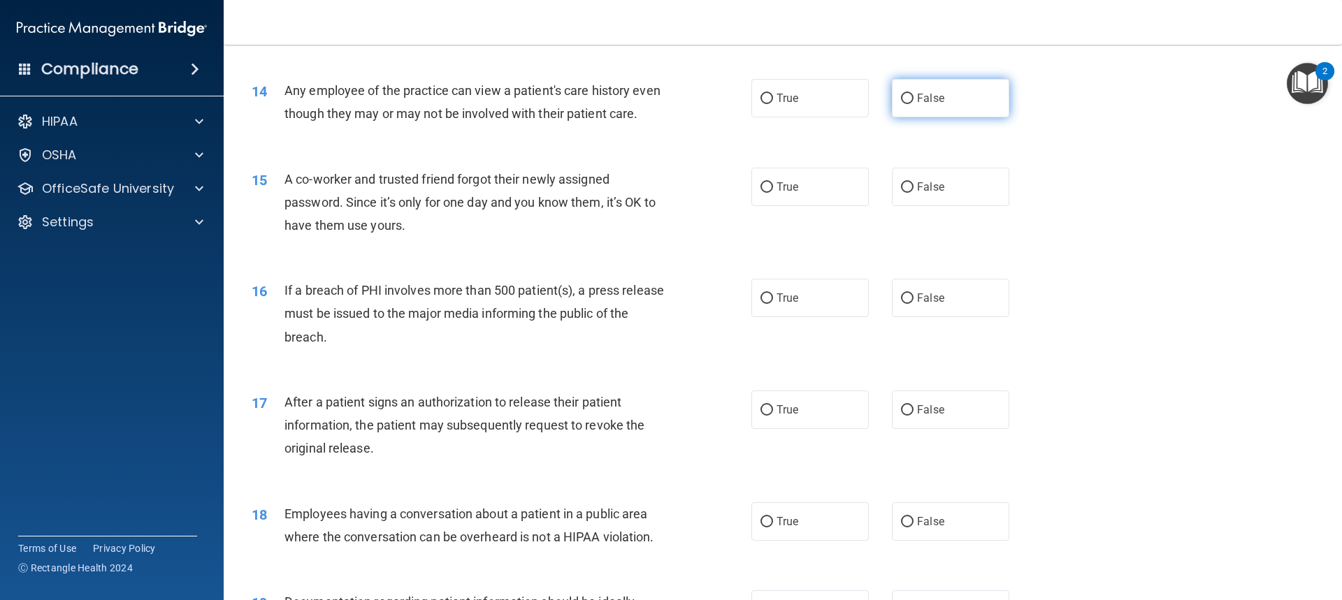
click at [929, 111] on label "False" at bounding box center [950, 98] width 117 height 38
click at [913, 104] on input "False" at bounding box center [907, 99] width 13 height 10
radio input "true"
click at [947, 206] on label "False" at bounding box center [950, 187] width 117 height 38
click at [913, 193] on input "False" at bounding box center [907, 187] width 13 height 10
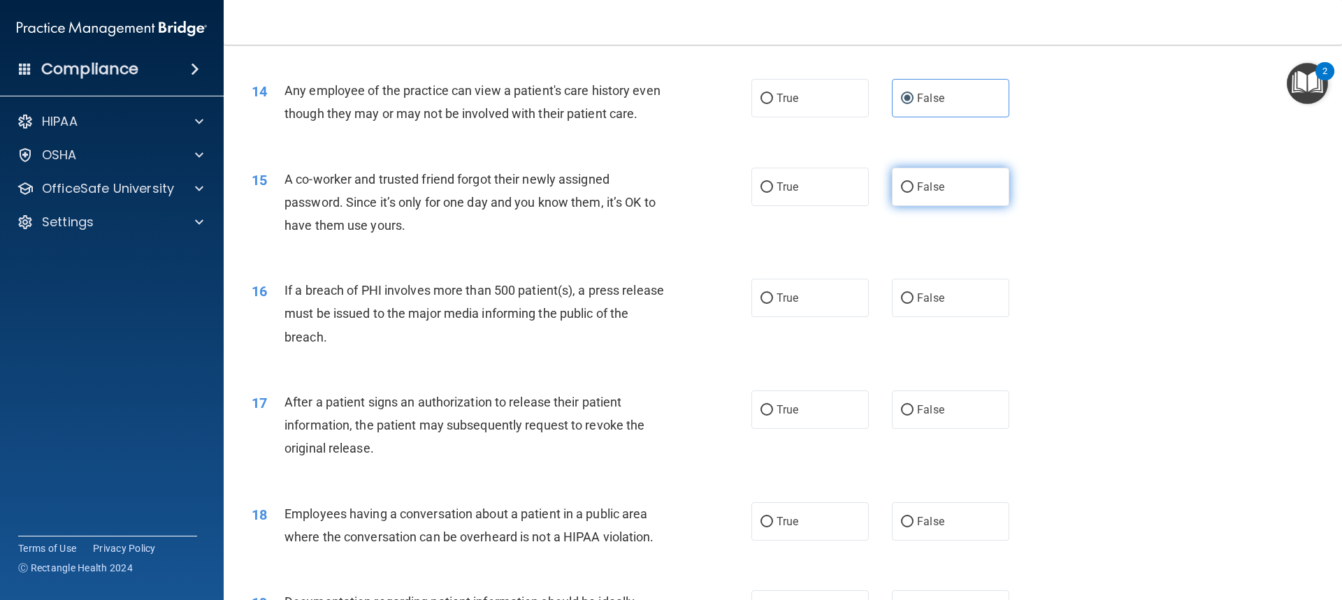
radio input "true"
click at [809, 317] on label "True" at bounding box center [809, 298] width 117 height 38
click at [773, 304] on input "True" at bounding box center [766, 298] width 13 height 10
radio input "true"
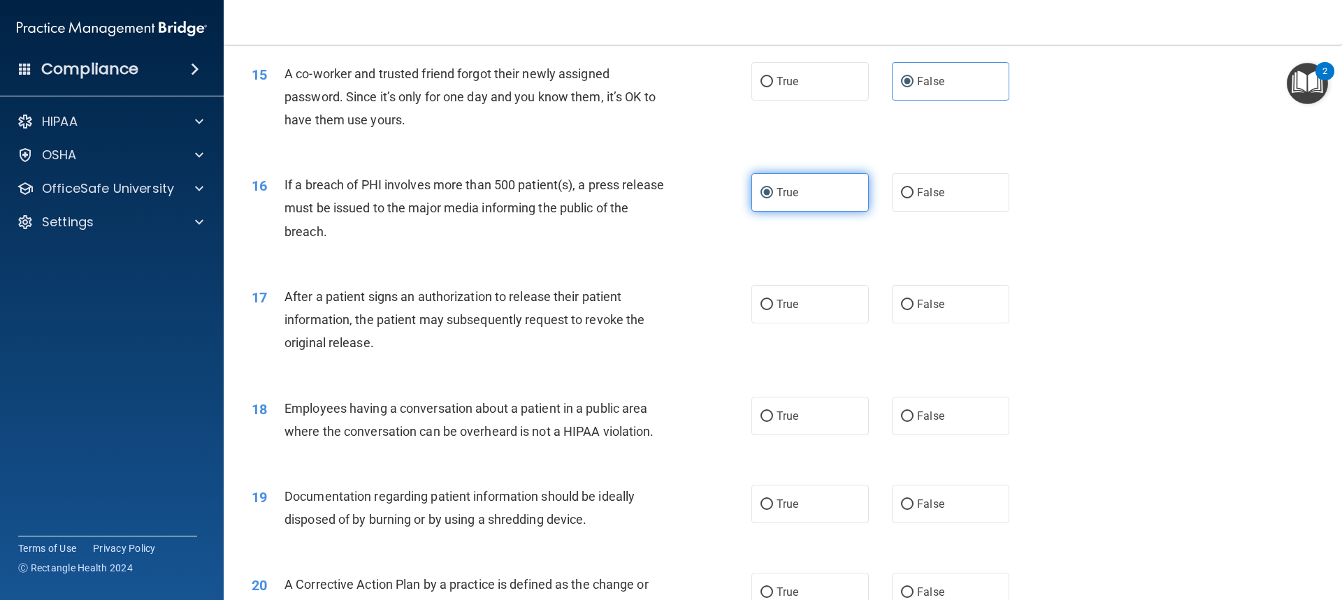
scroll to position [1467, 0]
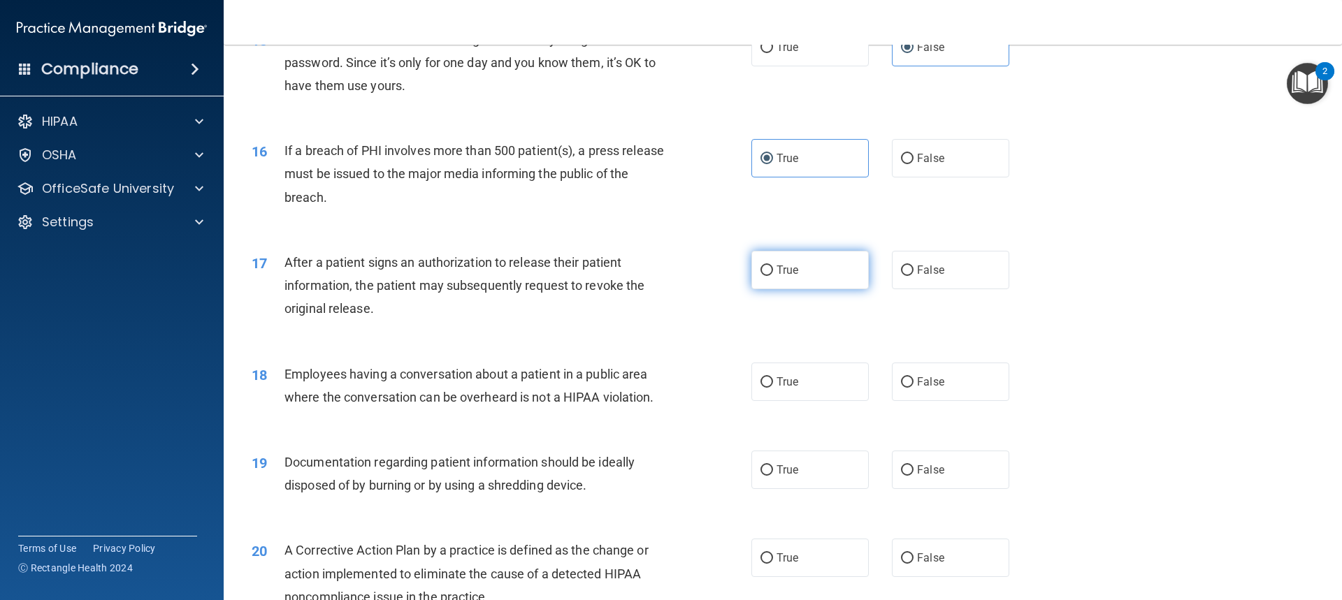
click at [808, 289] on label "True" at bounding box center [809, 270] width 117 height 38
click at [773, 276] on input "True" at bounding box center [766, 271] width 13 height 10
radio input "true"
click at [952, 394] on label "False" at bounding box center [950, 382] width 117 height 38
click at [913, 388] on input "False" at bounding box center [907, 382] width 13 height 10
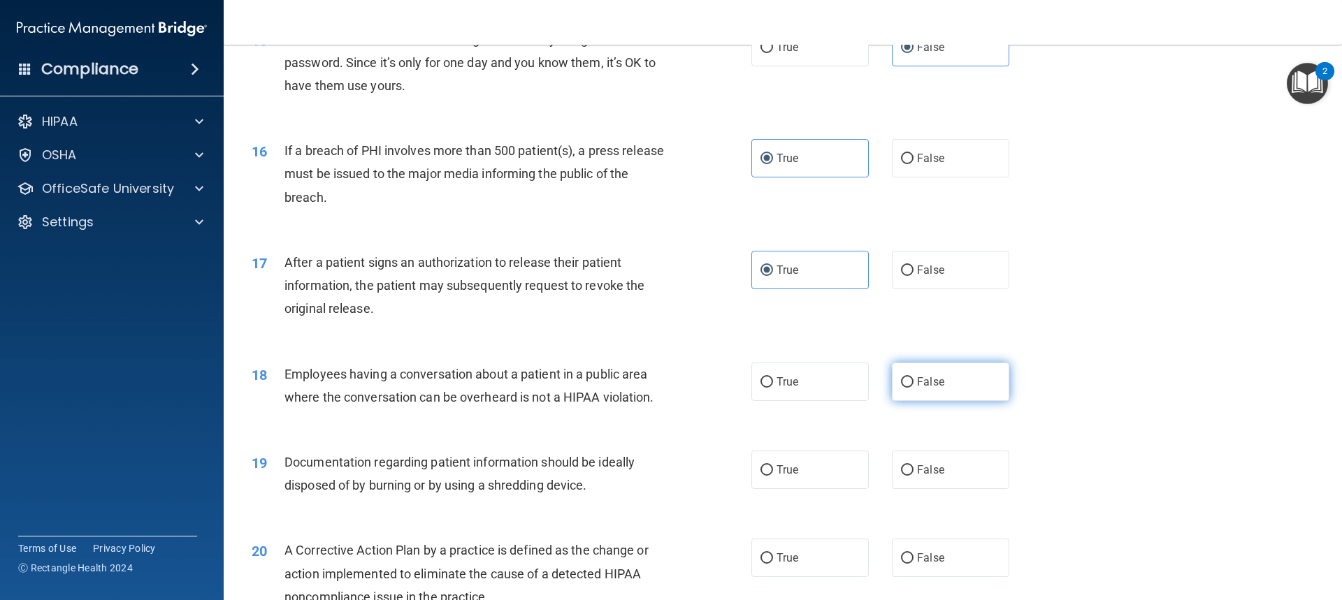
radio input "true"
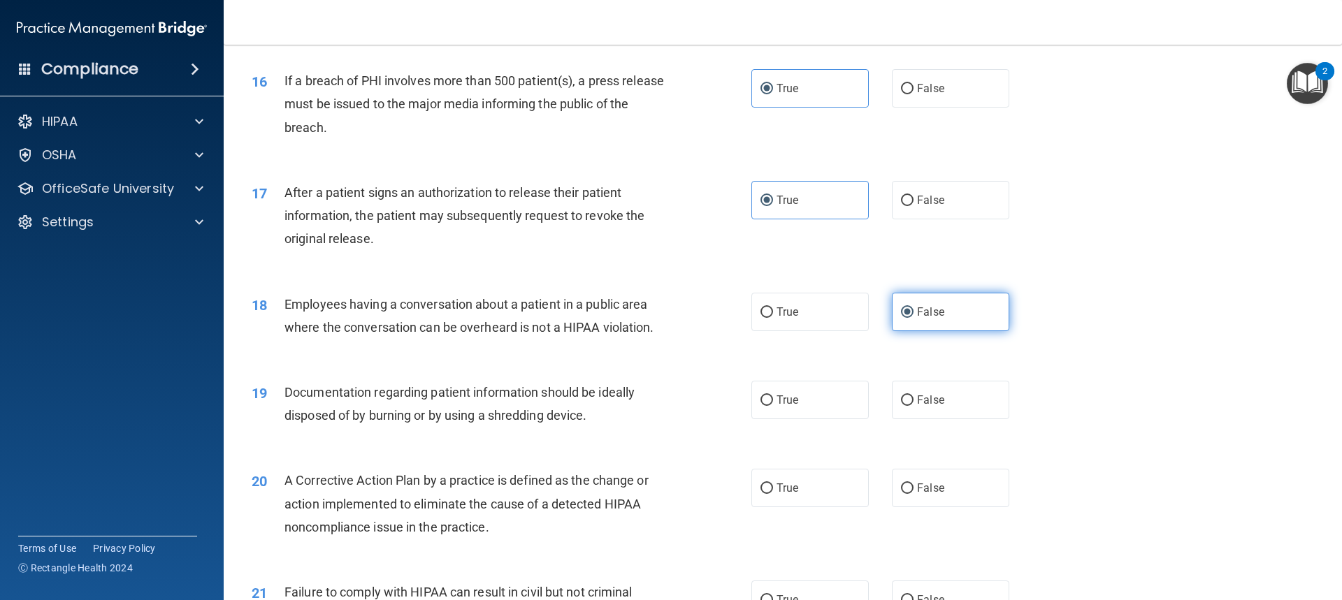
scroll to position [1607, 0]
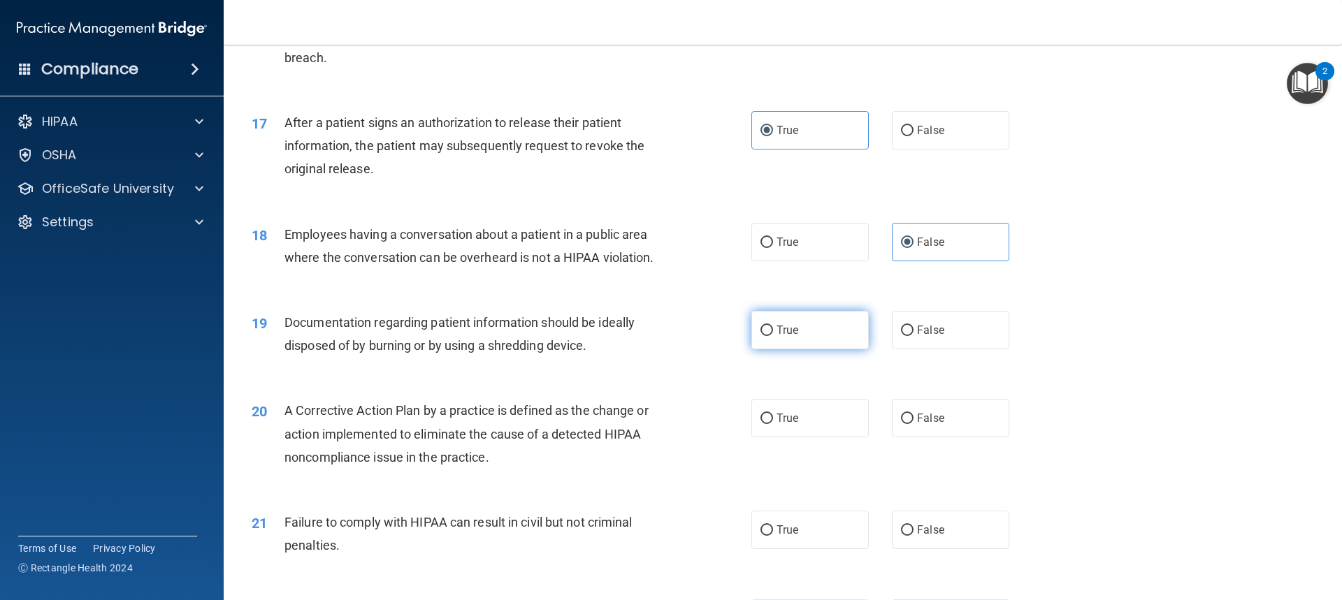
click at [838, 349] on label "True" at bounding box center [809, 330] width 117 height 38
click at [773, 336] on input "True" at bounding box center [766, 331] width 13 height 10
radio input "true"
click at [824, 437] on label "True" at bounding box center [809, 418] width 117 height 38
click at [773, 424] on input "True" at bounding box center [766, 419] width 13 height 10
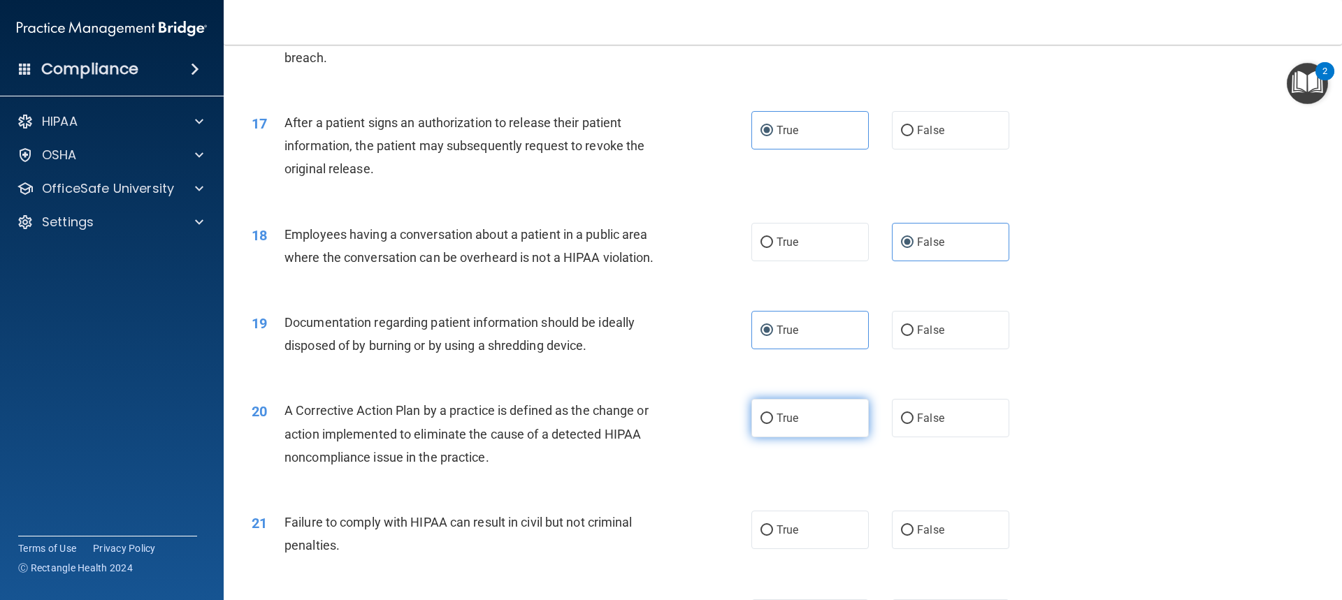
radio input "true"
click at [816, 547] on label "True" at bounding box center [809, 530] width 117 height 38
click at [773, 536] on input "True" at bounding box center [766, 530] width 13 height 10
radio input "true"
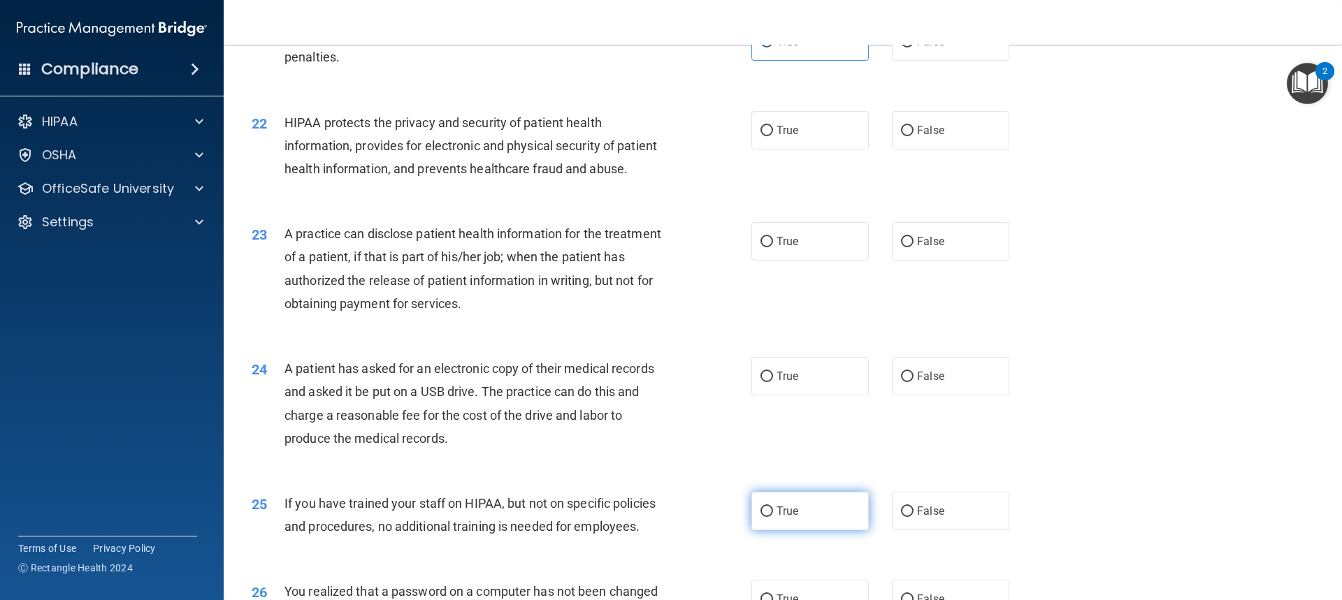
scroll to position [2096, 0]
click at [805, 172] on div "22 HIPAA protects the privacy and security of patient health information, provi…" at bounding box center [782, 149] width 1083 height 112
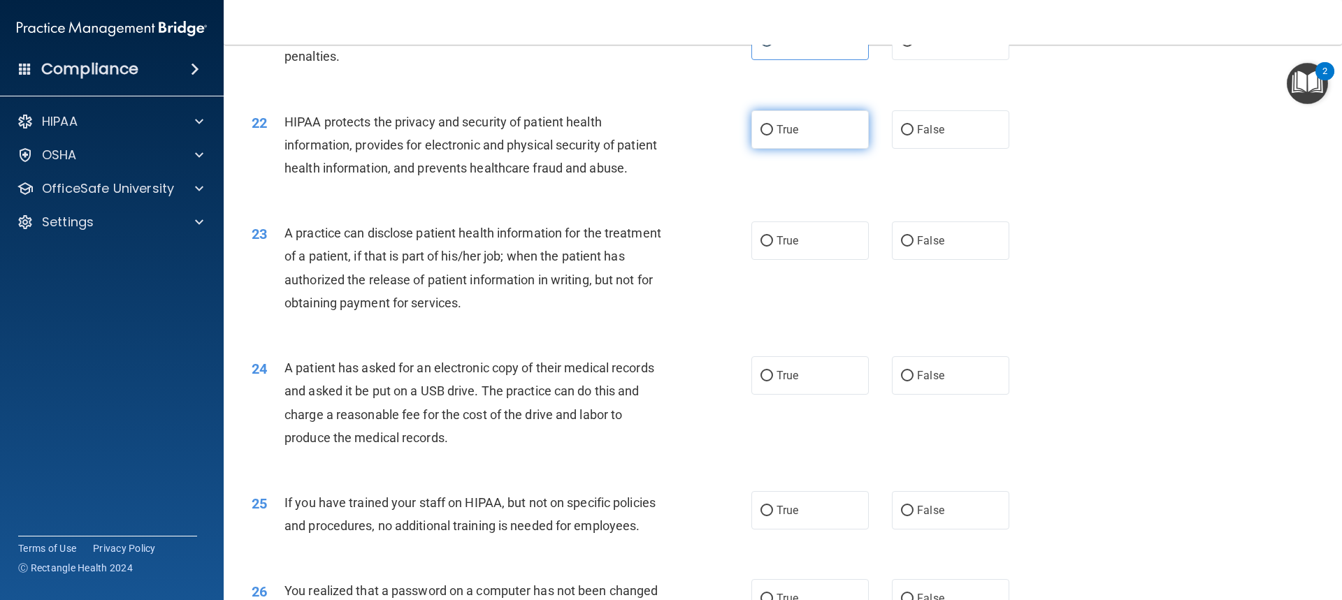
click at [811, 149] on label "True" at bounding box center [809, 129] width 117 height 38
click at [773, 136] on input "True" at bounding box center [766, 130] width 13 height 10
radio input "true"
click at [922, 260] on label "False" at bounding box center [950, 240] width 117 height 38
click at [913, 247] on input "False" at bounding box center [907, 241] width 13 height 10
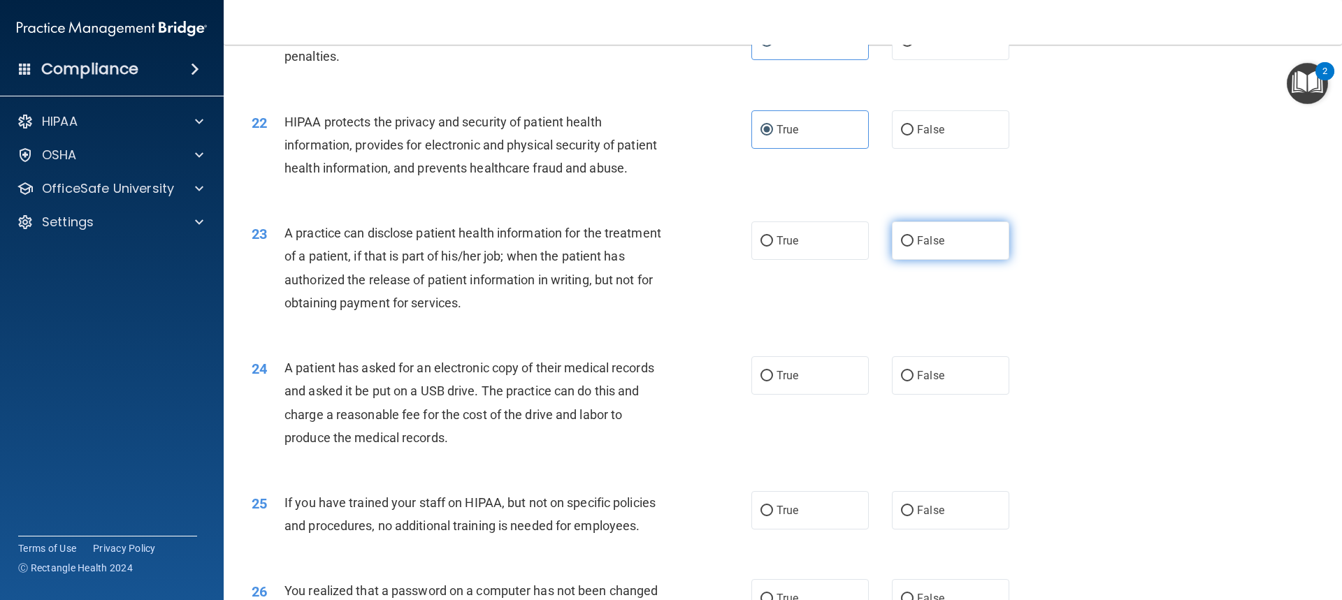
radio input "true"
click at [801, 395] on label "True" at bounding box center [809, 375] width 117 height 38
click at [773, 382] on input "True" at bounding box center [766, 376] width 13 height 10
radio input "true"
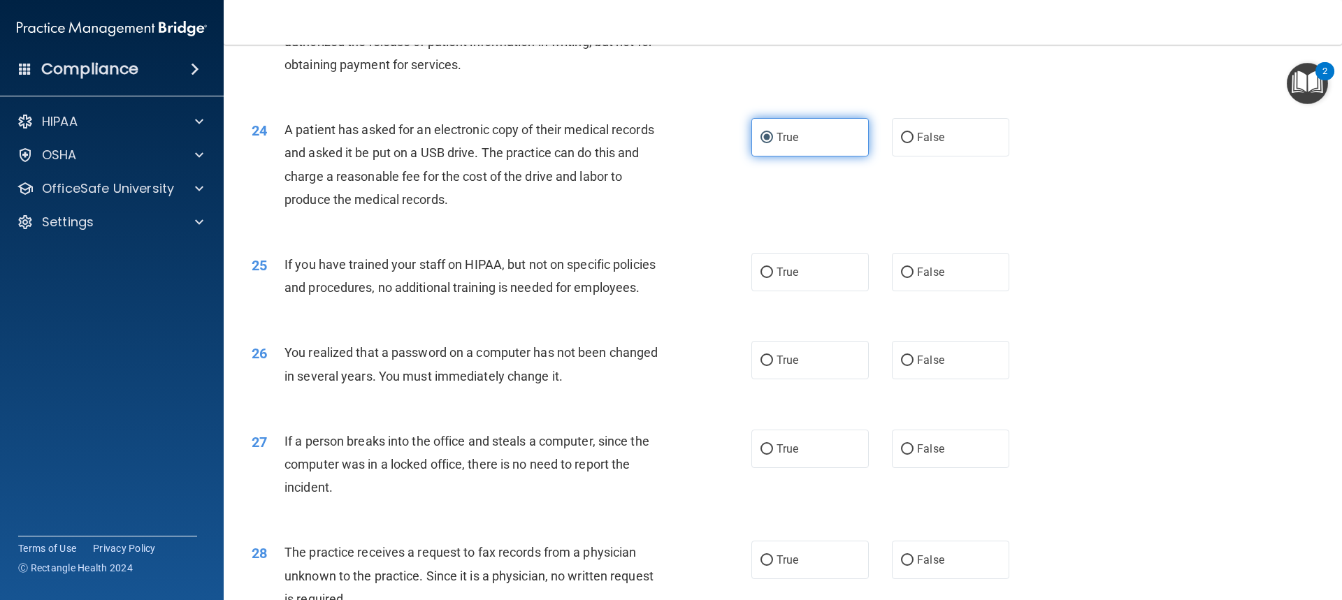
scroll to position [2376, 0]
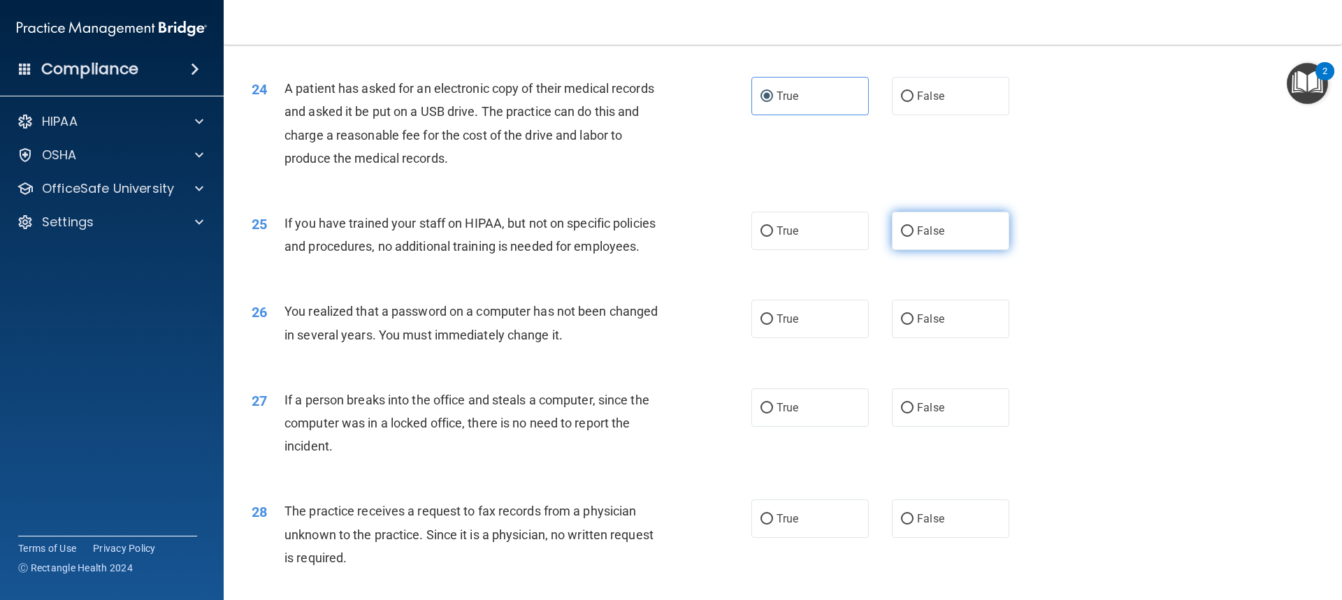
click at [927, 238] on span "False" at bounding box center [930, 230] width 27 height 13
click at [913, 237] on input "False" at bounding box center [907, 231] width 13 height 10
radio input "true"
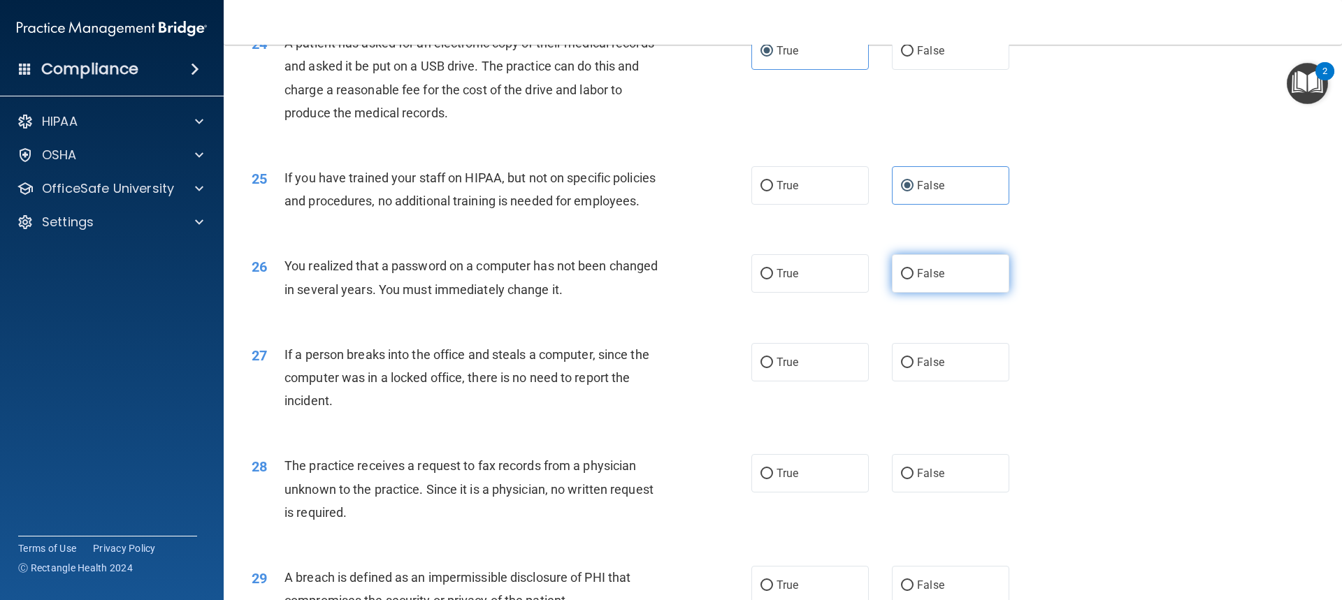
scroll to position [2446, 0]
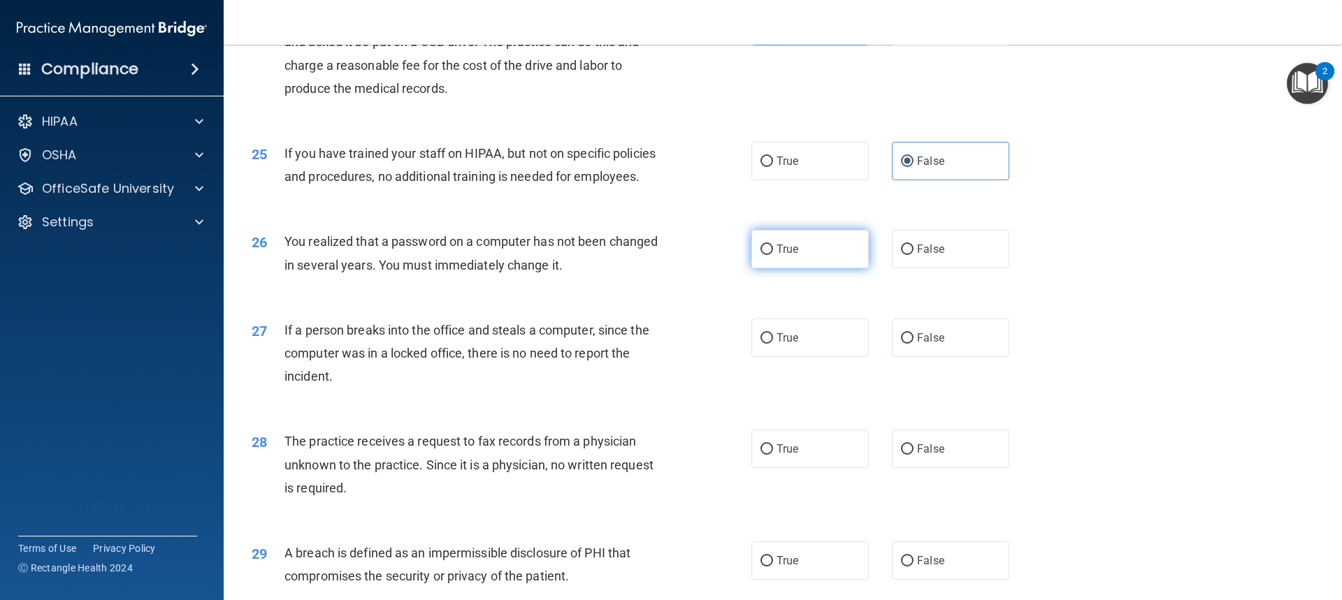
click at [794, 268] on label "True" at bounding box center [809, 249] width 117 height 38
click at [773, 255] on input "True" at bounding box center [766, 250] width 13 height 10
radio input "true"
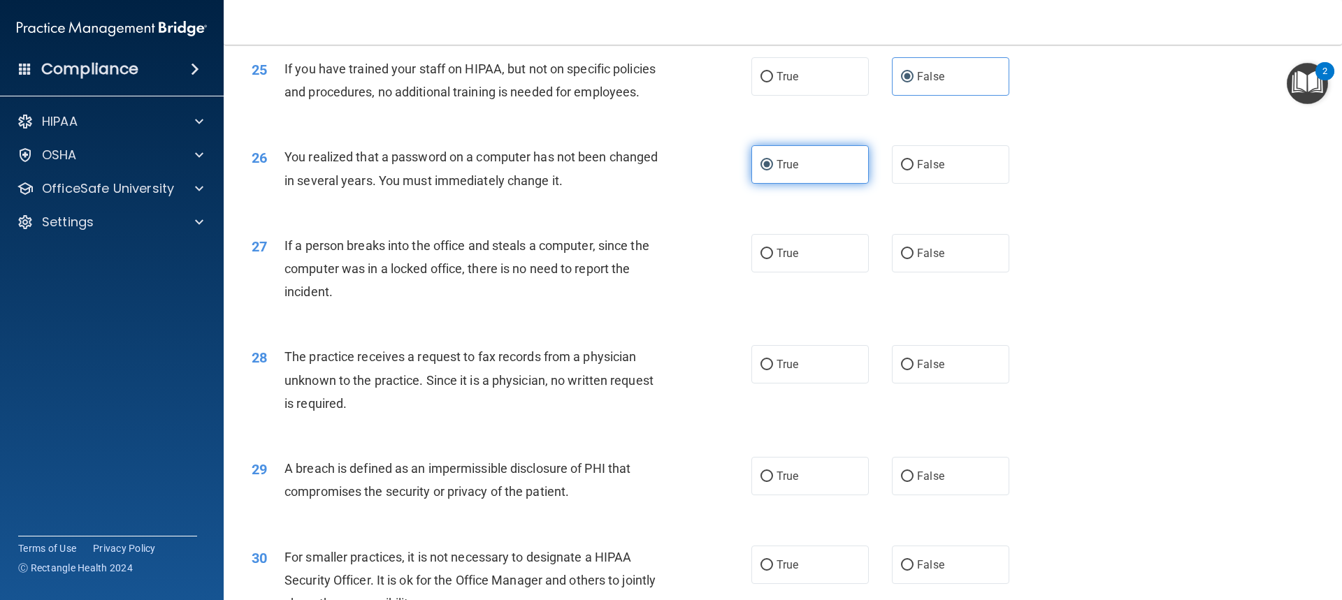
scroll to position [2585, 0]
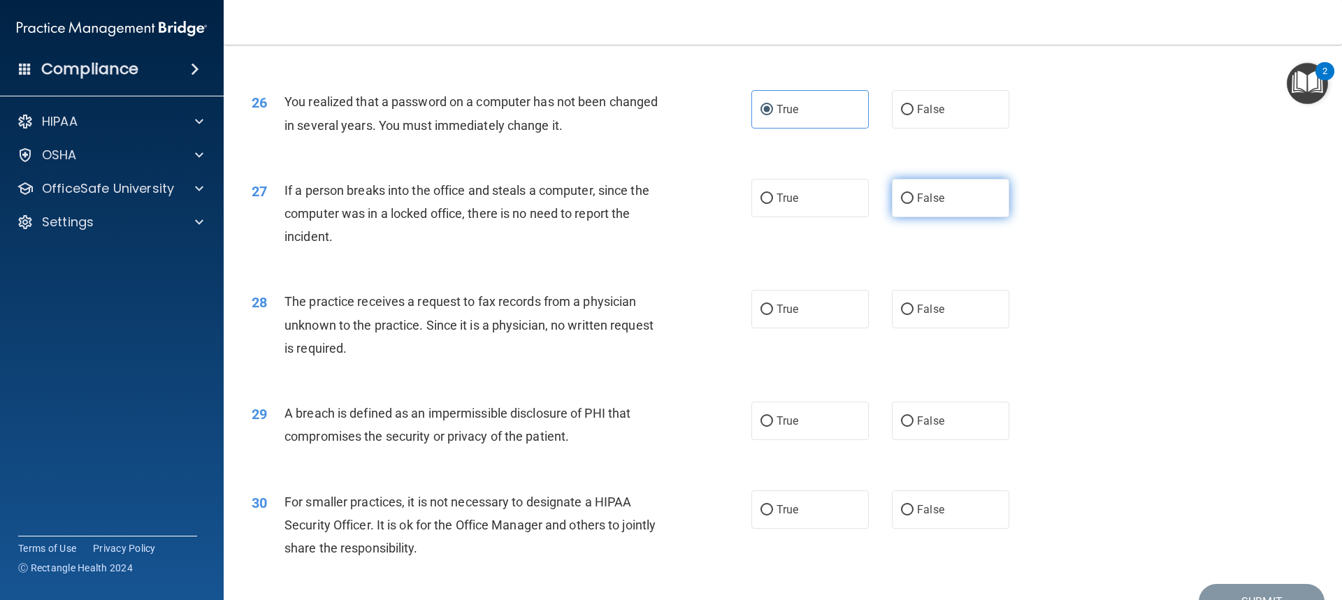
click at [942, 217] on label "False" at bounding box center [950, 198] width 117 height 38
click at [913, 204] on input "False" at bounding box center [907, 199] width 13 height 10
radio input "true"
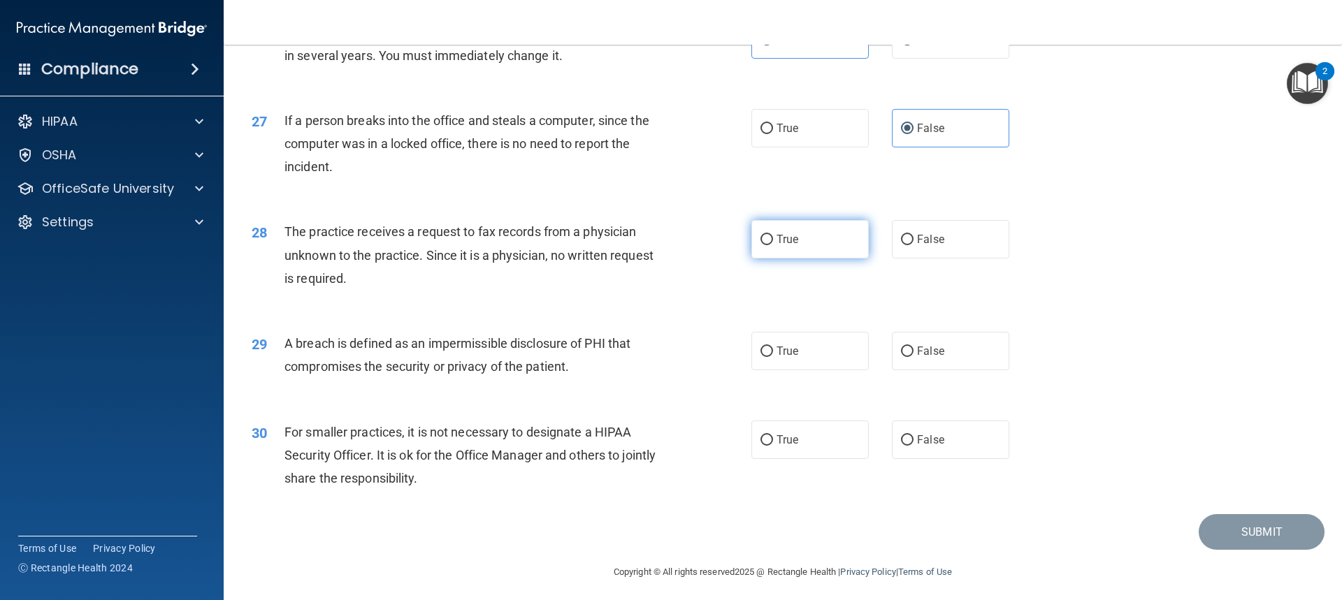
click at [827, 259] on label "True" at bounding box center [809, 239] width 117 height 38
click at [773, 245] on input "True" at bounding box center [766, 240] width 13 height 10
radio input "true"
click at [813, 370] on label "True" at bounding box center [809, 351] width 117 height 38
click at [773, 357] on input "True" at bounding box center [766, 352] width 13 height 10
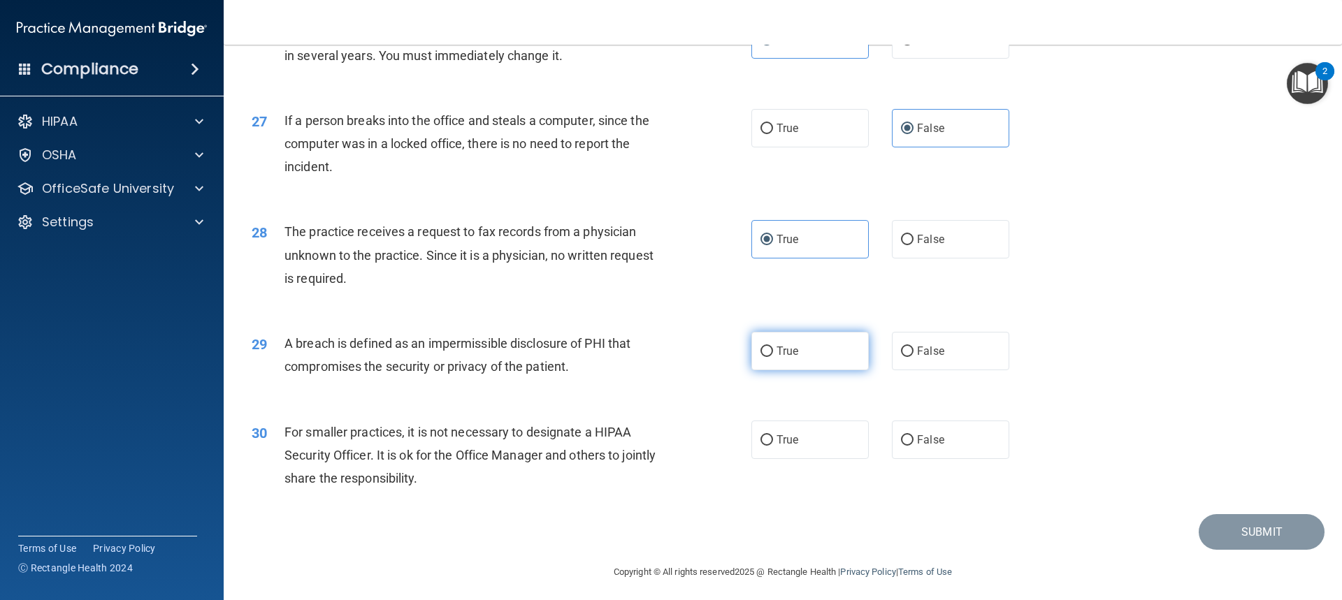
radio input "true"
click at [959, 459] on label "False" at bounding box center [950, 440] width 117 height 38
click at [913, 446] on input "False" at bounding box center [907, 440] width 13 height 10
radio input "true"
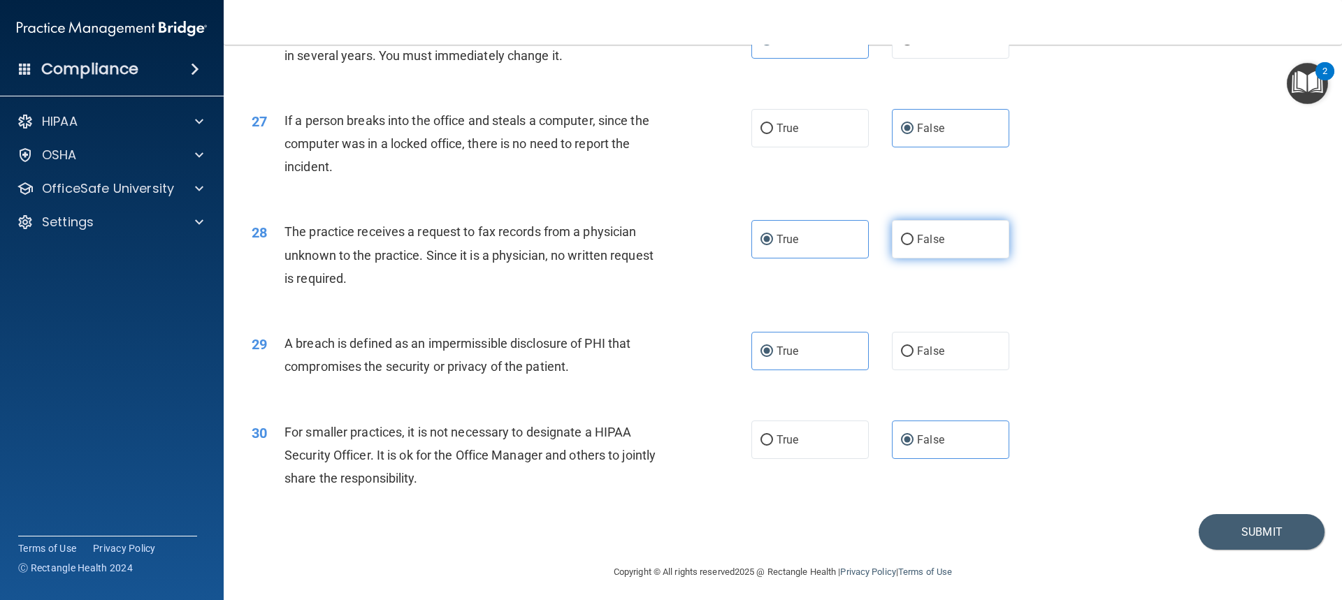
click at [920, 246] on span "False" at bounding box center [930, 239] width 27 height 13
click at [913, 245] on input "False" at bounding box center [907, 240] width 13 height 10
radio input "true"
radio input "false"
click at [1217, 550] on button "Submit" at bounding box center [1261, 532] width 126 height 36
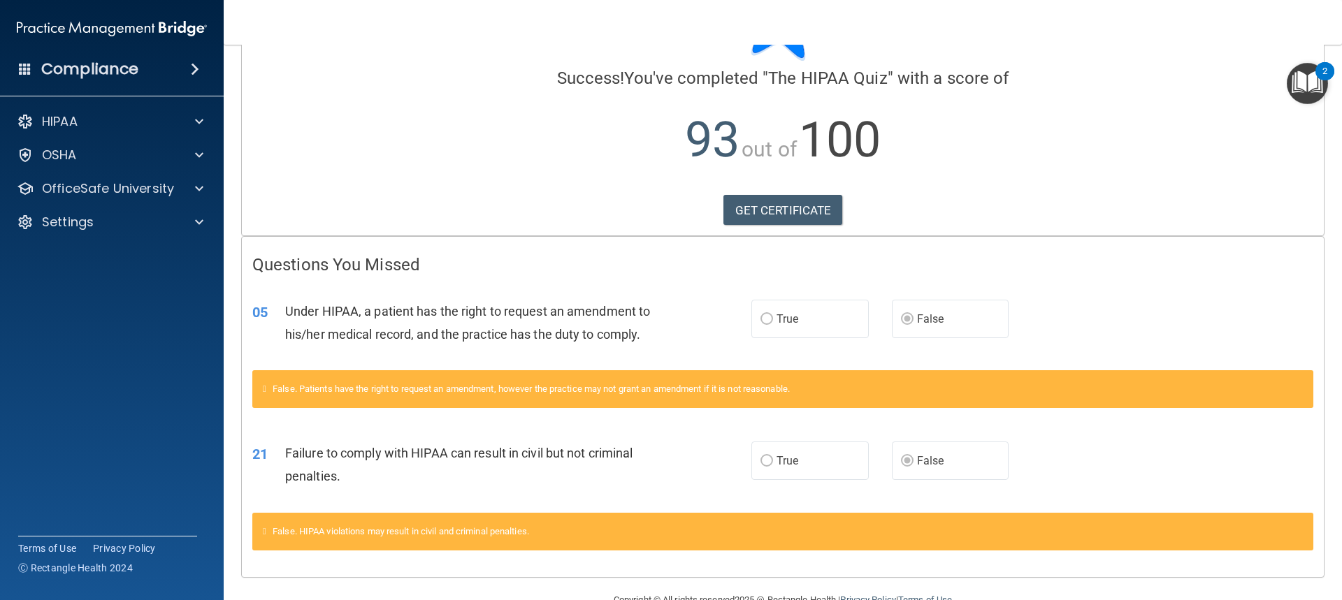
scroll to position [126, 0]
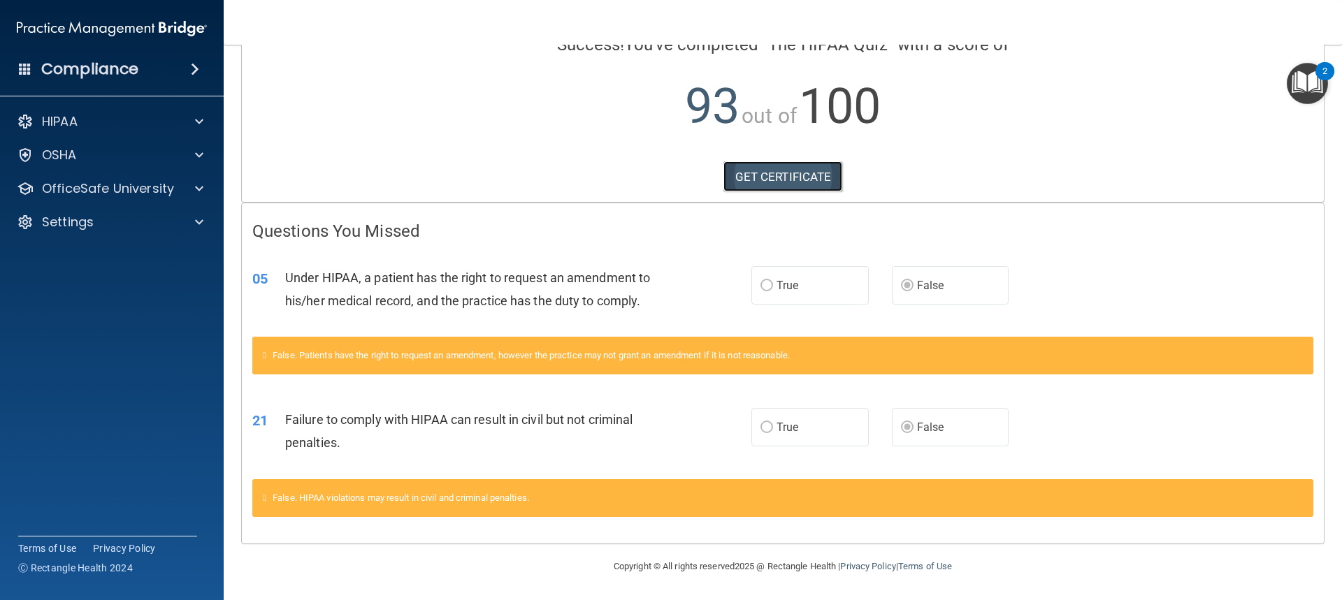
click at [830, 178] on link "GET CERTIFICATE" at bounding box center [782, 176] width 119 height 31
click at [168, 186] on p "OfficeSafe University" at bounding box center [108, 188] width 132 height 17
click at [156, 224] on div "HIPAA Training" at bounding box center [104, 222] width 191 height 14
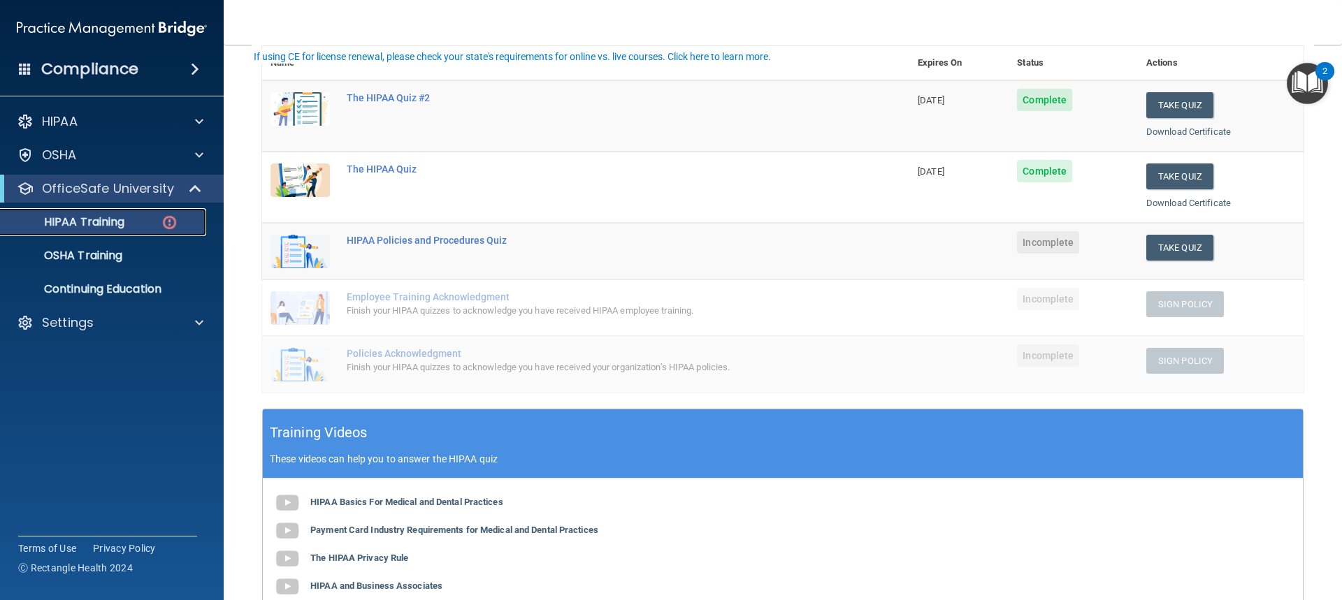
scroll to position [59, 0]
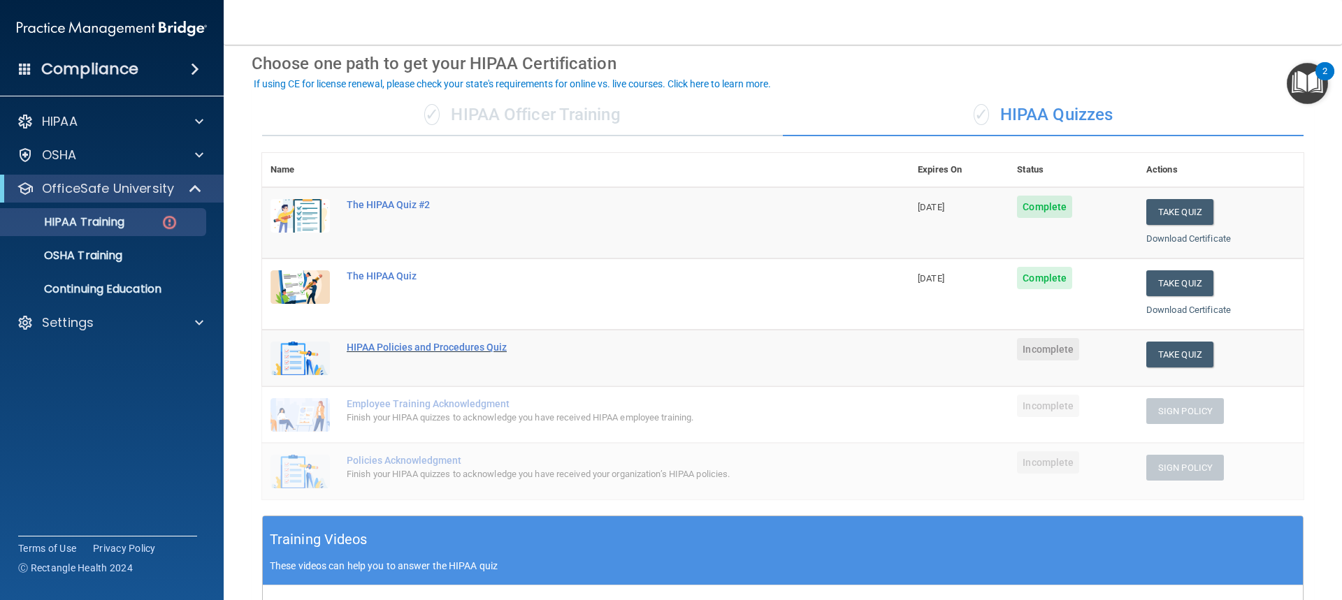
click at [419, 344] on div "HIPAA Policies and Procedures Quiz" at bounding box center [593, 347] width 493 height 11
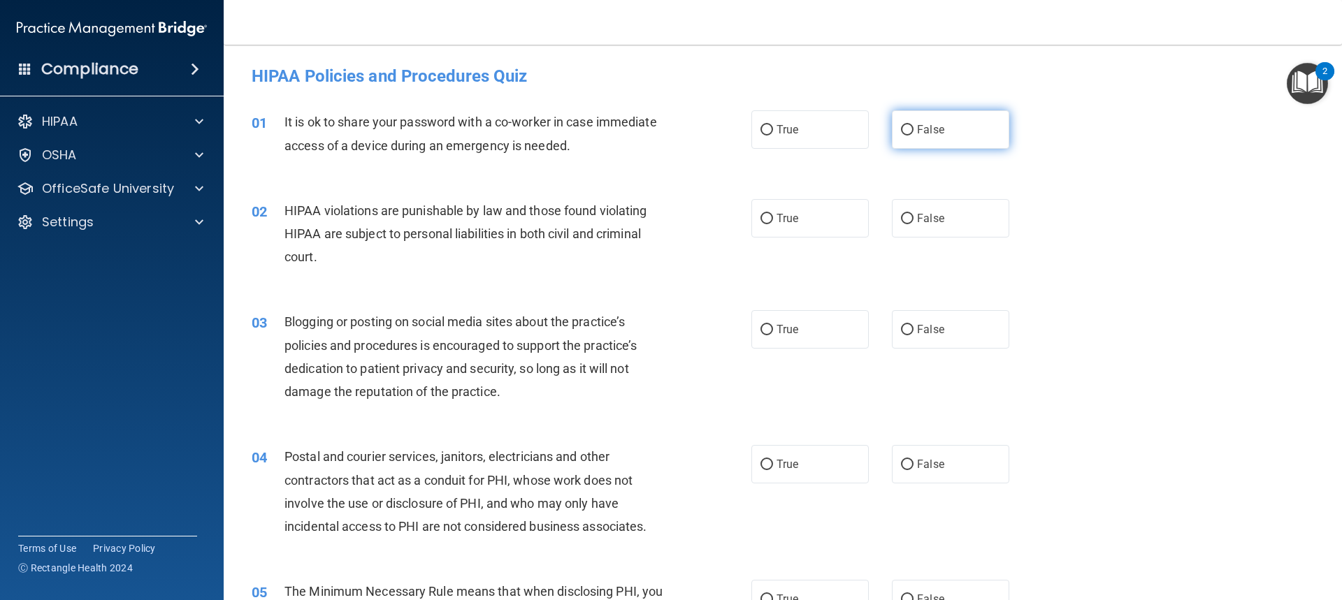
click at [927, 135] on span "False" at bounding box center [930, 129] width 27 height 13
click at [913, 135] on input "False" at bounding box center [907, 130] width 13 height 10
radio input "true"
click at [801, 138] on label "True" at bounding box center [809, 129] width 117 height 38
click at [773, 136] on input "True" at bounding box center [766, 130] width 13 height 10
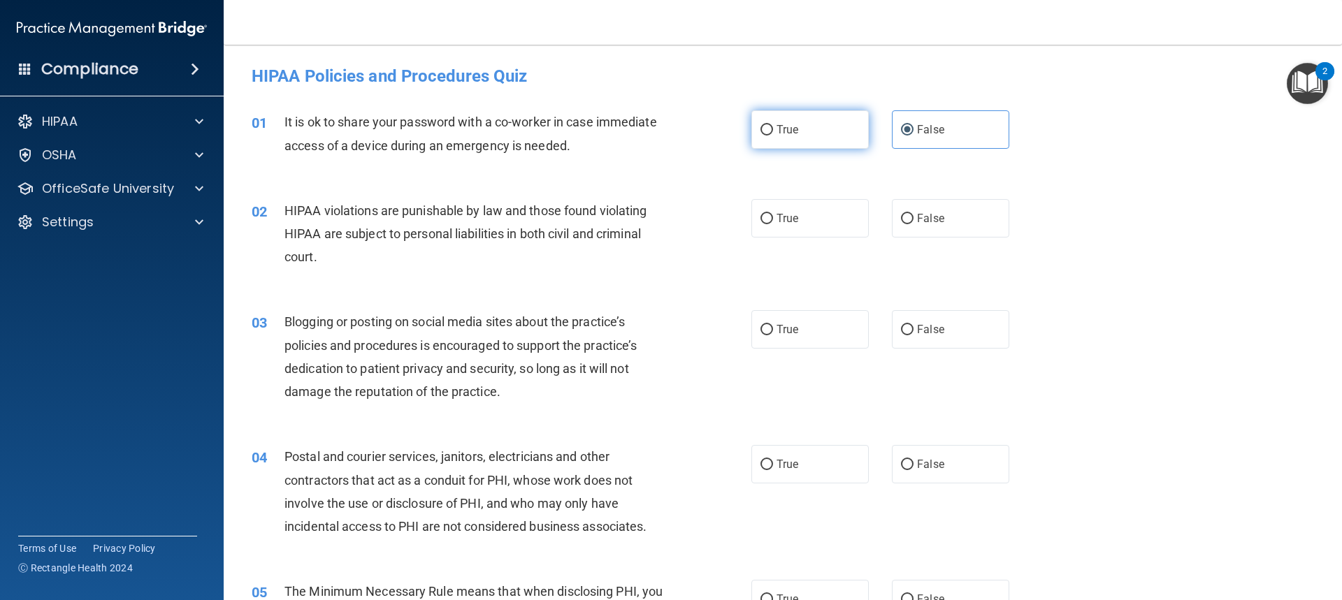
radio input "true"
radio input "false"
click at [805, 234] on label "True" at bounding box center [809, 218] width 117 height 38
click at [773, 224] on input "True" at bounding box center [766, 219] width 13 height 10
radio input "true"
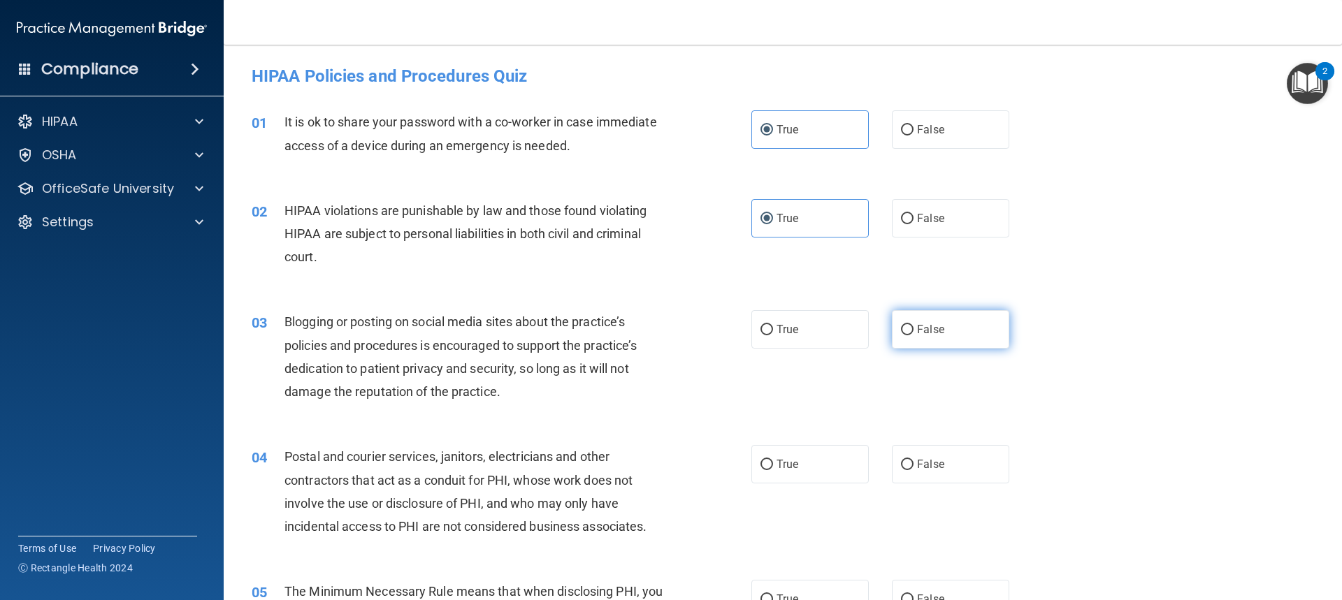
click at [917, 332] on span "False" at bounding box center [930, 329] width 27 height 13
click at [913, 332] on input "False" at bounding box center [907, 330] width 13 height 10
radio input "true"
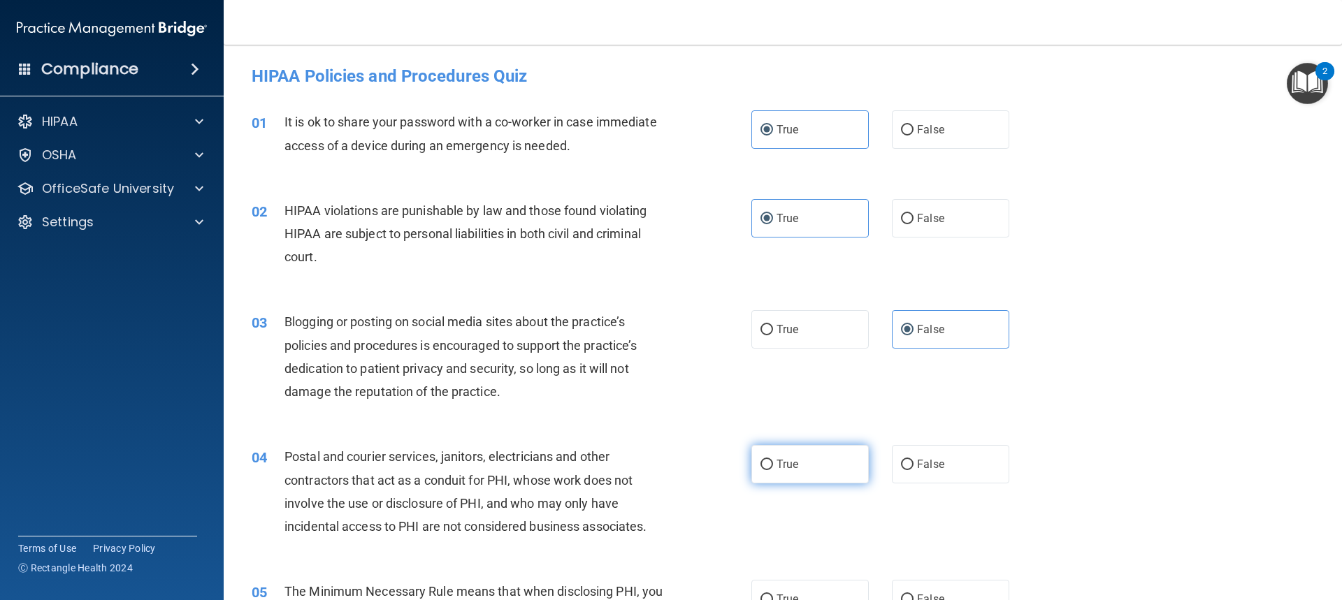
click at [838, 470] on label "True" at bounding box center [809, 464] width 117 height 38
click at [773, 470] on input "True" at bounding box center [766, 465] width 13 height 10
radio input "true"
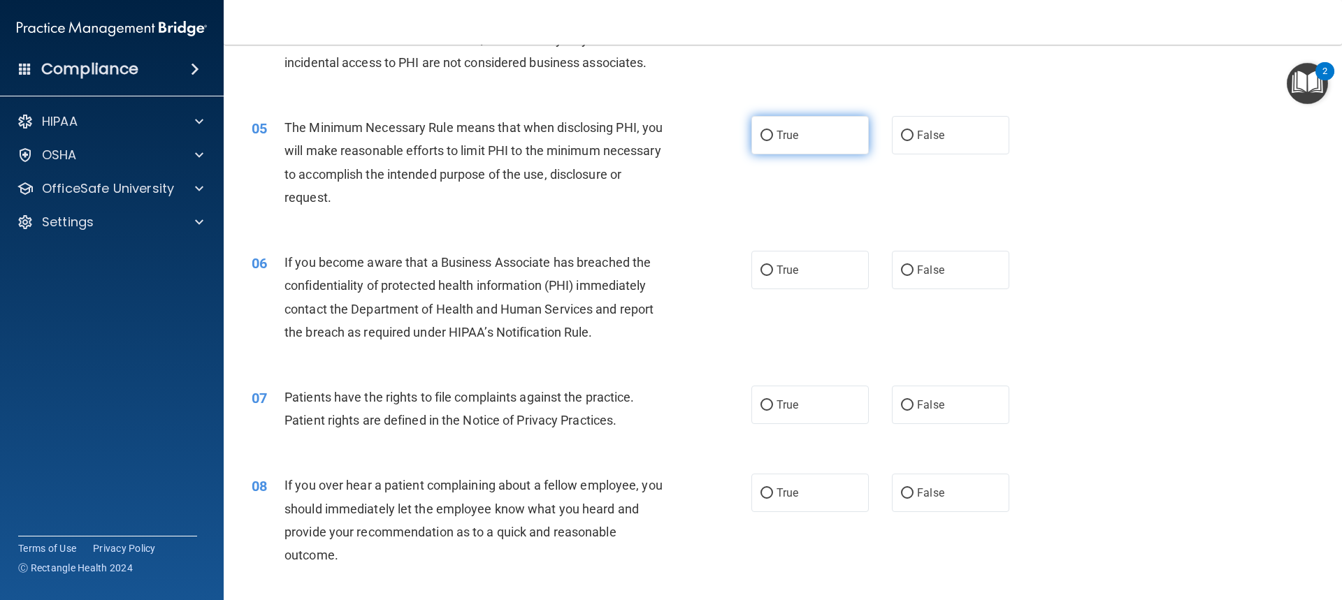
scroll to position [489, 0]
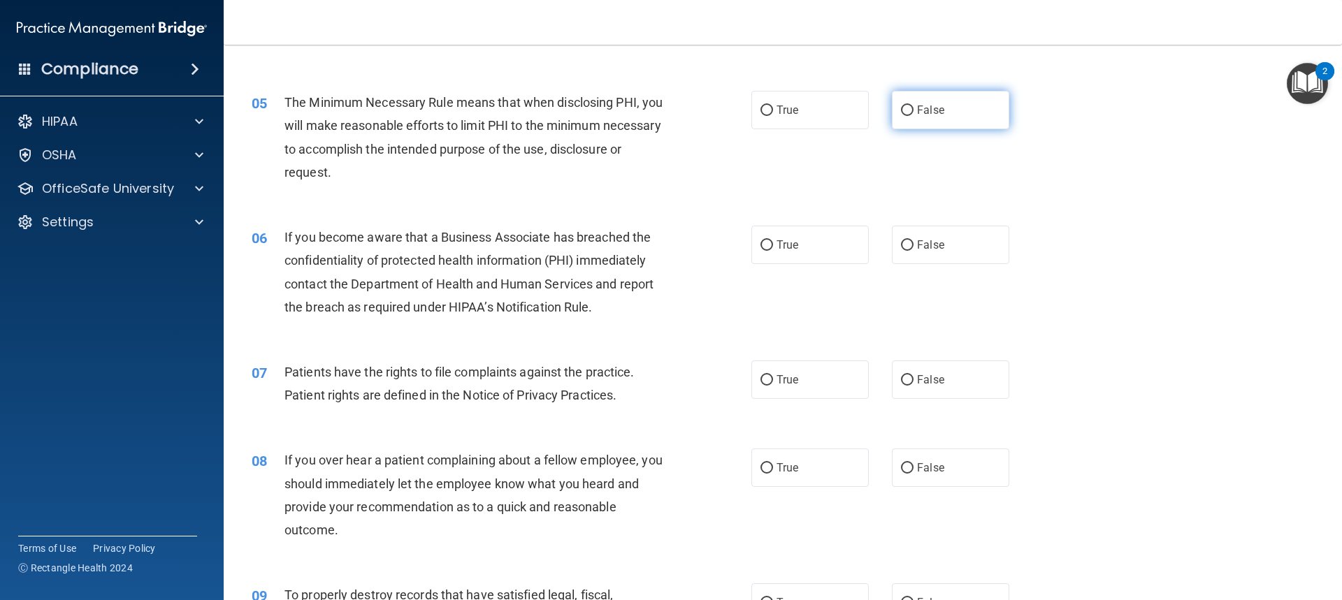
click at [939, 96] on label "False" at bounding box center [950, 110] width 117 height 38
click at [913, 106] on input "False" at bounding box center [907, 111] width 13 height 10
radio input "true"
click at [929, 254] on label "False" at bounding box center [950, 245] width 117 height 38
click at [913, 251] on input "False" at bounding box center [907, 245] width 13 height 10
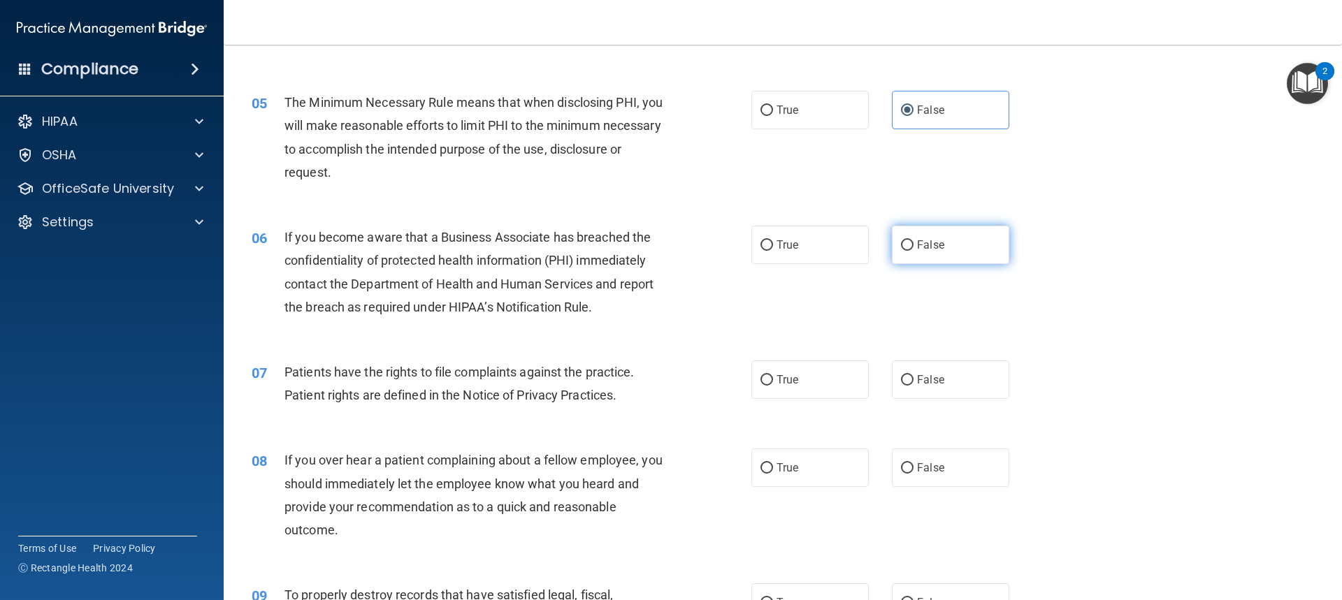
radio input "true"
click at [804, 385] on label "True" at bounding box center [809, 380] width 117 height 38
click at [773, 385] on input "True" at bounding box center [766, 380] width 13 height 10
radio input "true"
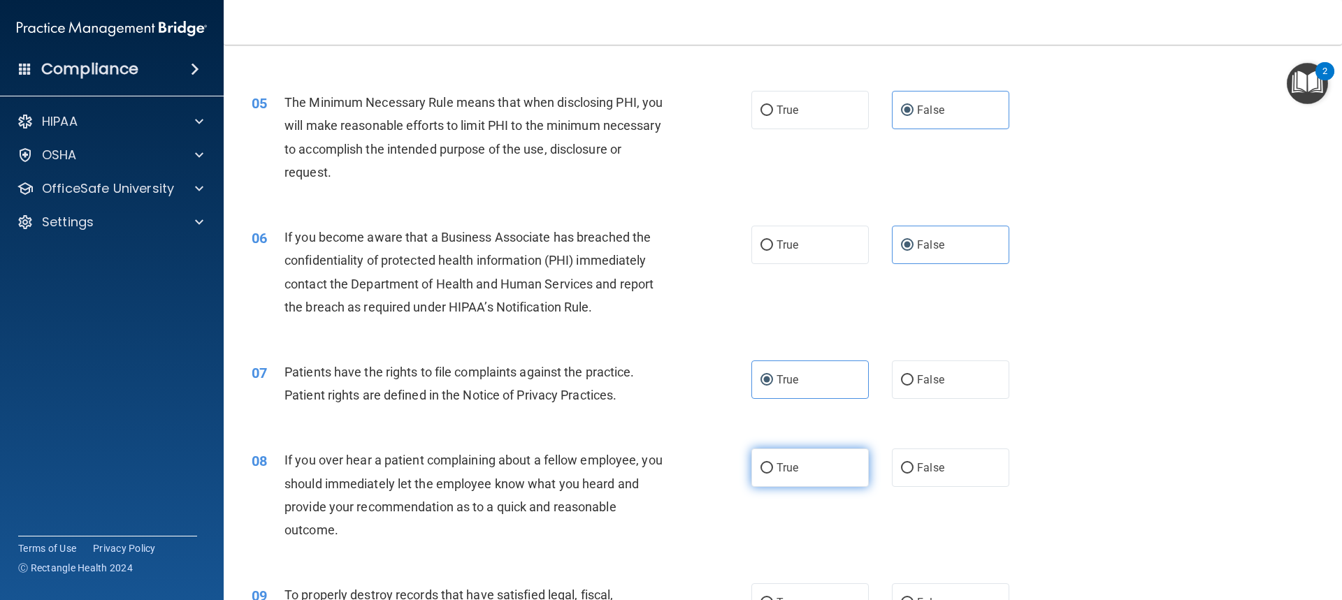
click at [790, 467] on span "True" at bounding box center [787, 467] width 22 height 13
click at [773, 467] on input "True" at bounding box center [766, 468] width 13 height 10
radio input "true"
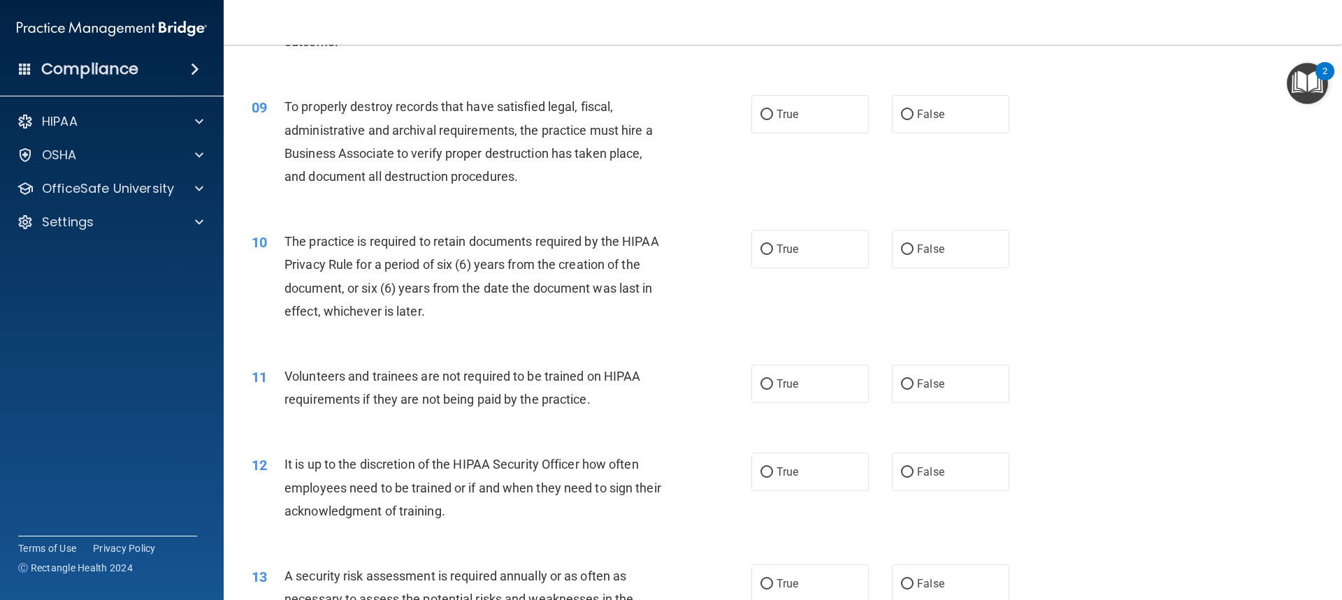
scroll to position [978, 0]
click at [831, 130] on label "True" at bounding box center [809, 113] width 117 height 38
click at [773, 119] on input "True" at bounding box center [766, 114] width 13 height 10
radio input "true"
click at [820, 262] on label "True" at bounding box center [809, 248] width 117 height 38
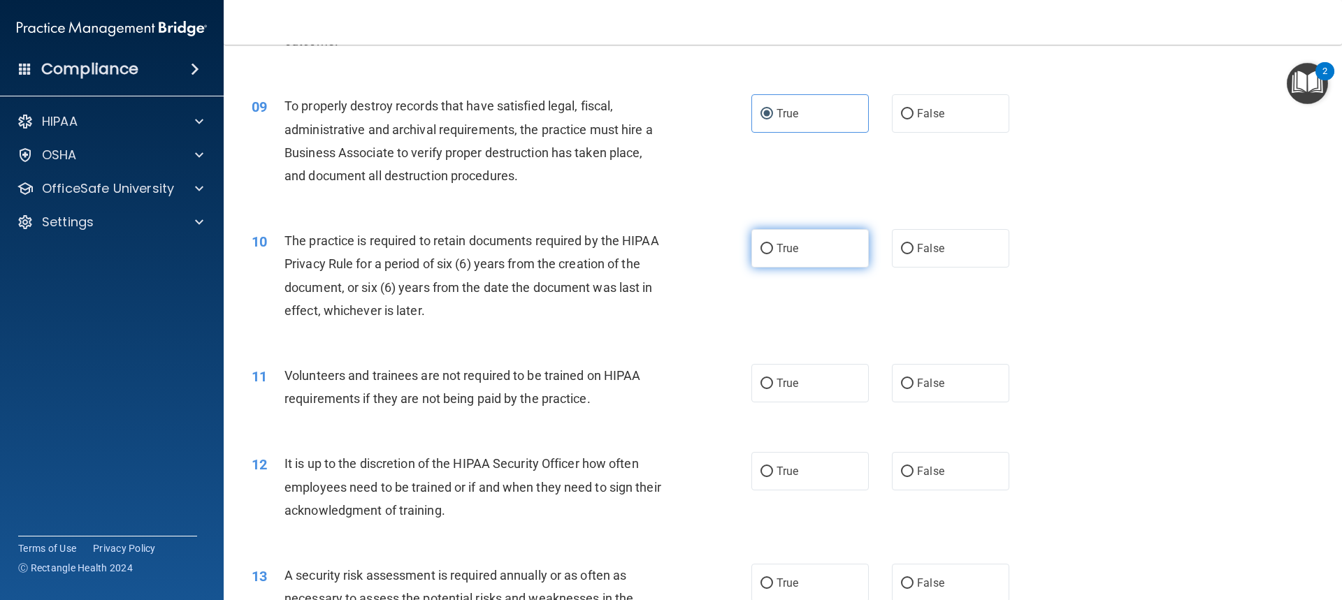
click at [773, 254] on input "True" at bounding box center [766, 249] width 13 height 10
radio input "true"
click at [933, 372] on label "False" at bounding box center [950, 383] width 117 height 38
click at [913, 379] on input "False" at bounding box center [907, 384] width 13 height 10
radio input "true"
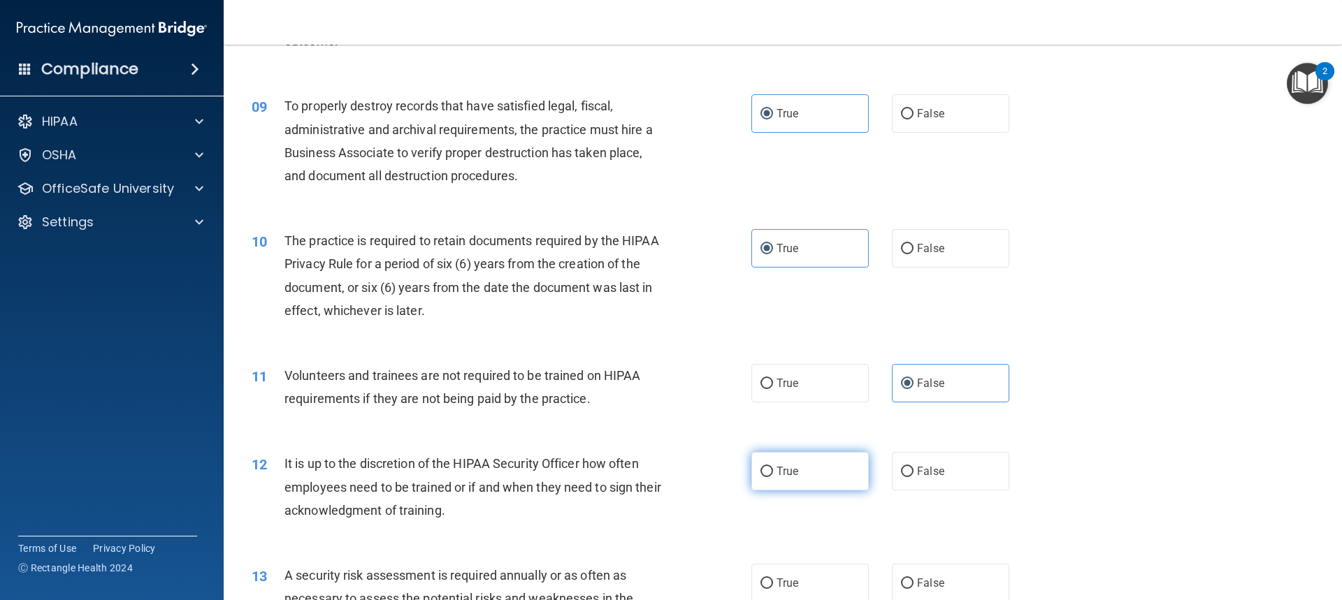
click at [817, 454] on label "True" at bounding box center [809, 471] width 117 height 38
click at [773, 467] on input "True" at bounding box center [766, 472] width 13 height 10
radio input "true"
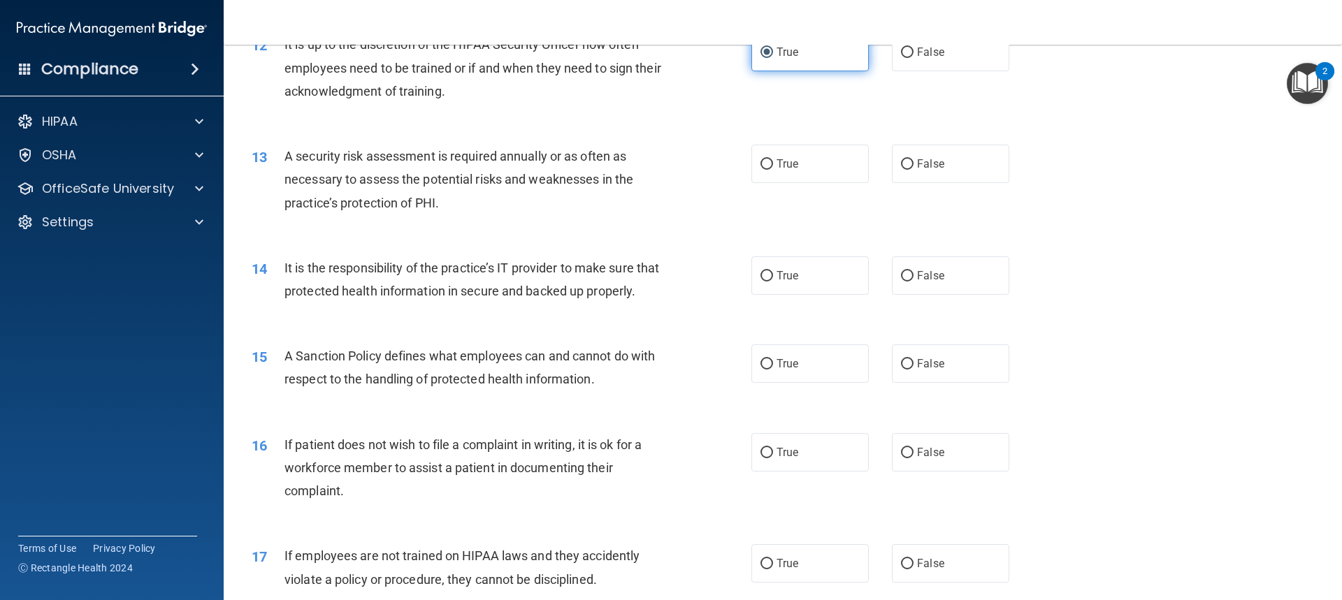
scroll to position [1467, 0]
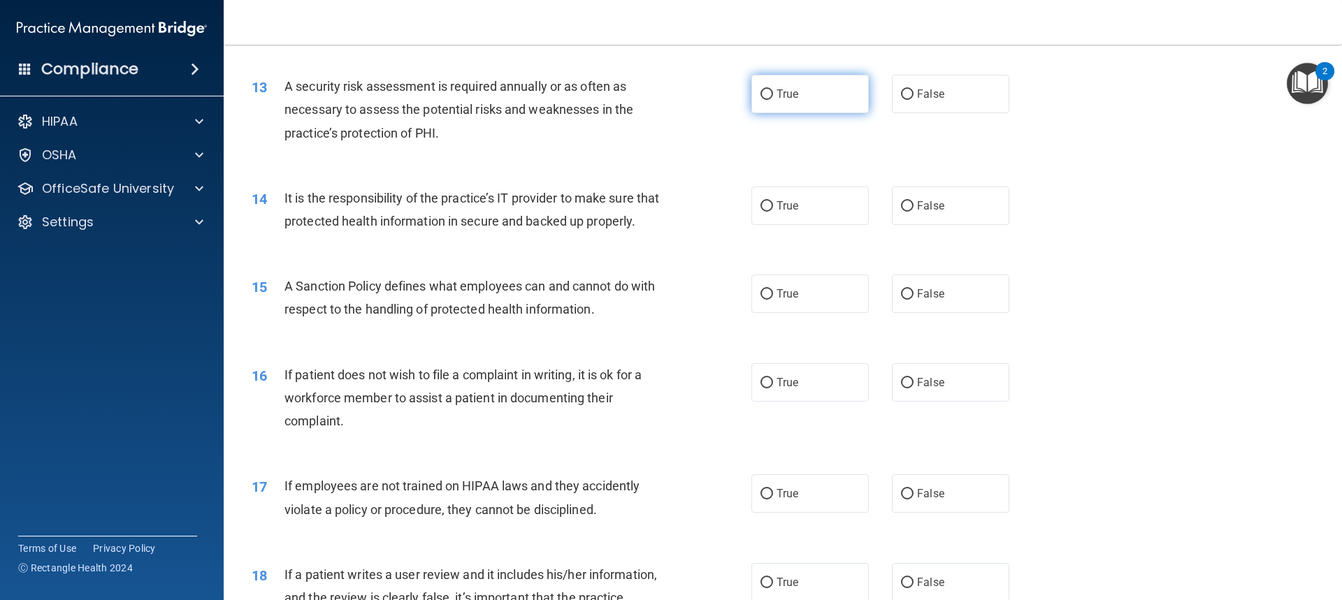
click at [824, 93] on label "True" at bounding box center [809, 94] width 117 height 38
click at [773, 93] on input "True" at bounding box center [766, 94] width 13 height 10
radio input "true"
drag, startPoint x: 924, startPoint y: 198, endPoint x: 889, endPoint y: 235, distance: 51.9
click at [926, 197] on label "False" at bounding box center [950, 206] width 117 height 38
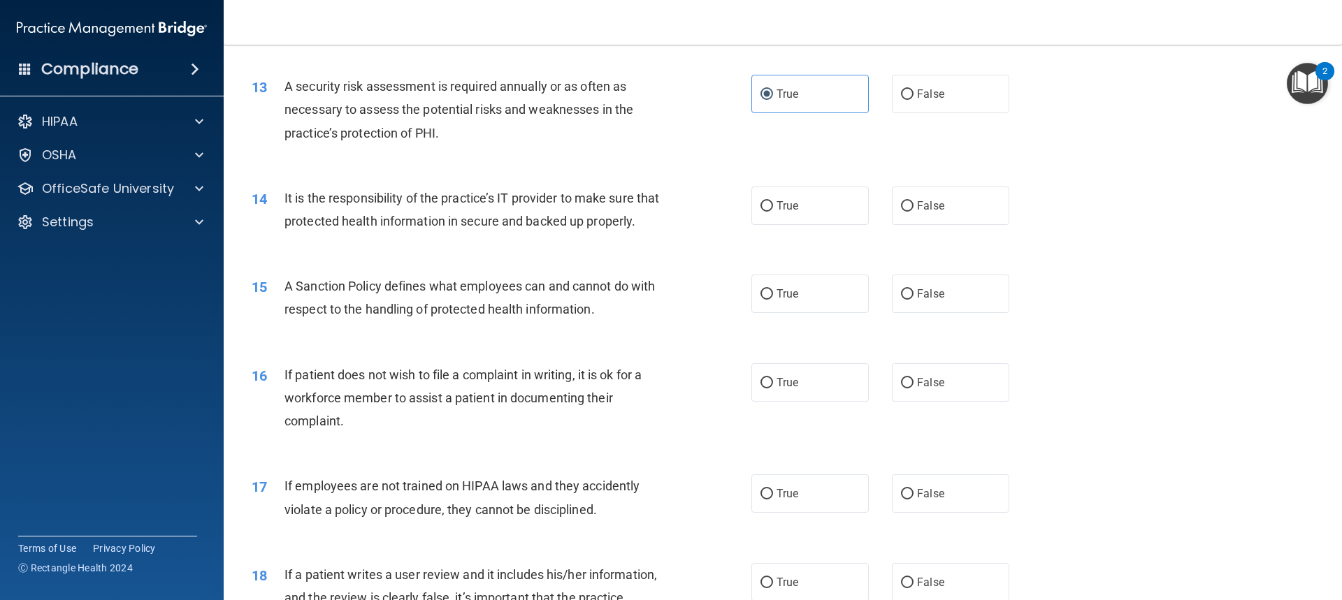
click at [913, 201] on input "False" at bounding box center [907, 206] width 13 height 10
radio input "true"
click at [805, 313] on label "True" at bounding box center [809, 294] width 117 height 38
click at [773, 300] on input "True" at bounding box center [766, 294] width 13 height 10
radio input "true"
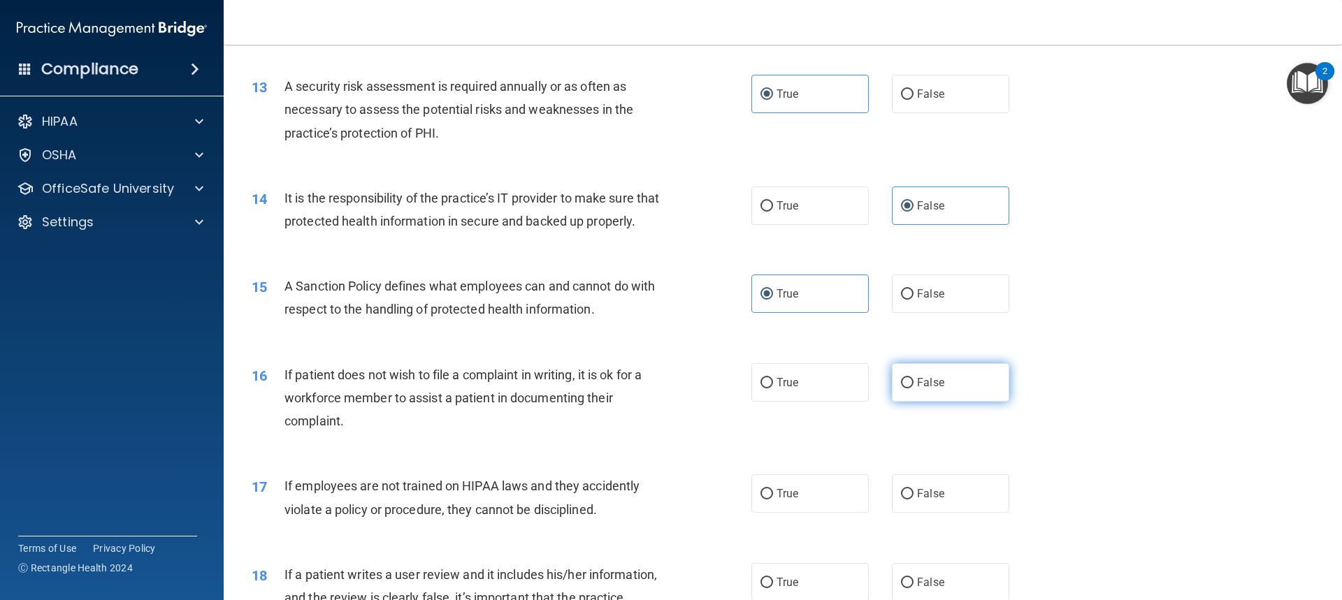
click at [941, 402] on label "False" at bounding box center [950, 382] width 117 height 38
click at [913, 388] on input "False" at bounding box center [907, 383] width 13 height 10
radio input "true"
click at [843, 402] on label "True" at bounding box center [809, 382] width 117 height 38
click at [773, 388] on input "True" at bounding box center [766, 383] width 13 height 10
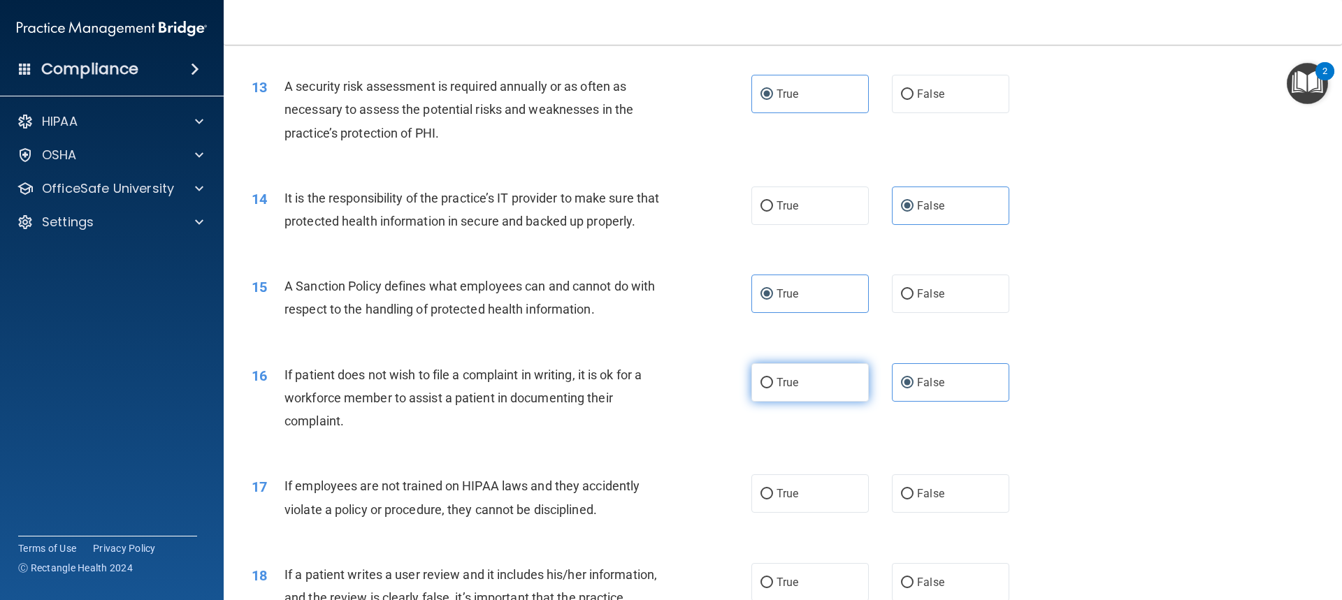
radio input "true"
radio input "false"
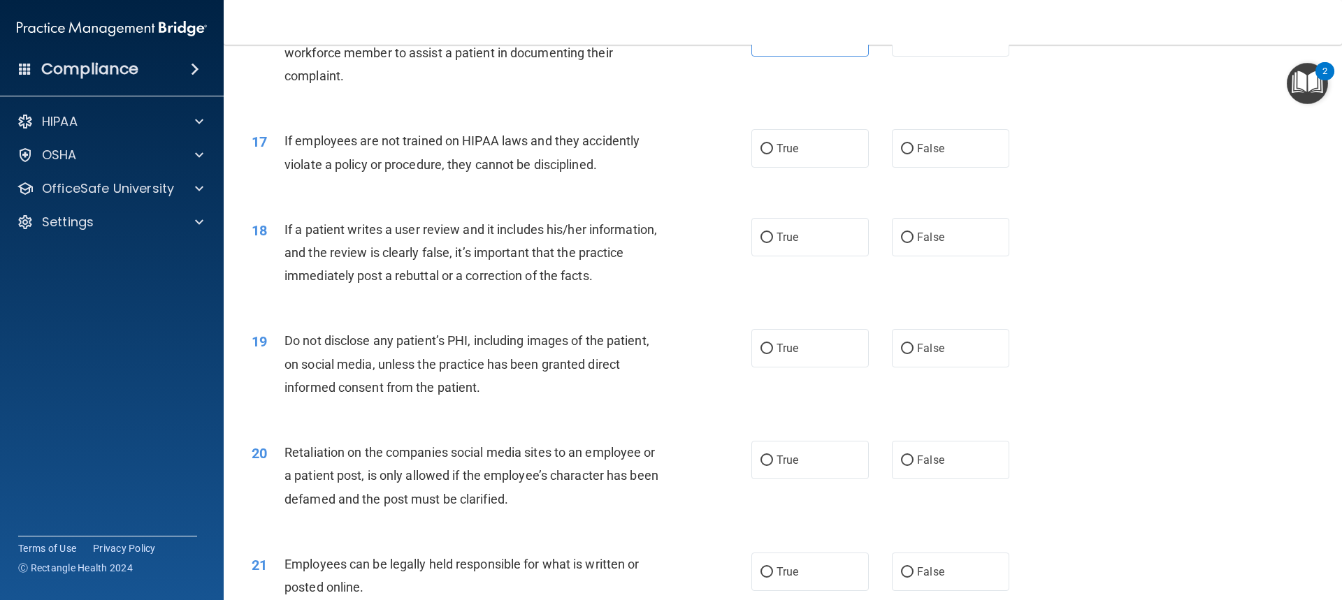
scroll to position [1817, 0]
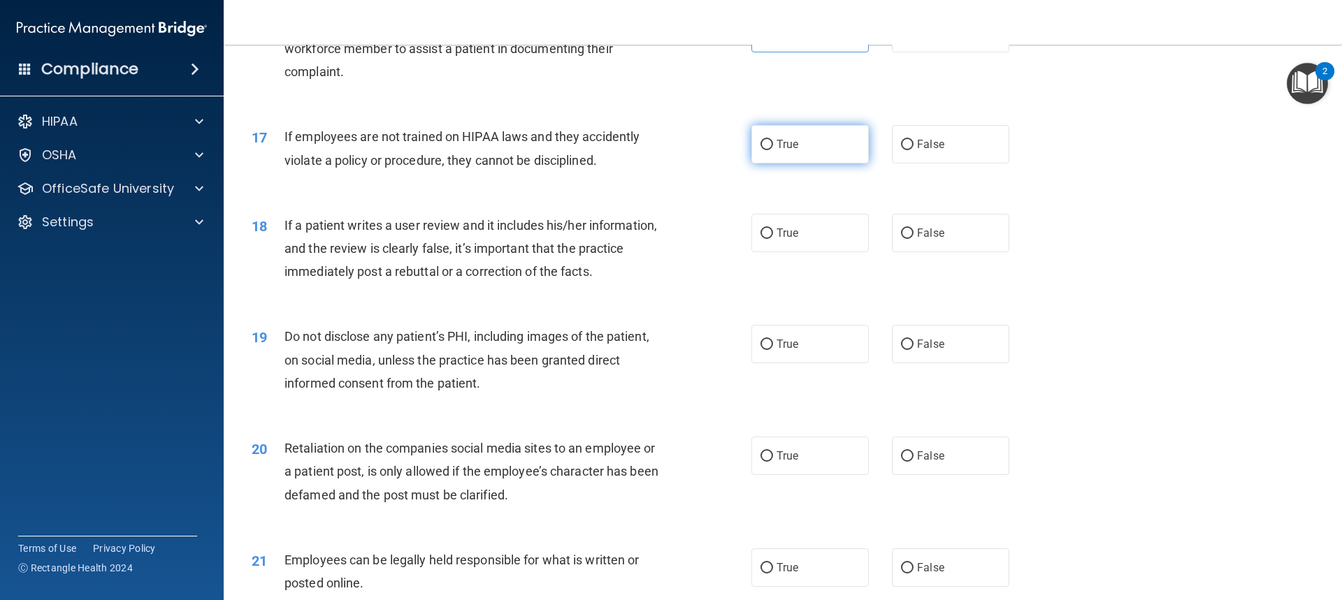
click at [776, 164] on label "True" at bounding box center [809, 144] width 117 height 38
click at [773, 150] on input "True" at bounding box center [766, 145] width 13 height 10
radio input "true"
click at [841, 252] on label "True" at bounding box center [809, 233] width 117 height 38
click at [773, 239] on input "True" at bounding box center [766, 233] width 13 height 10
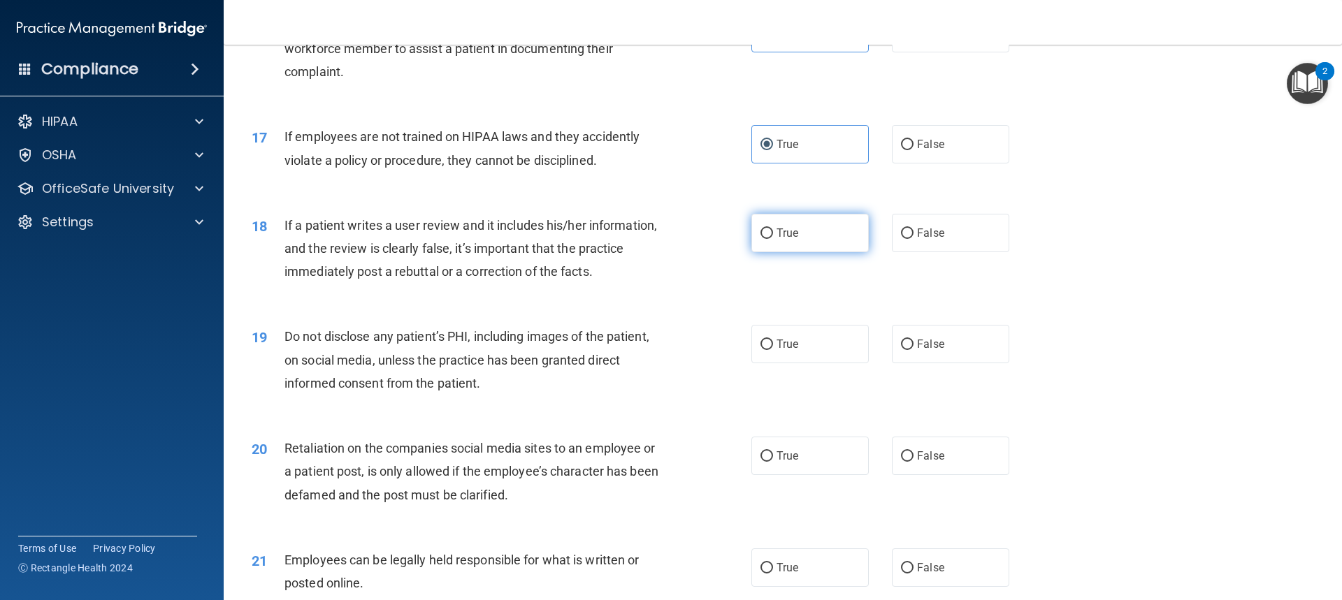
radio input "true"
click at [922, 363] on label "False" at bounding box center [950, 344] width 117 height 38
click at [913, 350] on input "False" at bounding box center [907, 345] width 13 height 10
radio input "true"
click at [845, 472] on label "True" at bounding box center [809, 456] width 117 height 38
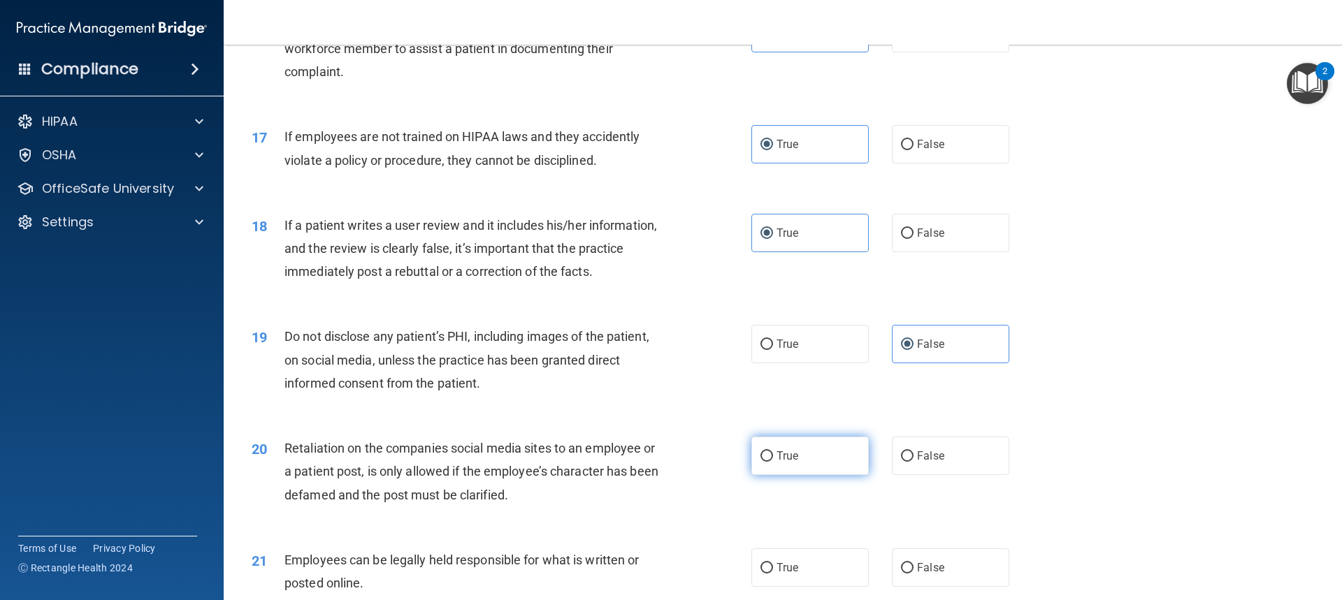
click at [773, 462] on input "True" at bounding box center [766, 456] width 13 height 10
radio input "true"
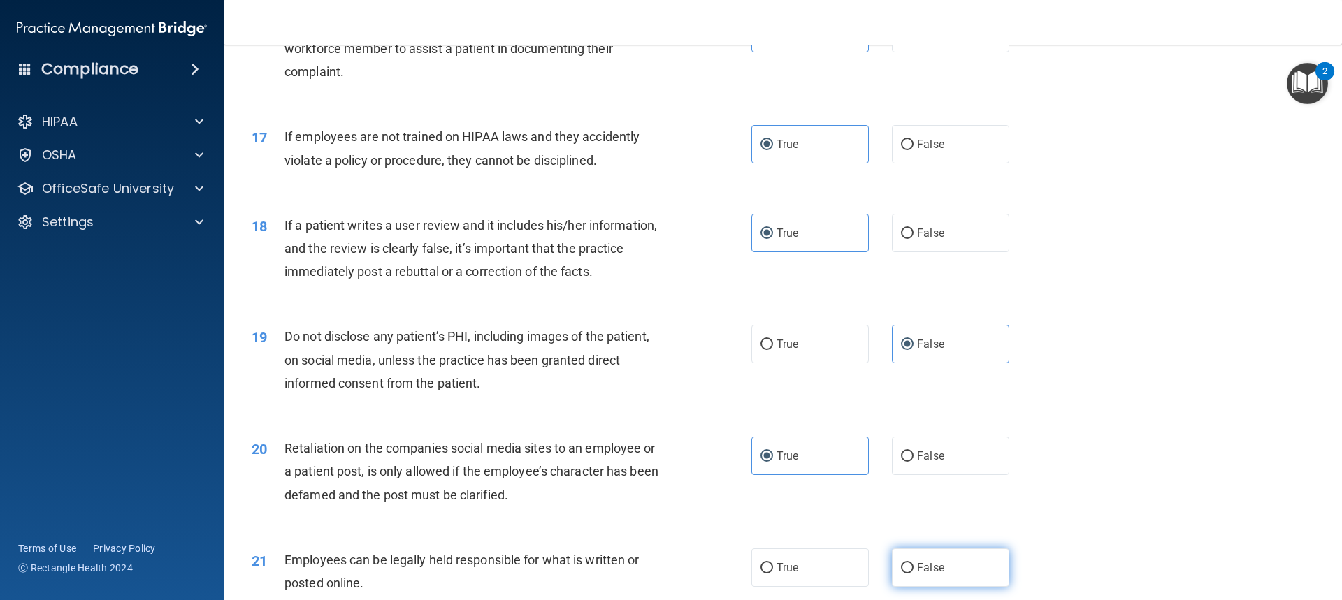
click at [908, 580] on label "False" at bounding box center [950, 567] width 117 height 38
click at [908, 574] on input "False" at bounding box center [907, 568] width 13 height 10
radio input "true"
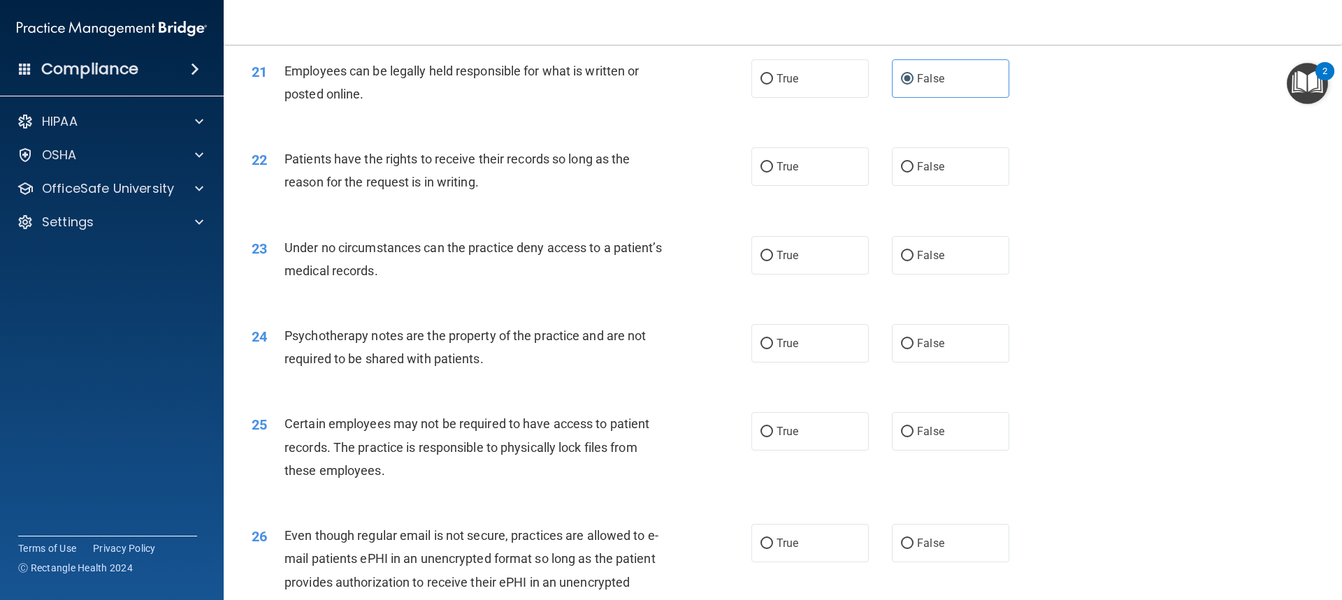
scroll to position [2376, 0]
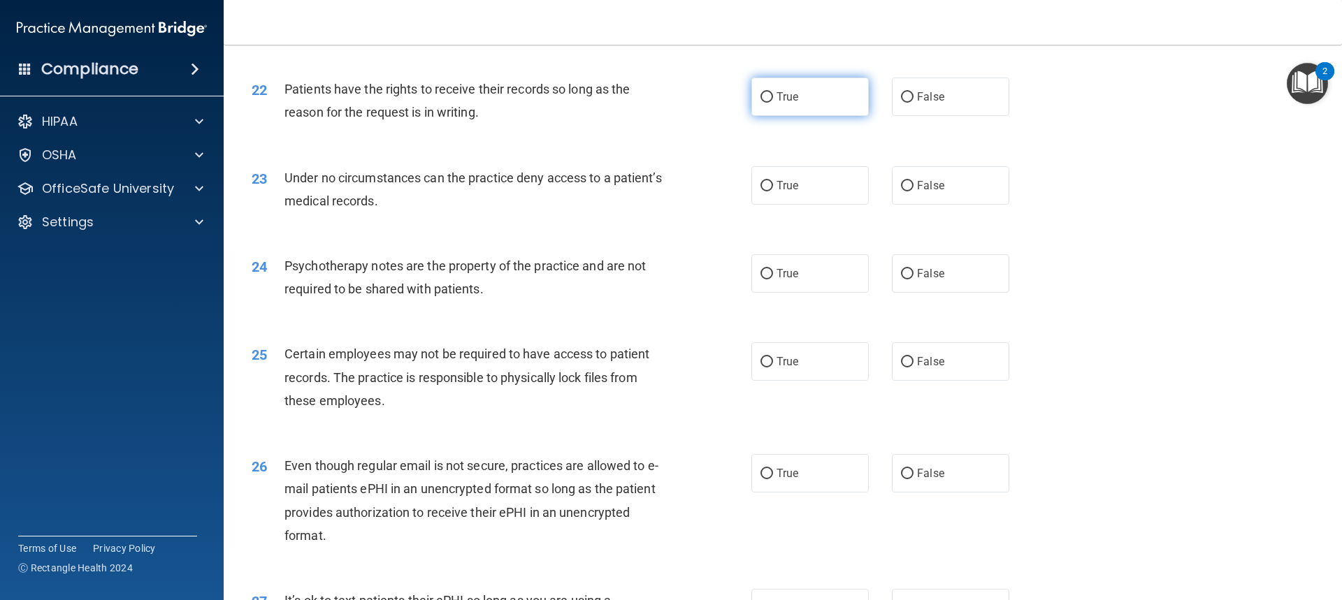
click at [825, 116] on label "True" at bounding box center [809, 97] width 117 height 38
click at [773, 103] on input "True" at bounding box center [766, 97] width 13 height 10
radio input "true"
click at [823, 205] on label "True" at bounding box center [809, 185] width 117 height 38
click at [773, 191] on input "True" at bounding box center [766, 186] width 13 height 10
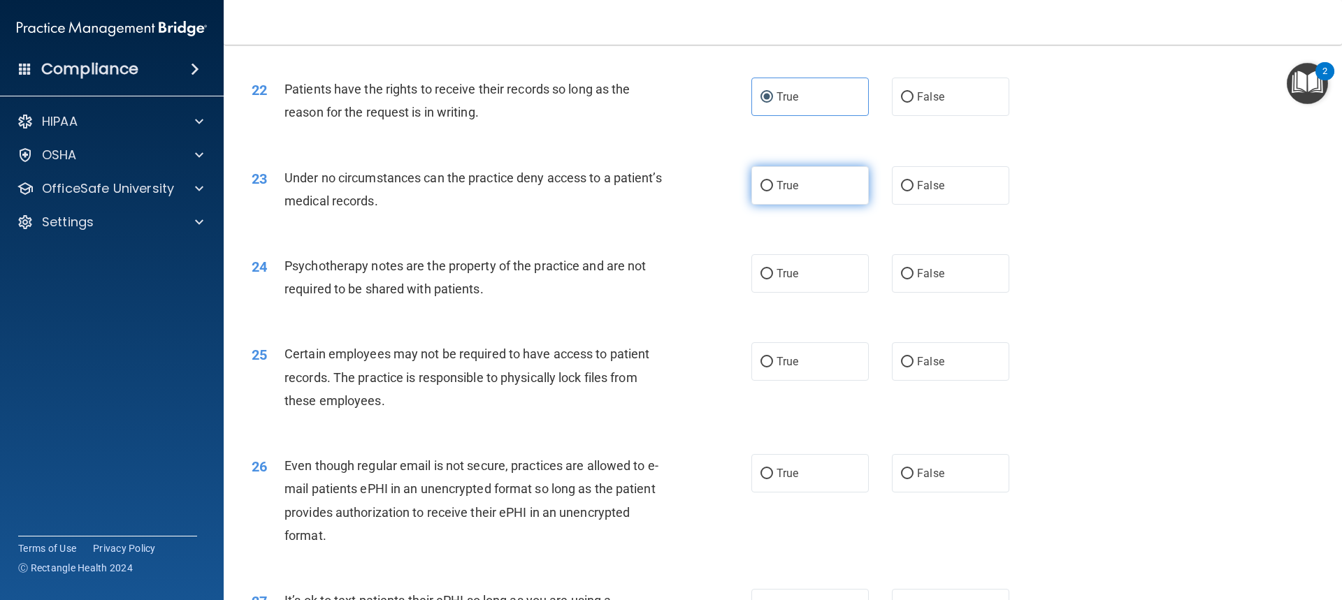
radio input "true"
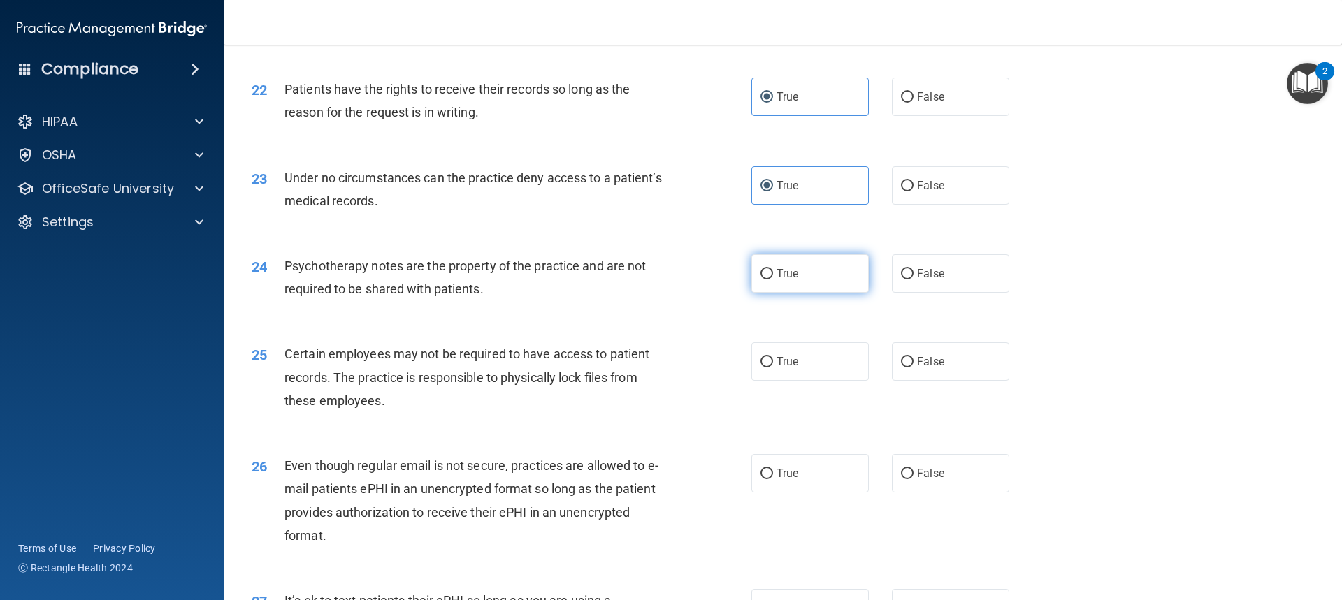
click at [827, 279] on label "True" at bounding box center [809, 273] width 117 height 38
click at [773, 279] on input "True" at bounding box center [766, 274] width 13 height 10
radio input "true"
click at [933, 368] on span "False" at bounding box center [930, 361] width 27 height 13
click at [913, 368] on input "False" at bounding box center [907, 362] width 13 height 10
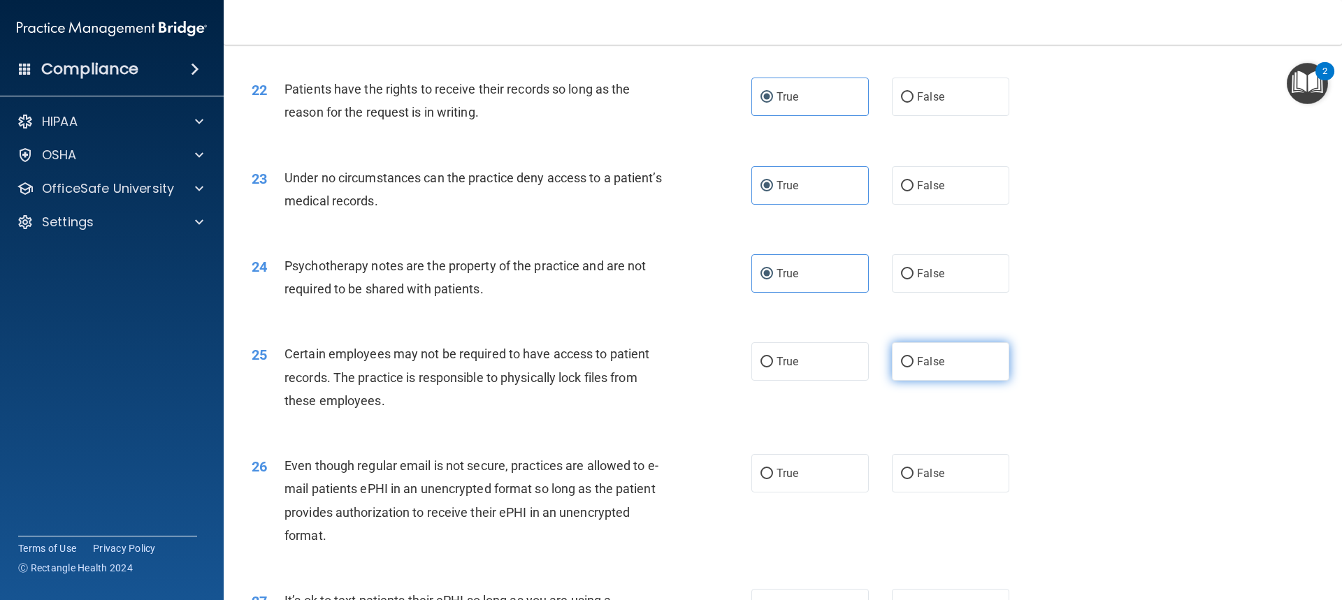
radio input "true"
click at [930, 493] on label "False" at bounding box center [950, 473] width 117 height 38
click at [913, 479] on input "False" at bounding box center [907, 474] width 13 height 10
radio input "true"
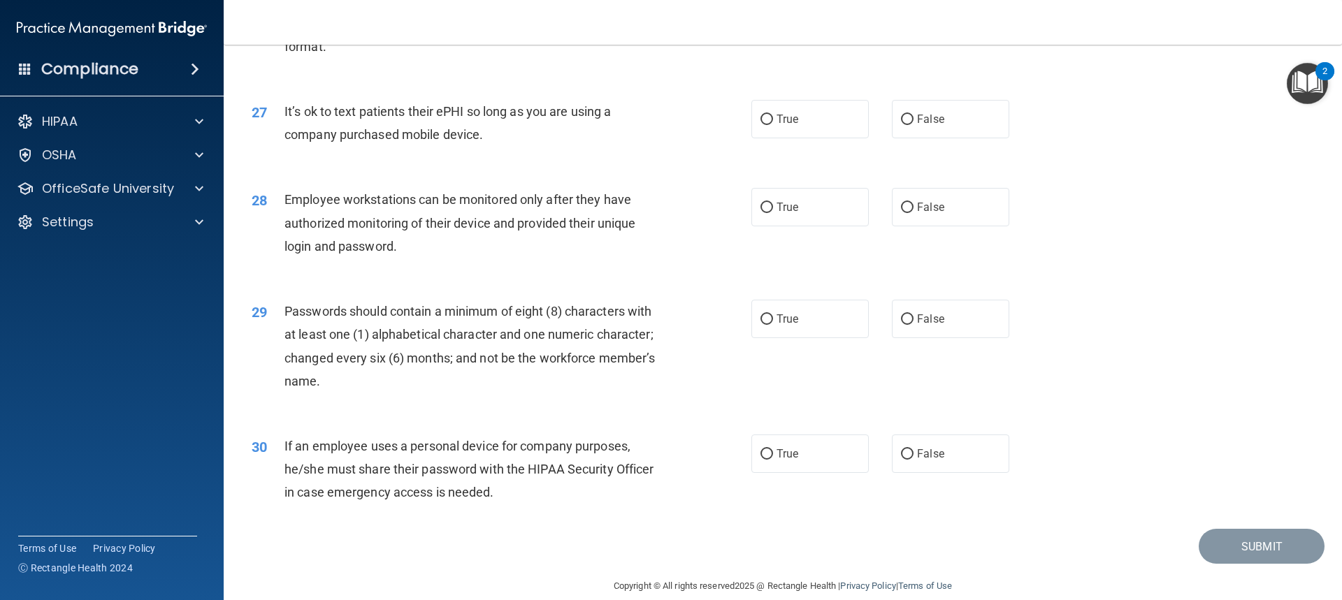
scroll to position [2795, 0]
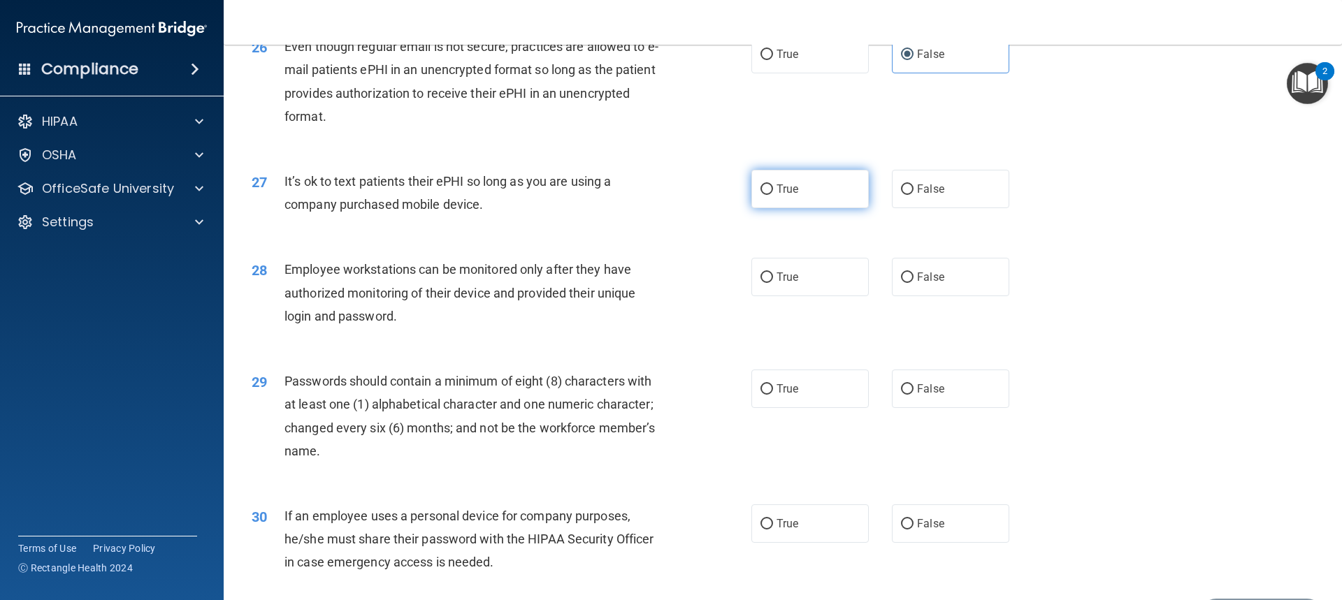
click at [818, 208] on label "True" at bounding box center [809, 189] width 117 height 38
click at [773, 195] on input "True" at bounding box center [766, 189] width 13 height 10
radio input "true"
click at [821, 296] on label "True" at bounding box center [809, 277] width 117 height 38
click at [773, 283] on input "True" at bounding box center [766, 278] width 13 height 10
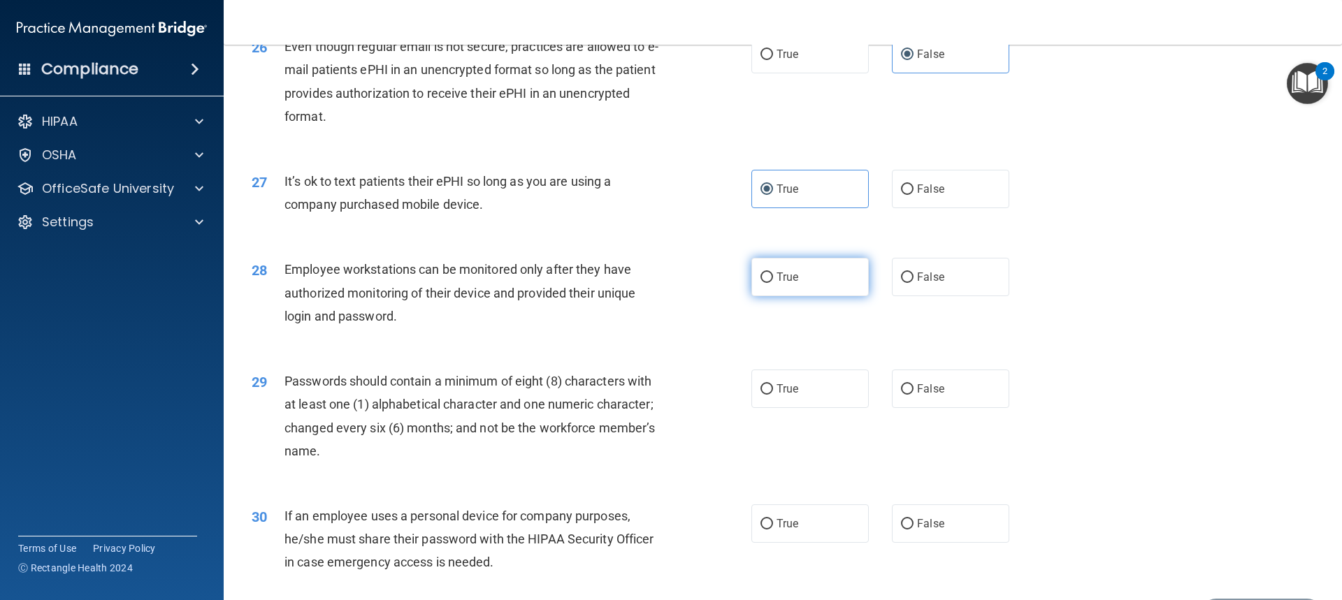
radio input "true"
click at [846, 407] on label "True" at bounding box center [809, 389] width 117 height 38
click at [773, 395] on input "True" at bounding box center [766, 389] width 13 height 10
radio input "true"
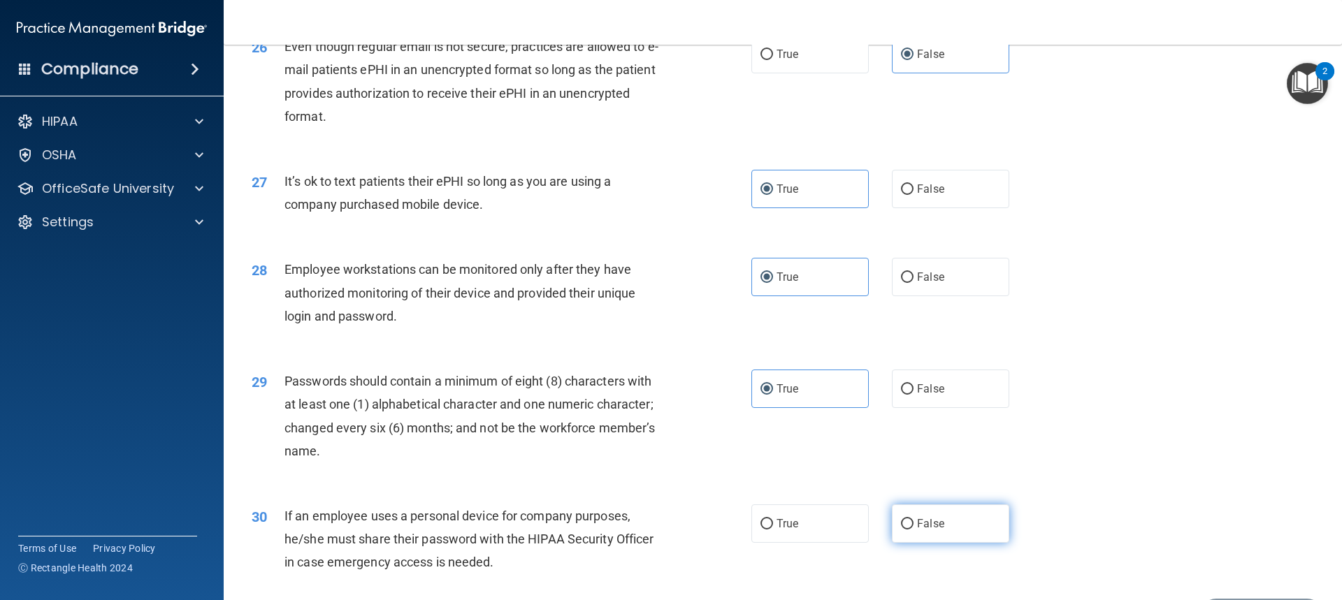
click at [929, 543] on label "False" at bounding box center [950, 523] width 117 height 38
click at [913, 530] on input "False" at bounding box center [907, 524] width 13 height 10
radio input "true"
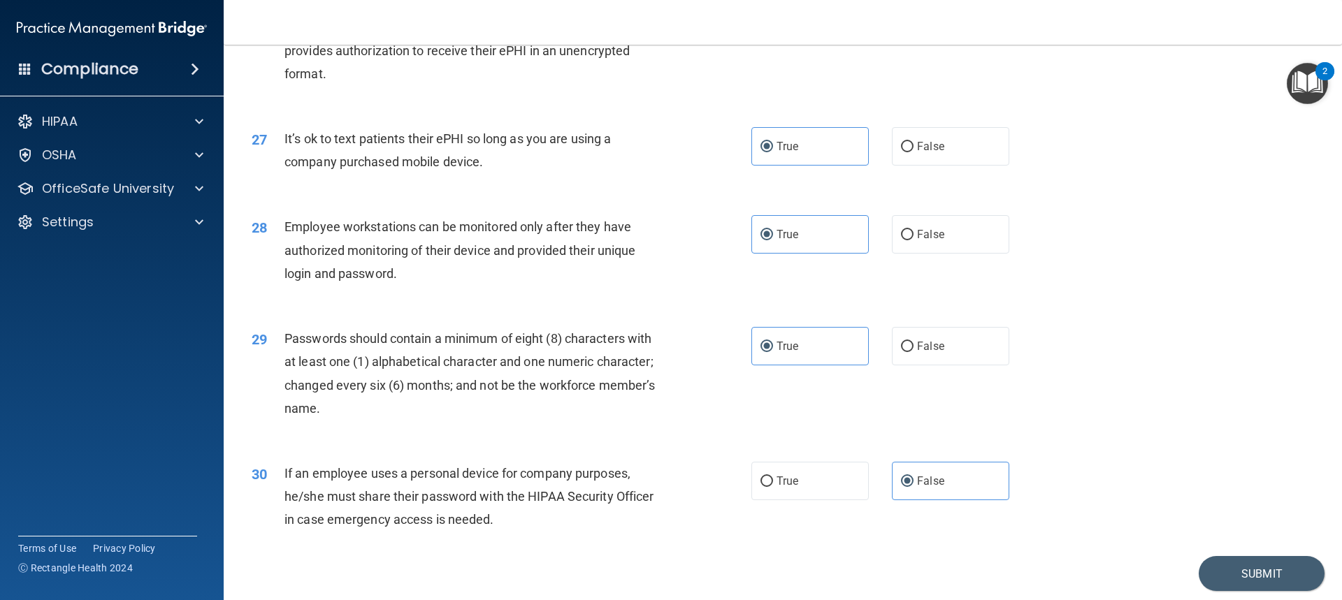
scroll to position [2907, 0]
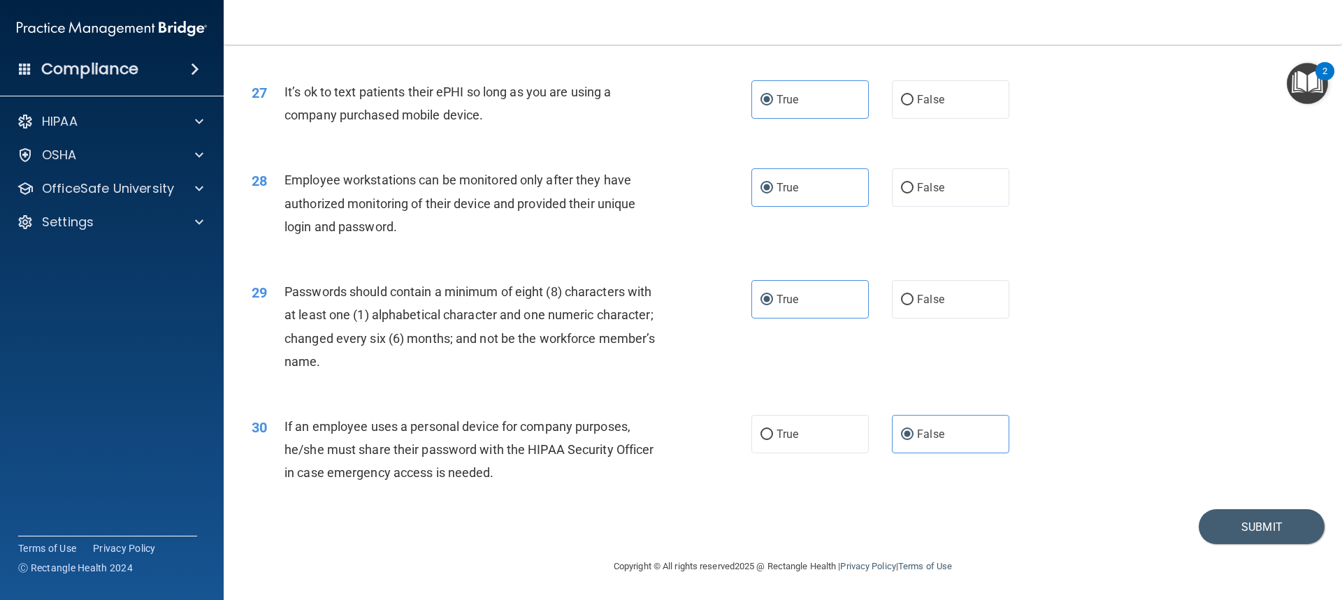
click at [1316, 528] on main "- HIPAA Policies and Procedures Quiz This quiz doesn’t expire until . Are you s…" at bounding box center [783, 322] width 1118 height 555
click at [1281, 518] on button "Submit" at bounding box center [1261, 527] width 126 height 36
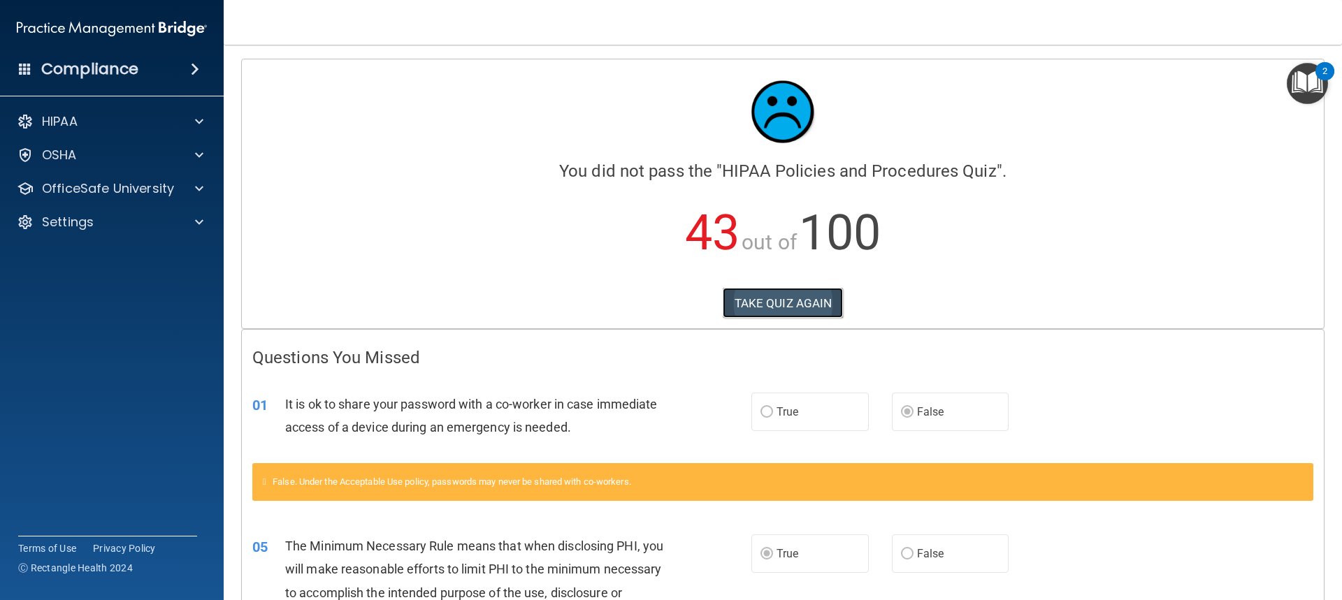
click at [776, 301] on button "TAKE QUIZ AGAIN" at bounding box center [782, 303] width 121 height 31
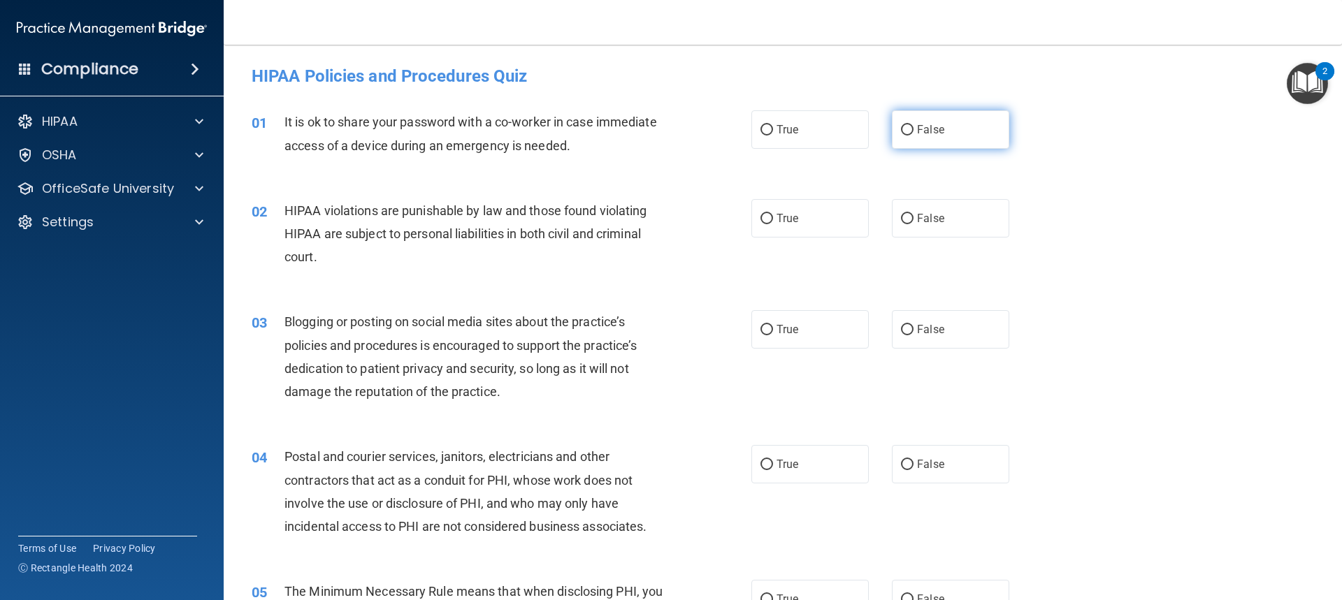
click at [954, 135] on label "False" at bounding box center [950, 129] width 117 height 38
click at [913, 135] on input "False" at bounding box center [907, 130] width 13 height 10
radio input "true"
click at [845, 208] on label "True" at bounding box center [809, 218] width 117 height 38
click at [773, 214] on input "True" at bounding box center [766, 219] width 13 height 10
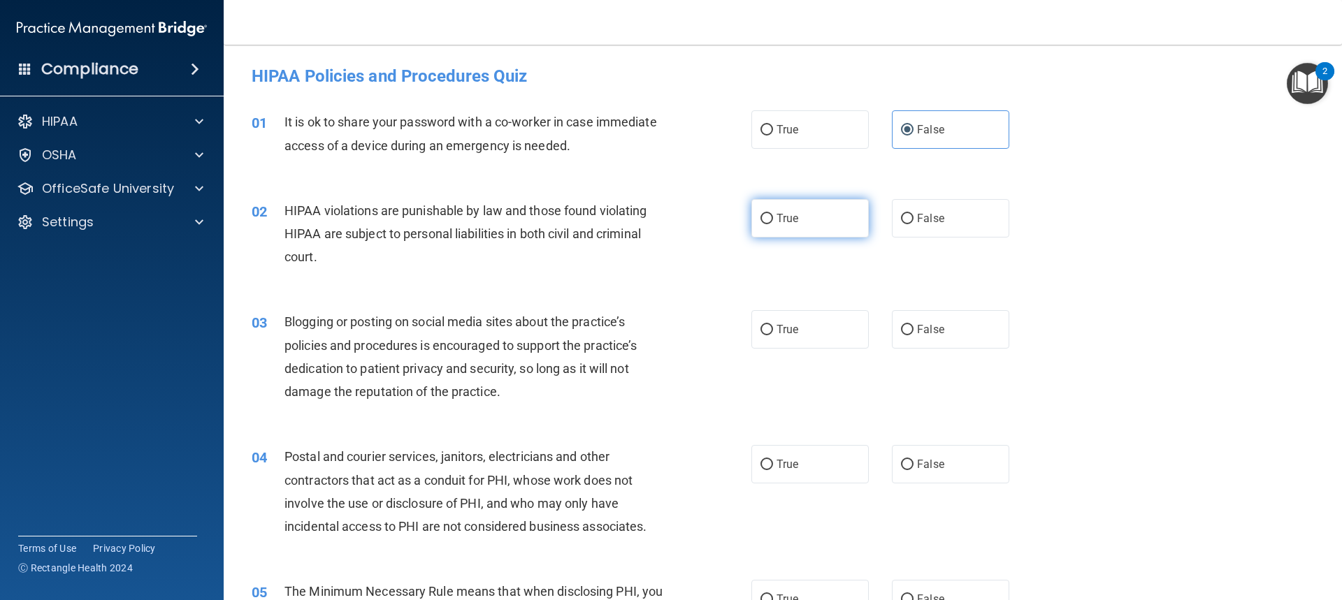
radio input "true"
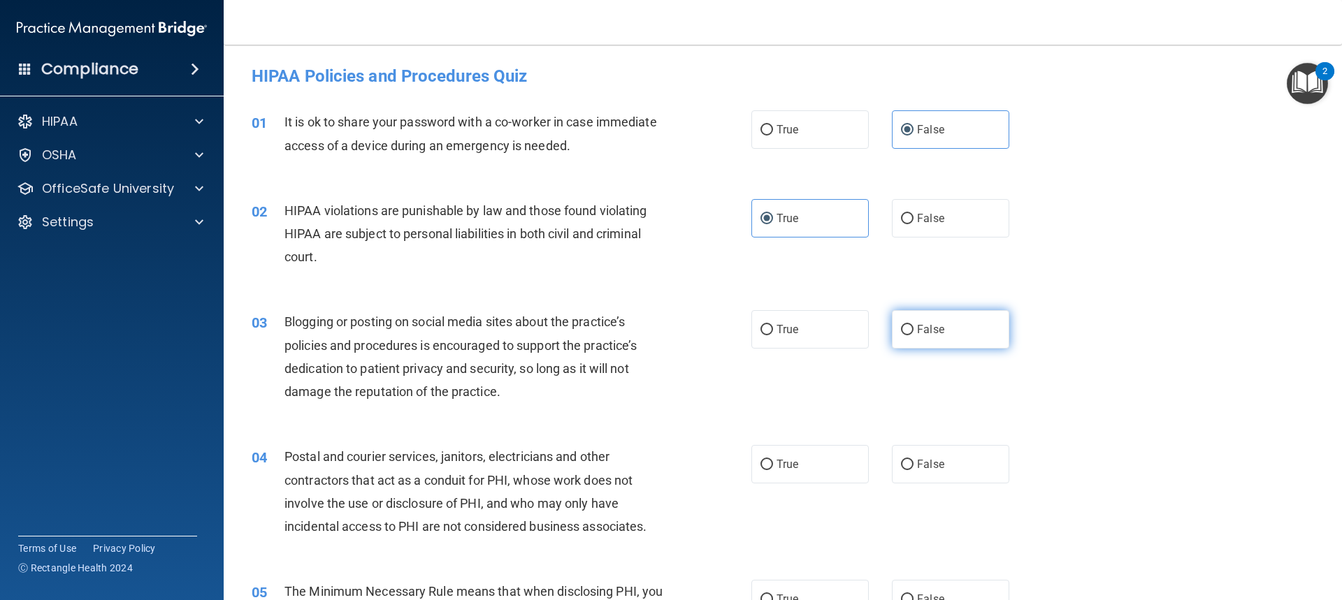
click at [938, 326] on label "False" at bounding box center [950, 329] width 117 height 38
click at [913, 326] on input "False" at bounding box center [907, 330] width 13 height 10
radio input "true"
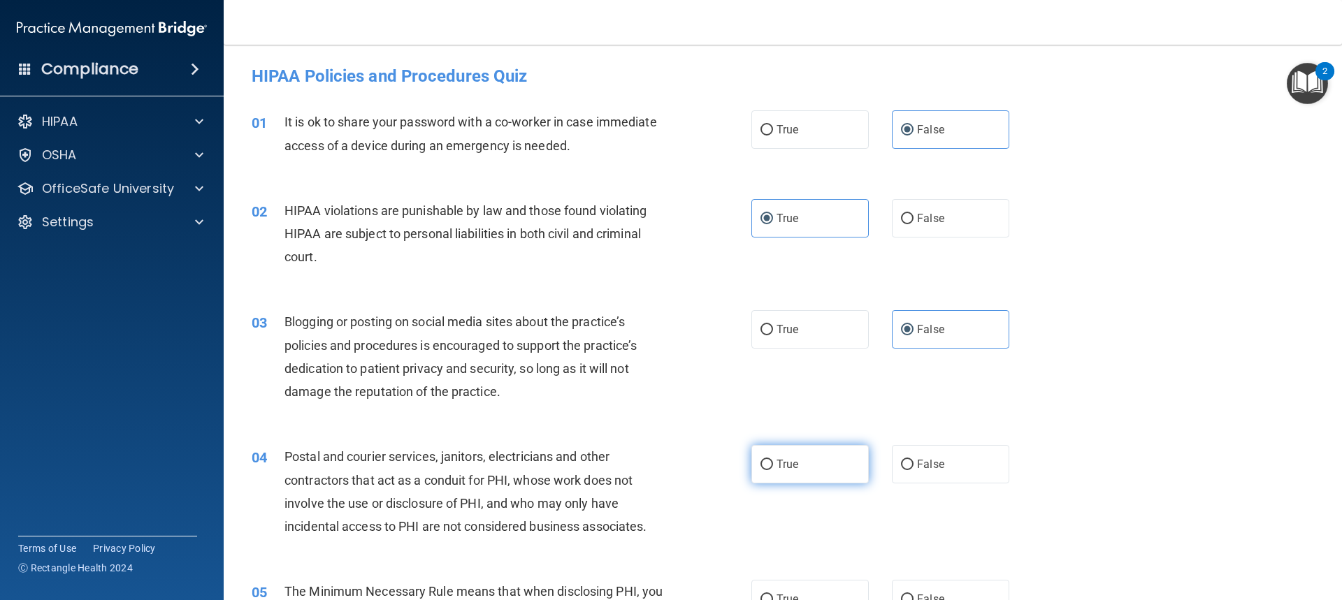
click at [820, 472] on label "True" at bounding box center [809, 464] width 117 height 38
click at [773, 470] on input "True" at bounding box center [766, 465] width 13 height 10
radio input "true"
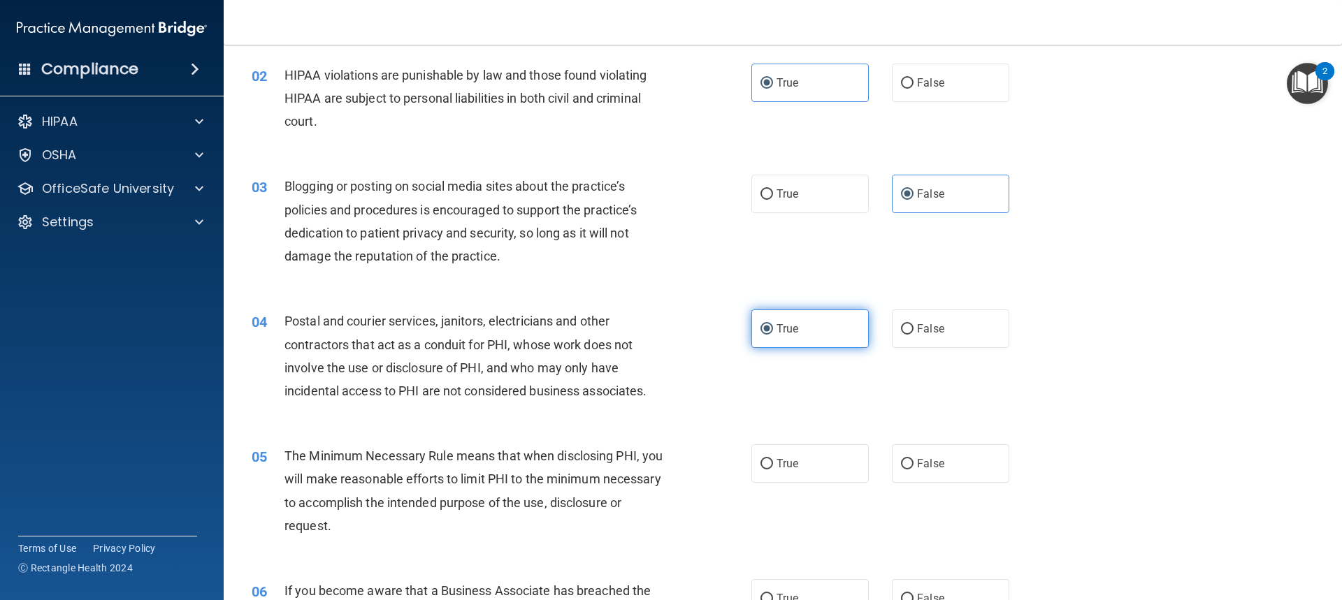
scroll to position [140, 0]
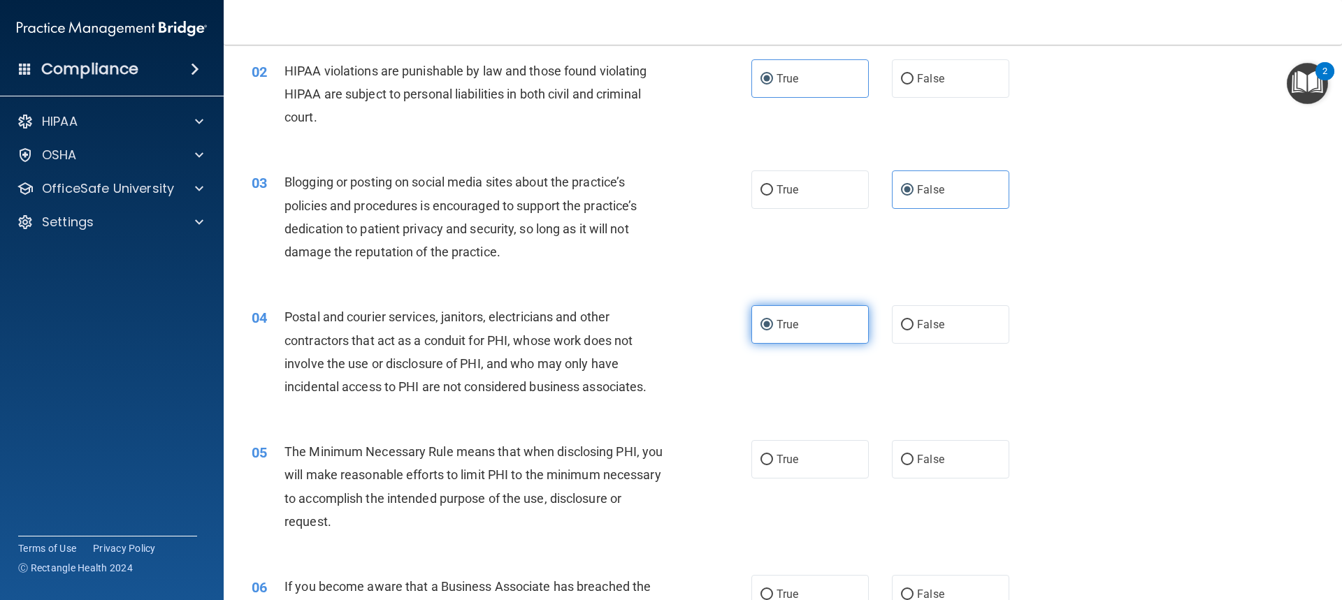
click at [848, 456] on label "True" at bounding box center [809, 459] width 117 height 38
click at [773, 456] on input "True" at bounding box center [766, 460] width 13 height 10
radio input "true"
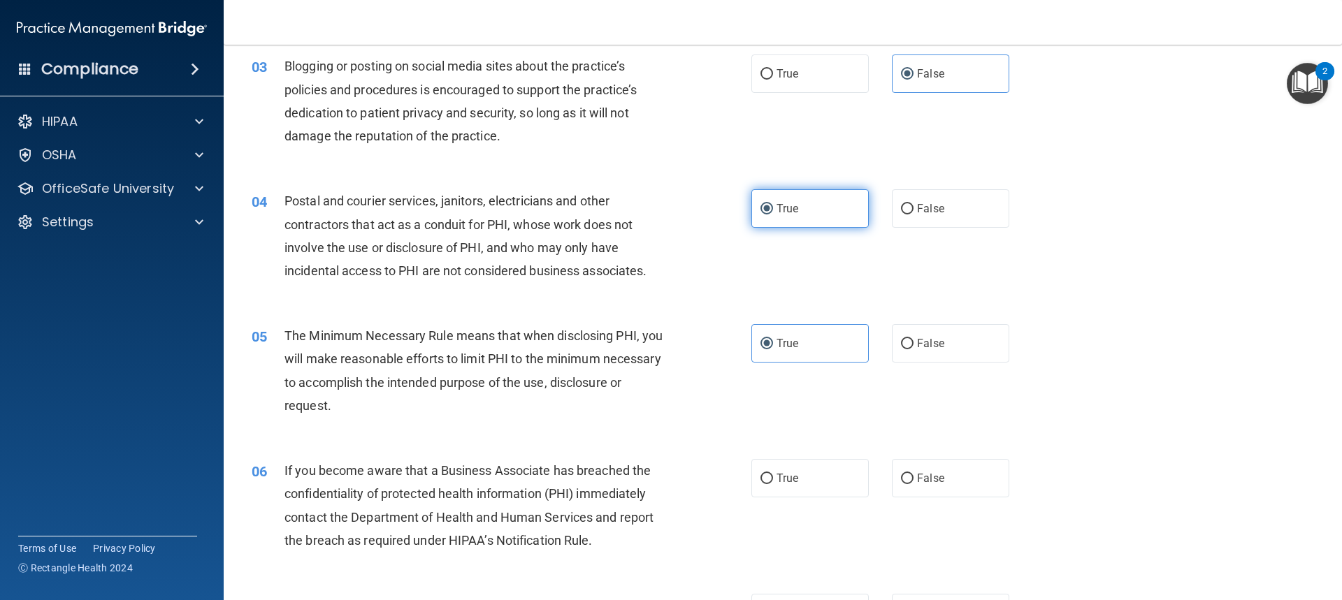
scroll to position [279, 0]
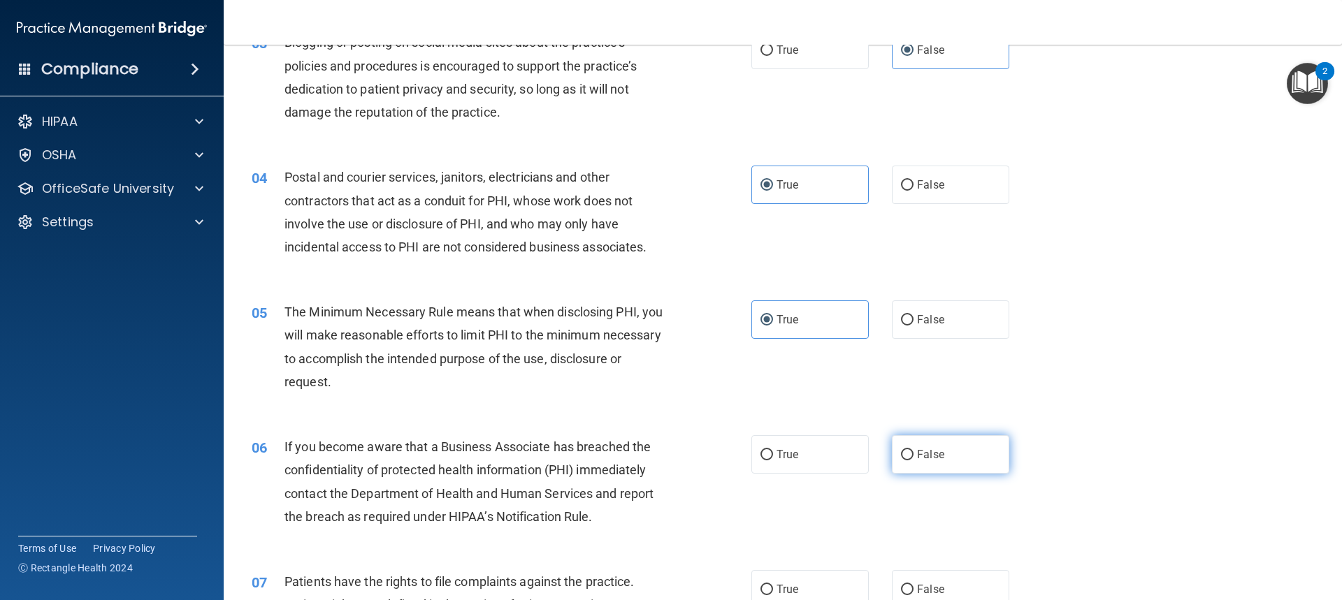
click at [926, 456] on span "False" at bounding box center [930, 454] width 27 height 13
click at [913, 456] on input "False" at bounding box center [907, 455] width 13 height 10
radio input "true"
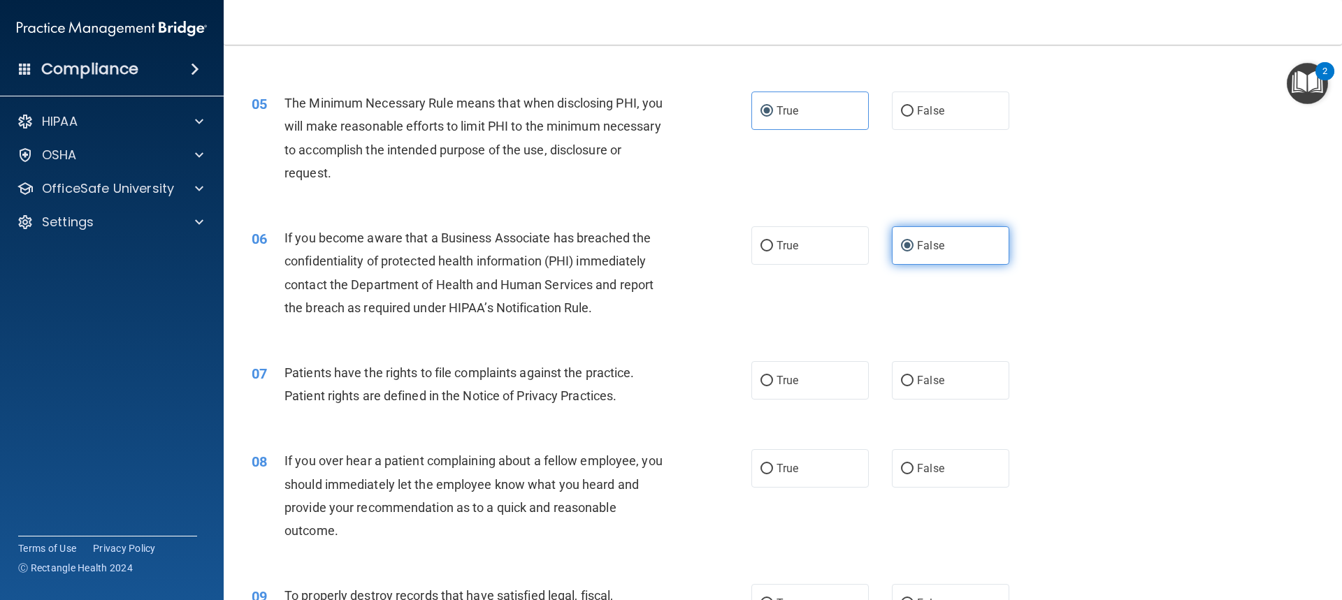
scroll to position [489, 0]
click at [810, 386] on label "True" at bounding box center [809, 380] width 117 height 38
click at [773, 386] on input "True" at bounding box center [766, 380] width 13 height 10
radio input "true"
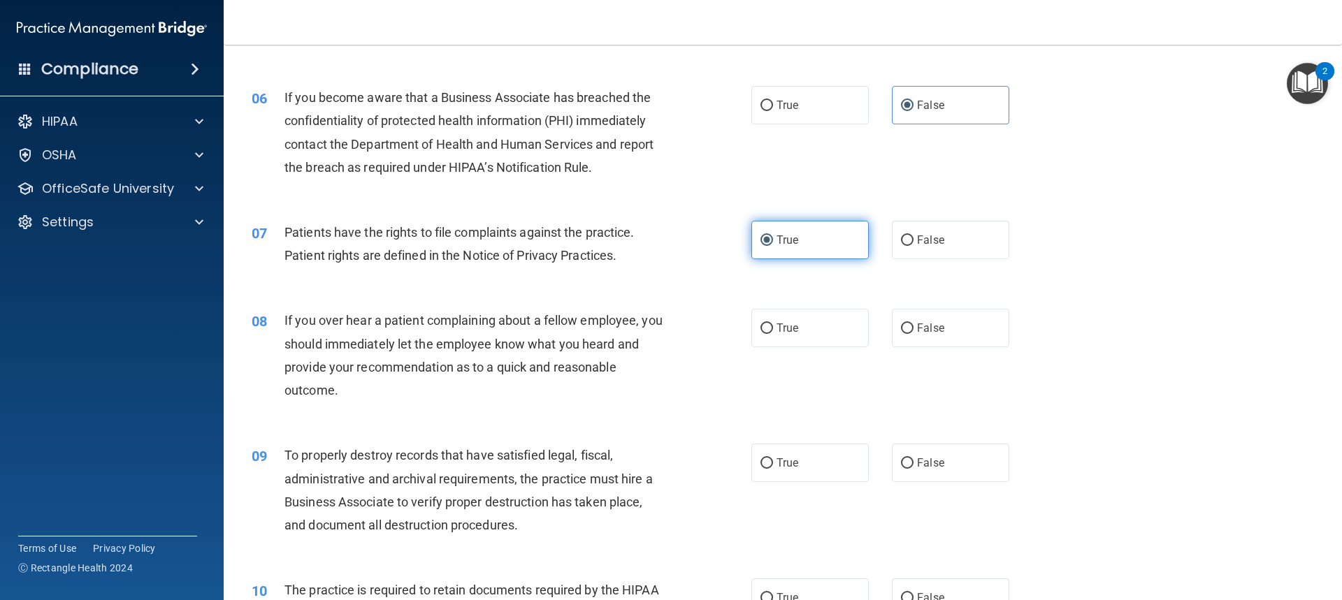
scroll to position [769, 0]
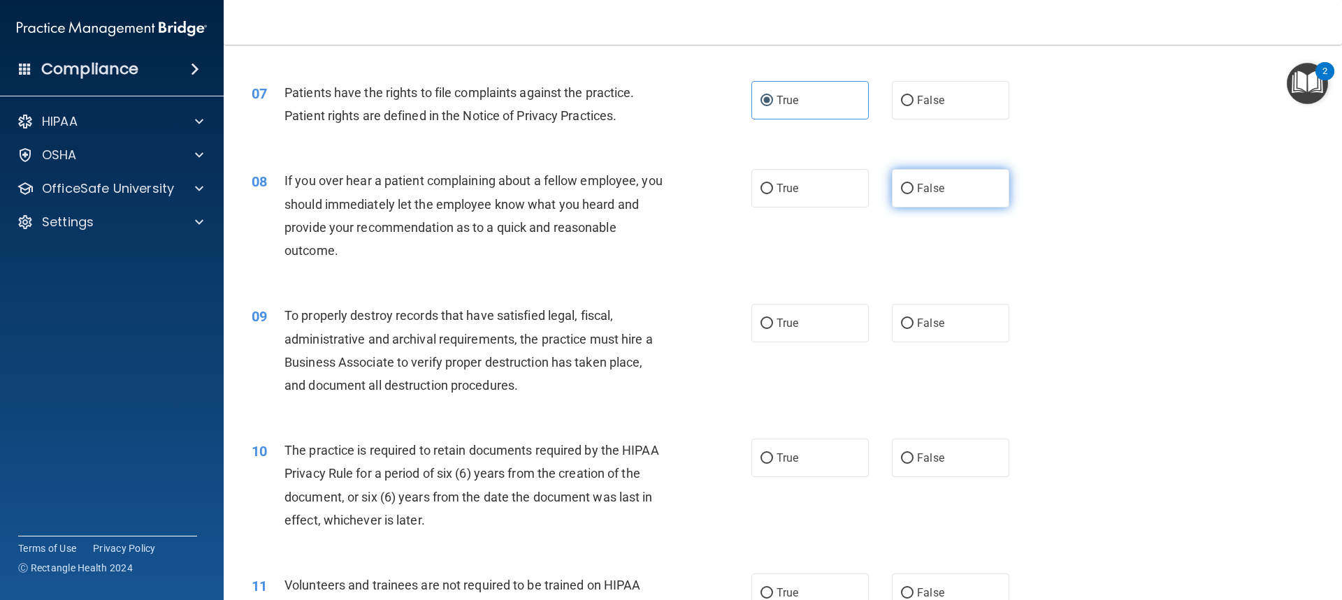
click at [948, 199] on label "False" at bounding box center [950, 188] width 117 height 38
click at [913, 194] on input "False" at bounding box center [907, 189] width 13 height 10
radio input "true"
click at [954, 330] on label "False" at bounding box center [950, 323] width 117 height 38
click at [913, 329] on input "False" at bounding box center [907, 324] width 13 height 10
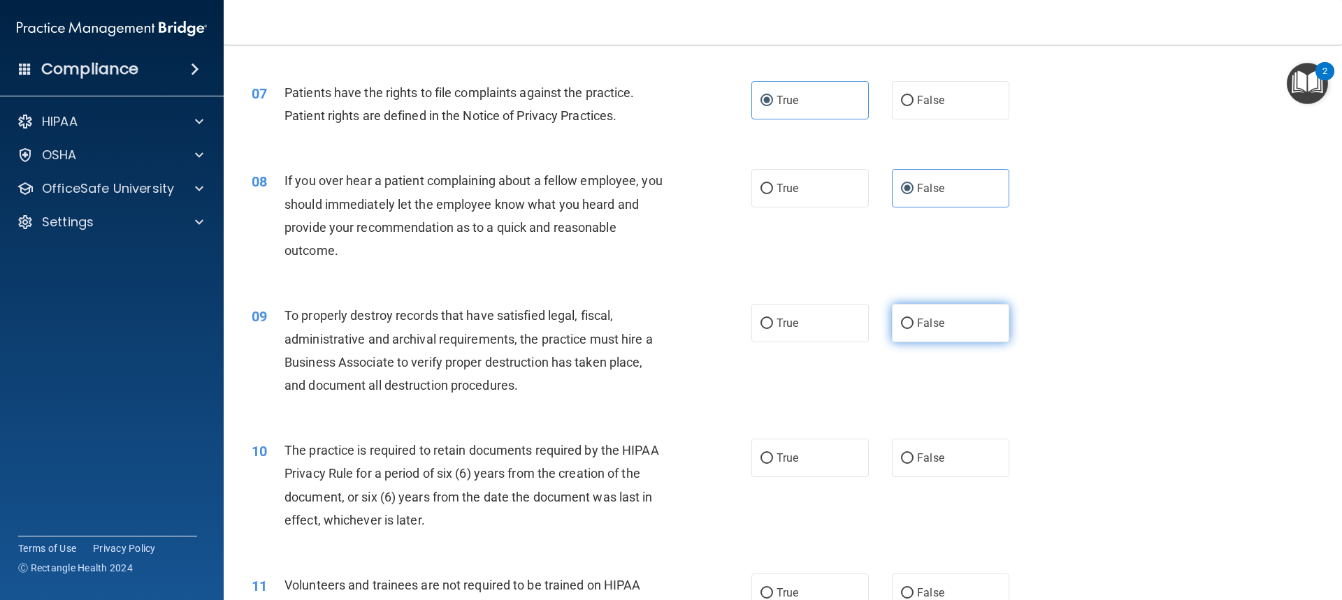
radio input "true"
click at [815, 452] on label "True" at bounding box center [809, 458] width 117 height 38
click at [773, 453] on input "True" at bounding box center [766, 458] width 13 height 10
radio input "true"
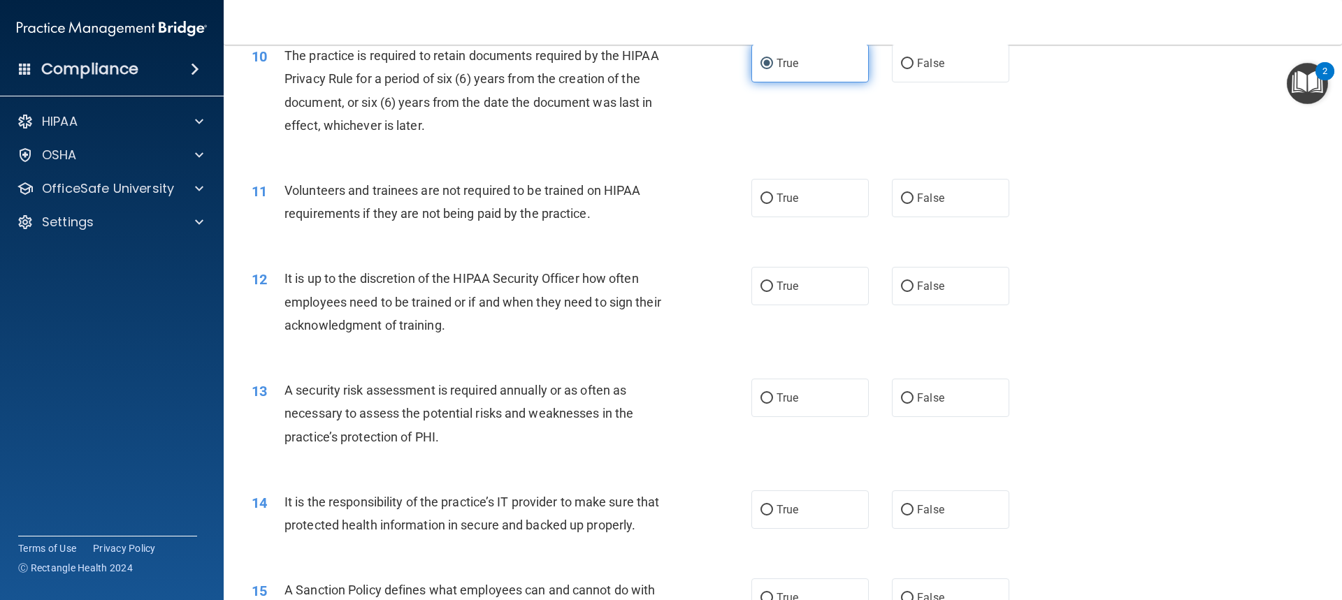
scroll to position [1188, 0]
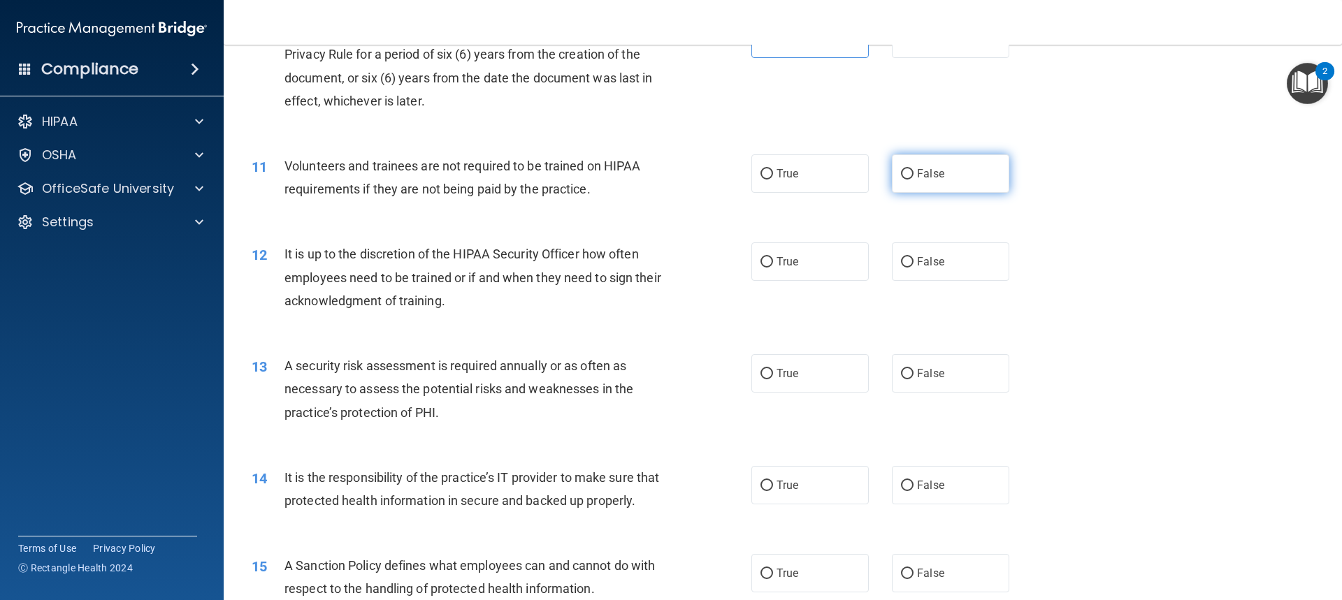
click at [943, 169] on label "False" at bounding box center [950, 173] width 117 height 38
click at [913, 169] on input "False" at bounding box center [907, 174] width 13 height 10
radio input "true"
click at [931, 289] on div "12 It is up to the discretion of the HIPAA Security Officer how often employees…" at bounding box center [782, 281] width 1083 height 112
click at [945, 263] on label "False" at bounding box center [950, 261] width 117 height 38
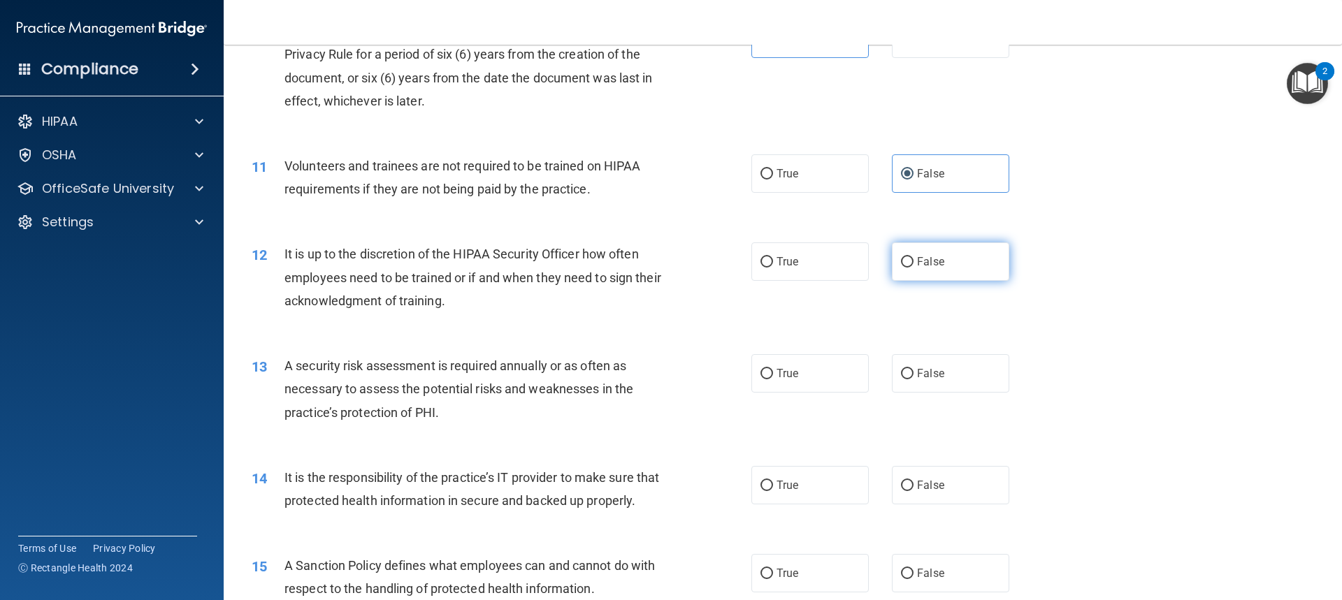
click at [913, 263] on input "False" at bounding box center [907, 262] width 13 height 10
radio input "true"
drag, startPoint x: 798, startPoint y: 395, endPoint x: 800, endPoint y: 388, distance: 7.3
click at [798, 395] on div "13 A security risk assessment is required annually or as often as necessary to …" at bounding box center [782, 393] width 1083 height 112
click at [808, 381] on label "True" at bounding box center [809, 373] width 117 height 38
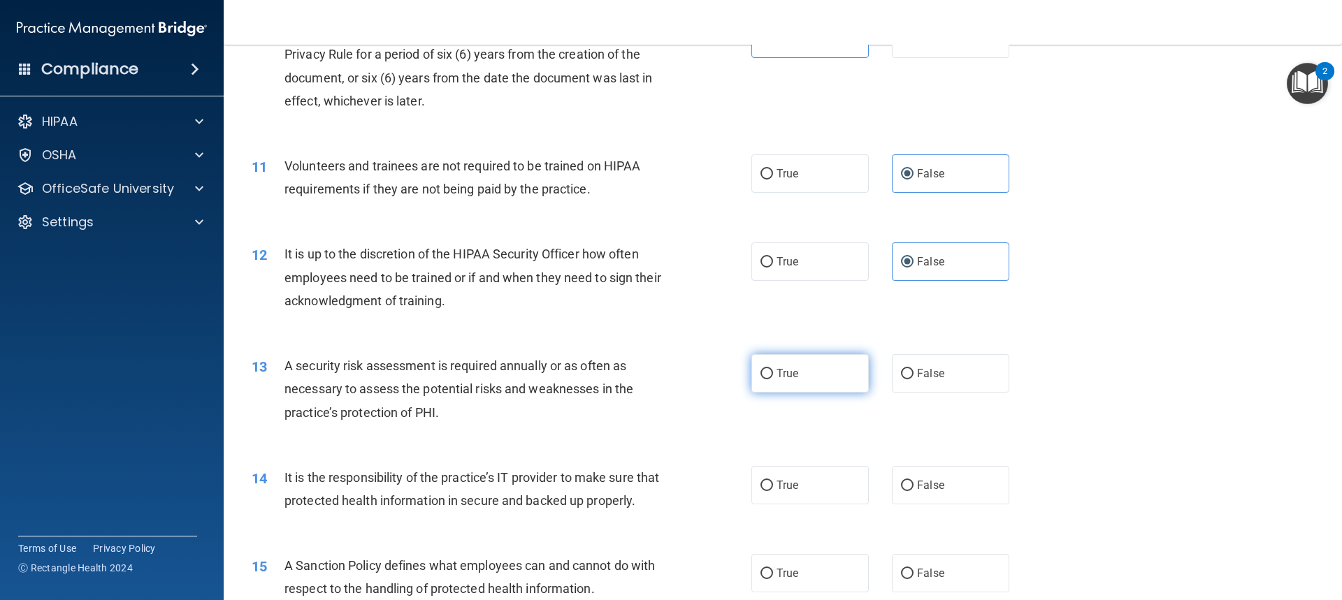
click at [773, 379] on input "True" at bounding box center [766, 374] width 13 height 10
radio input "true"
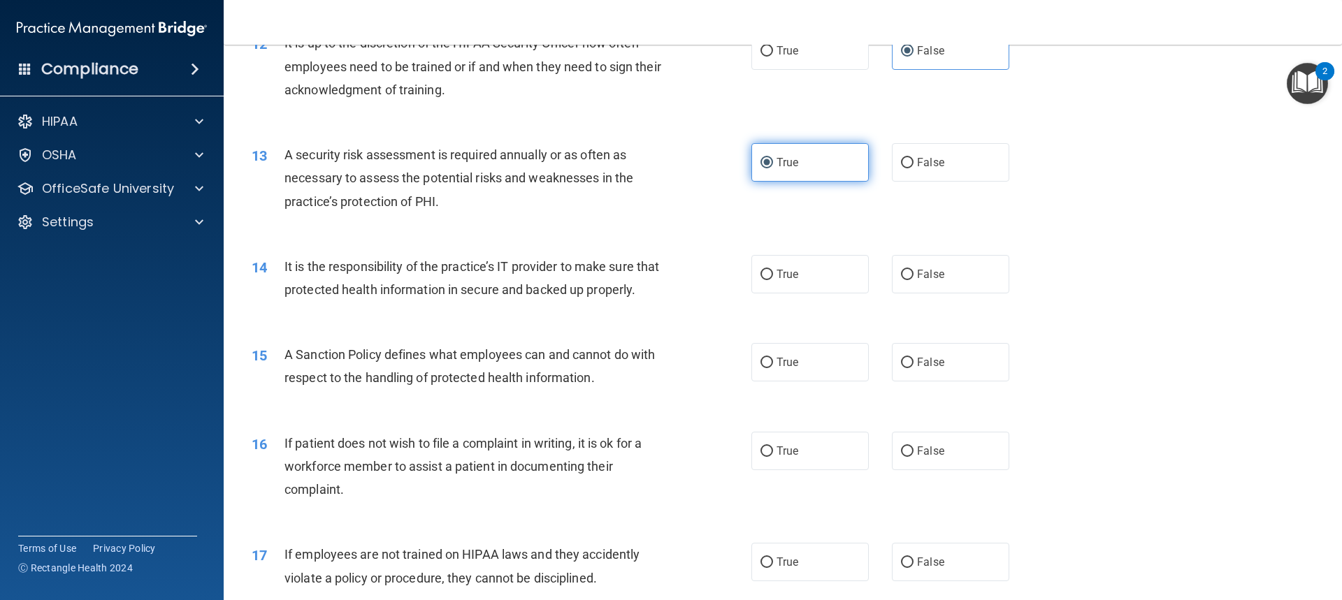
scroll to position [1467, 0]
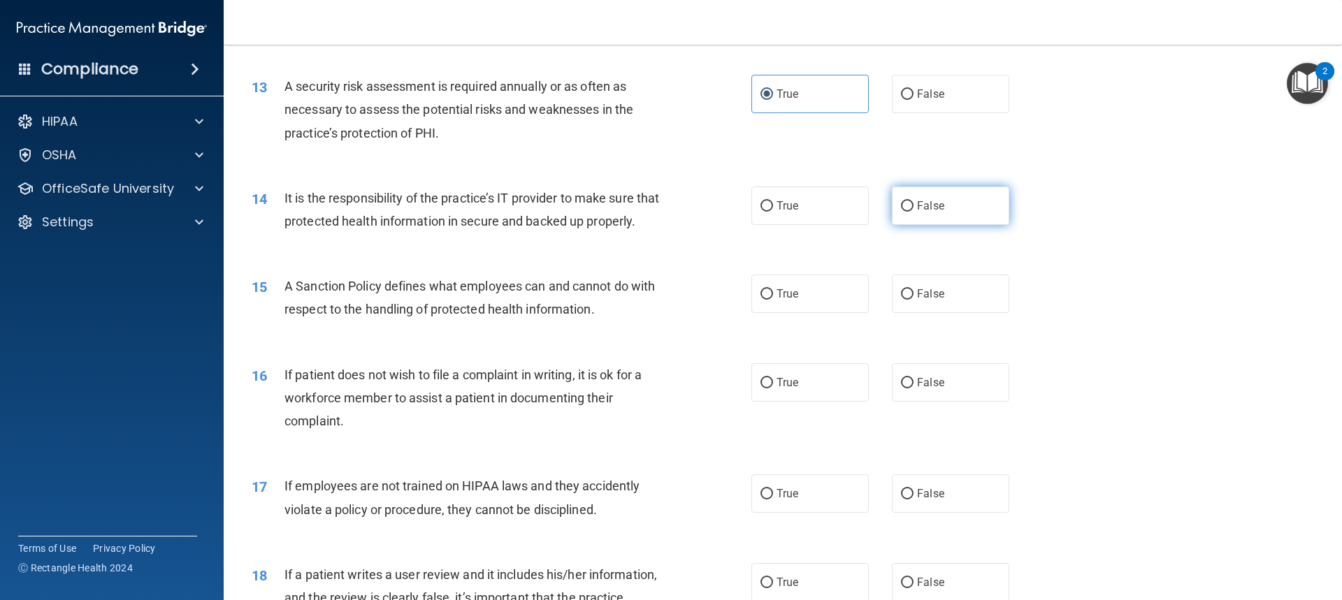
click at [968, 190] on label "False" at bounding box center [950, 206] width 117 height 38
click at [913, 201] on input "False" at bounding box center [907, 206] width 13 height 10
radio input "true"
click at [961, 313] on label "False" at bounding box center [950, 294] width 117 height 38
click at [913, 300] on input "False" at bounding box center [907, 294] width 13 height 10
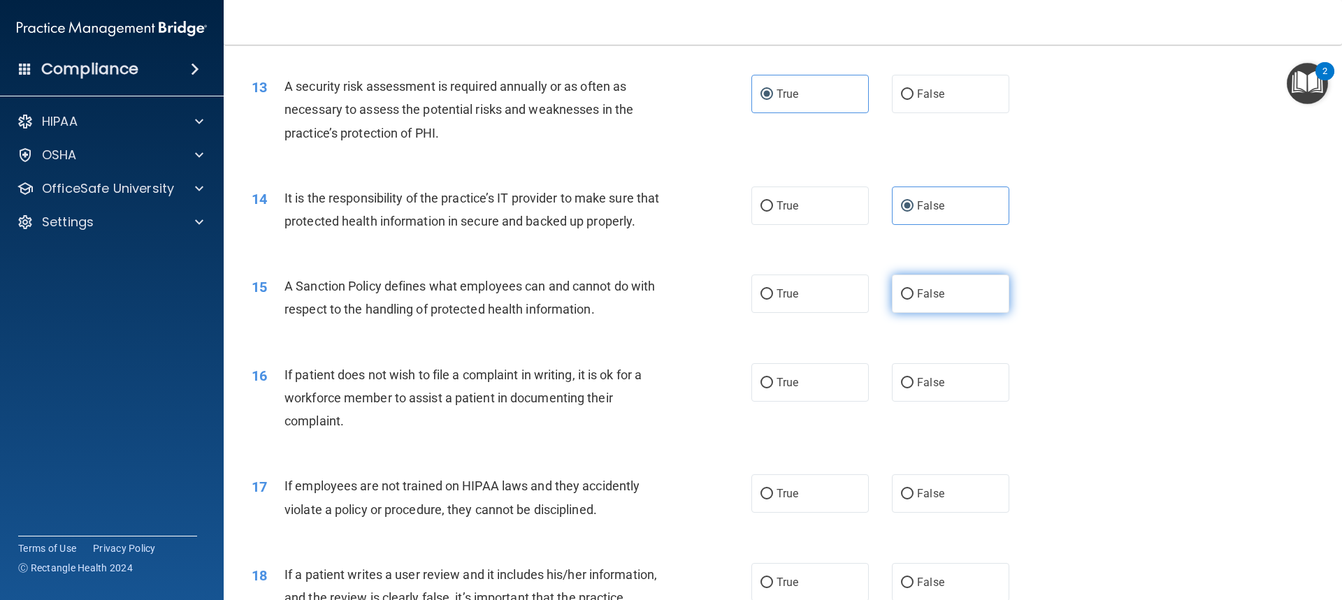
radio input "true"
click at [822, 402] on label "True" at bounding box center [809, 382] width 117 height 38
click at [773, 388] on input "True" at bounding box center [766, 383] width 13 height 10
radio input "true"
click at [946, 513] on label "False" at bounding box center [950, 493] width 117 height 38
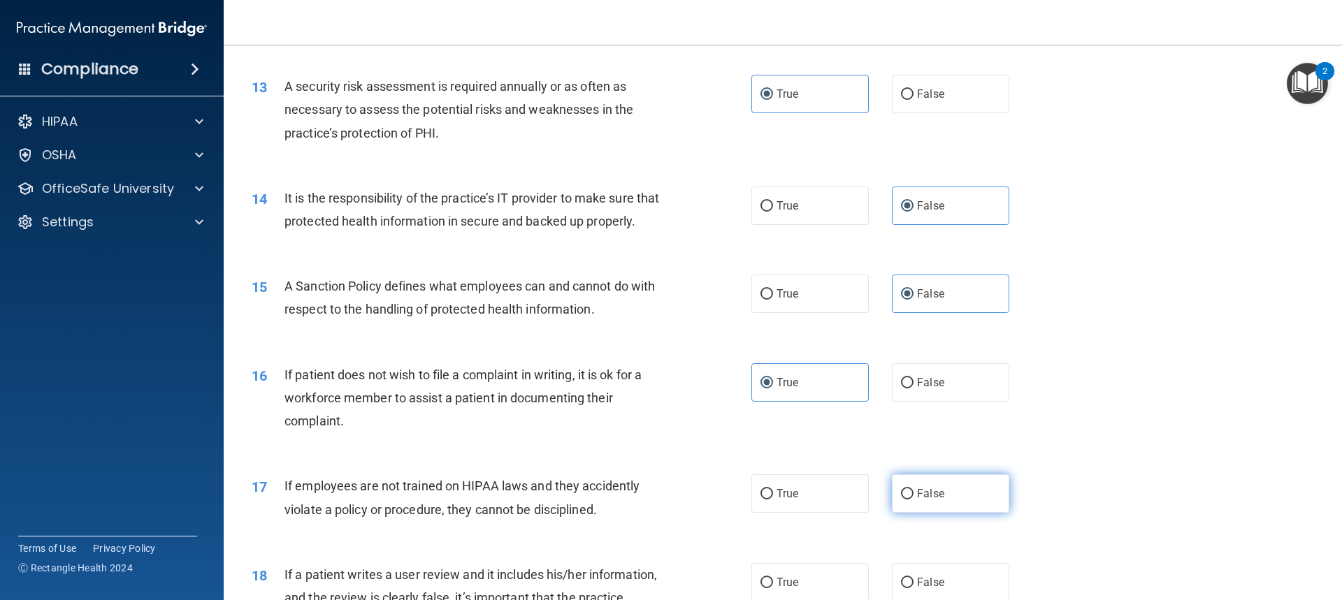
click at [913, 500] on input "False" at bounding box center [907, 494] width 13 height 10
radio input "true"
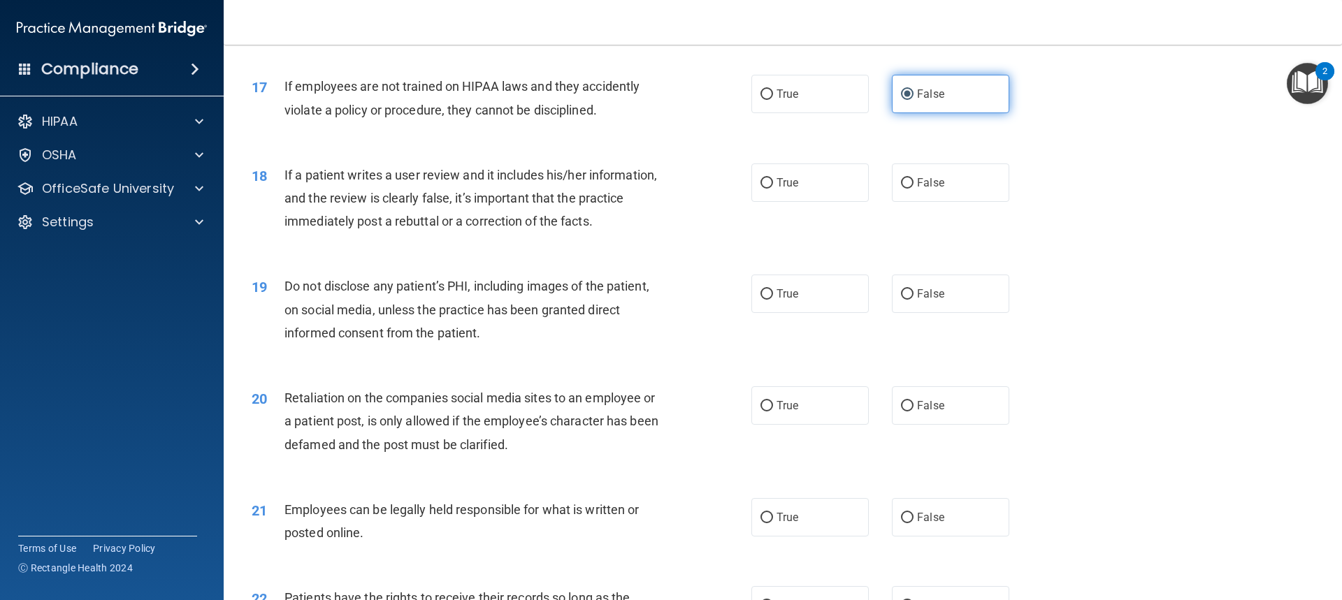
scroll to position [1887, 0]
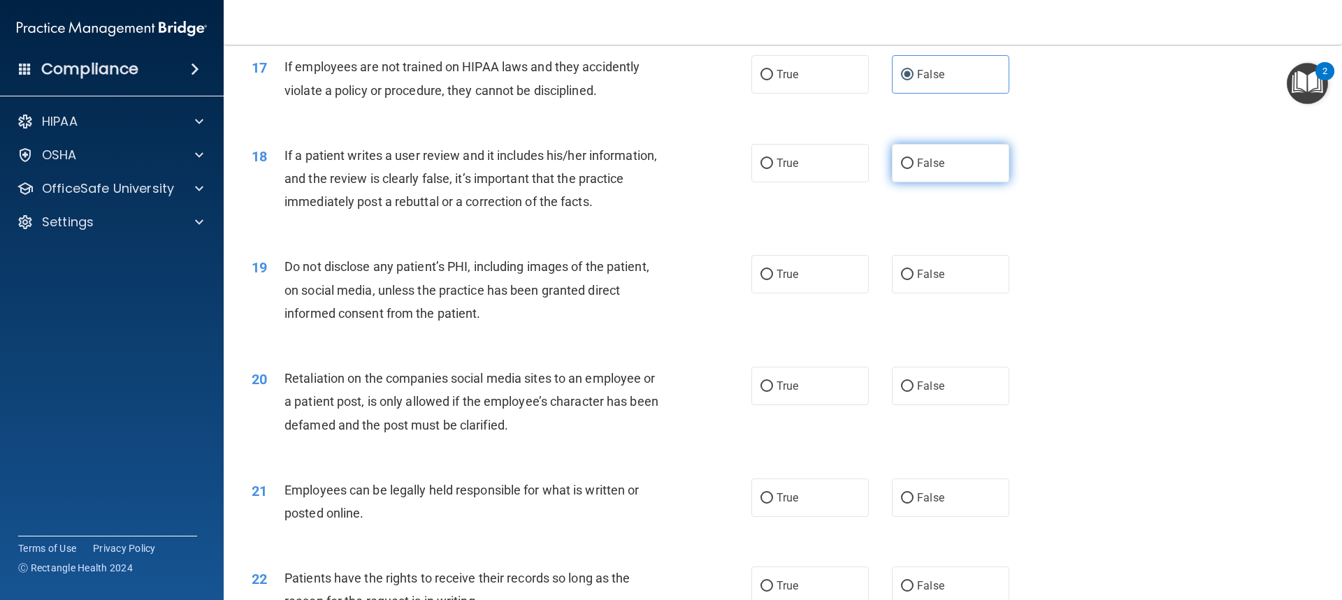
click at [956, 182] on label "False" at bounding box center [950, 163] width 117 height 38
click at [913, 169] on input "False" at bounding box center [907, 164] width 13 height 10
radio input "true"
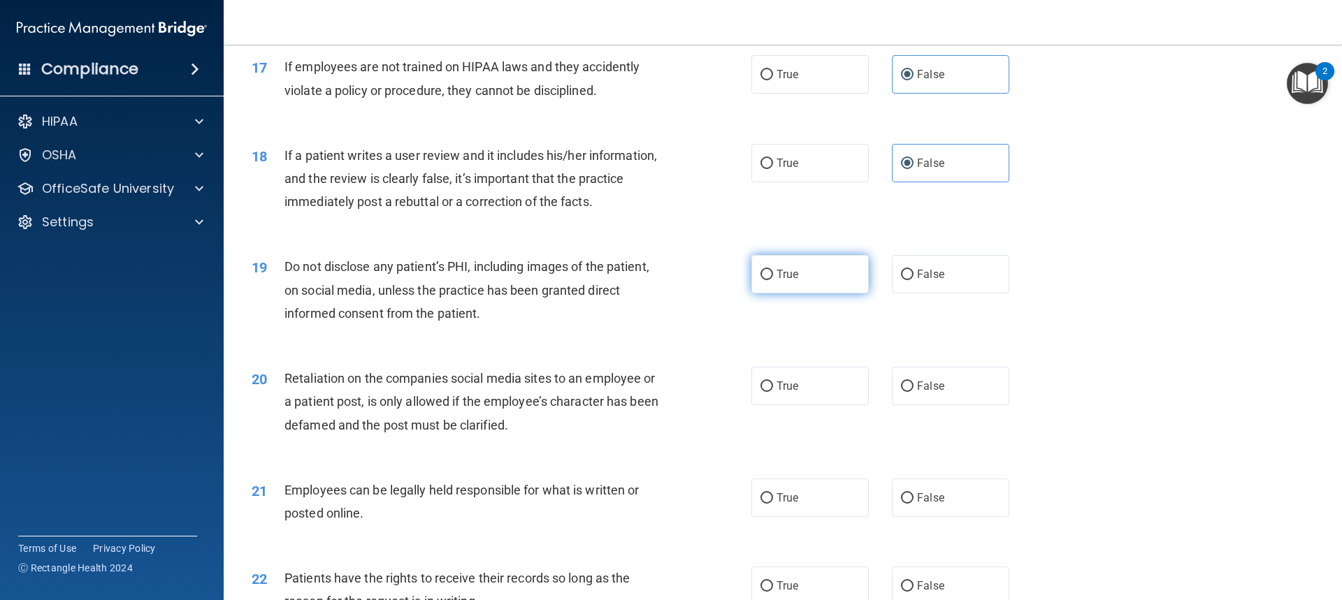
click at [816, 293] on label "True" at bounding box center [809, 274] width 117 height 38
click at [773, 280] on input "True" at bounding box center [766, 275] width 13 height 10
radio input "true"
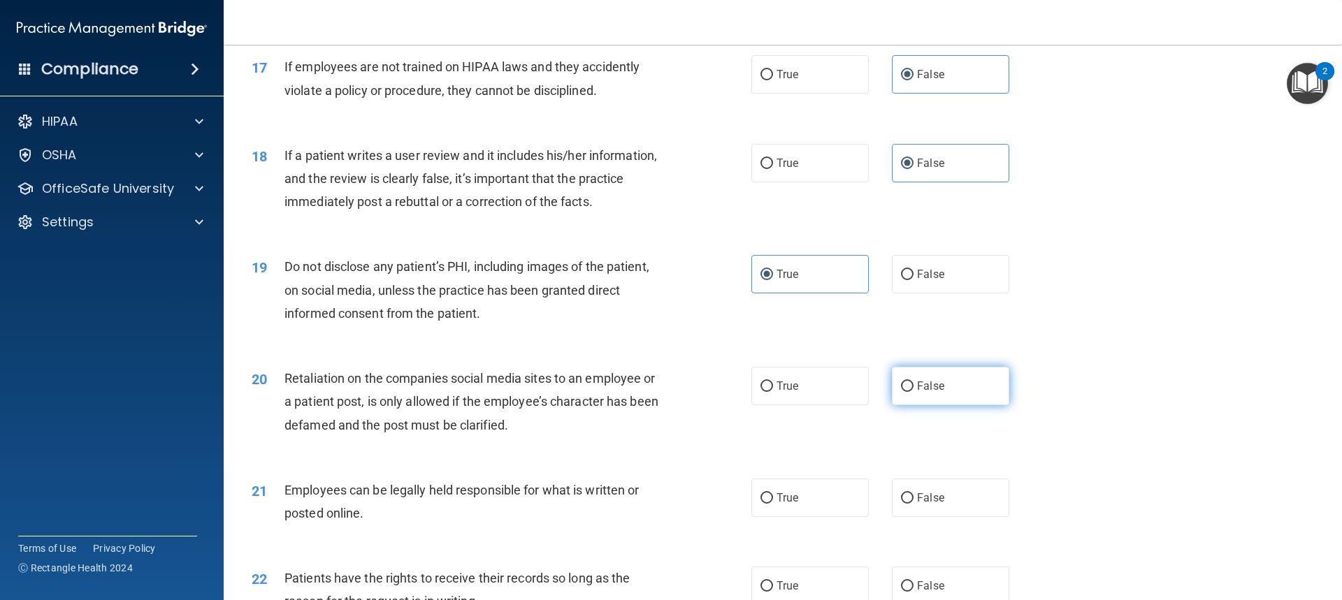
click at [928, 393] on span "False" at bounding box center [930, 385] width 27 height 13
click at [913, 392] on input "False" at bounding box center [907, 387] width 13 height 10
radio input "true"
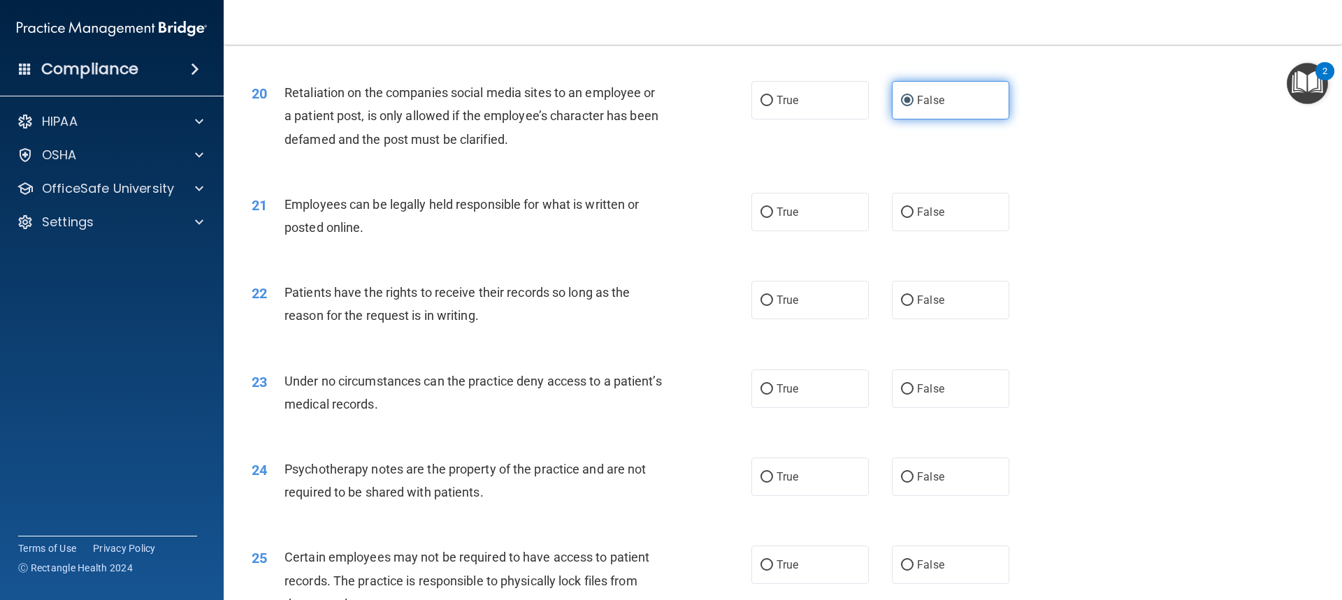
scroll to position [2236, 0]
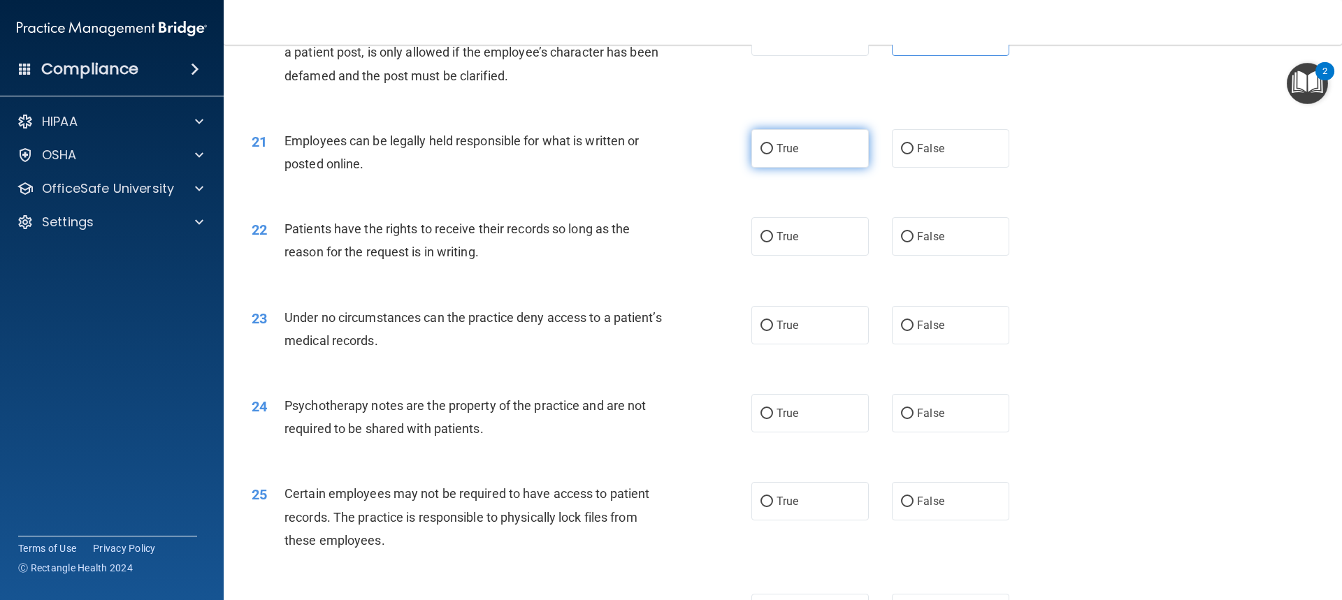
click at [819, 168] on label "True" at bounding box center [809, 148] width 117 height 38
click at [773, 154] on input "True" at bounding box center [766, 149] width 13 height 10
radio input "true"
click at [917, 243] on span "False" at bounding box center [930, 236] width 27 height 13
click at [913, 242] on input "False" at bounding box center [907, 237] width 13 height 10
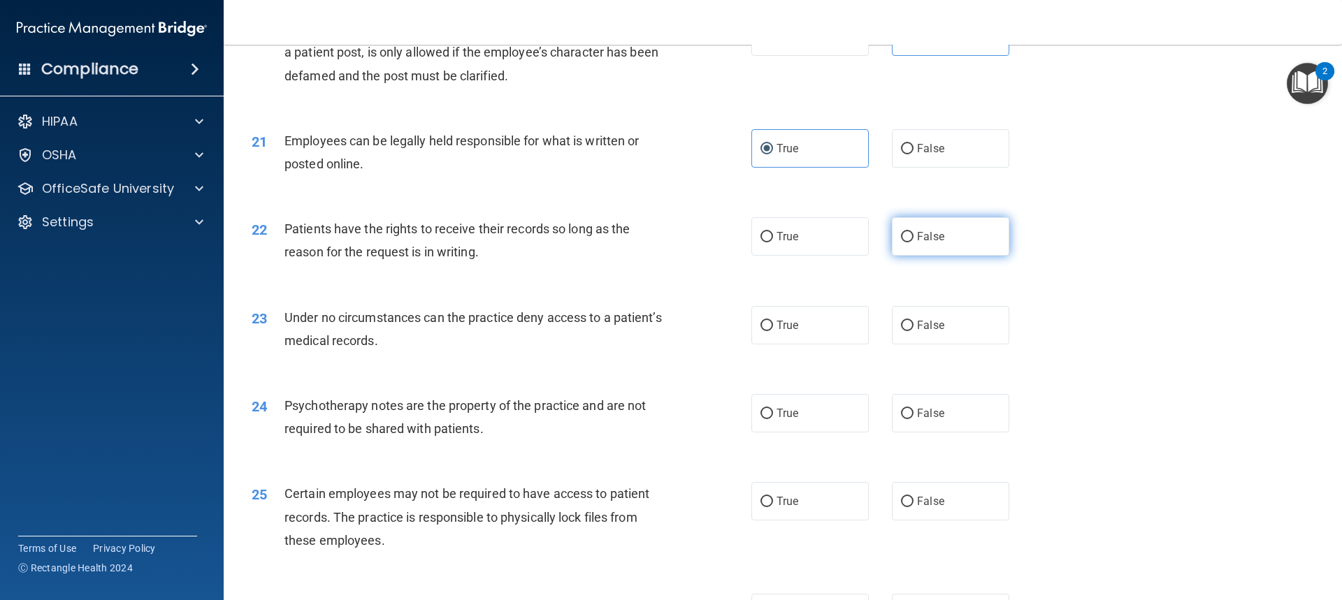
radio input "true"
click at [920, 332] on span "False" at bounding box center [930, 325] width 27 height 13
click at [913, 331] on input "False" at bounding box center [907, 326] width 13 height 10
radio input "true"
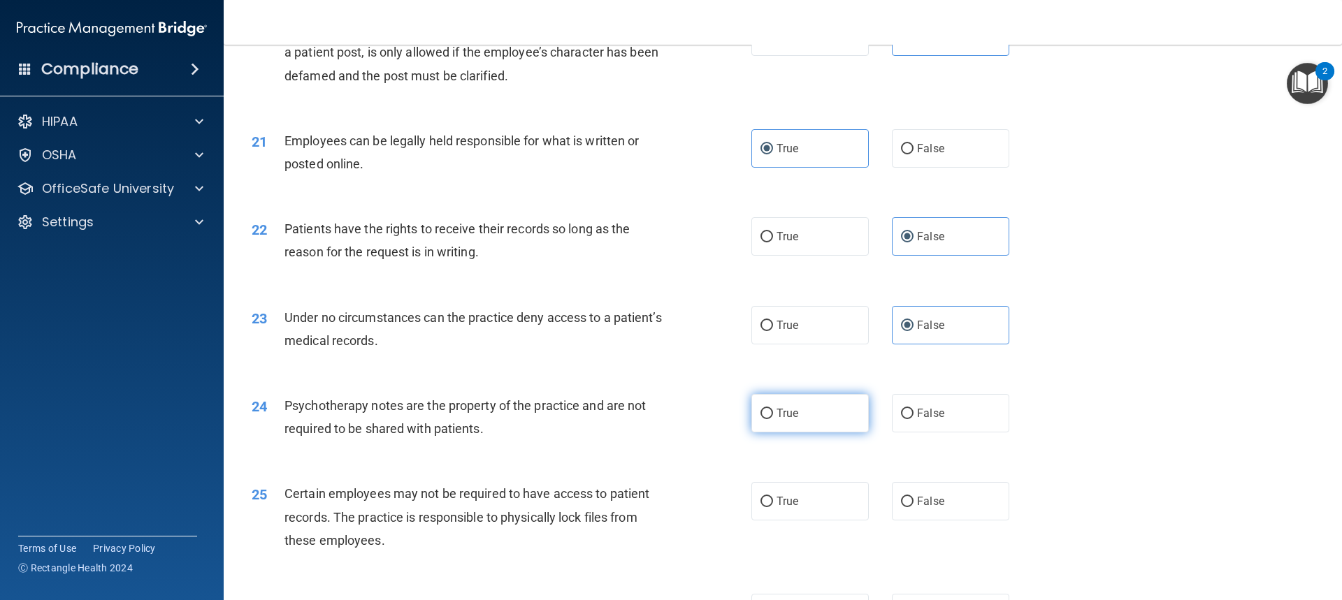
click at [841, 433] on label "True" at bounding box center [809, 413] width 117 height 38
click at [773, 419] on input "True" at bounding box center [766, 414] width 13 height 10
radio input "true"
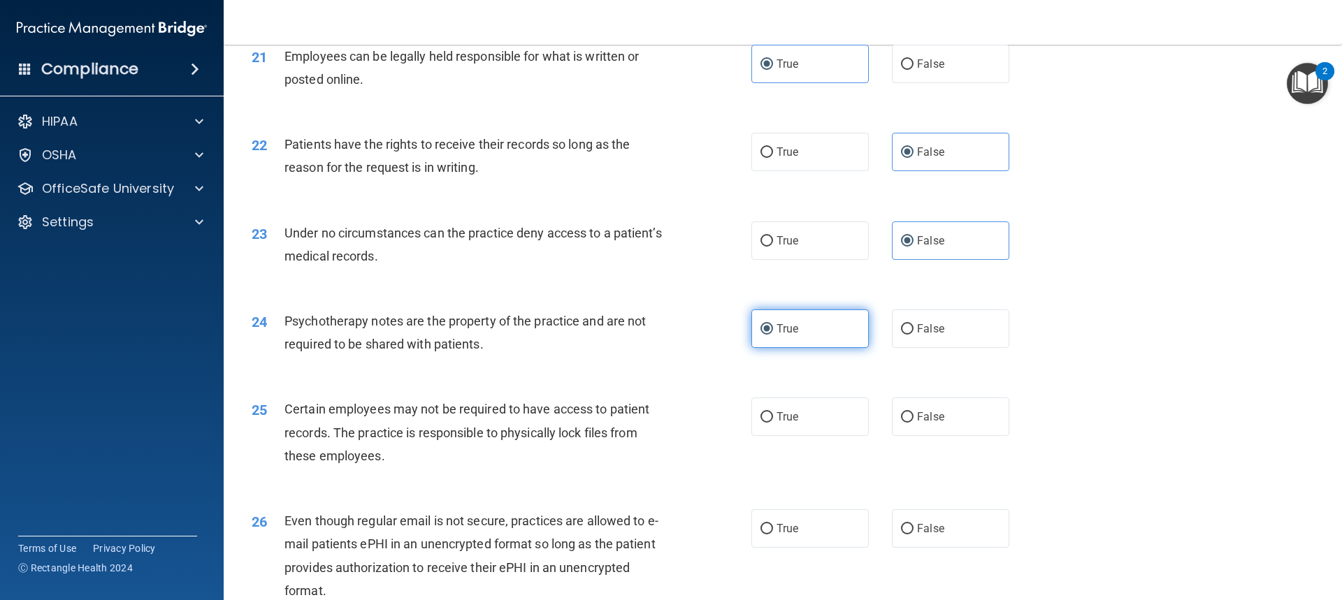
scroll to position [2446, 0]
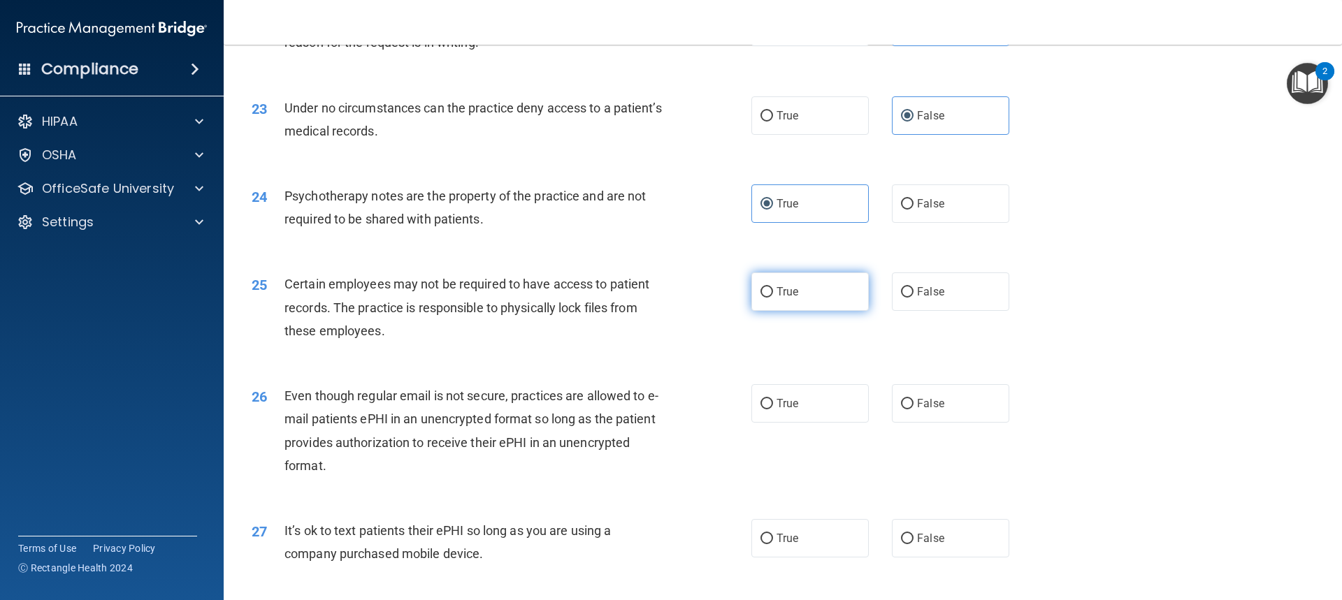
click at [792, 298] on span "True" at bounding box center [787, 291] width 22 height 13
click at [773, 298] on input "True" at bounding box center [766, 292] width 13 height 10
radio input "true"
click at [806, 419] on label "True" at bounding box center [809, 403] width 117 height 38
click at [773, 409] on input "True" at bounding box center [766, 404] width 13 height 10
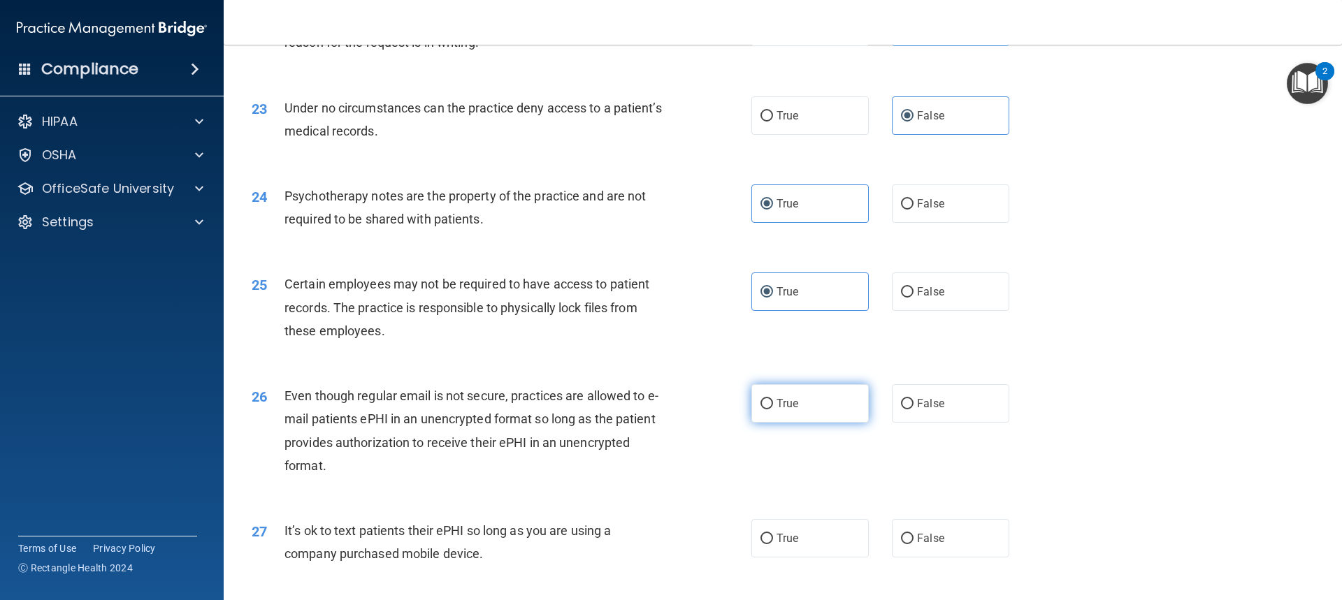
radio input "true"
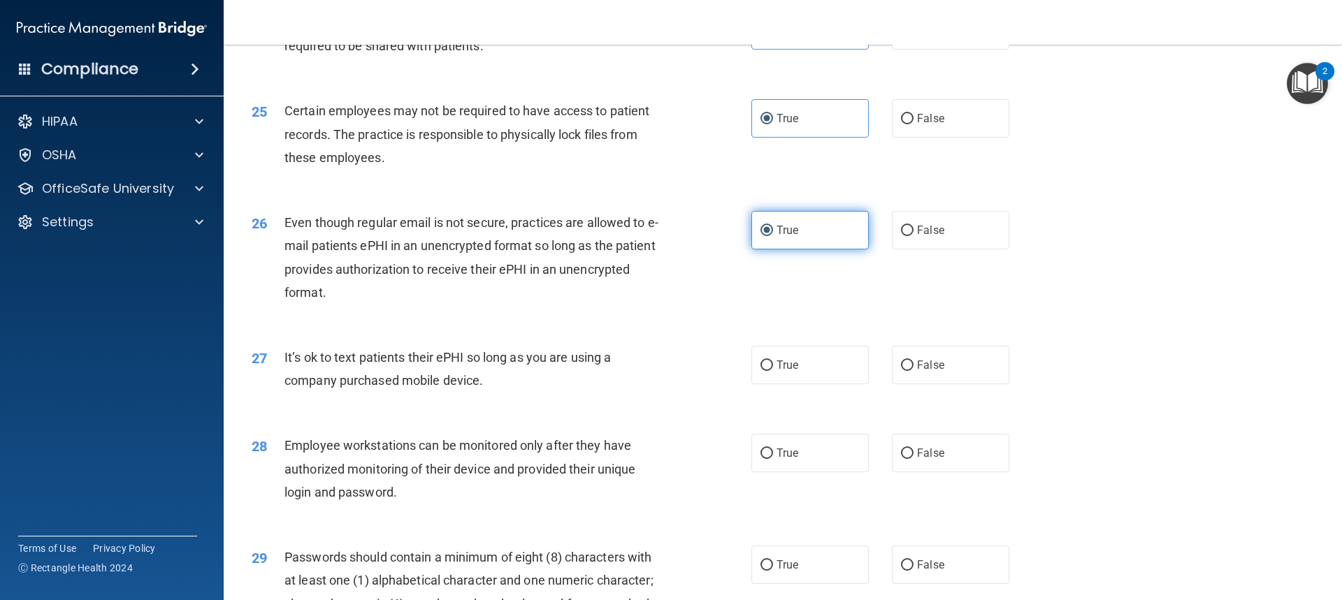
scroll to position [2655, 0]
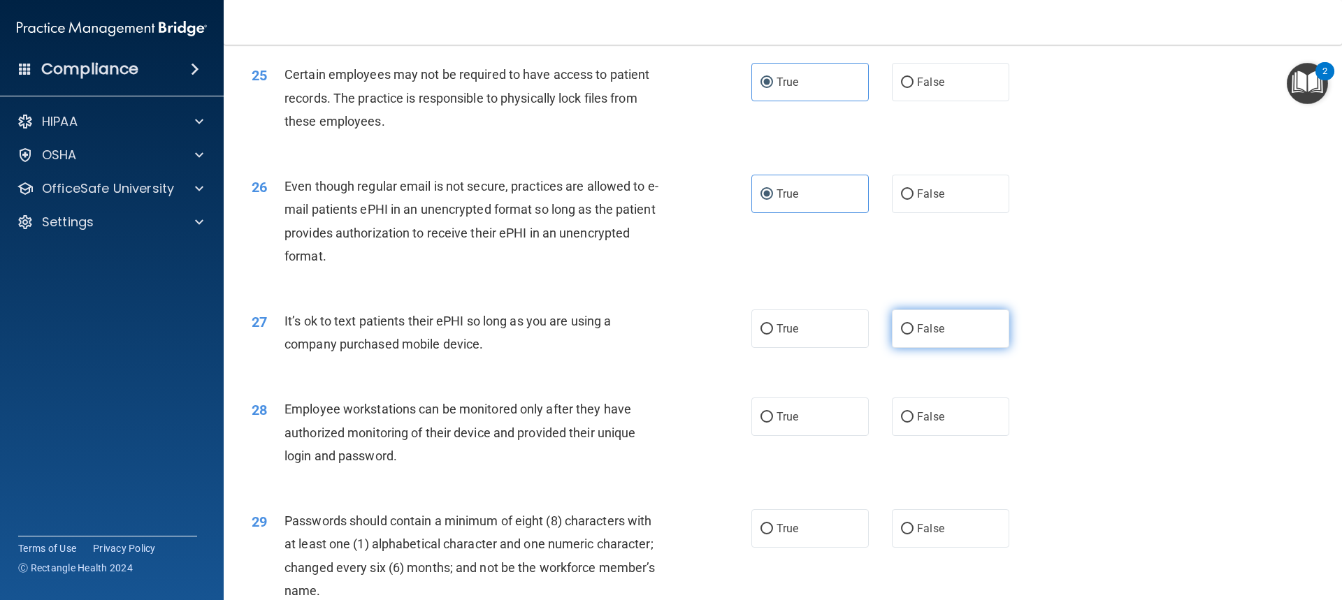
click at [946, 348] on label "False" at bounding box center [950, 329] width 117 height 38
click at [913, 335] on input "False" at bounding box center [907, 329] width 13 height 10
radio input "true"
click at [950, 436] on label "False" at bounding box center [950, 417] width 117 height 38
click at [913, 423] on input "False" at bounding box center [907, 417] width 13 height 10
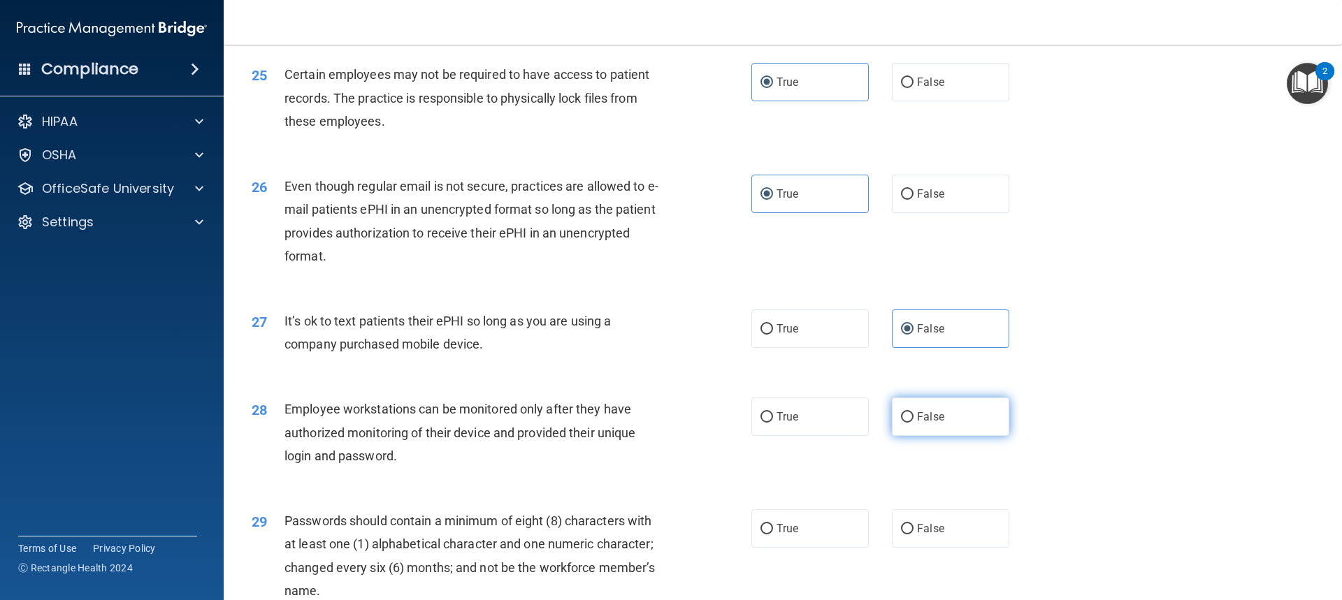
radio input "true"
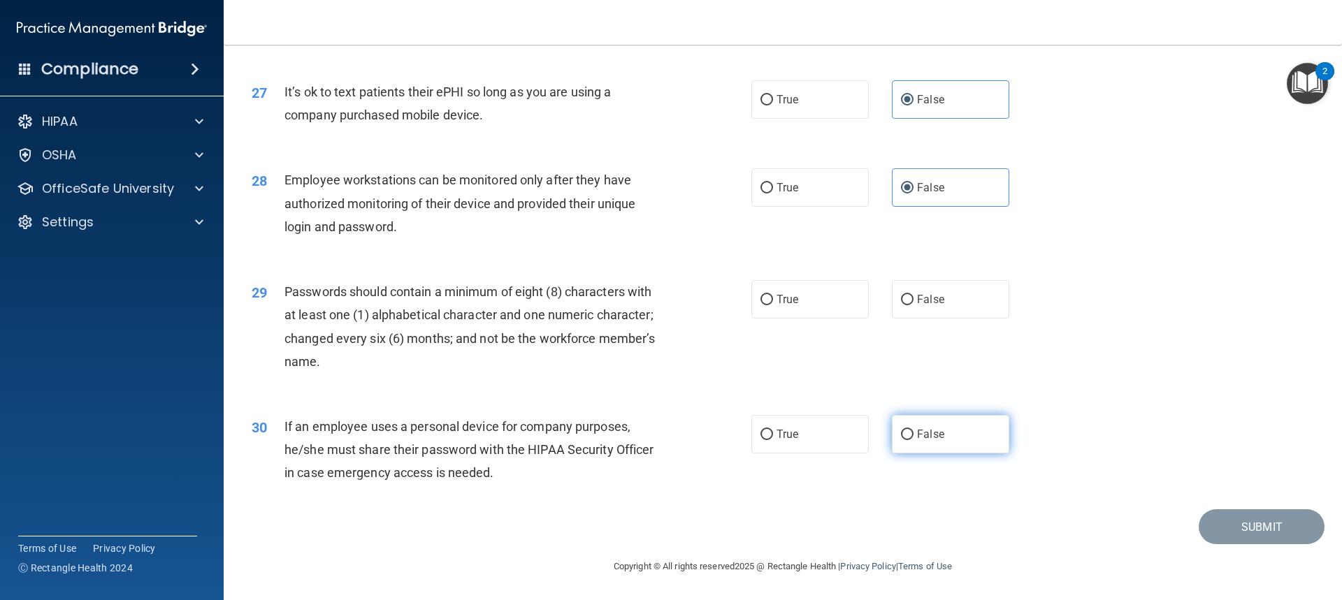
scroll to position [2907, 0]
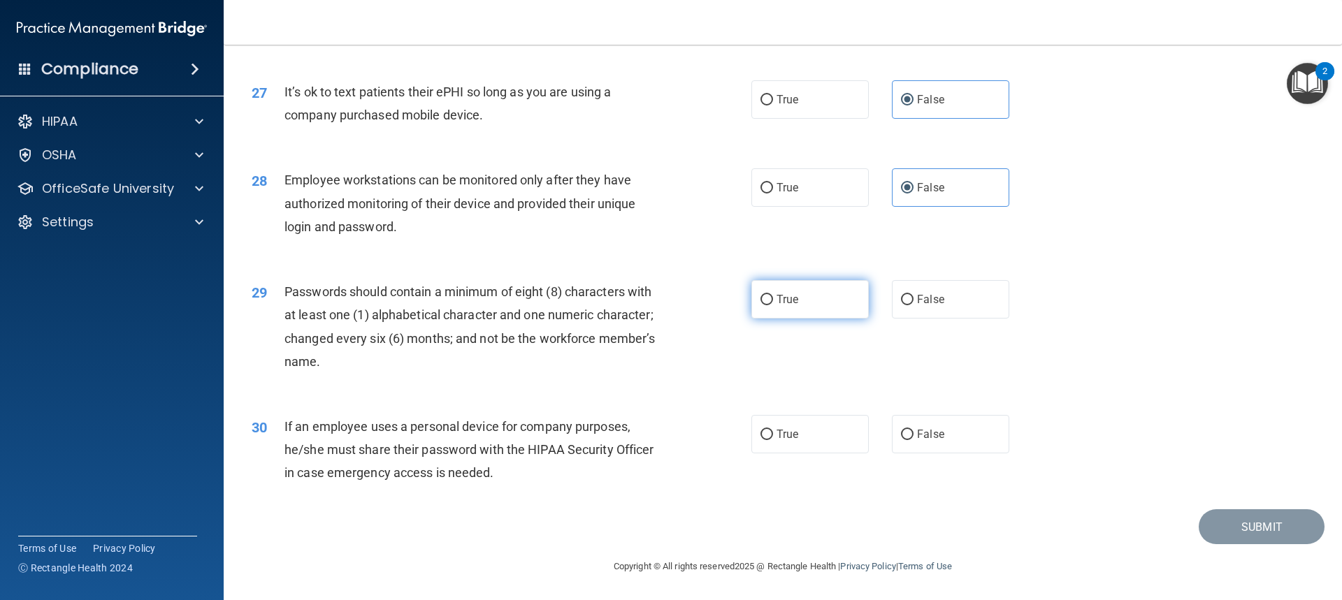
click at [848, 310] on label "True" at bounding box center [809, 299] width 117 height 38
click at [773, 305] on input "True" at bounding box center [766, 300] width 13 height 10
radio input "true"
click at [932, 449] on label "False" at bounding box center [950, 434] width 117 height 38
click at [913, 440] on input "False" at bounding box center [907, 435] width 13 height 10
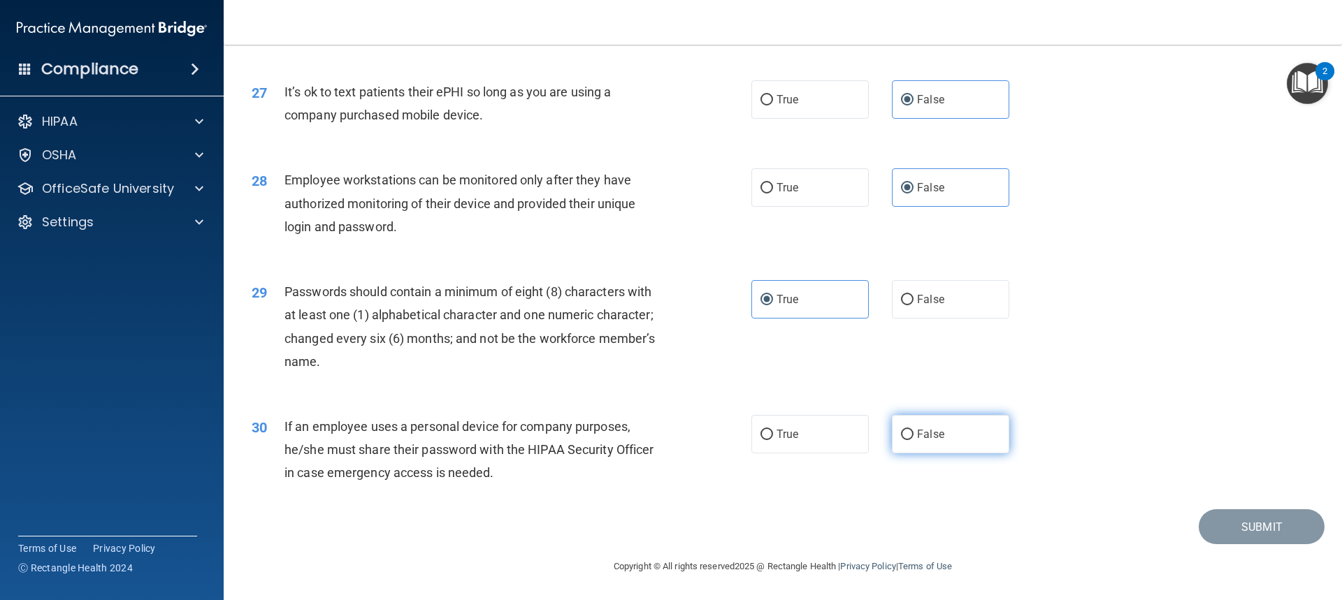
radio input "true"
click at [1257, 525] on button "Submit" at bounding box center [1261, 527] width 126 height 36
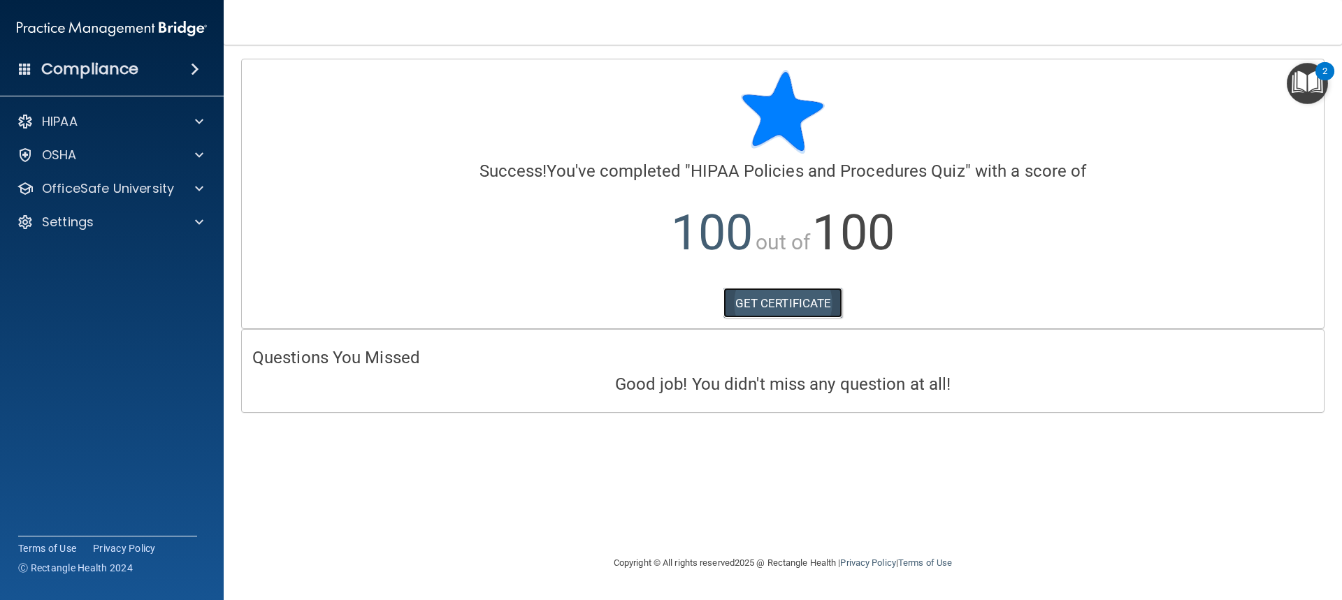
click at [841, 301] on link "GET CERTIFICATE" at bounding box center [782, 303] width 119 height 31
click at [128, 193] on p "OfficeSafe University" at bounding box center [108, 188] width 132 height 17
click at [161, 214] on img at bounding box center [169, 222] width 17 height 17
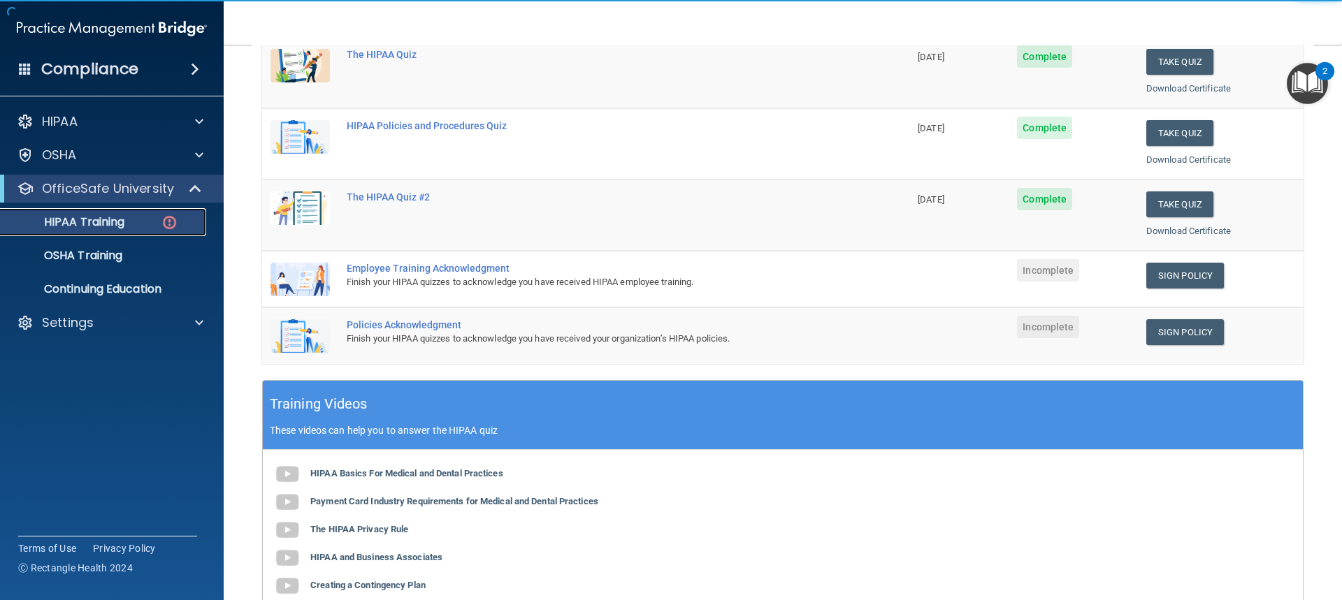
scroll to position [210, 0]
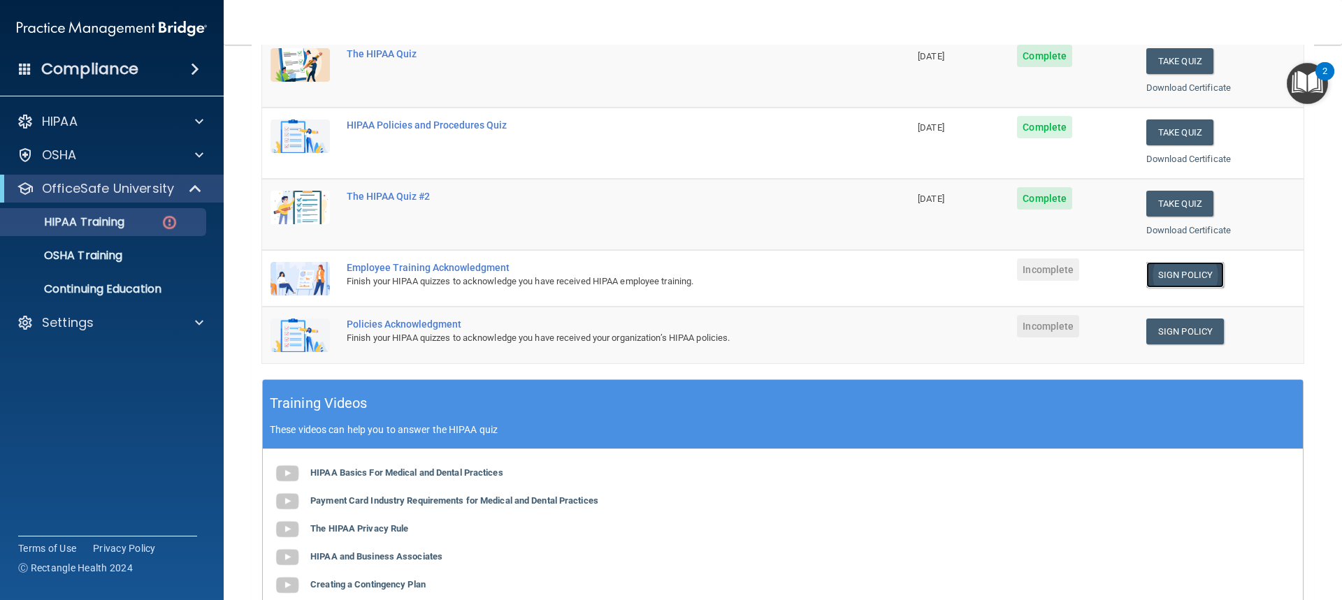
click at [1171, 273] on link "Sign Policy" at bounding box center [1185, 275] width 78 height 26
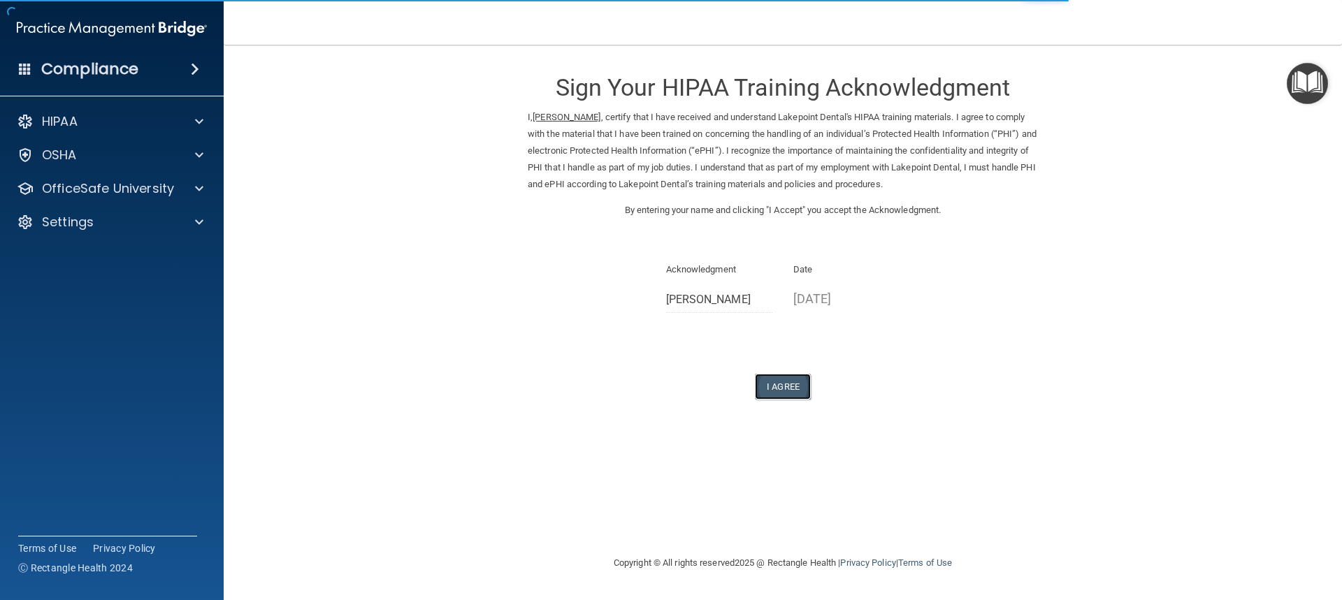
click at [782, 384] on button "I Agree" at bounding box center [783, 387] width 56 height 26
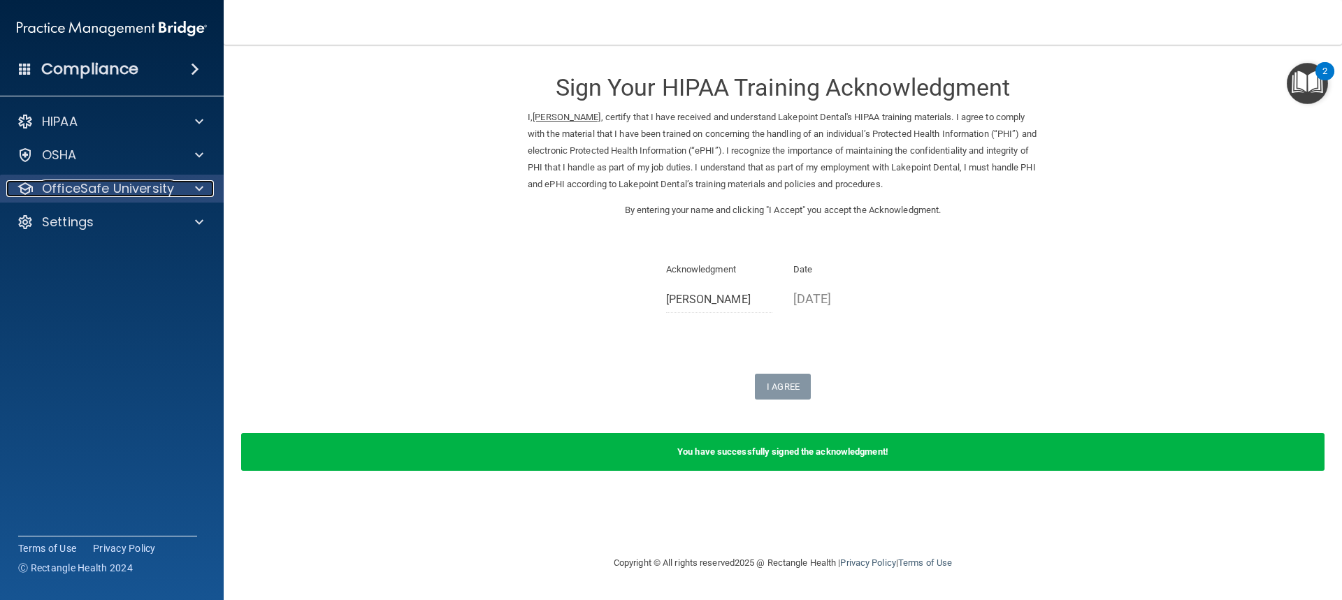
click at [130, 196] on p "OfficeSafe University" at bounding box center [108, 188] width 132 height 17
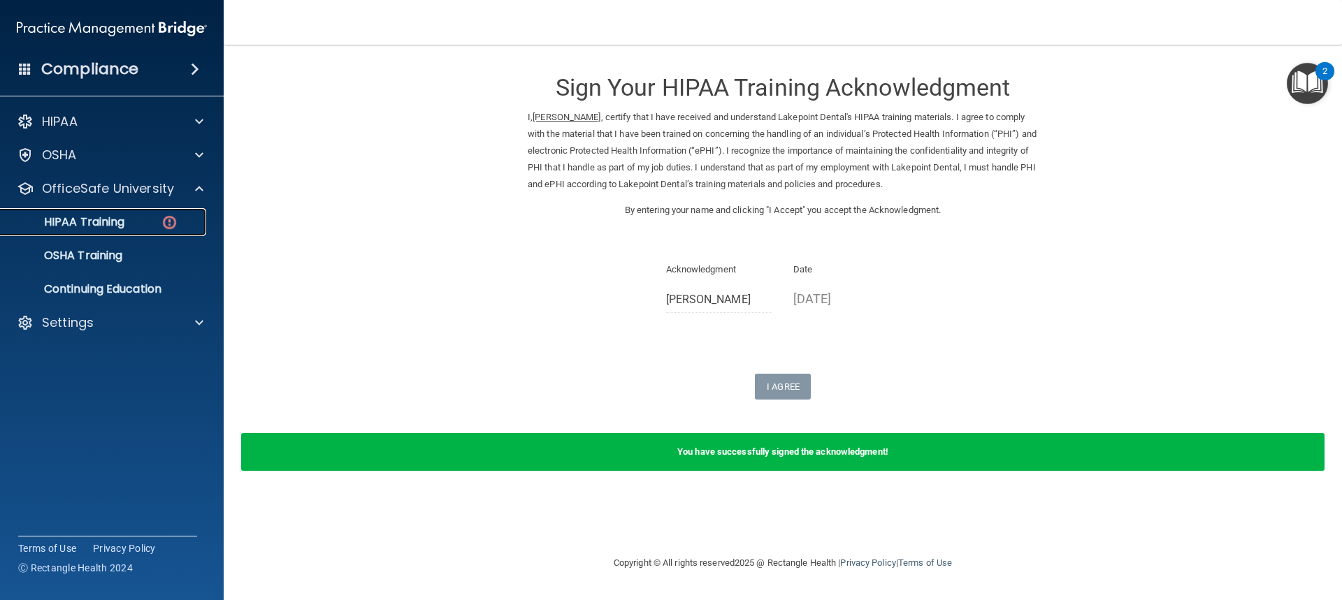
click at [164, 223] on img at bounding box center [169, 222] width 17 height 17
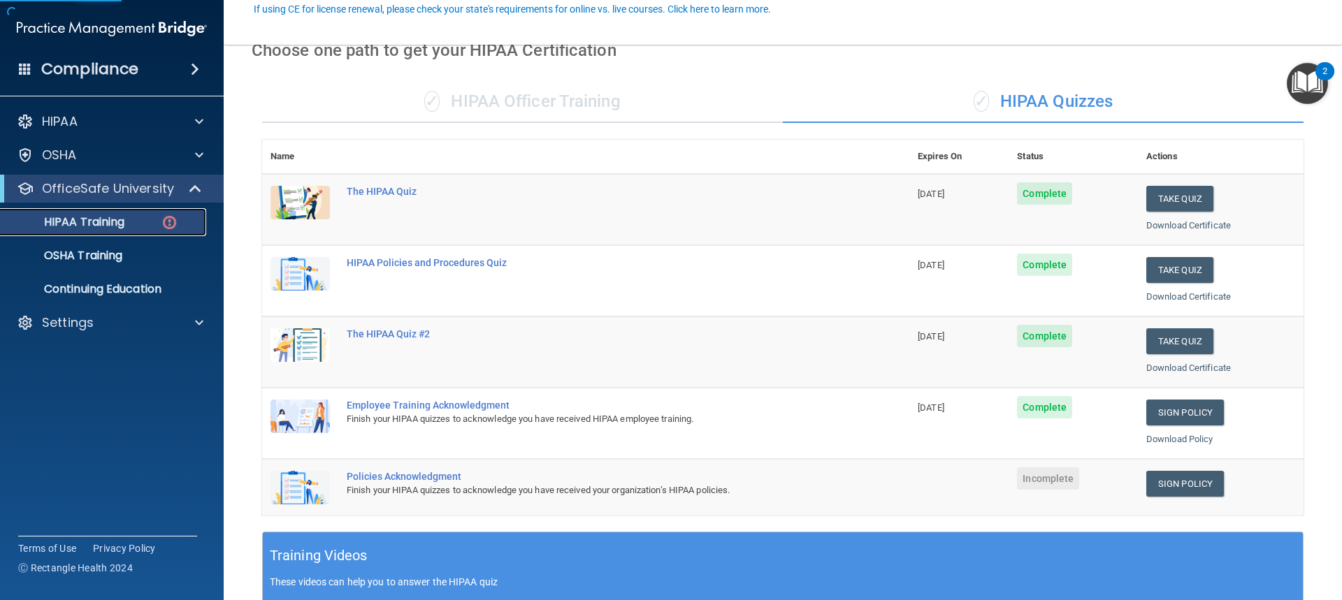
scroll to position [140, 0]
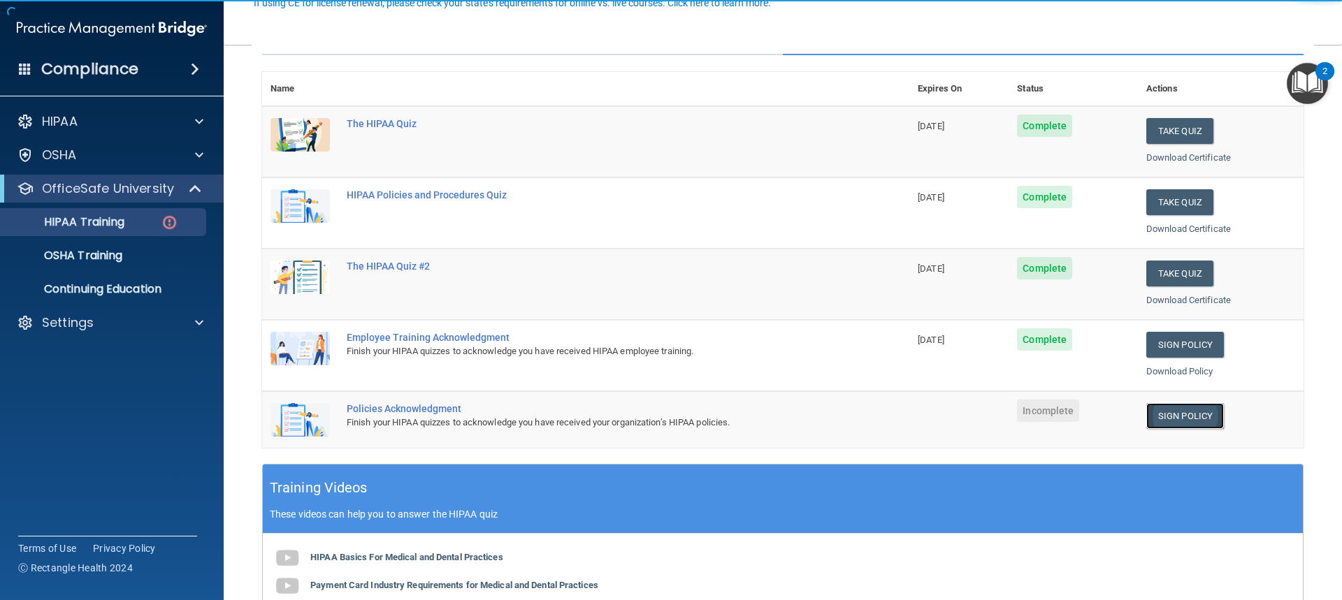
click at [1172, 418] on link "Sign Policy" at bounding box center [1185, 416] width 78 height 26
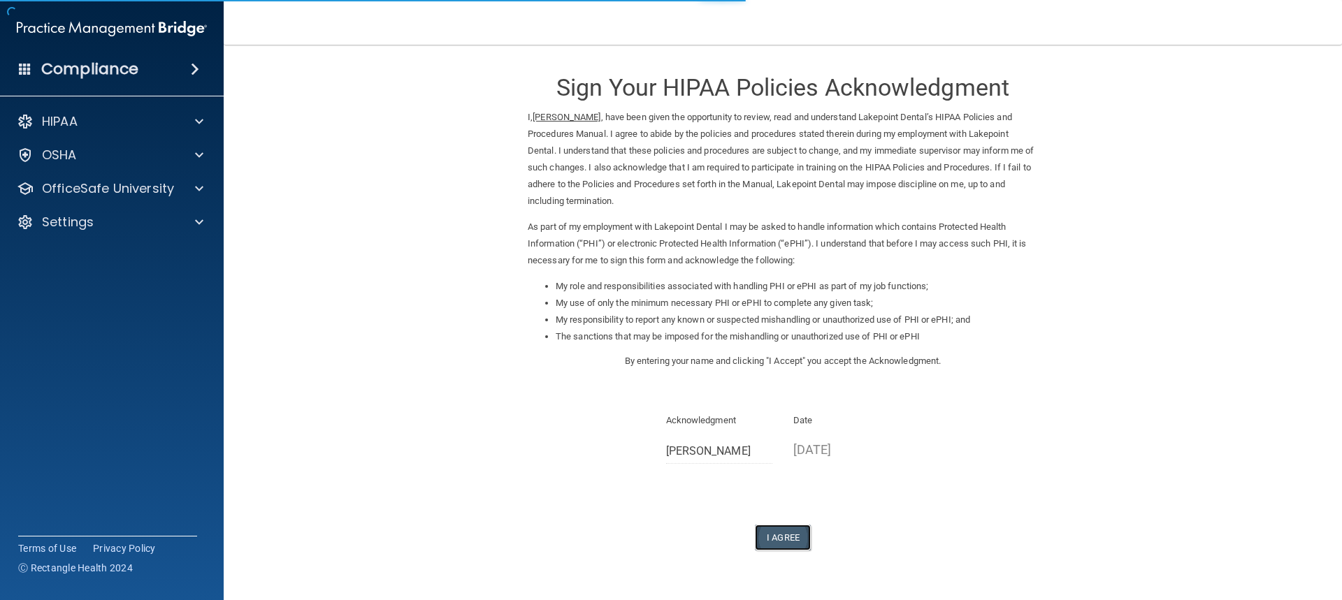
click at [782, 535] on button "I Agree" at bounding box center [783, 538] width 56 height 26
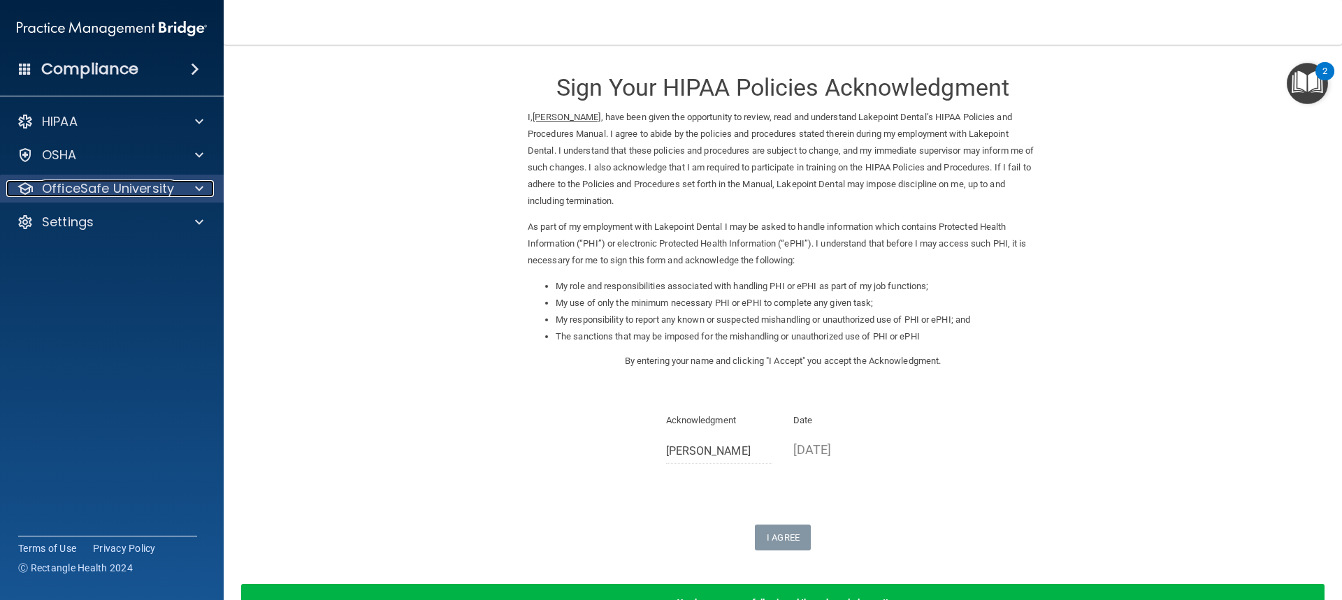
click at [127, 186] on p "OfficeSafe University" at bounding box center [108, 188] width 132 height 17
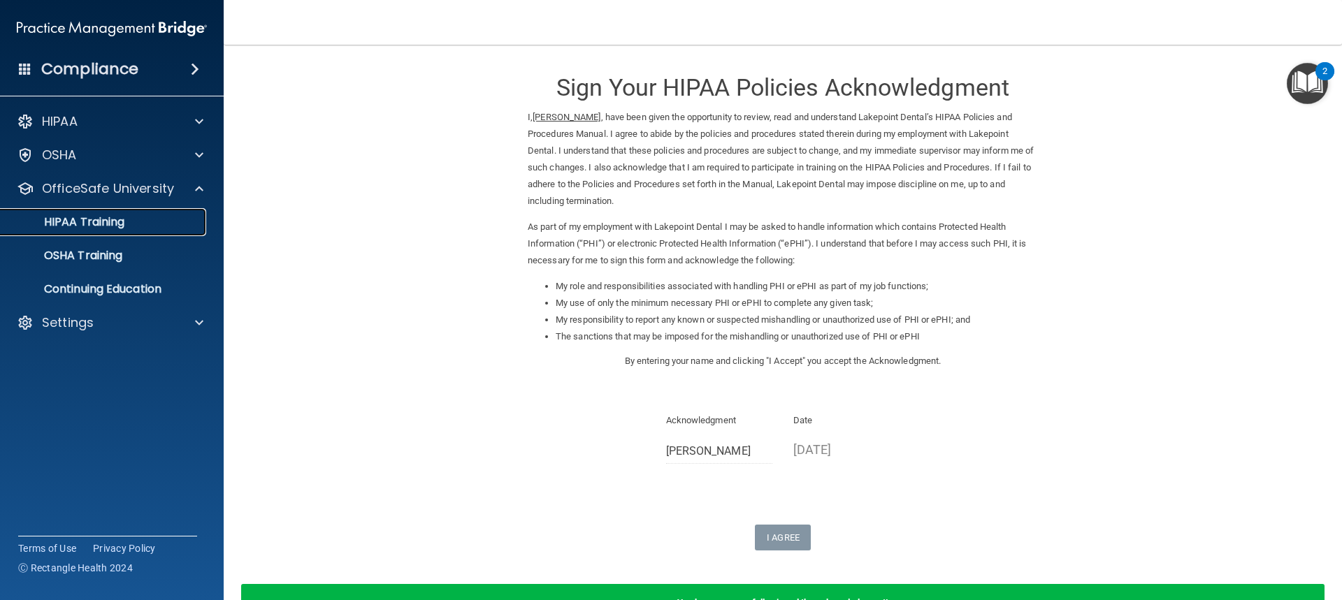
click at [135, 228] on div "HIPAA Training" at bounding box center [104, 222] width 191 height 14
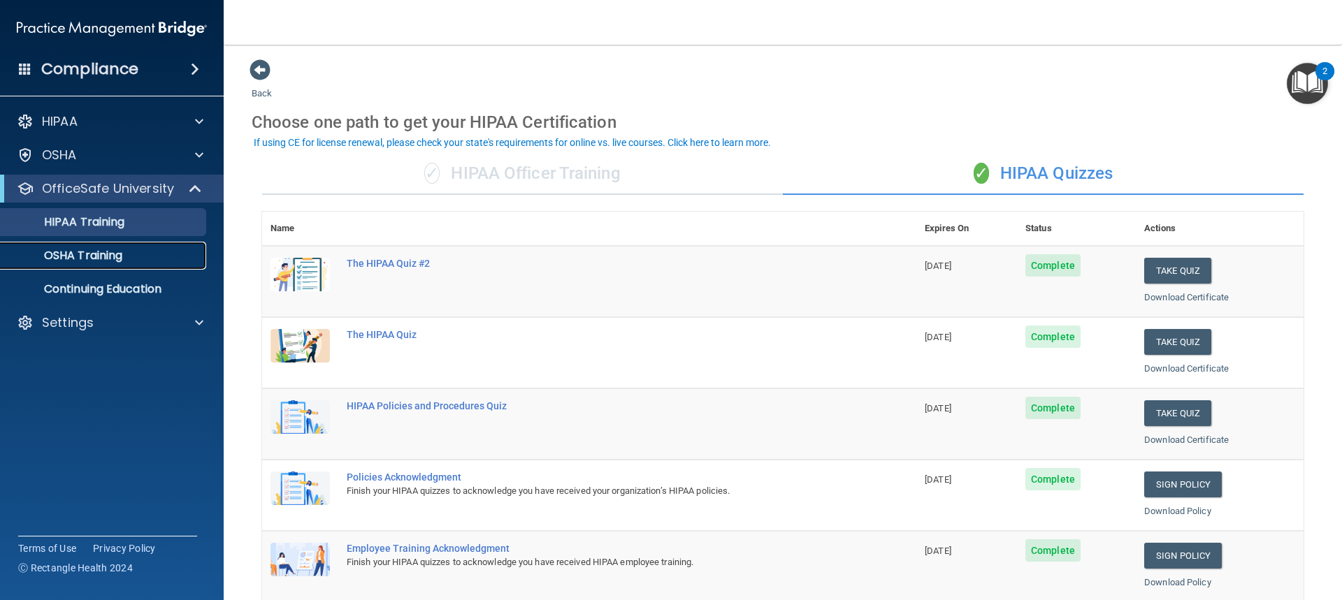
click at [112, 257] on p "OSHA Training" at bounding box center [65, 256] width 113 height 14
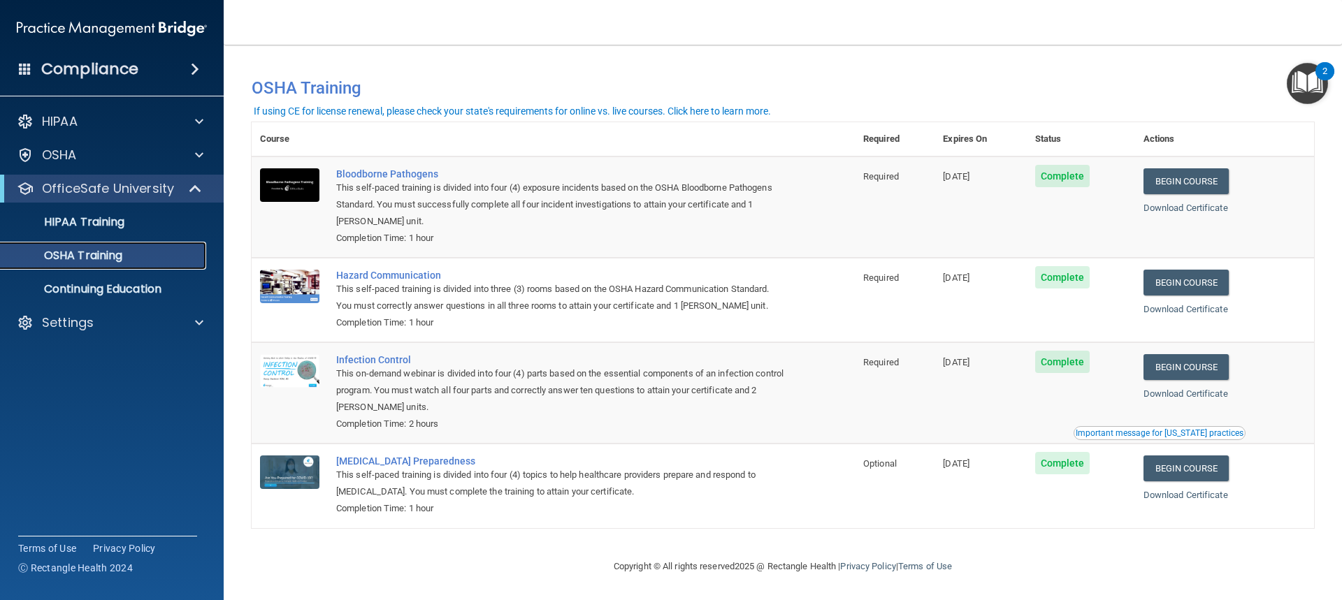
scroll to position [3, 0]
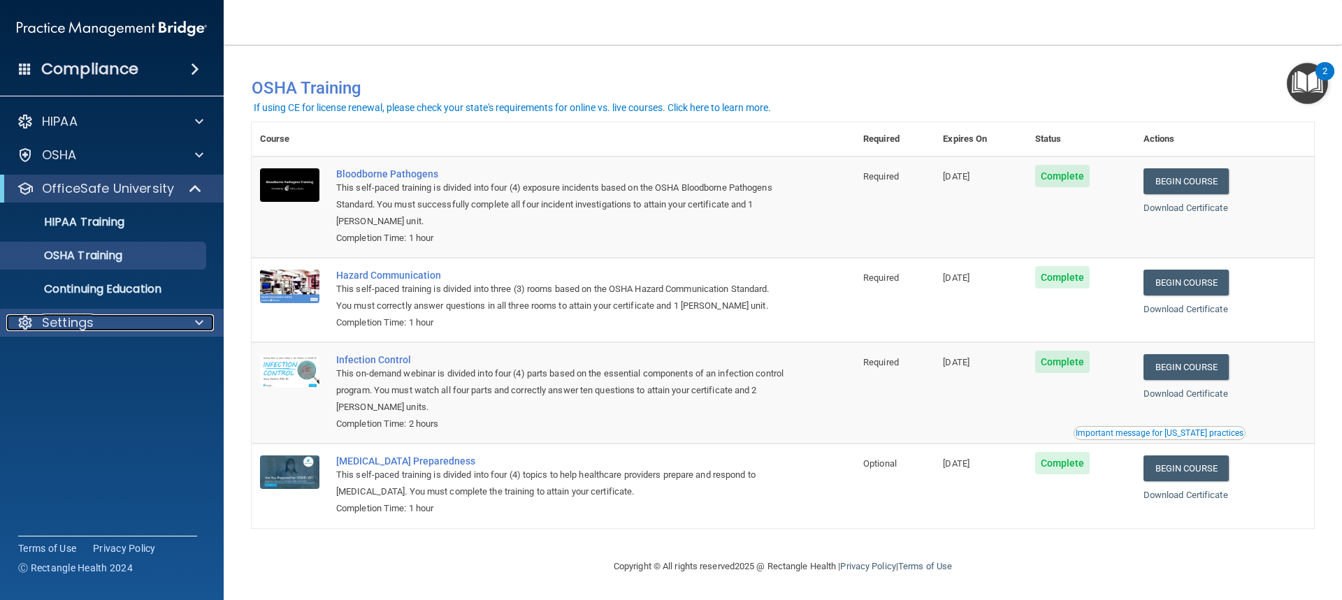
click at [80, 325] on p "Settings" at bounding box center [68, 322] width 52 height 17
click at [74, 387] on p "Sign Out" at bounding box center [104, 390] width 191 height 14
